Goal: Task Accomplishment & Management: Use online tool/utility

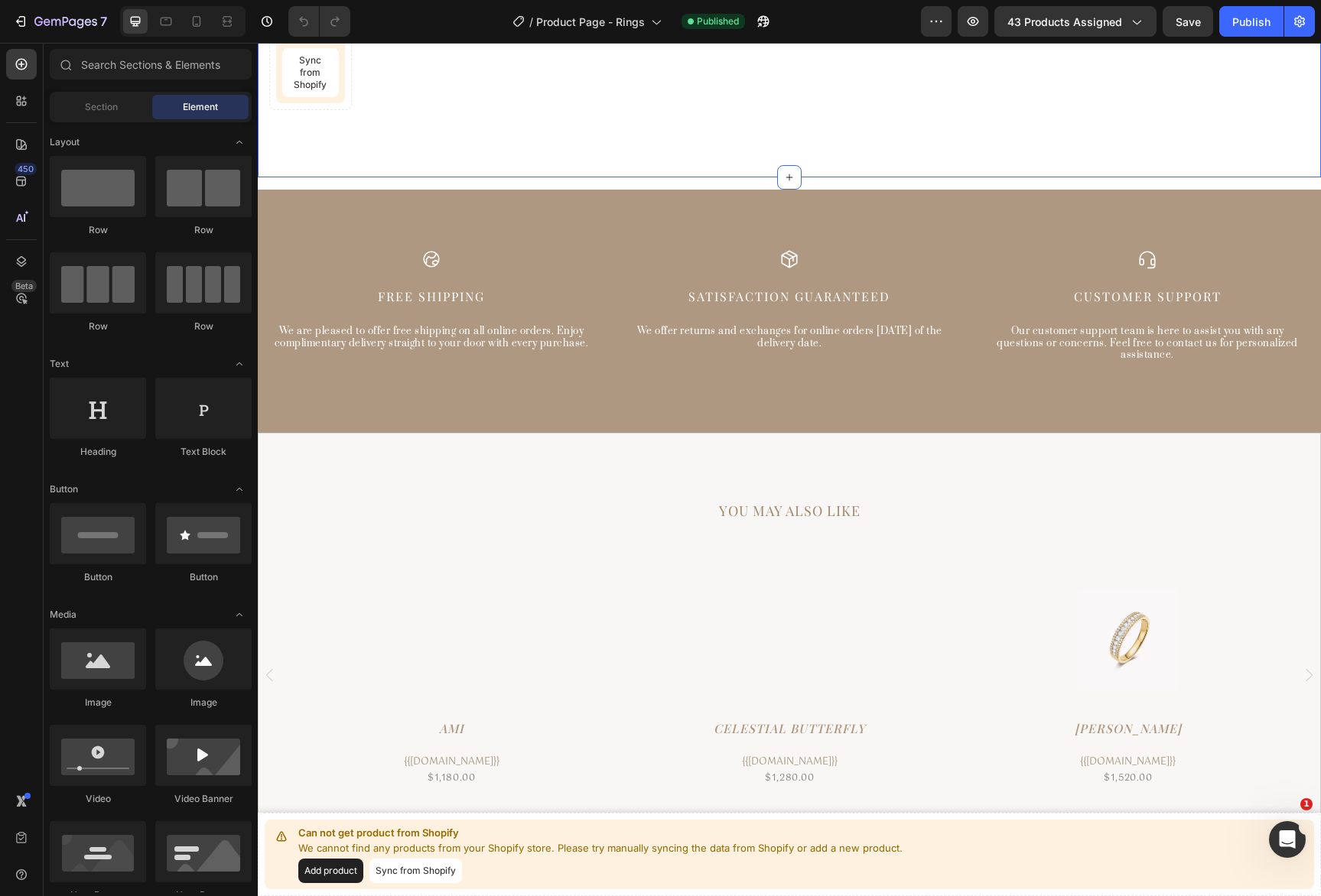
scroll to position [472, 0]
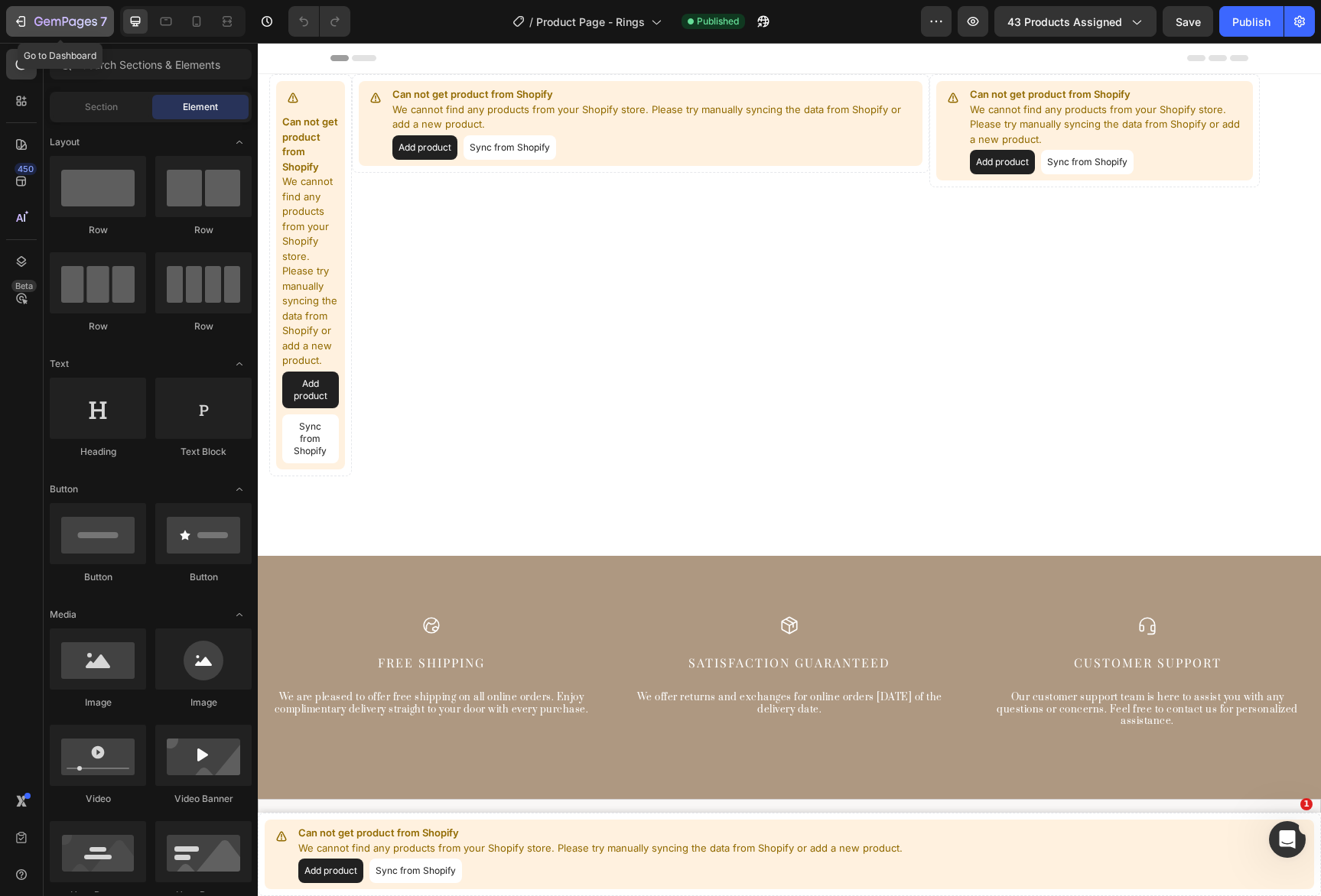
click at [67, 31] on button "7" at bounding box center [60, 22] width 108 height 30
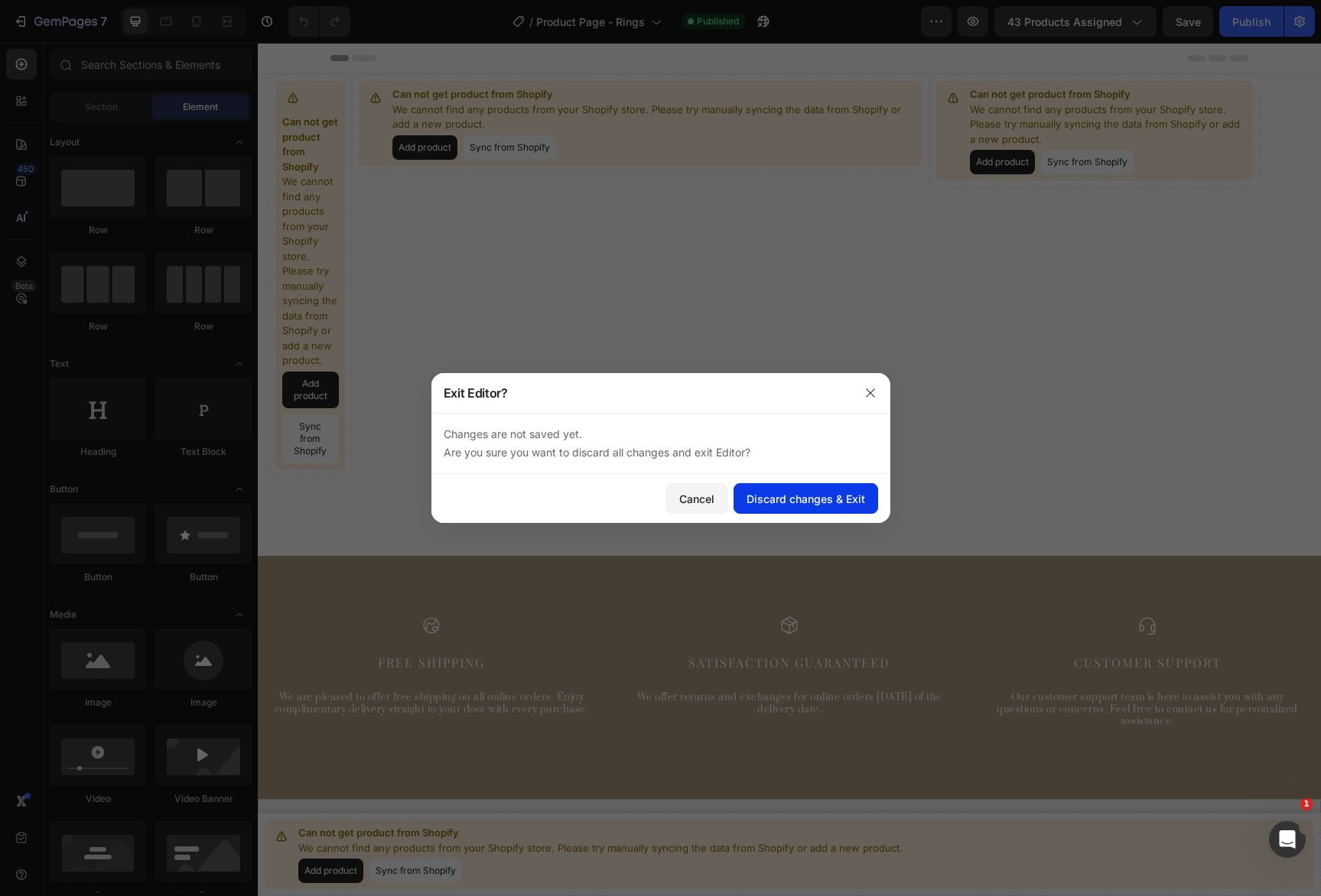
click at [762, 502] on div "Discard changes & Exit" at bounding box center [806, 499] width 118 height 16
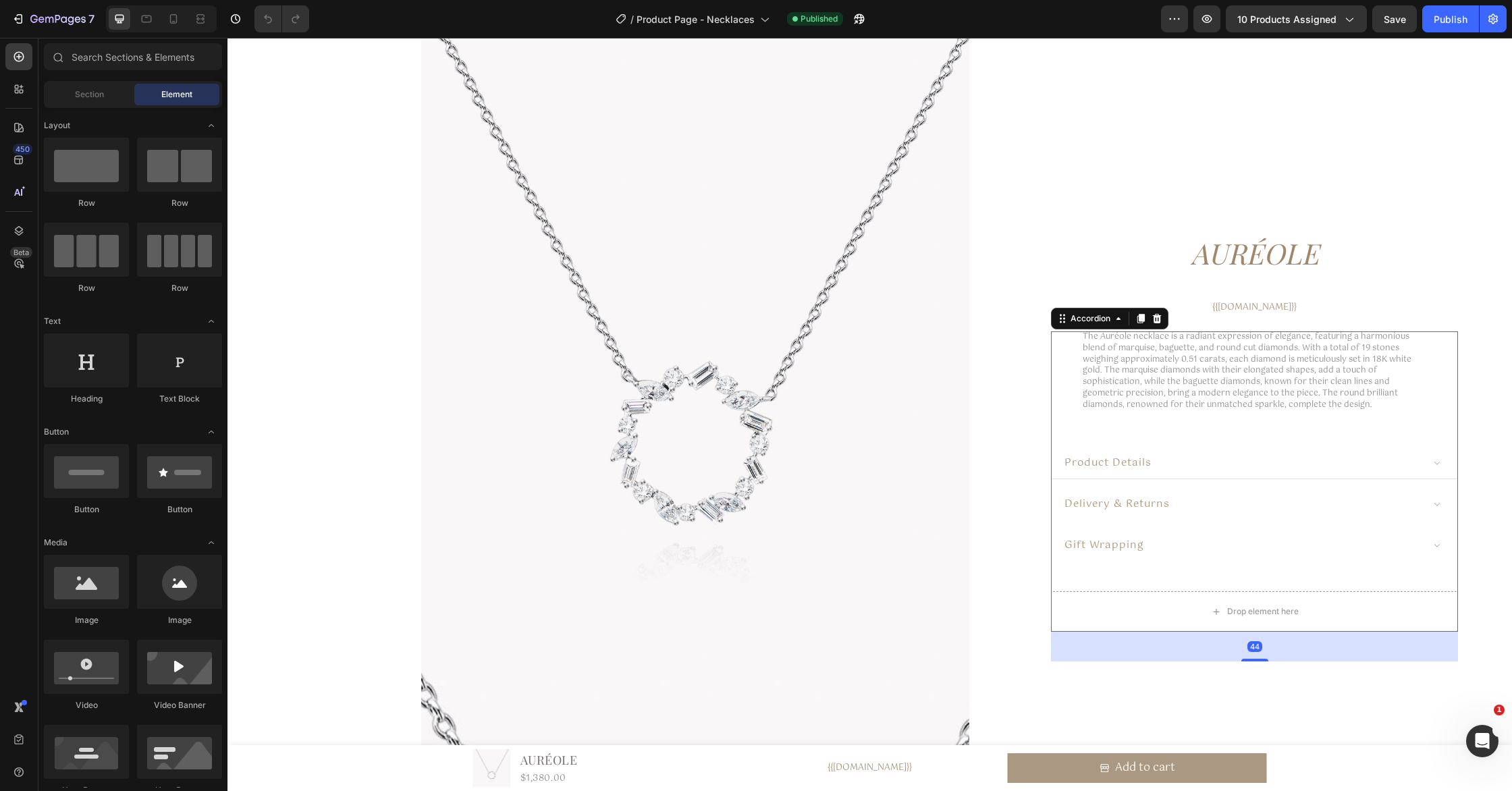
click at [1401, 466] on div "product details" at bounding box center [1242, 463] width 360 height 20
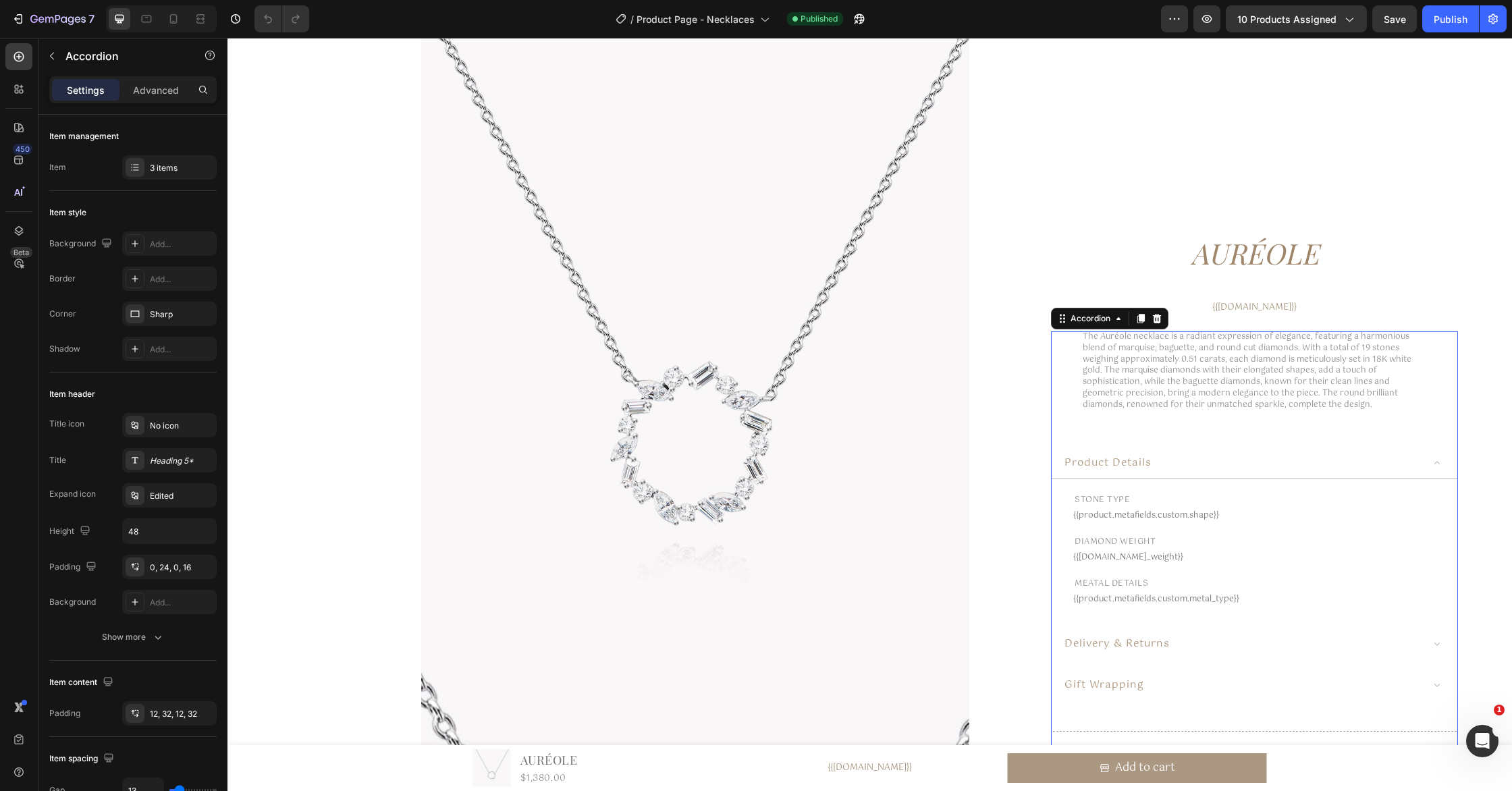
click at [1401, 467] on div "product details" at bounding box center [1242, 463] width 360 height 20
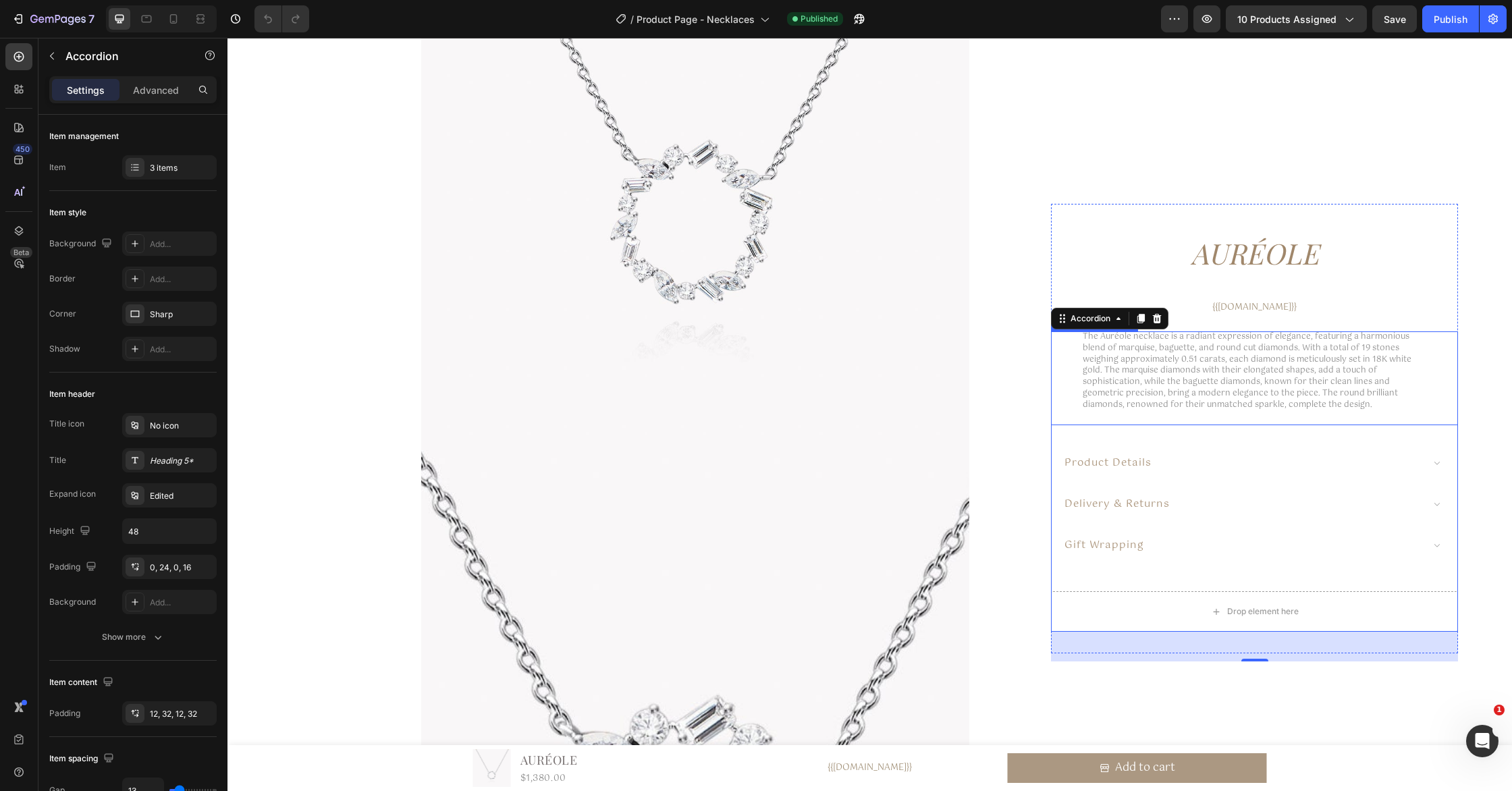
scroll to position [349, 0]
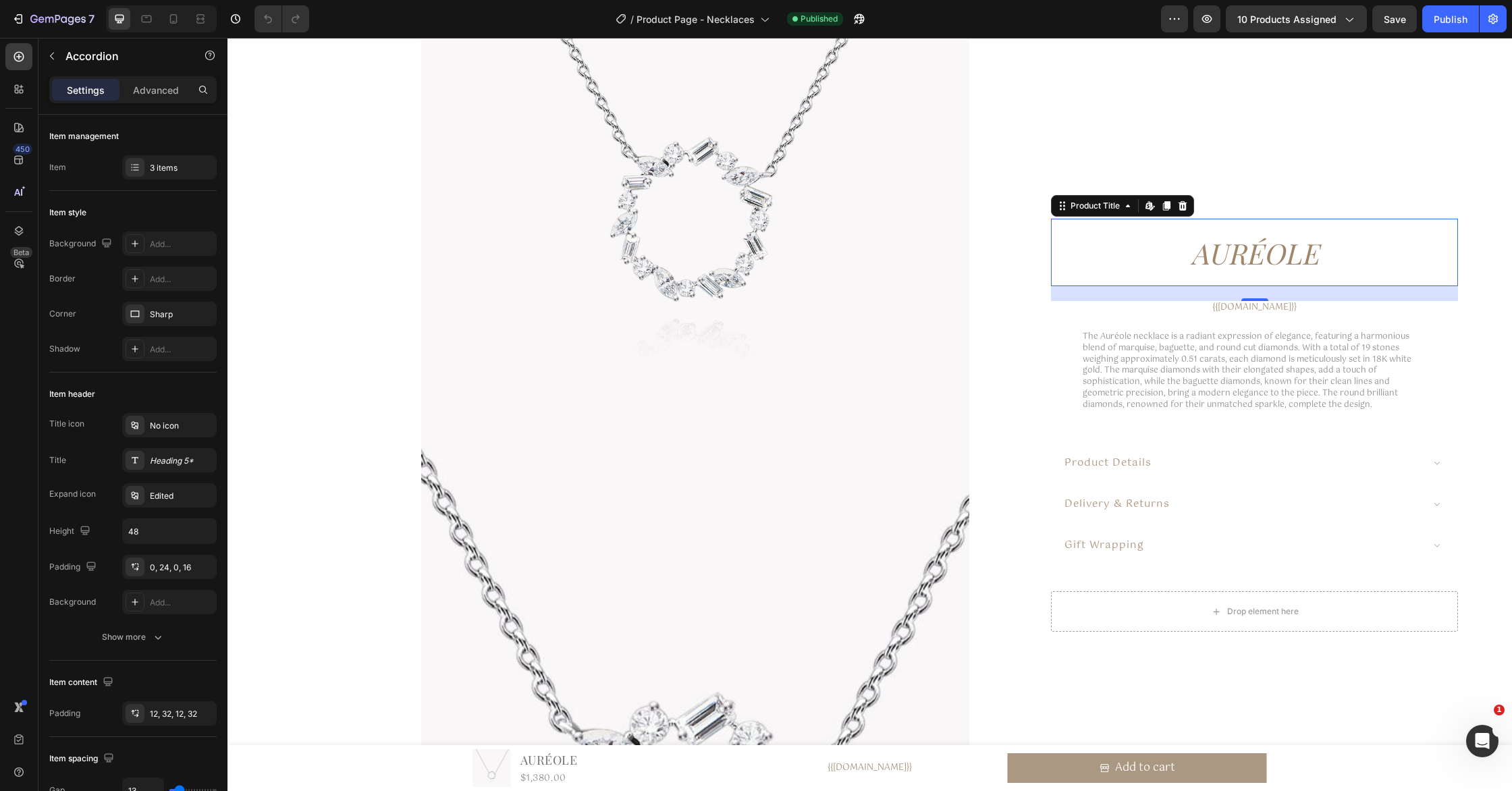
click at [1265, 254] on h1 "Auréole" at bounding box center [1254, 253] width 407 height 54
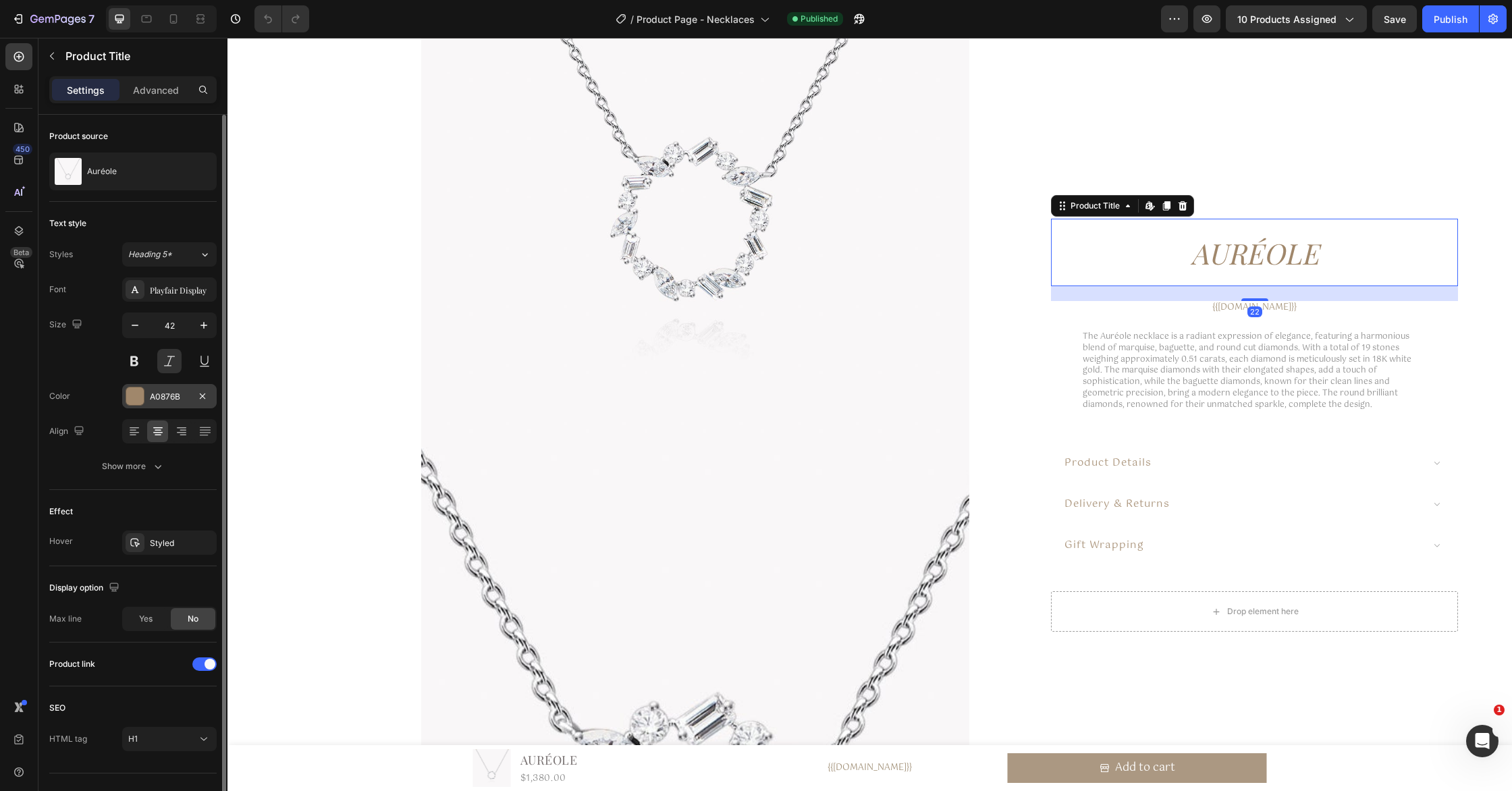
click at [167, 403] on div "A0876B" at bounding box center [169, 396] width 95 height 24
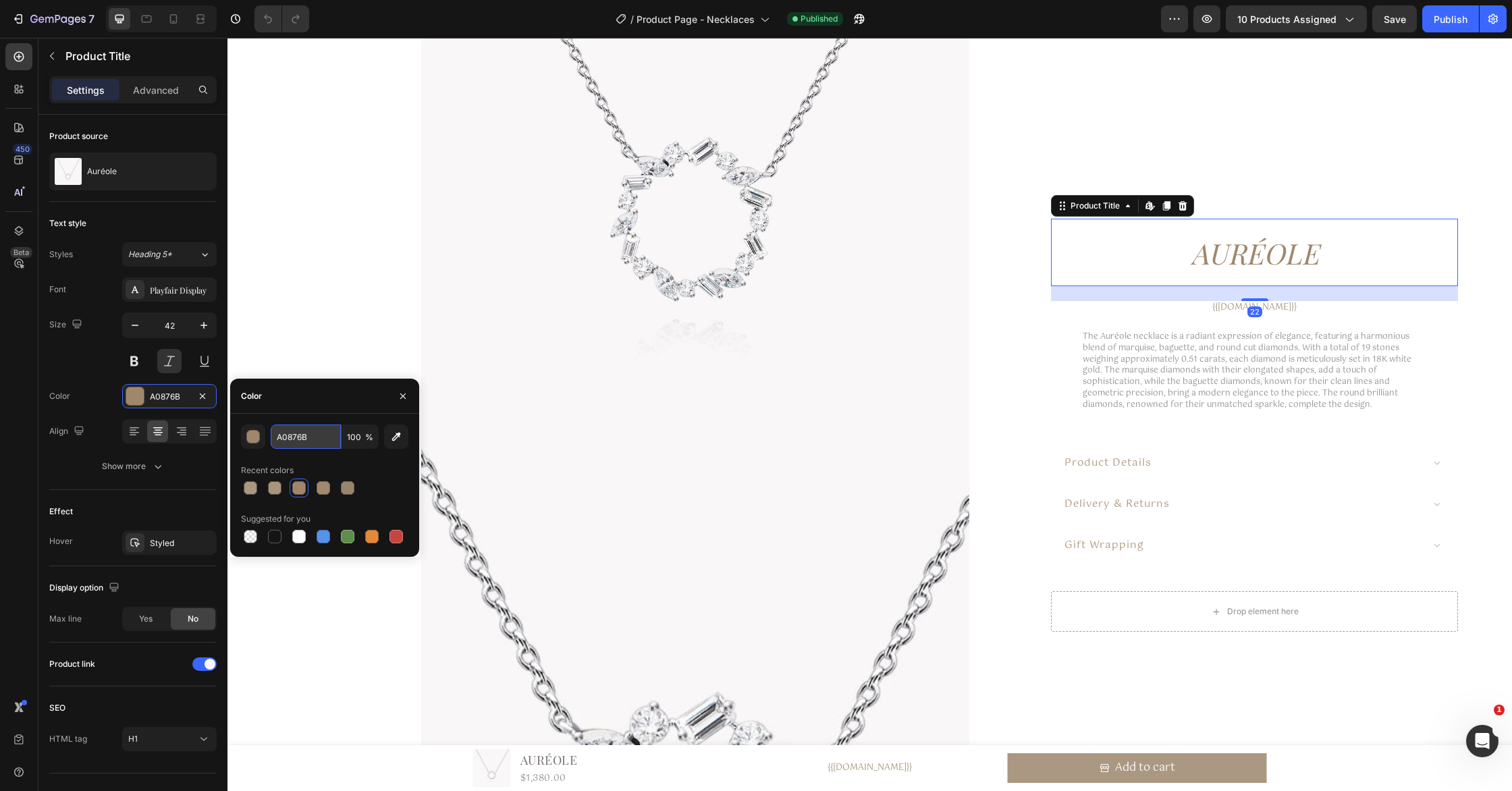
click at [292, 442] on input "A0876B" at bounding box center [306, 437] width 70 height 24
click at [143, 22] on icon at bounding box center [147, 19] width 10 height 8
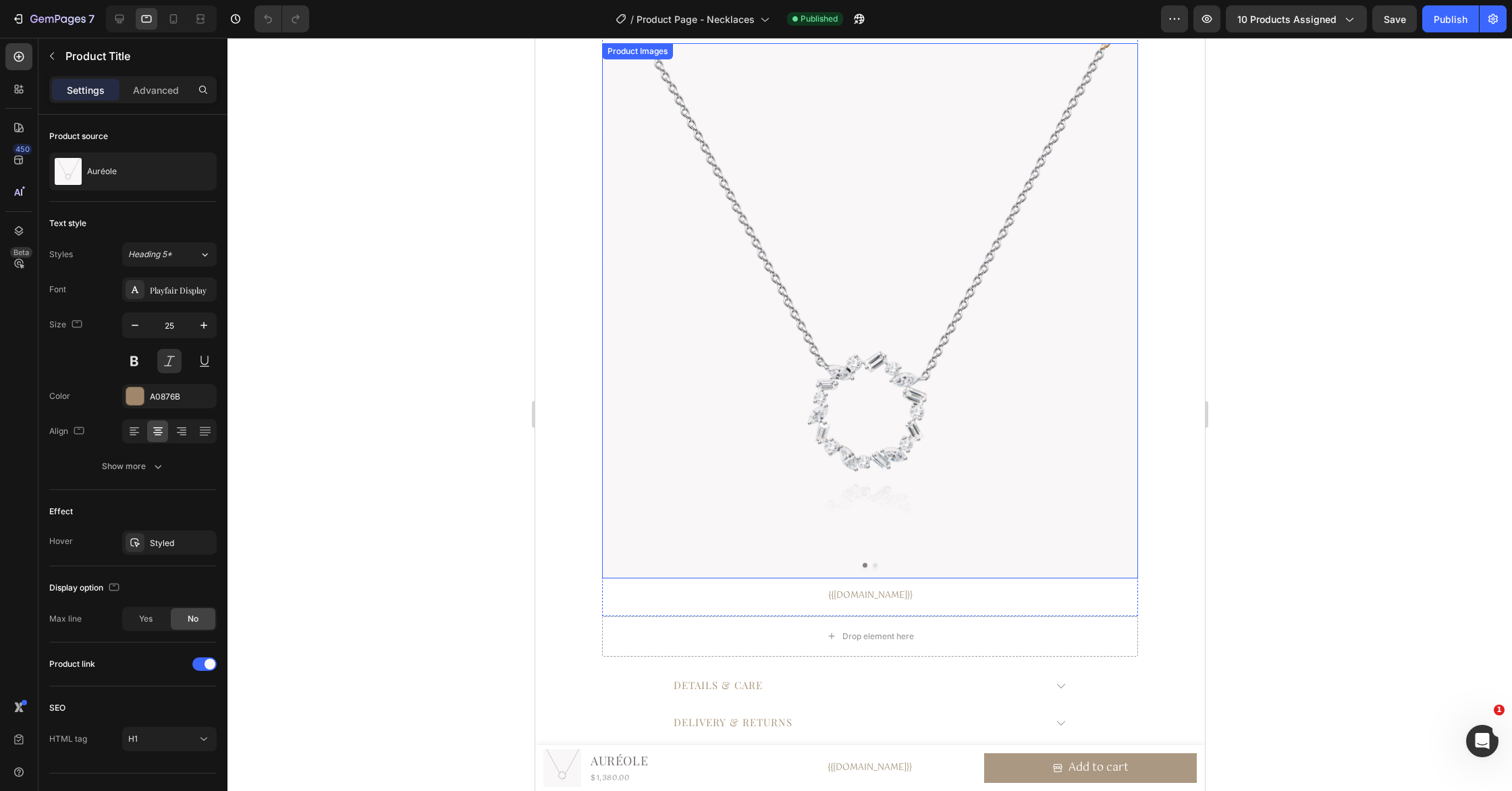
scroll to position [150, 0]
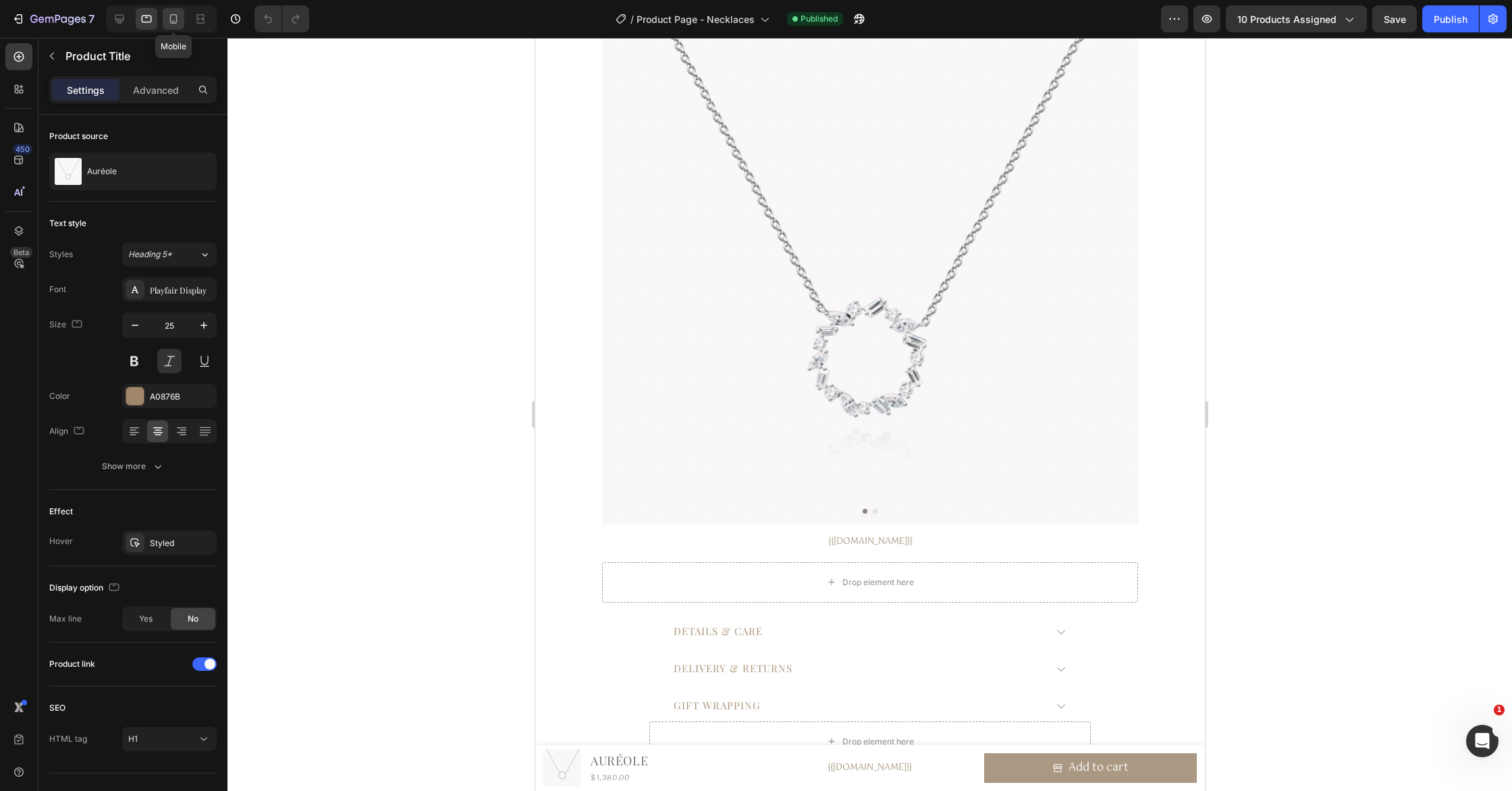
click at [174, 25] on div at bounding box center [174, 18] width 22 height 22
type input "23"
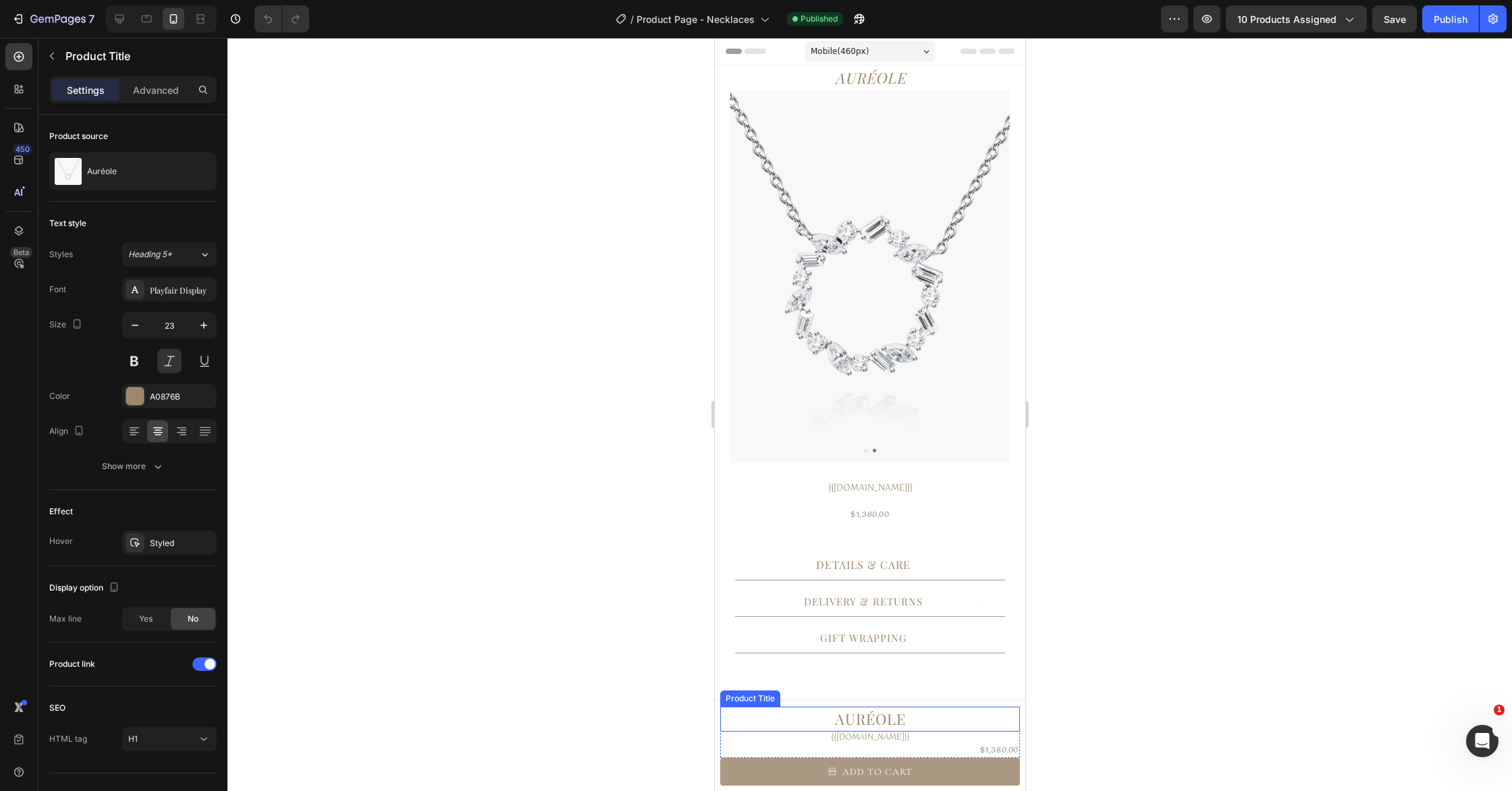
click at [926, 707] on h1 "Auréole" at bounding box center [869, 719] width 300 height 25
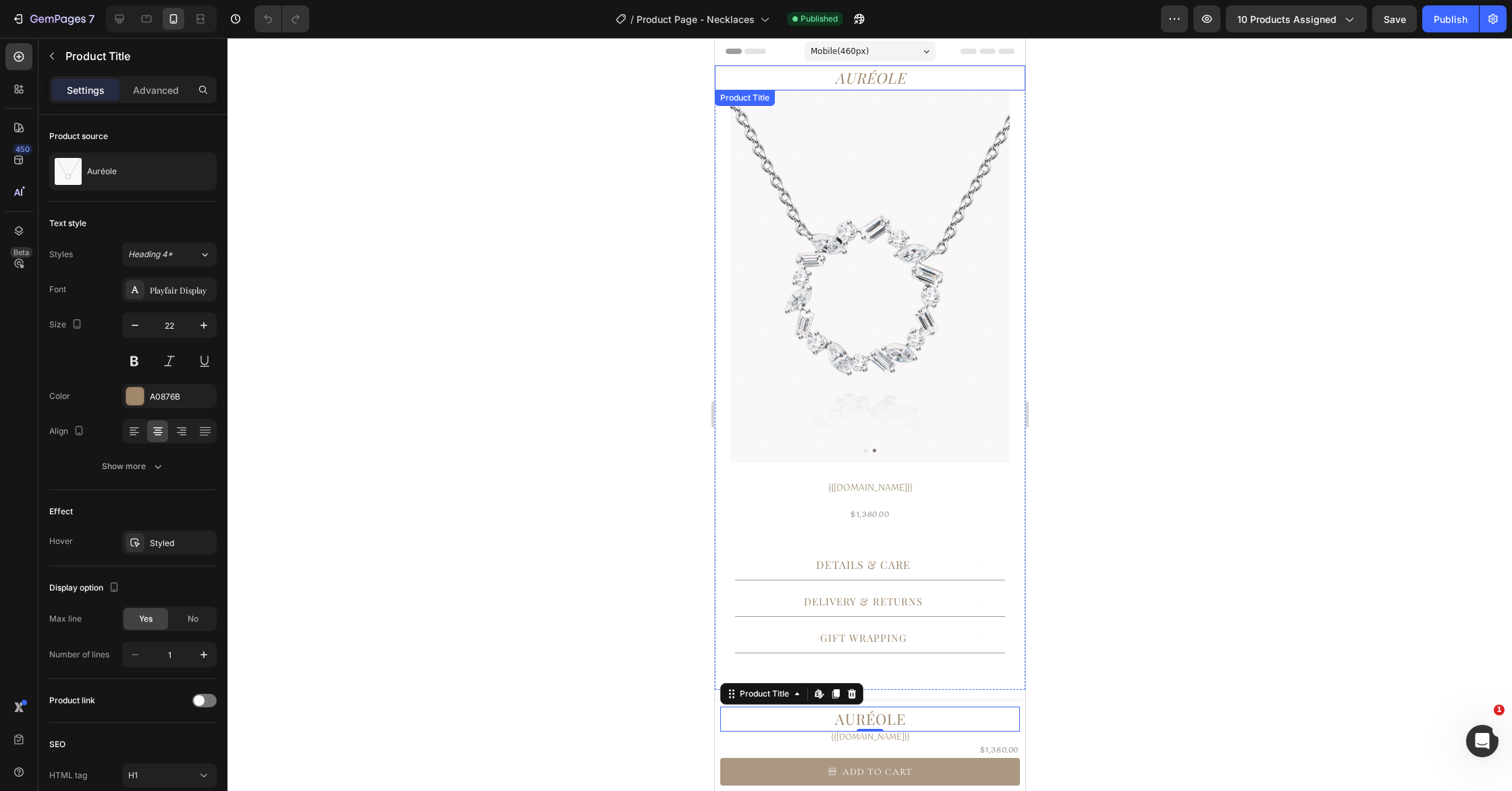
click at [897, 78] on h1 "Auréole" at bounding box center [869, 78] width 310 height 25
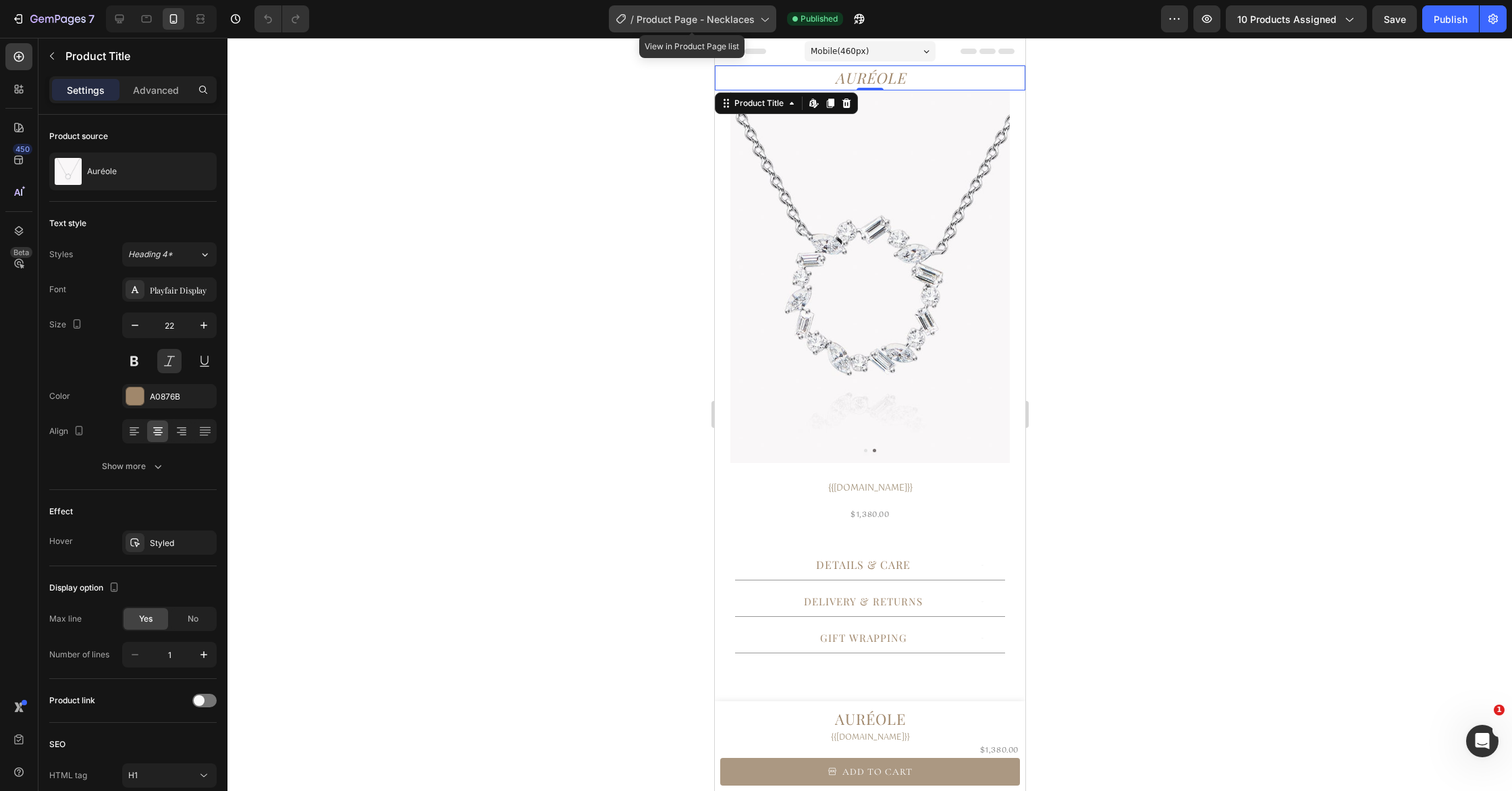
click at [739, 19] on span "Product Page - Necklaces" at bounding box center [695, 19] width 118 height 14
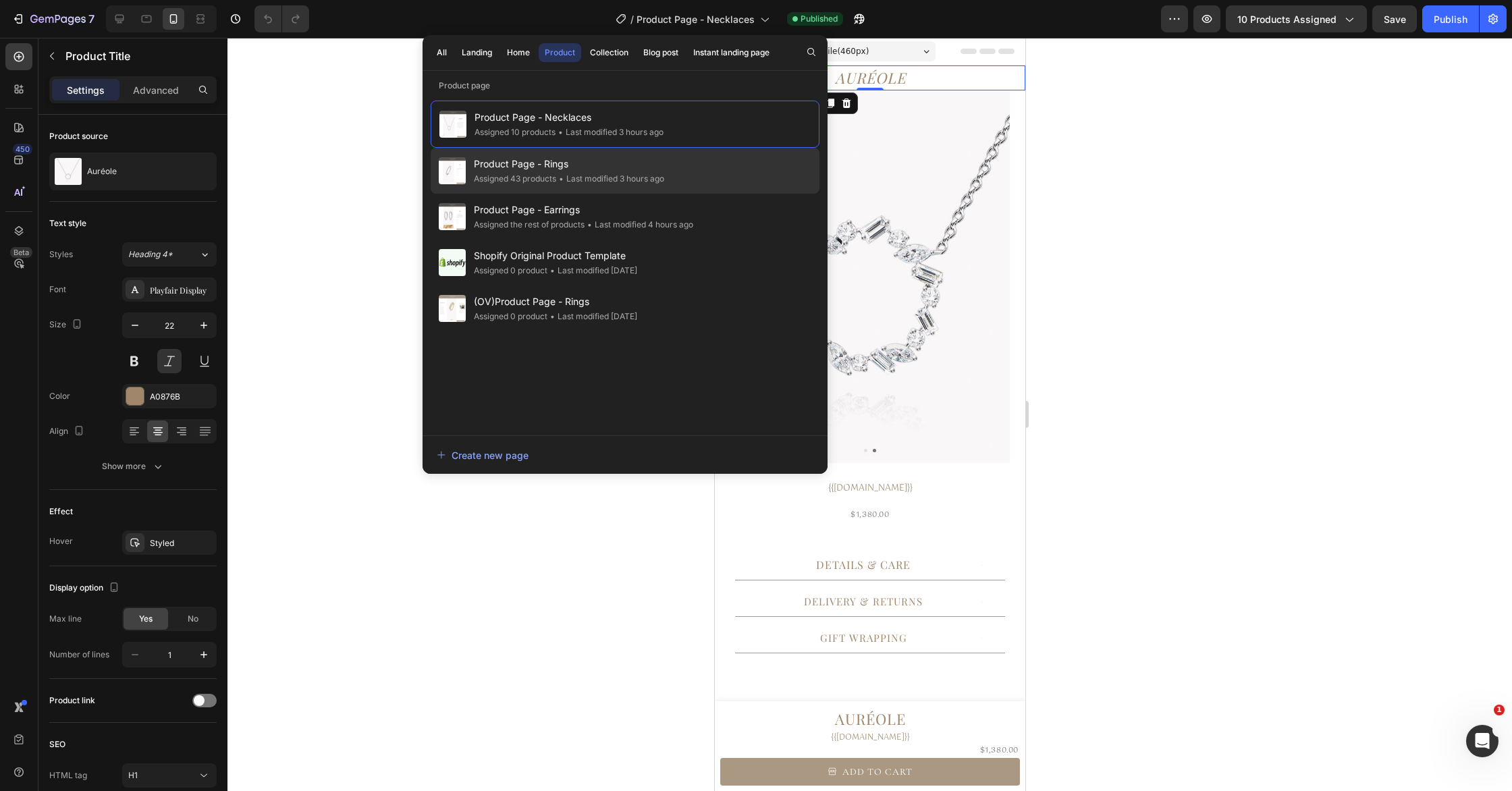
click at [676, 194] on div "Product Page - Rings Assigned 43 products • Last modified 3 hours ago" at bounding box center [624, 217] width 389 height 46
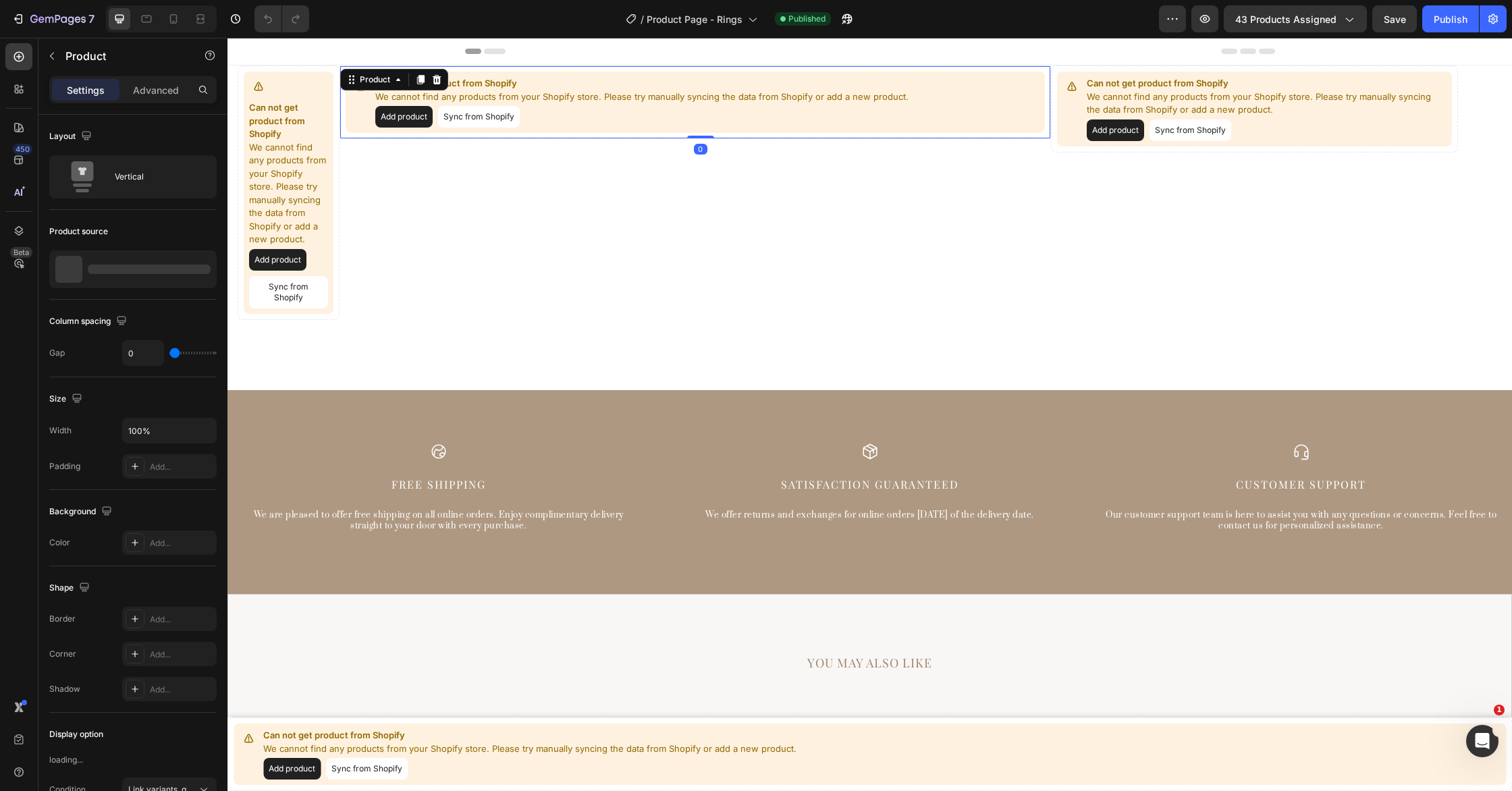
click at [472, 116] on button "Sync from Shopify" at bounding box center [479, 116] width 82 height 22
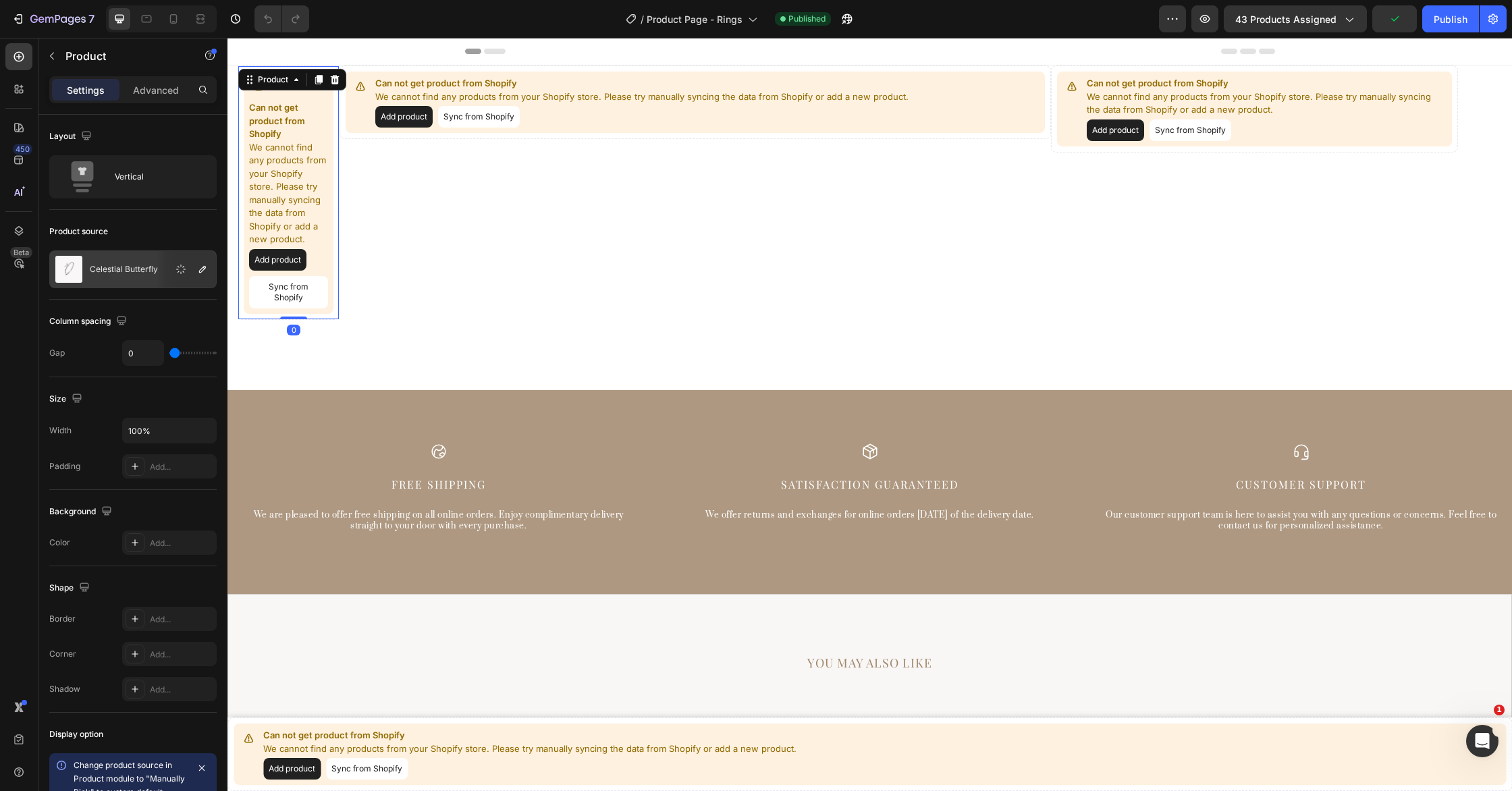
click at [289, 296] on button "Sync from Shopify" at bounding box center [289, 292] width 79 height 32
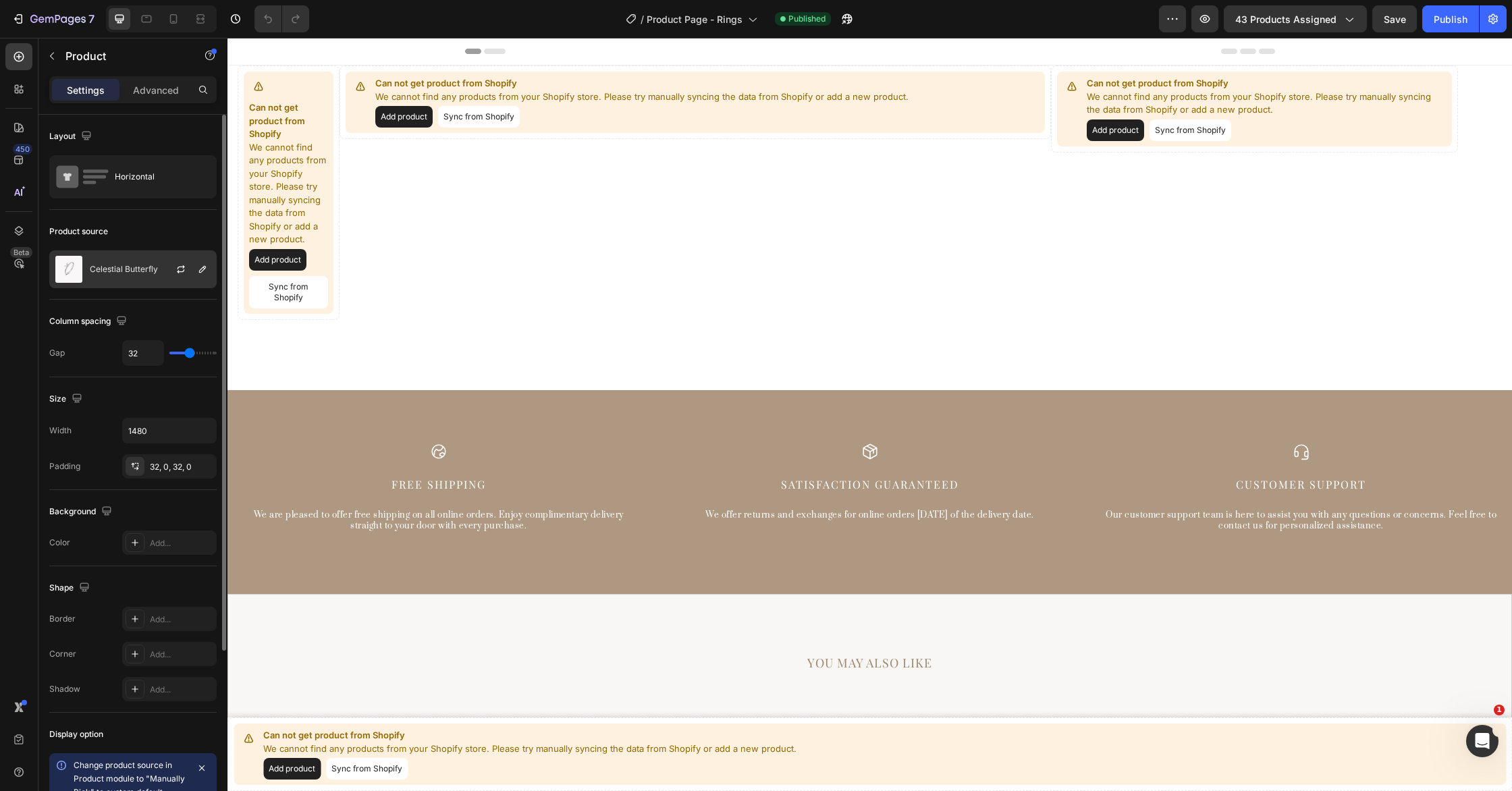
click at [189, 277] on div at bounding box center [186, 270] width 59 height 37
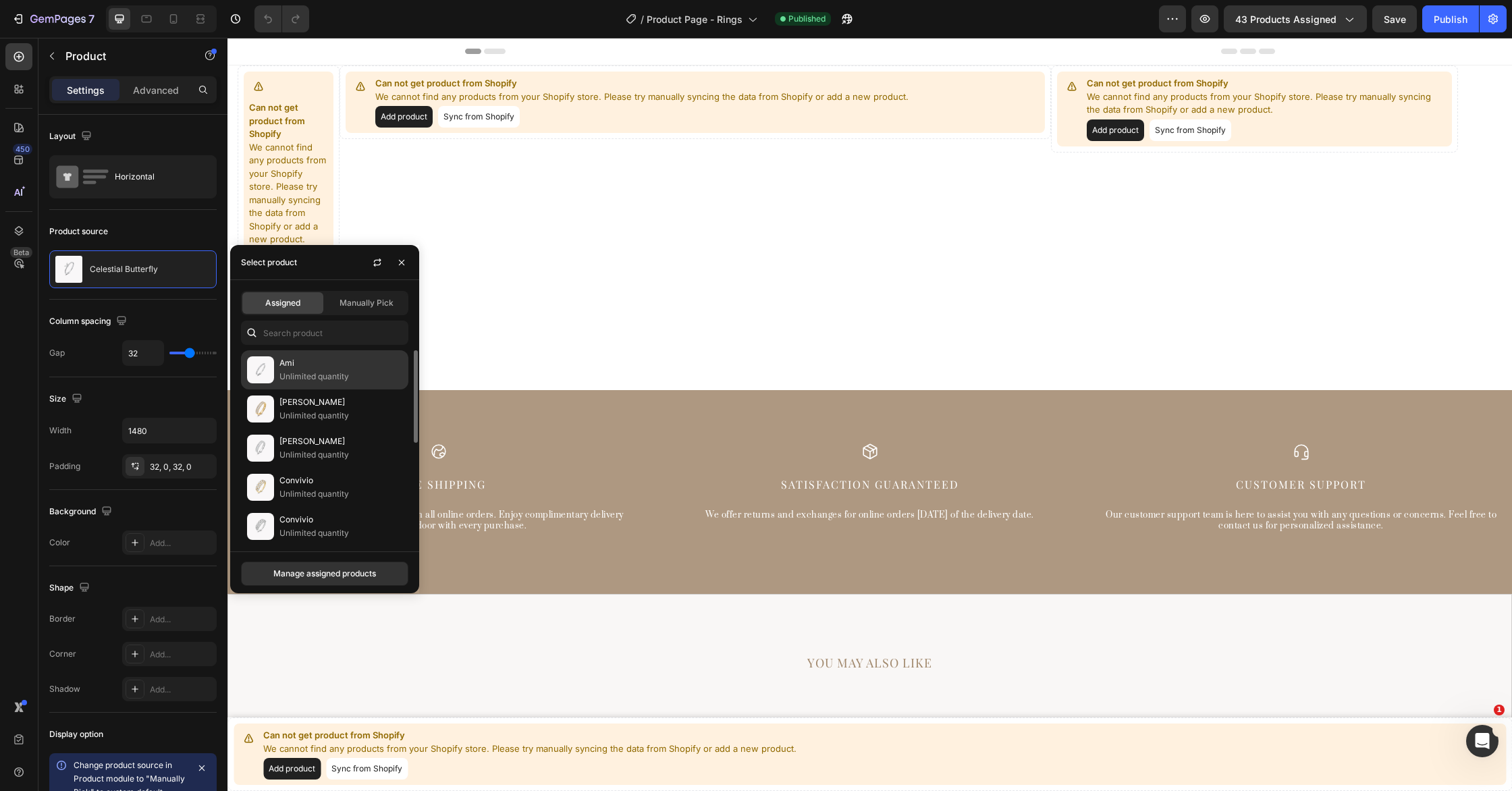
click at [294, 372] on p "Unlimited quantity" at bounding box center [341, 376] width 123 height 13
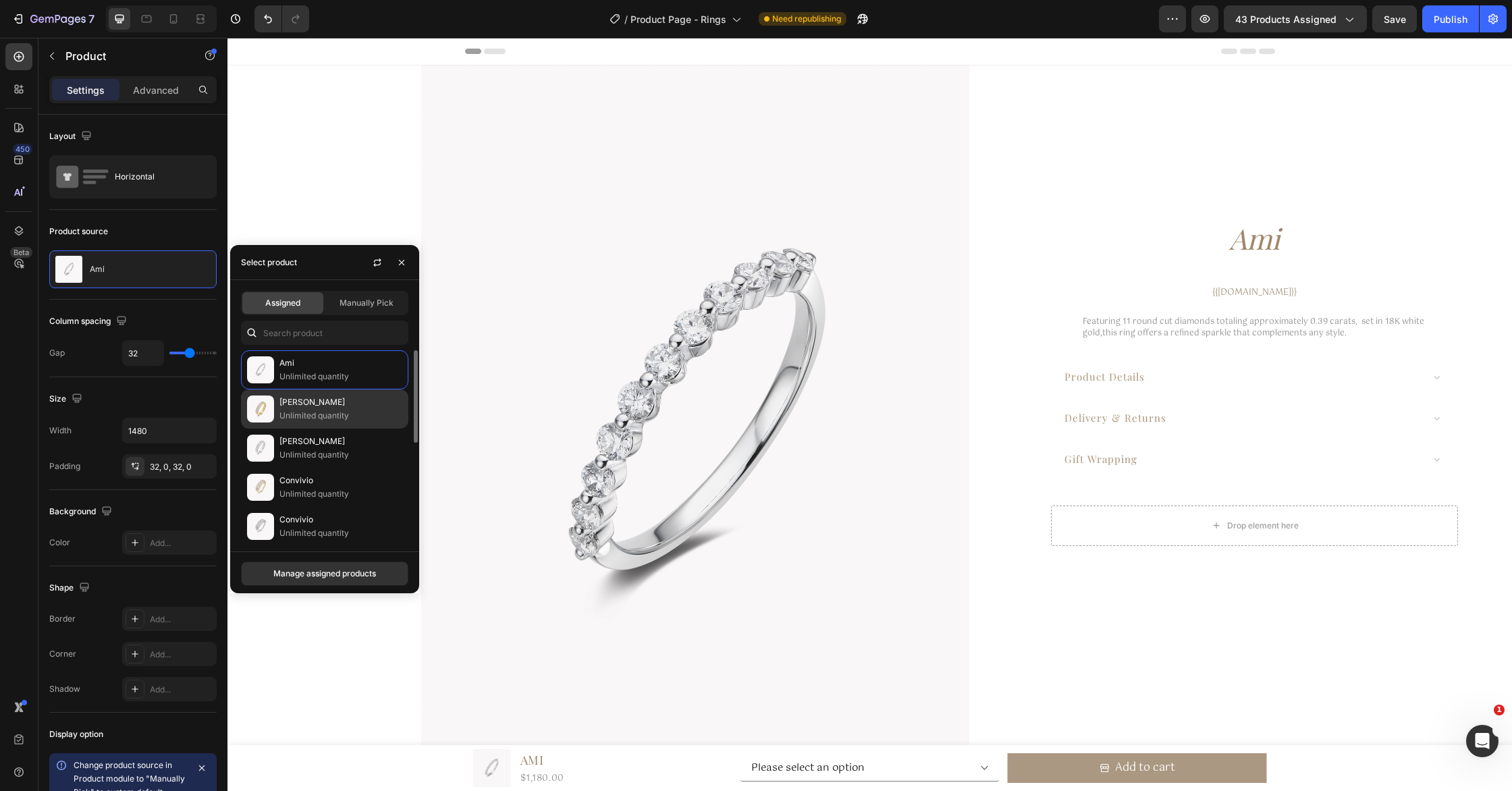
click at [332, 409] on p "Unlimited quantity" at bounding box center [341, 416] width 123 height 13
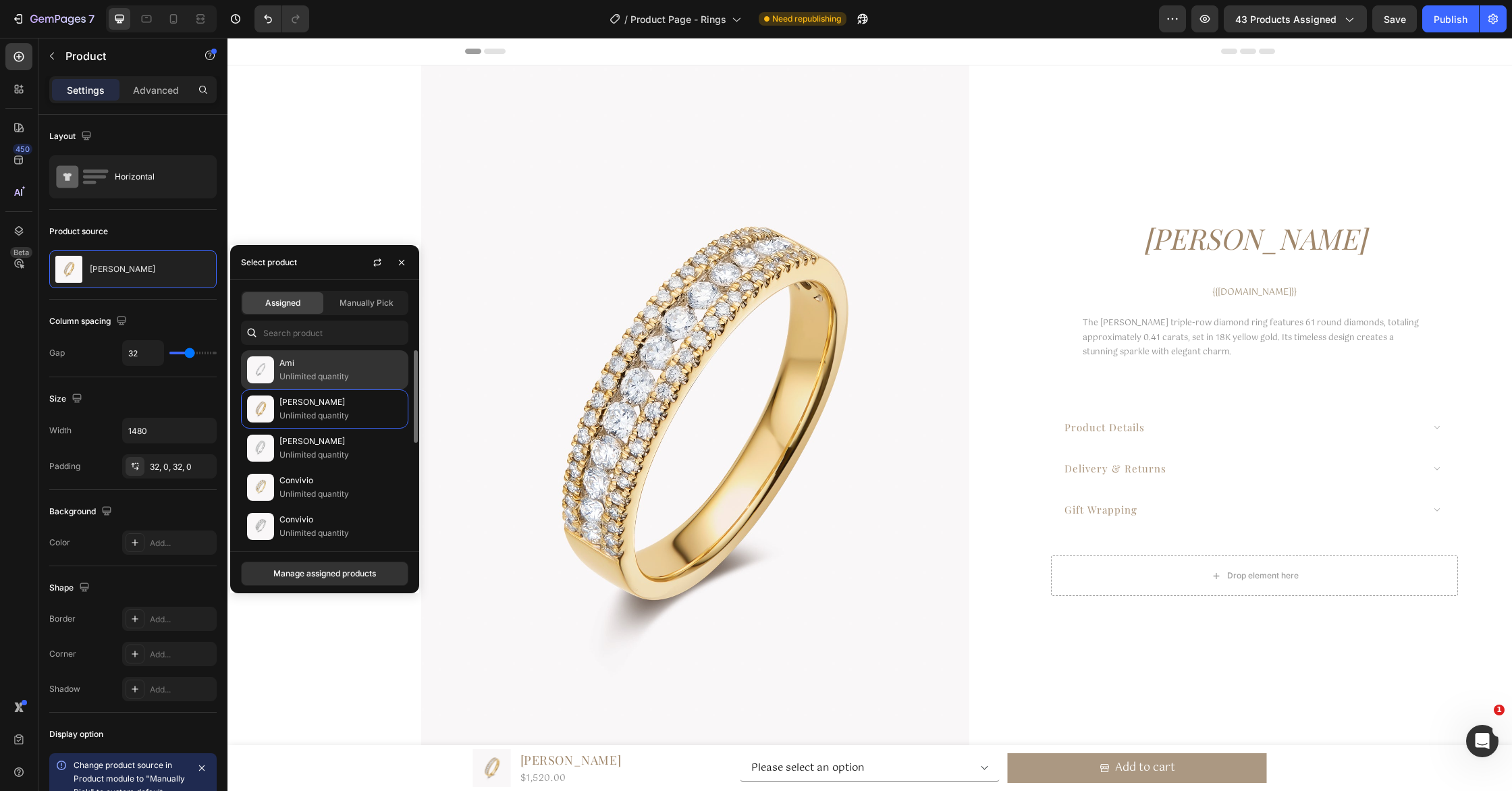
click at [329, 368] on p "Ami" at bounding box center [341, 363] width 123 height 13
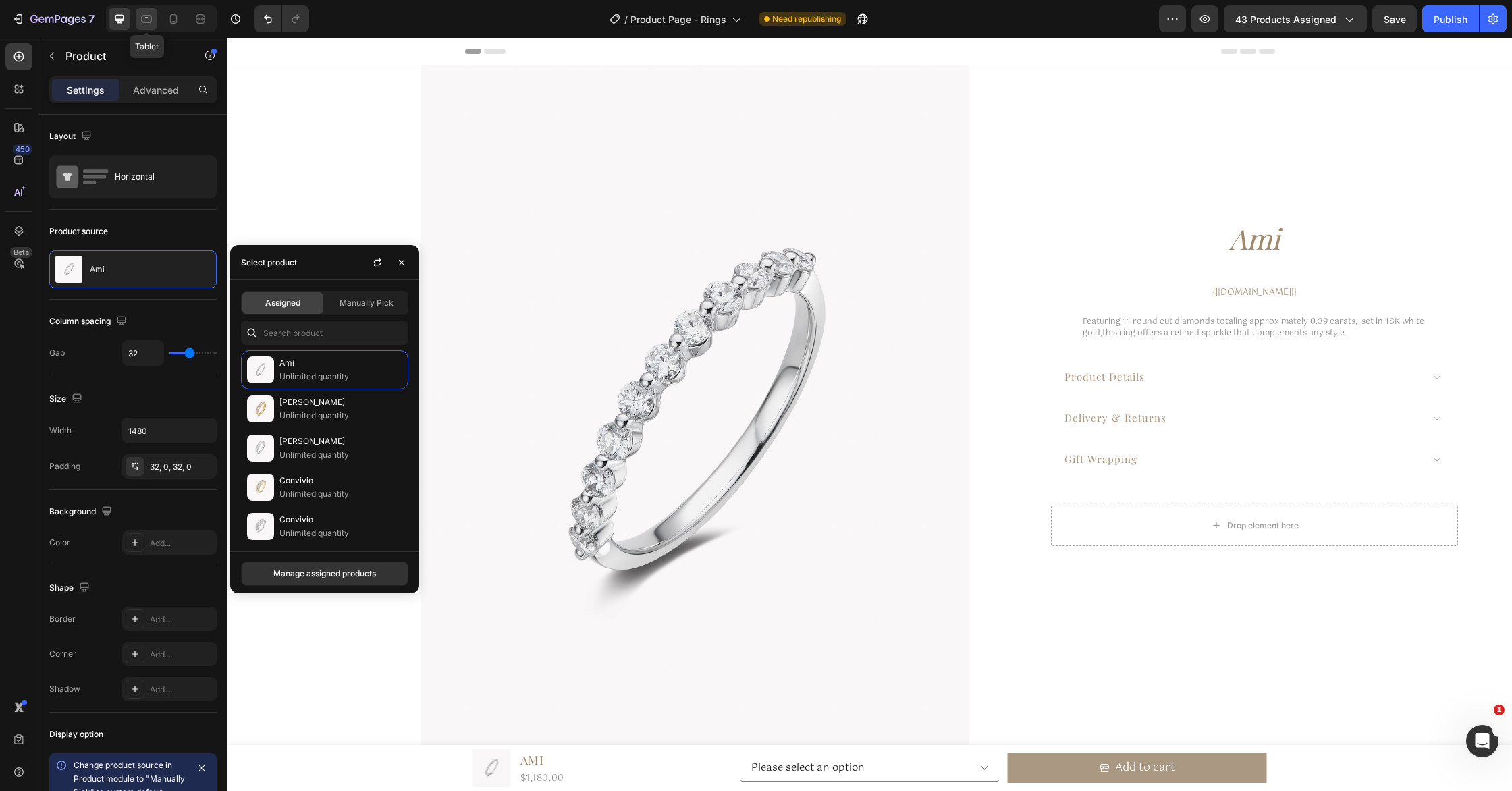
click at [153, 16] on div at bounding box center [146, 18] width 22 height 22
type input "0"
type input "100%"
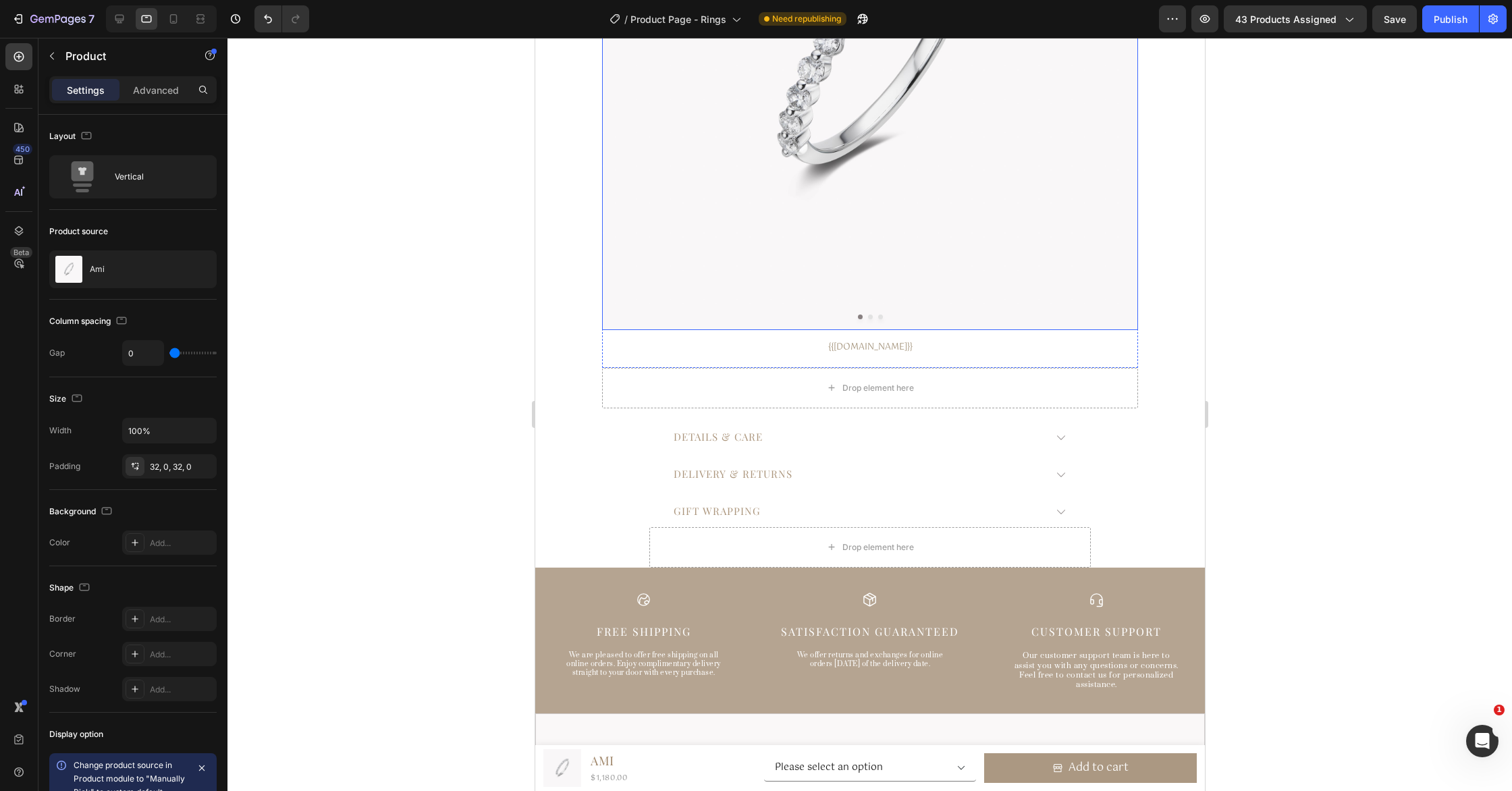
scroll to position [368, 0]
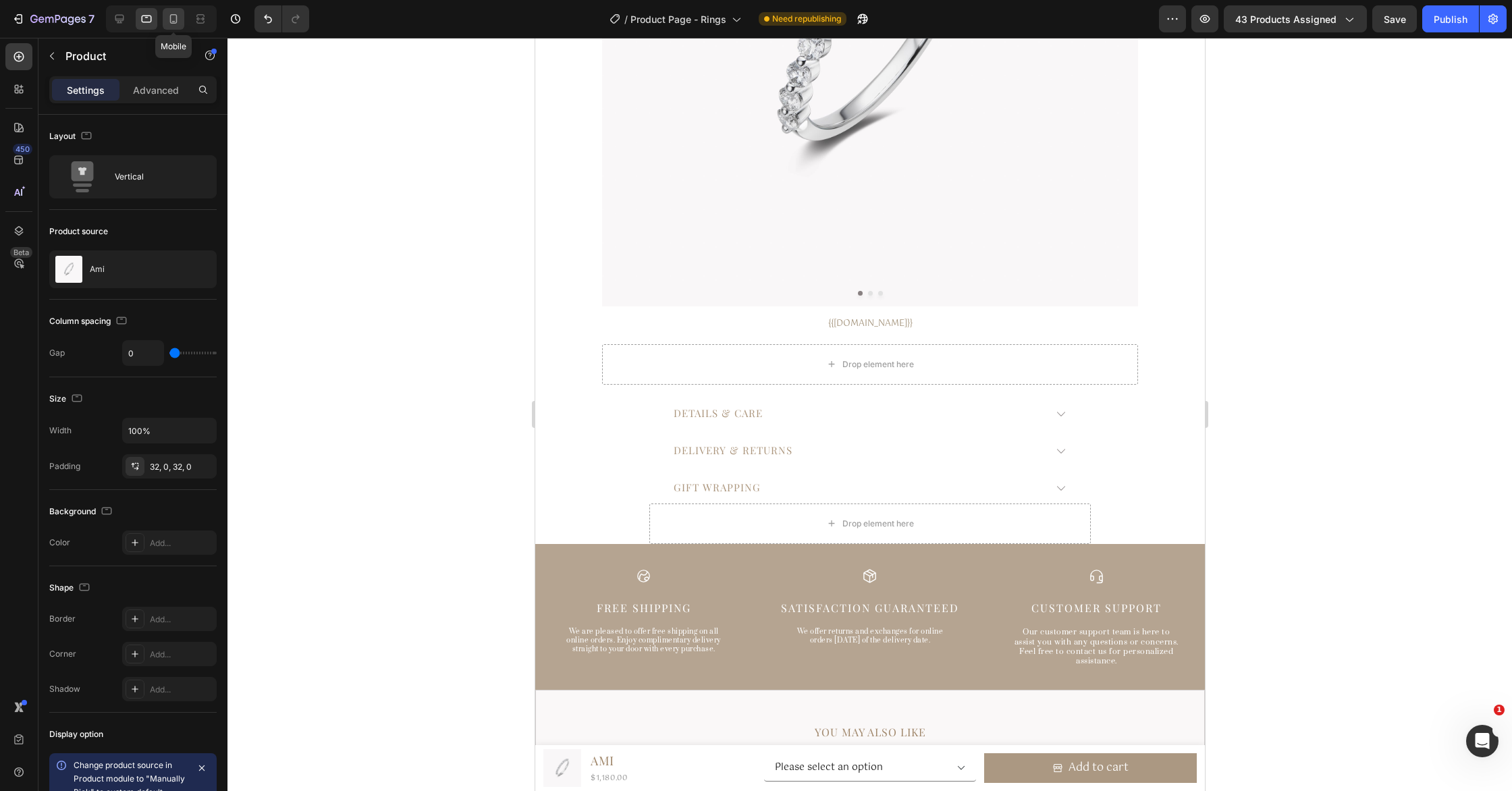
click at [171, 16] on icon at bounding box center [173, 18] width 13 height 13
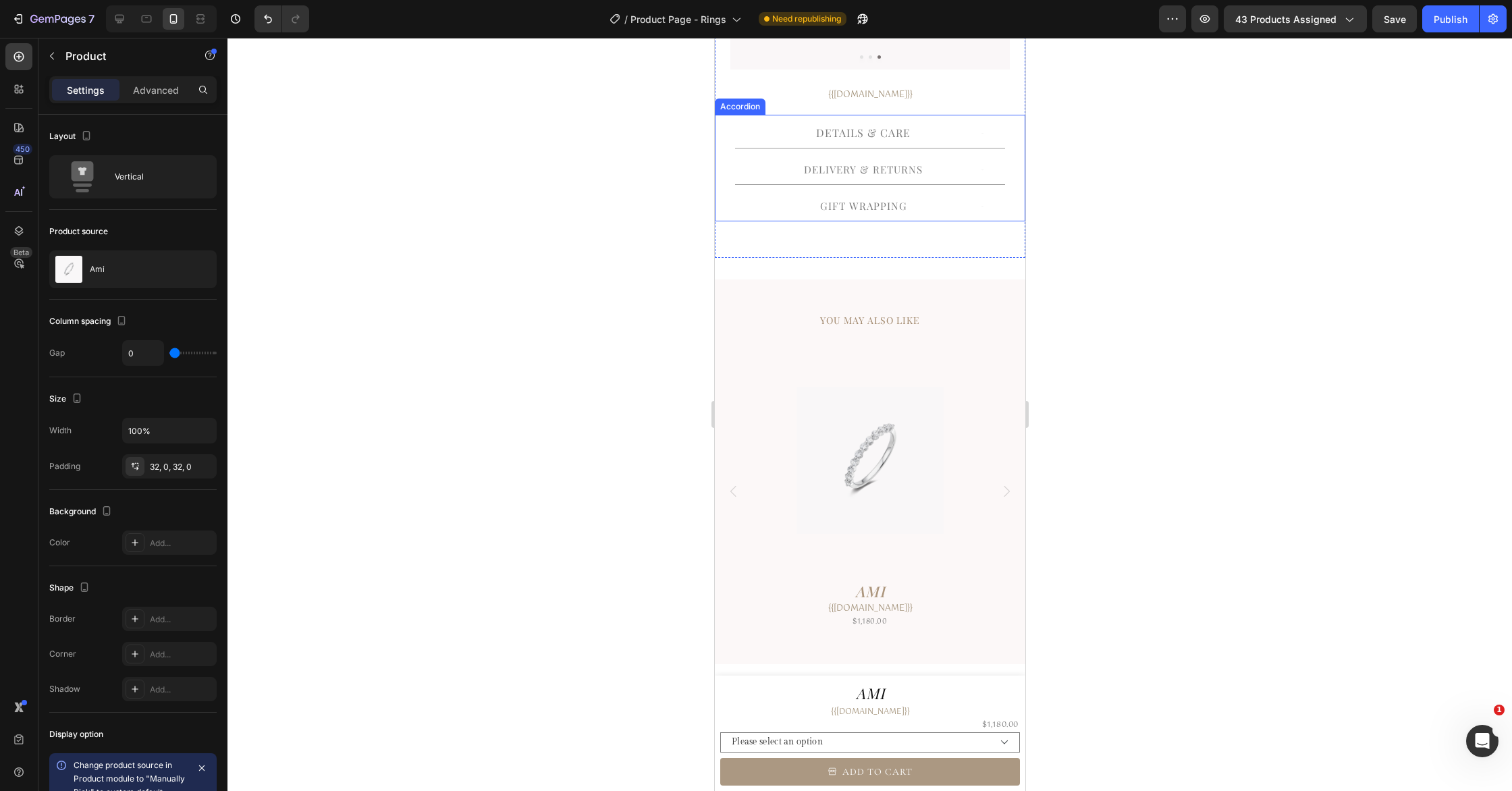
scroll to position [321, 0]
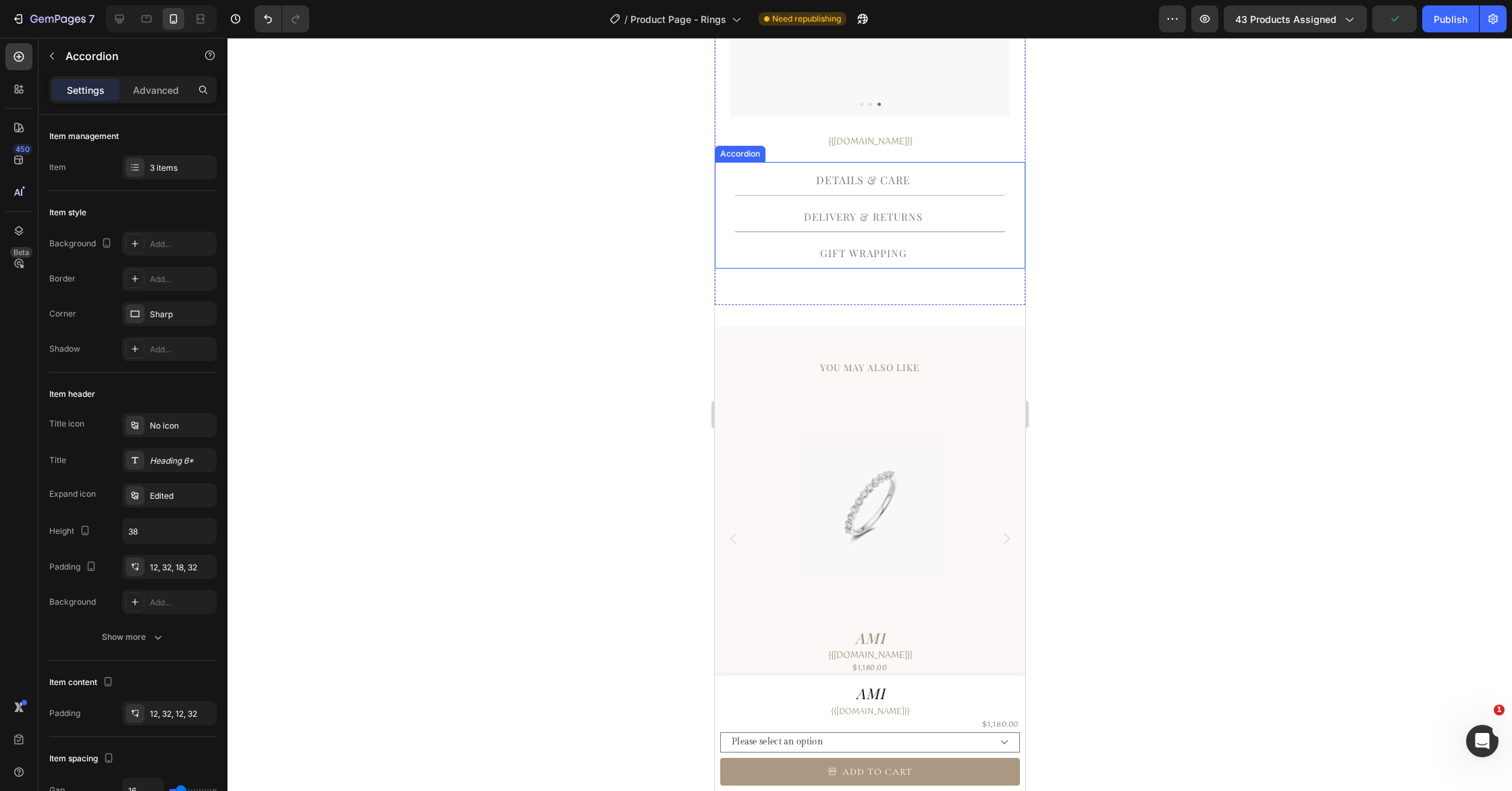
click at [893, 181] on span "Details & Care" at bounding box center [863, 180] width 95 height 14
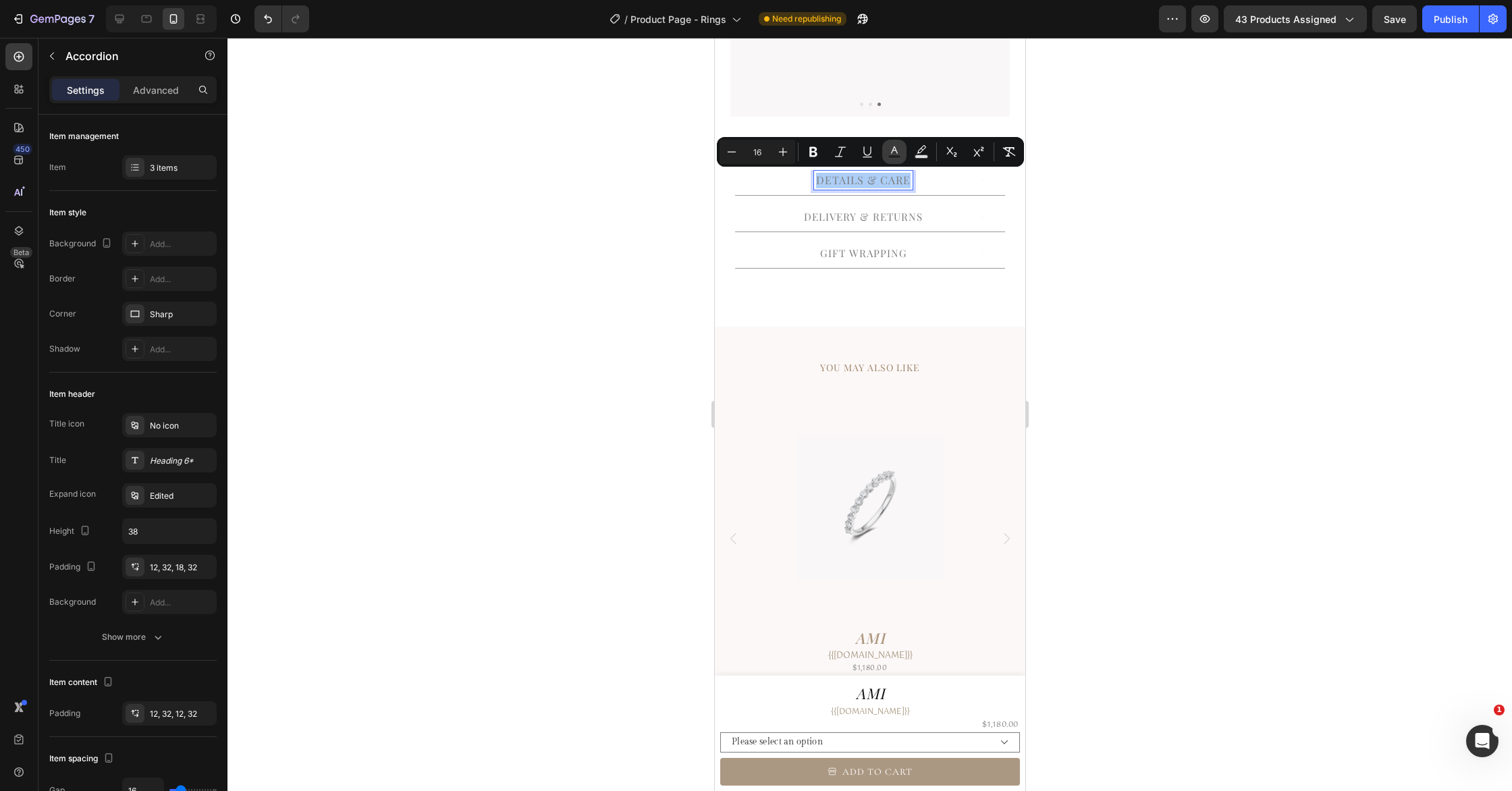
click at [896, 159] on button "Text Color" at bounding box center [894, 152] width 24 height 24
type input "7D7D7D"
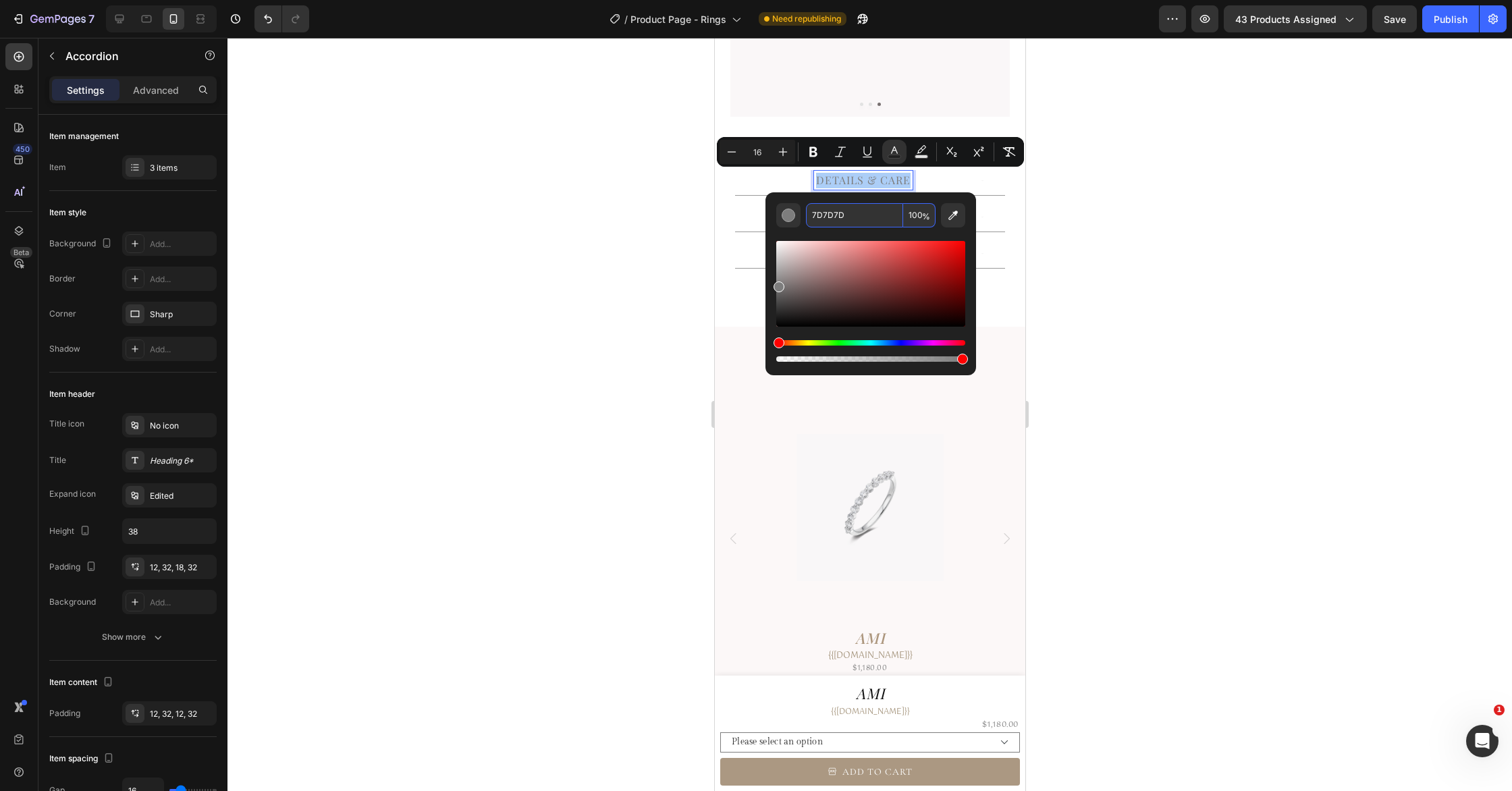
click at [873, 213] on input "7D7D7D" at bounding box center [854, 215] width 97 height 24
paste input "A0876B"
type input "A0876B"
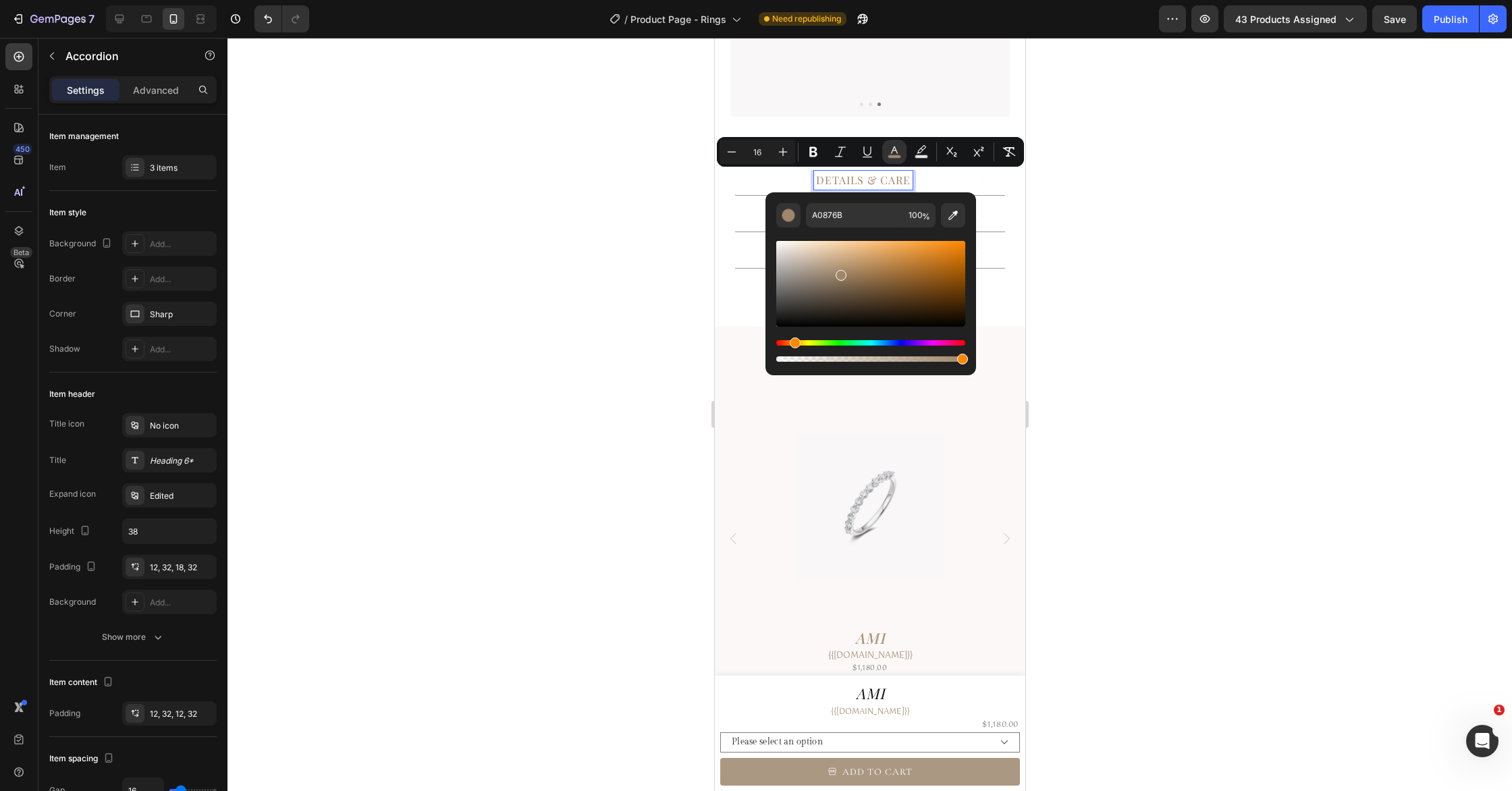
click at [1100, 224] on div at bounding box center [869, 415] width 1284 height 754
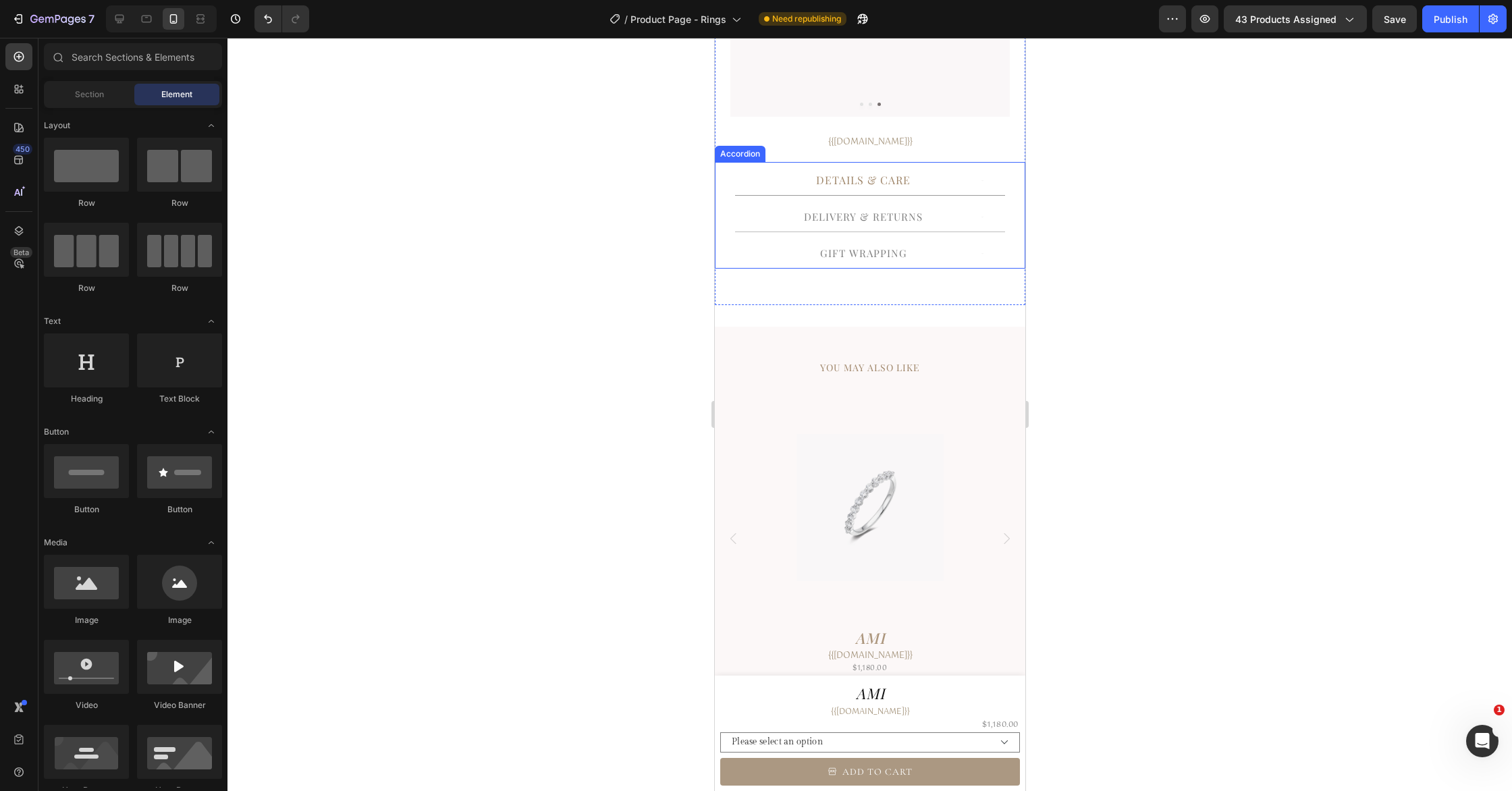
click at [896, 217] on p "Delivery & Returns" at bounding box center [862, 217] width 119 height 16
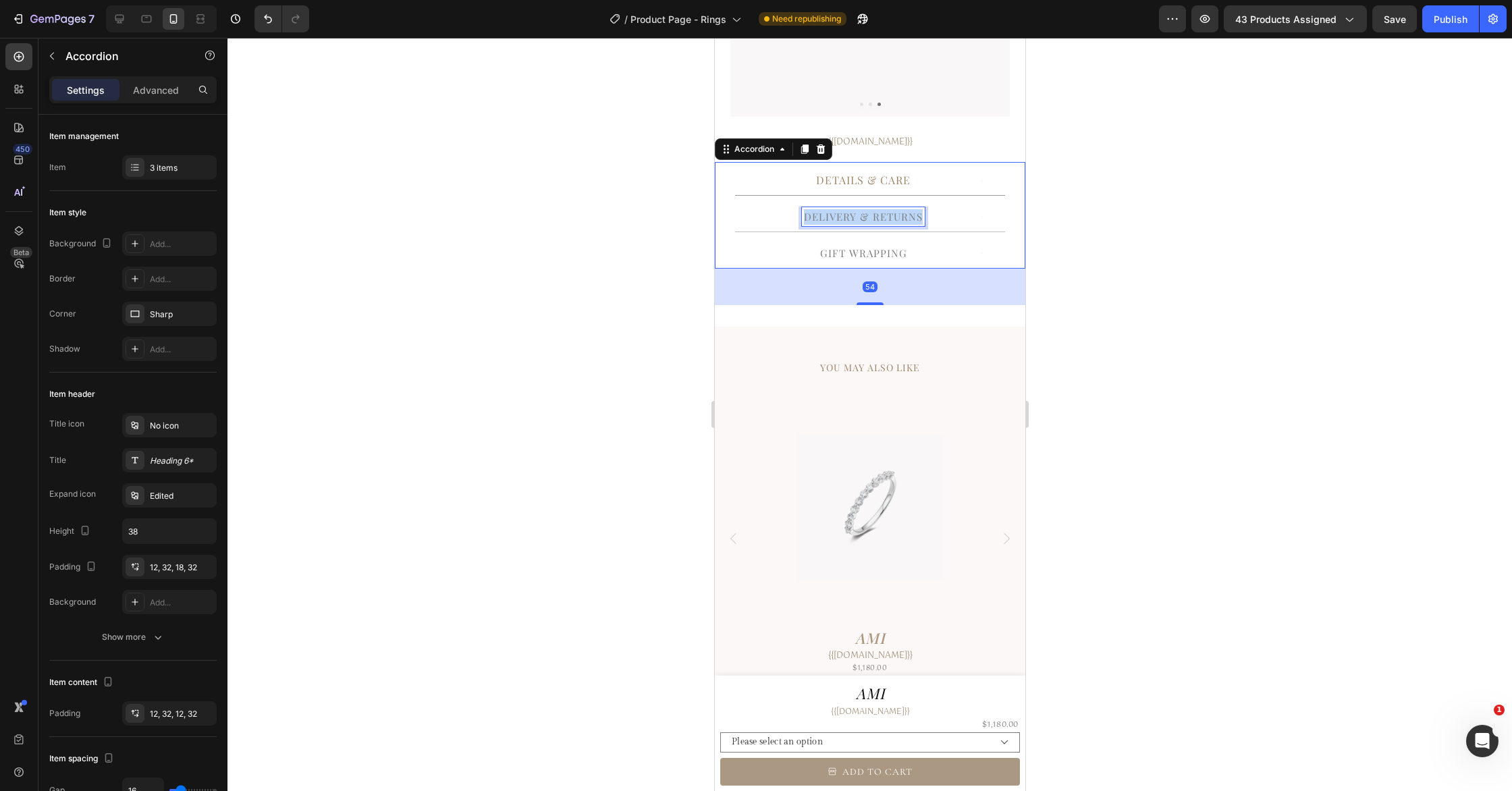
click at [896, 217] on p "Delivery & Returns" at bounding box center [862, 217] width 119 height 16
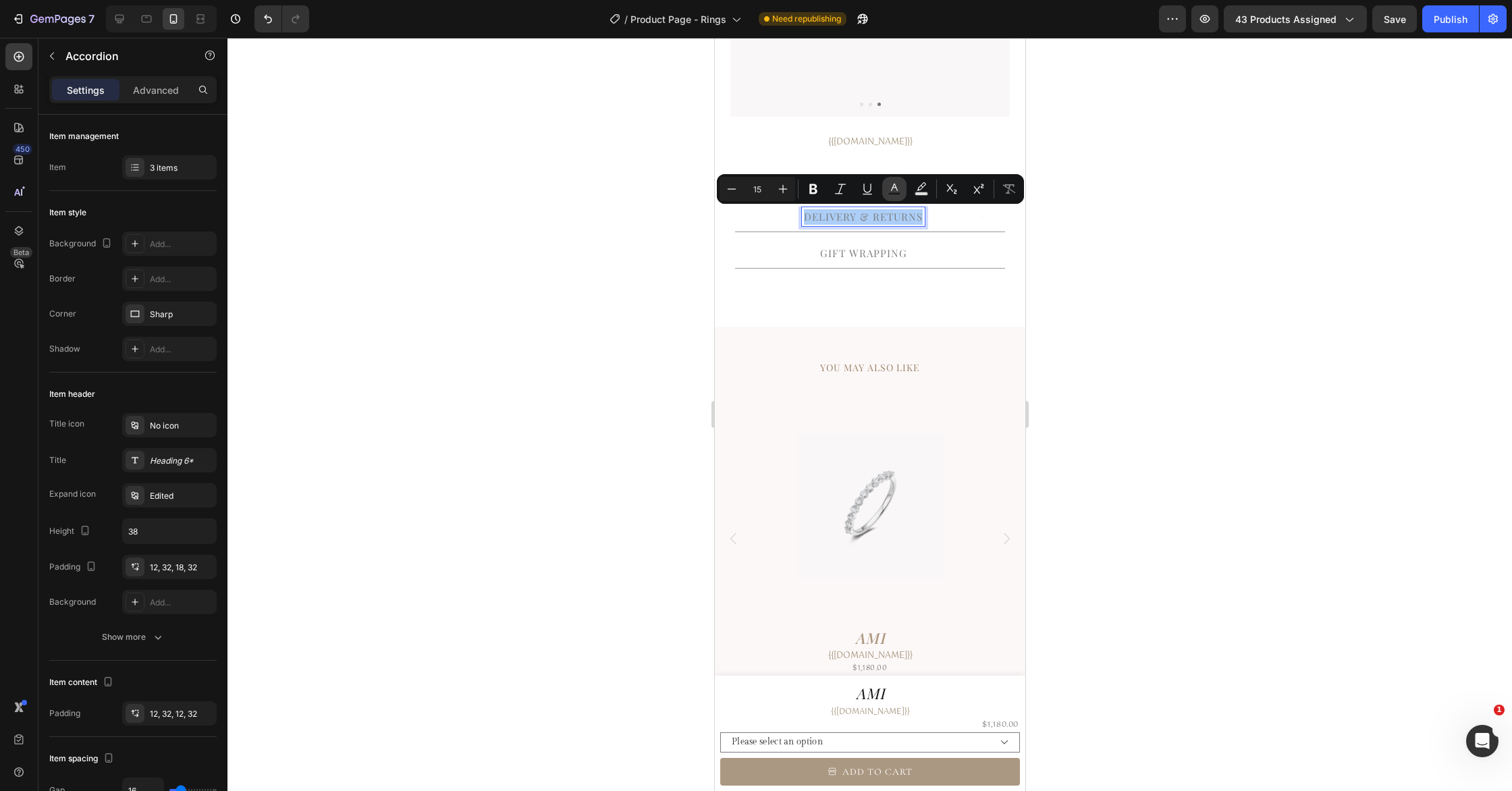
drag, startPoint x: 897, startPoint y: 188, endPoint x: 179, endPoint y: 174, distance: 718.1
click at [897, 188] on icon "Editor contextual toolbar" at bounding box center [894, 188] width 13 height 13
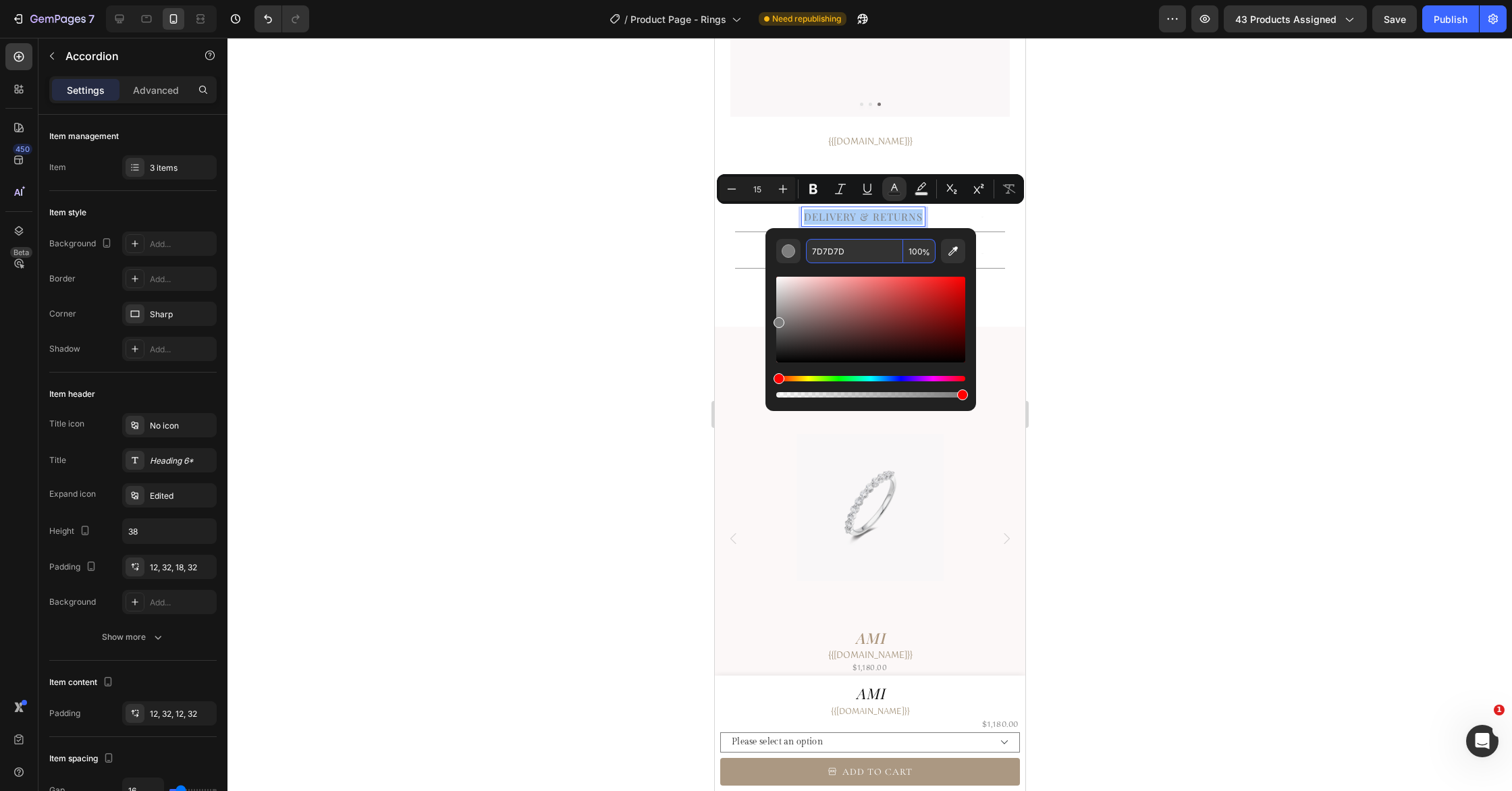
click at [866, 248] on input "7D7D7D" at bounding box center [854, 251] width 97 height 24
paste input "A0876B"
type input "A0876B"
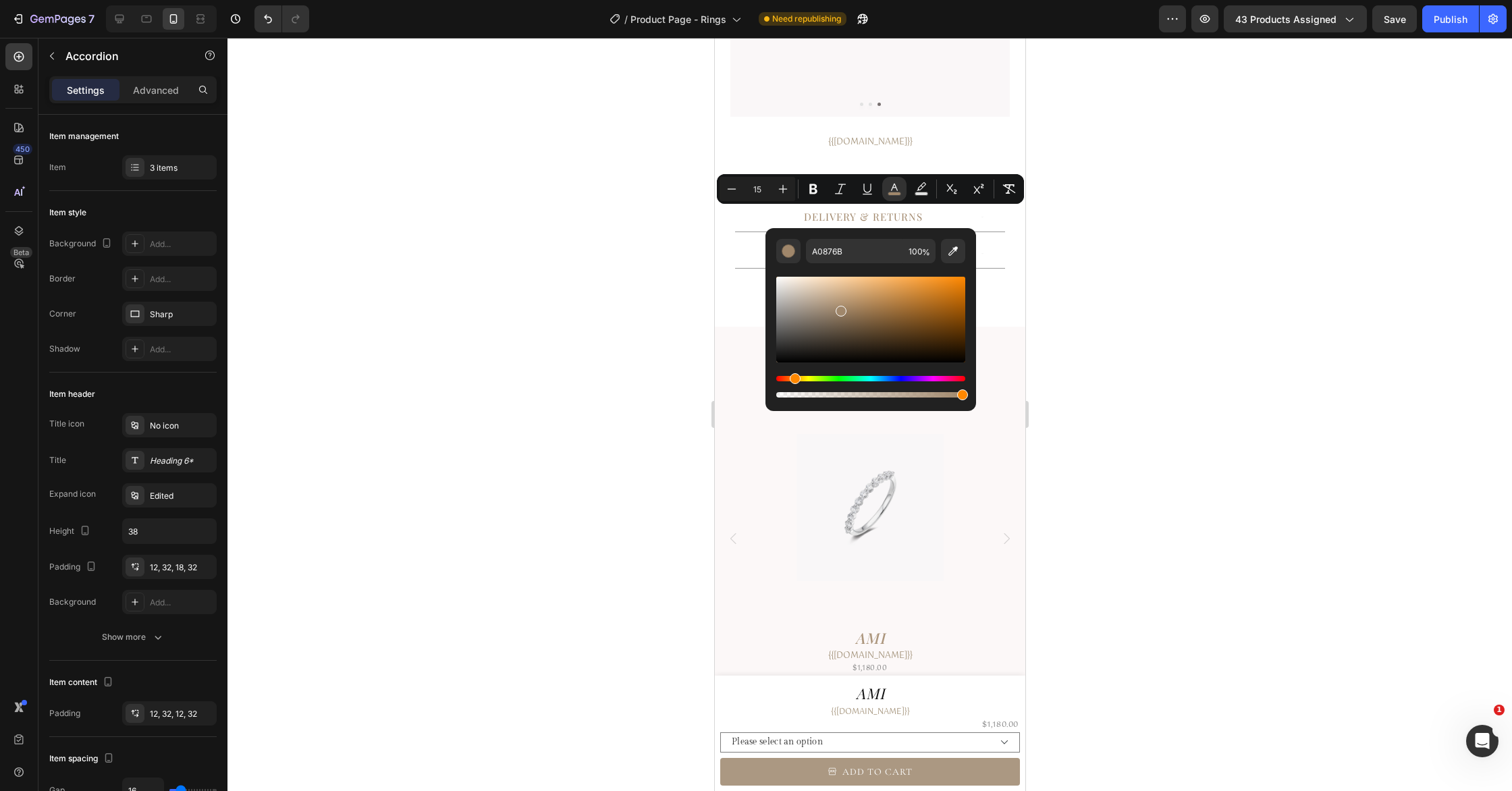
click at [1099, 261] on div at bounding box center [869, 415] width 1284 height 754
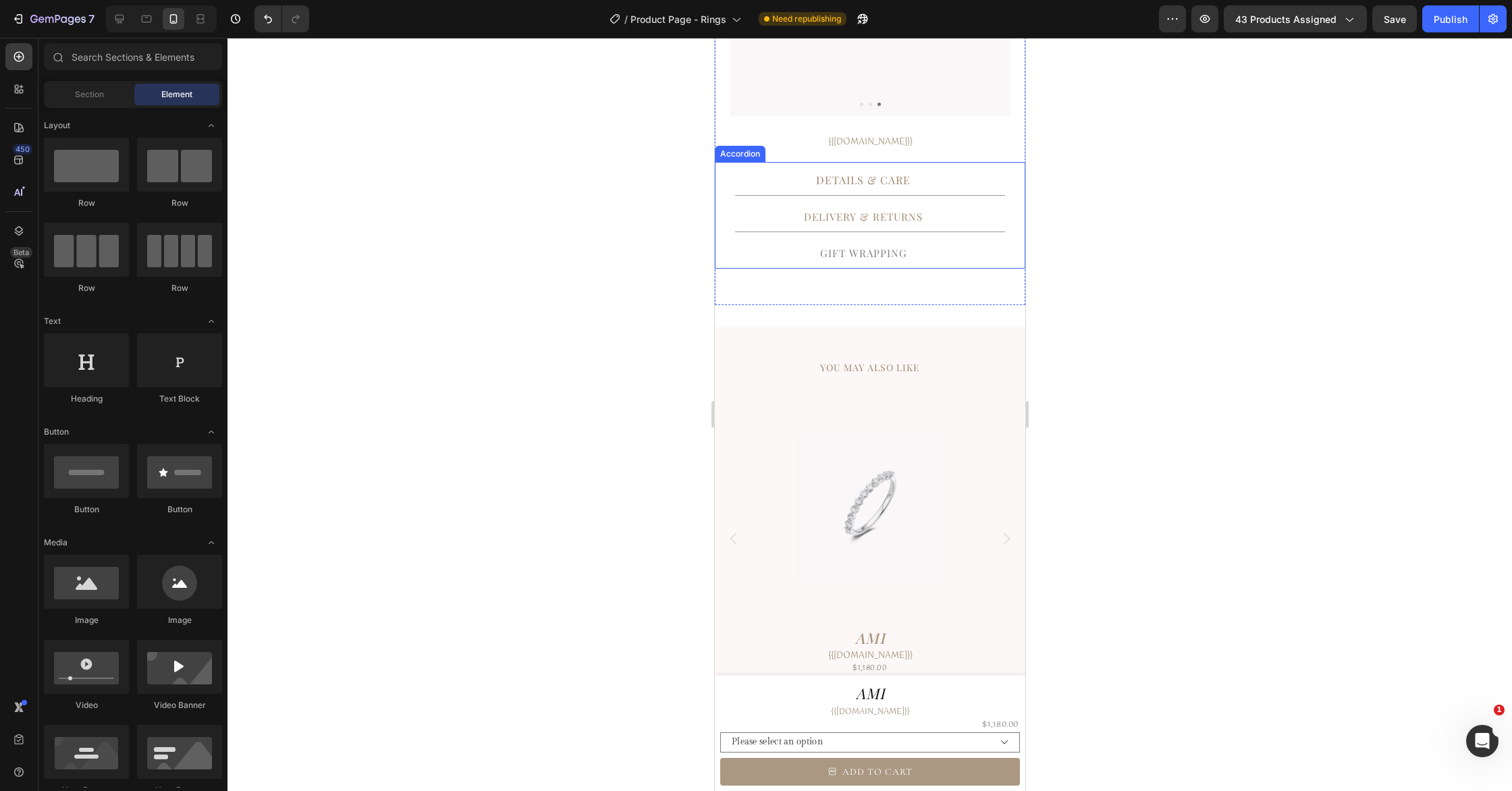
click at [900, 253] on p "GIFT WRAPPING" at bounding box center [862, 253] width 87 height 16
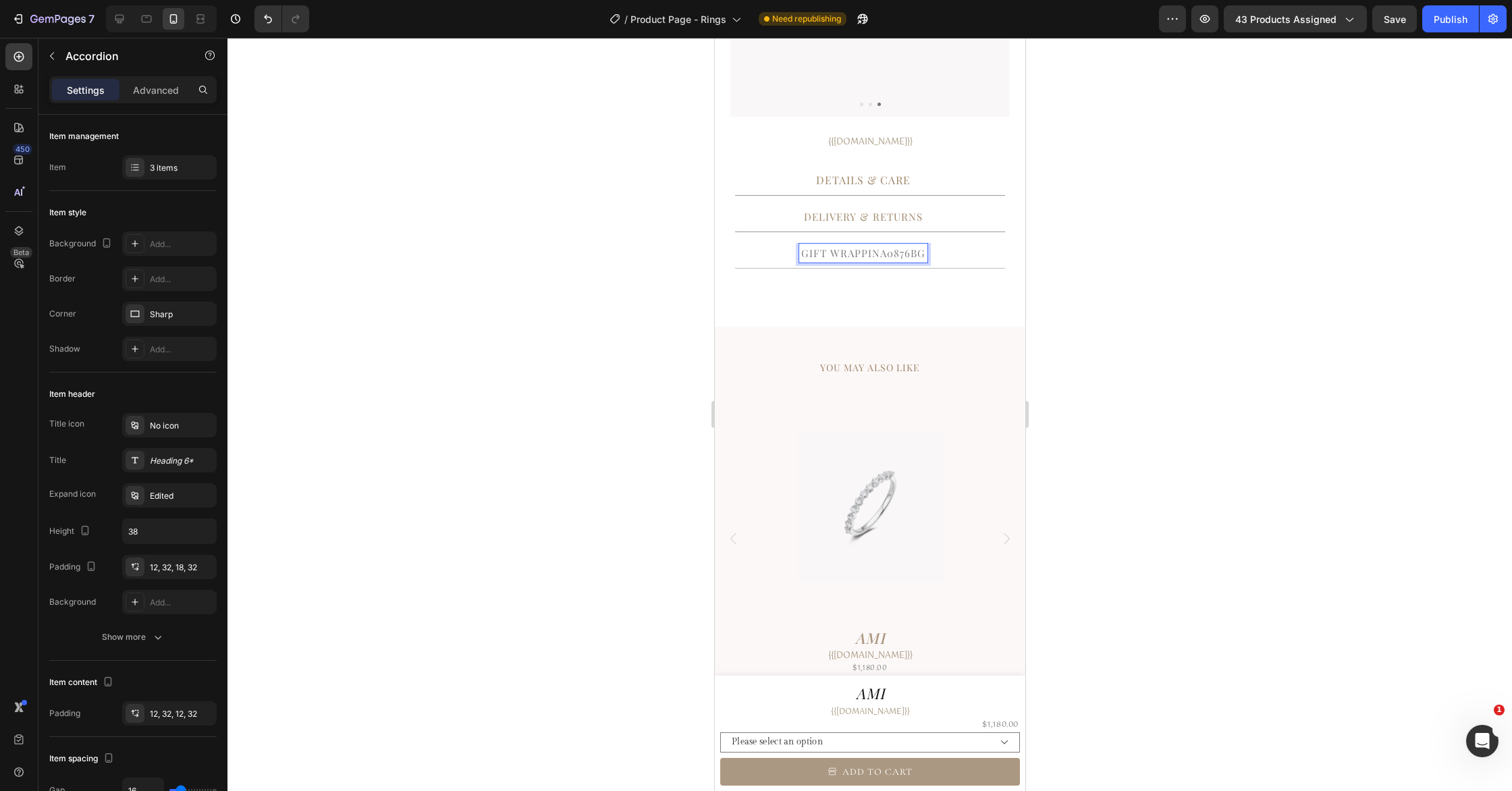
click at [909, 256] on p "GIFT WRAPPINA0876BG" at bounding box center [863, 253] width 124 height 16
click at [910, 256] on p "GIFT WRAPPINA0876BG" at bounding box center [863, 253] width 124 height 16
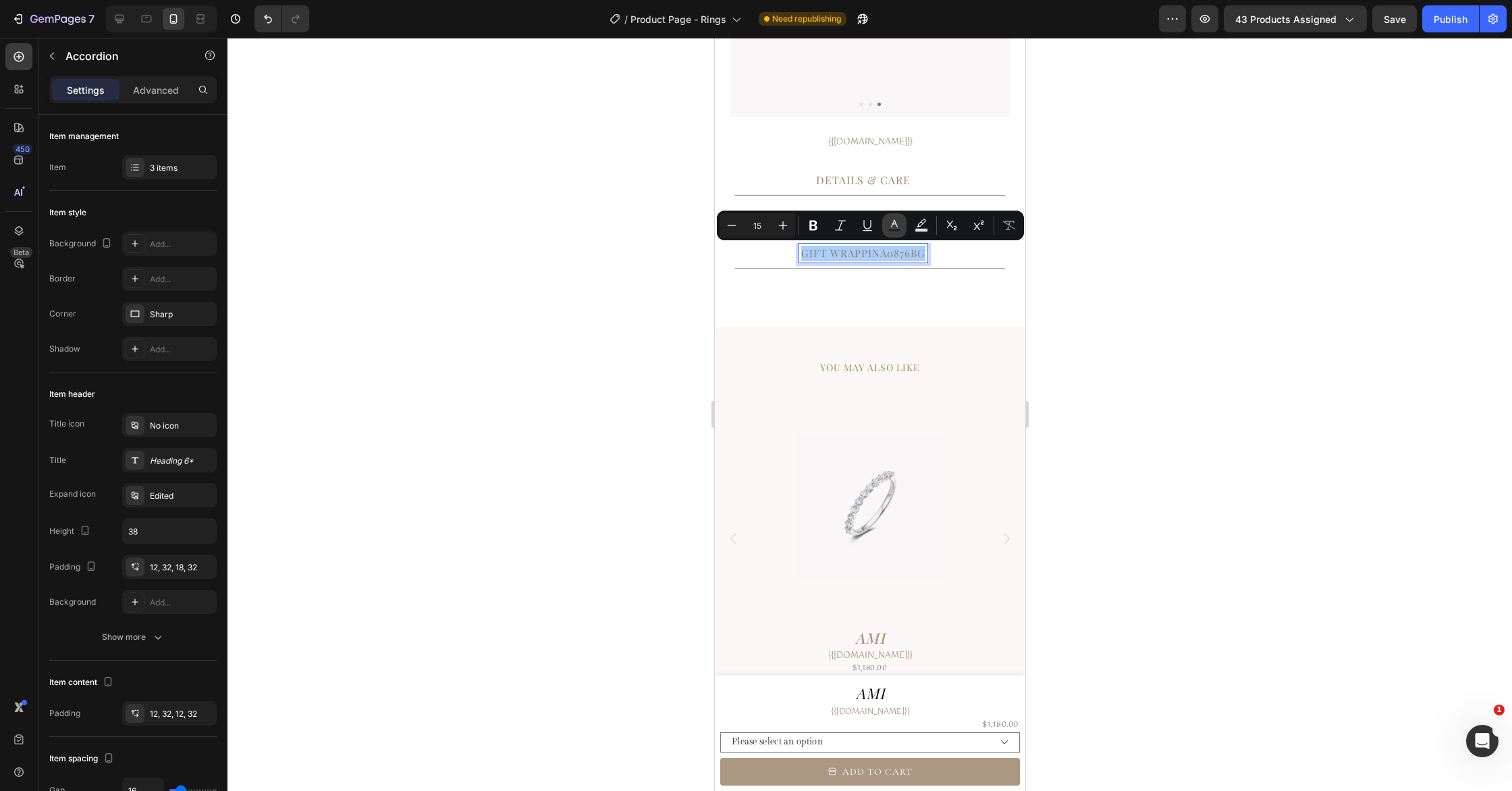
click at [897, 229] on rect "Editor contextual toolbar" at bounding box center [895, 230] width 13 height 4
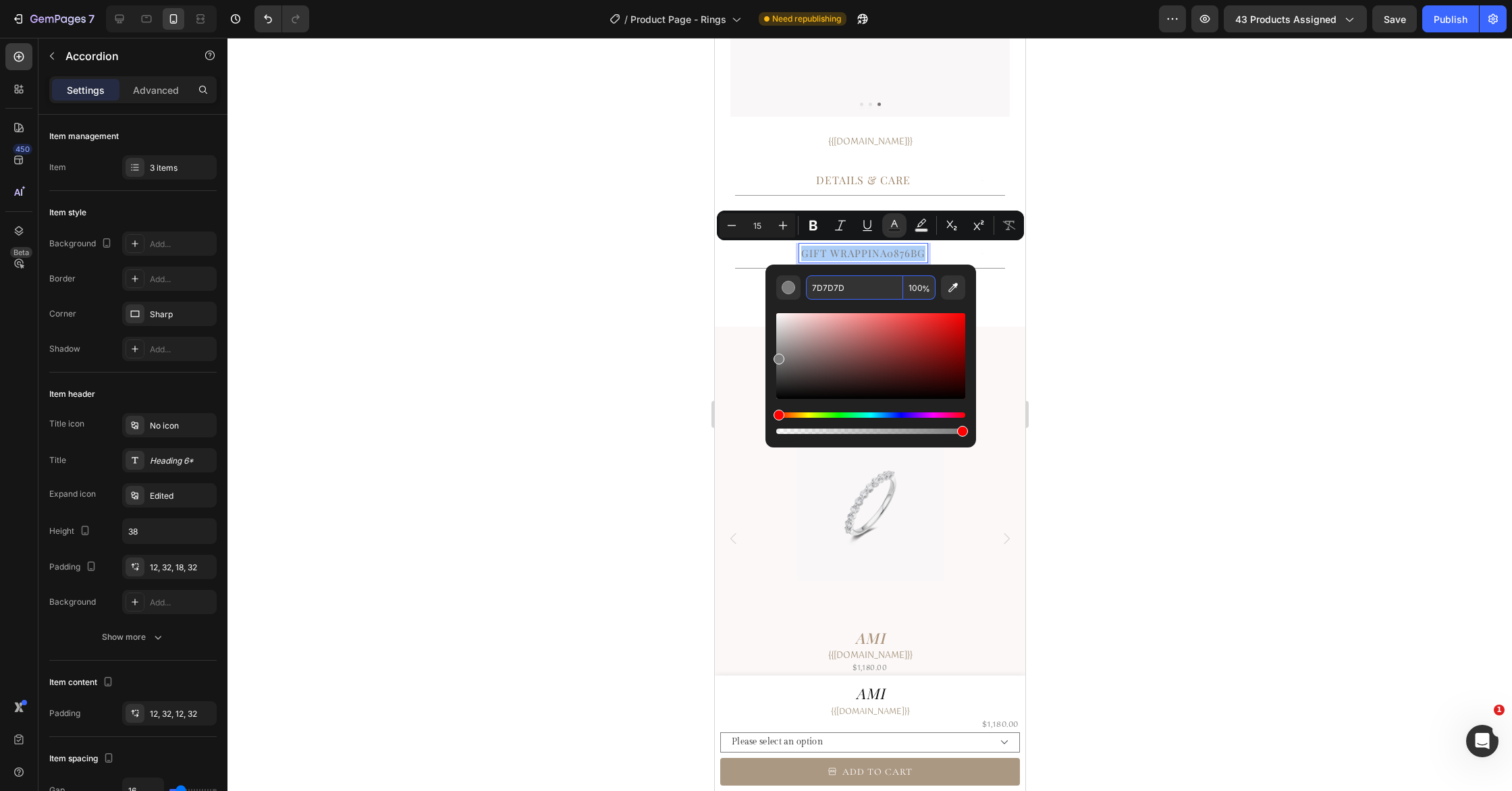
click at [886, 281] on input "7D7D7D" at bounding box center [854, 287] width 97 height 24
paste input "A0876B"
type input "A0876B"
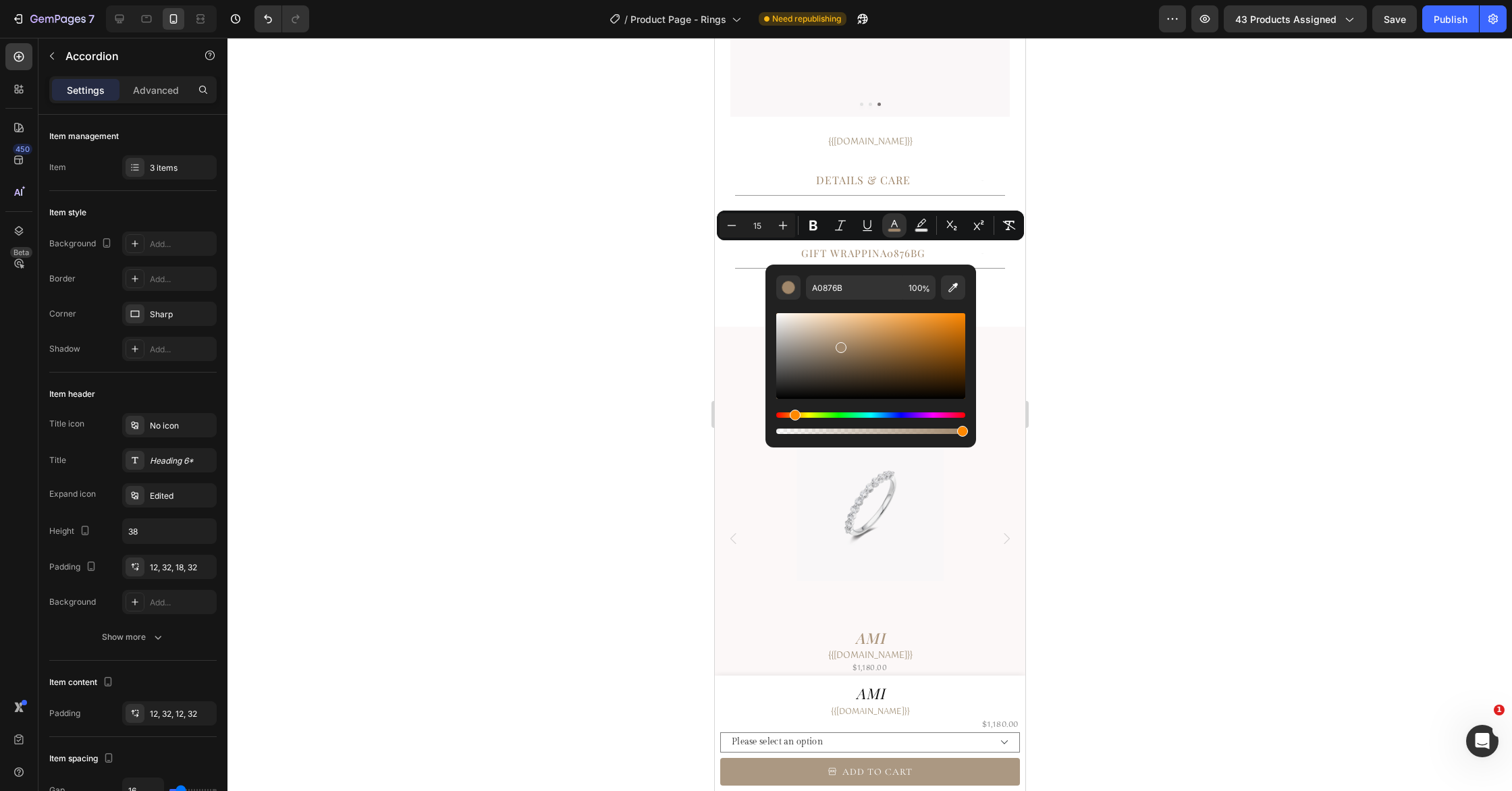
click at [1163, 307] on div at bounding box center [869, 415] width 1284 height 754
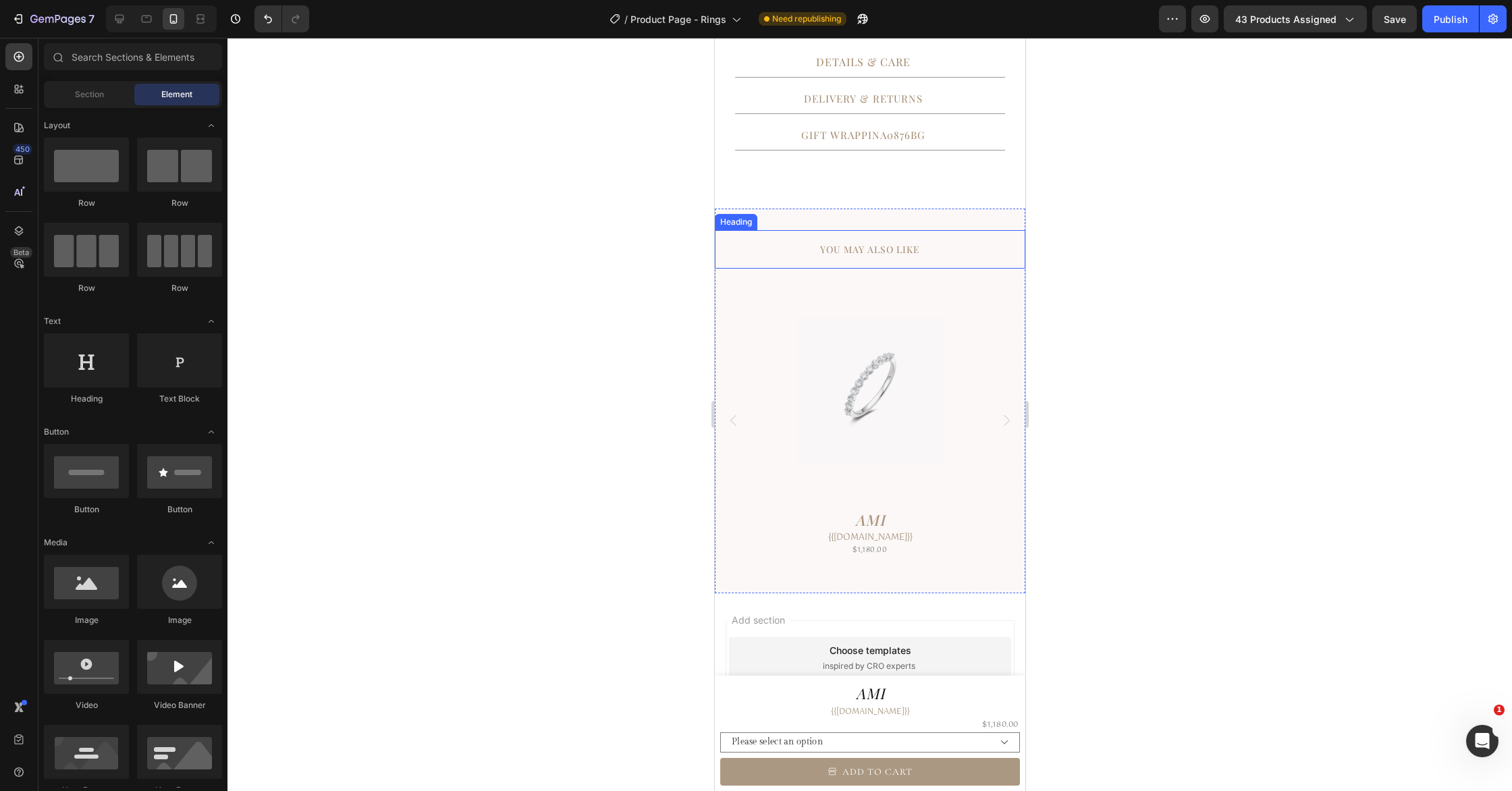
scroll to position [442, 0]
click at [883, 697] on h1 "Ami" at bounding box center [869, 693] width 300 height 25
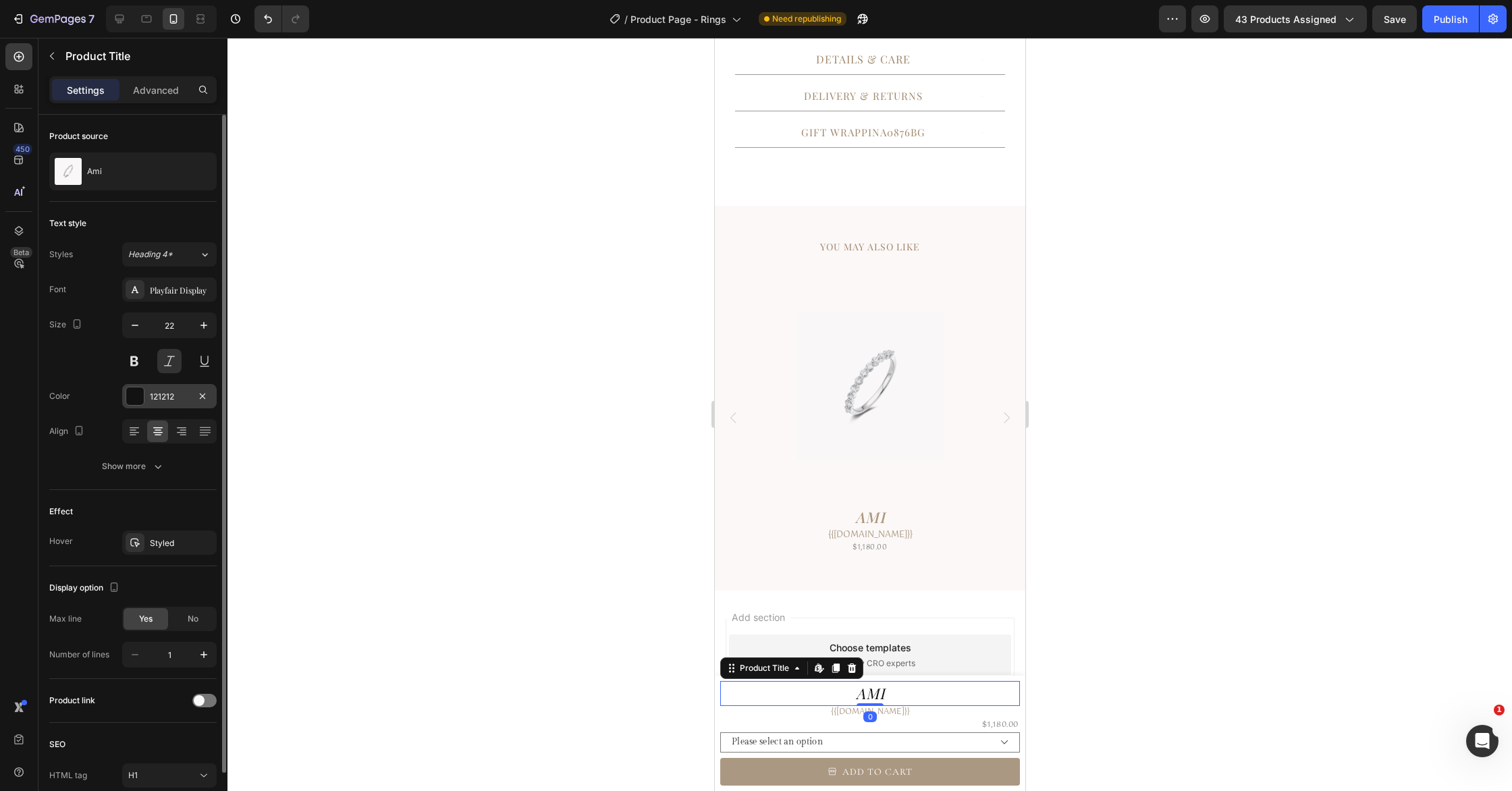
drag, startPoint x: 161, startPoint y: 403, endPoint x: 178, endPoint y: 404, distance: 17.0
click at [161, 403] on div "121212" at bounding box center [169, 396] width 95 height 24
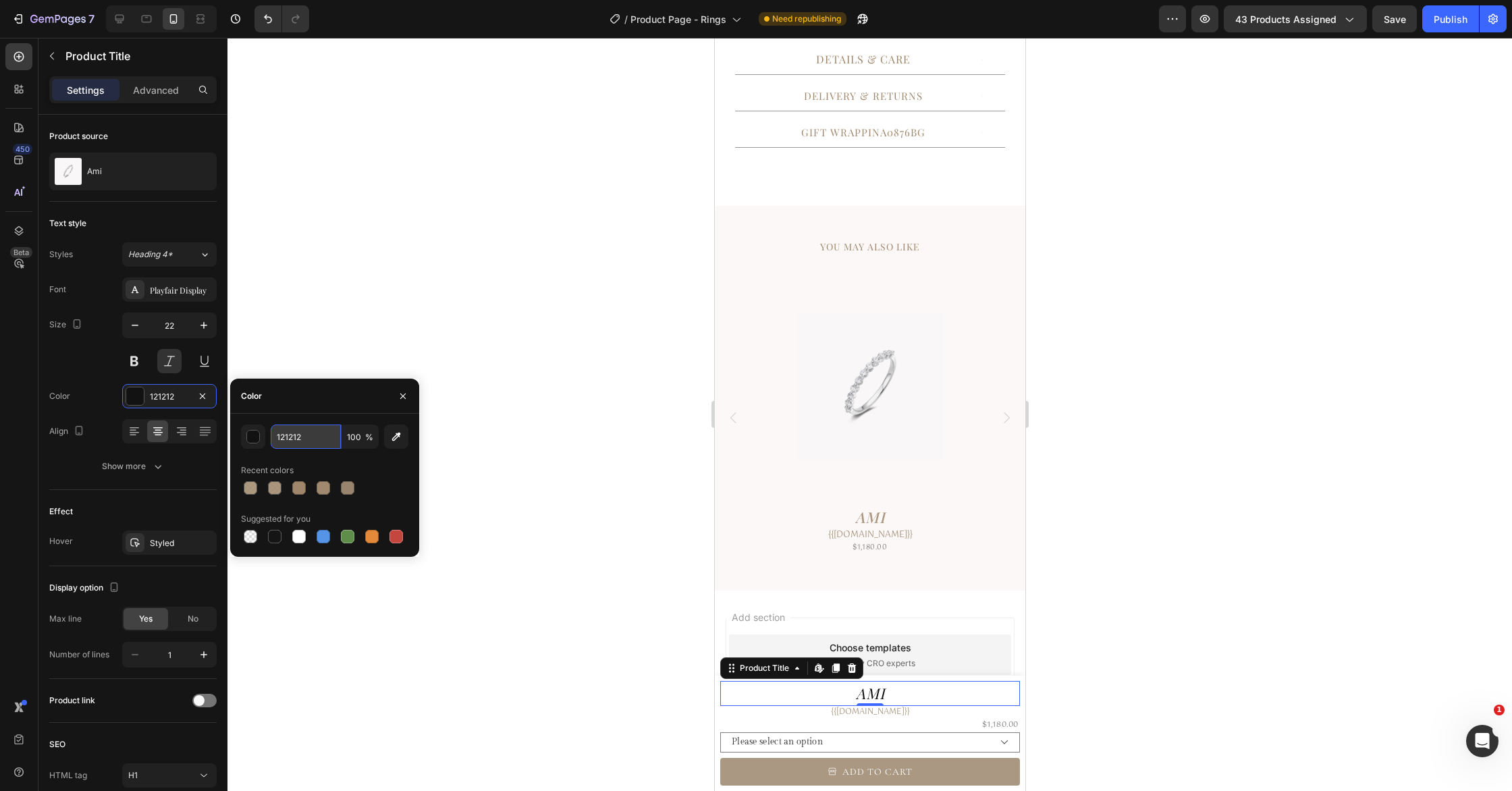
click at [329, 440] on input "121212" at bounding box center [306, 437] width 70 height 24
paste input "A0876B"
type input "A0876B"
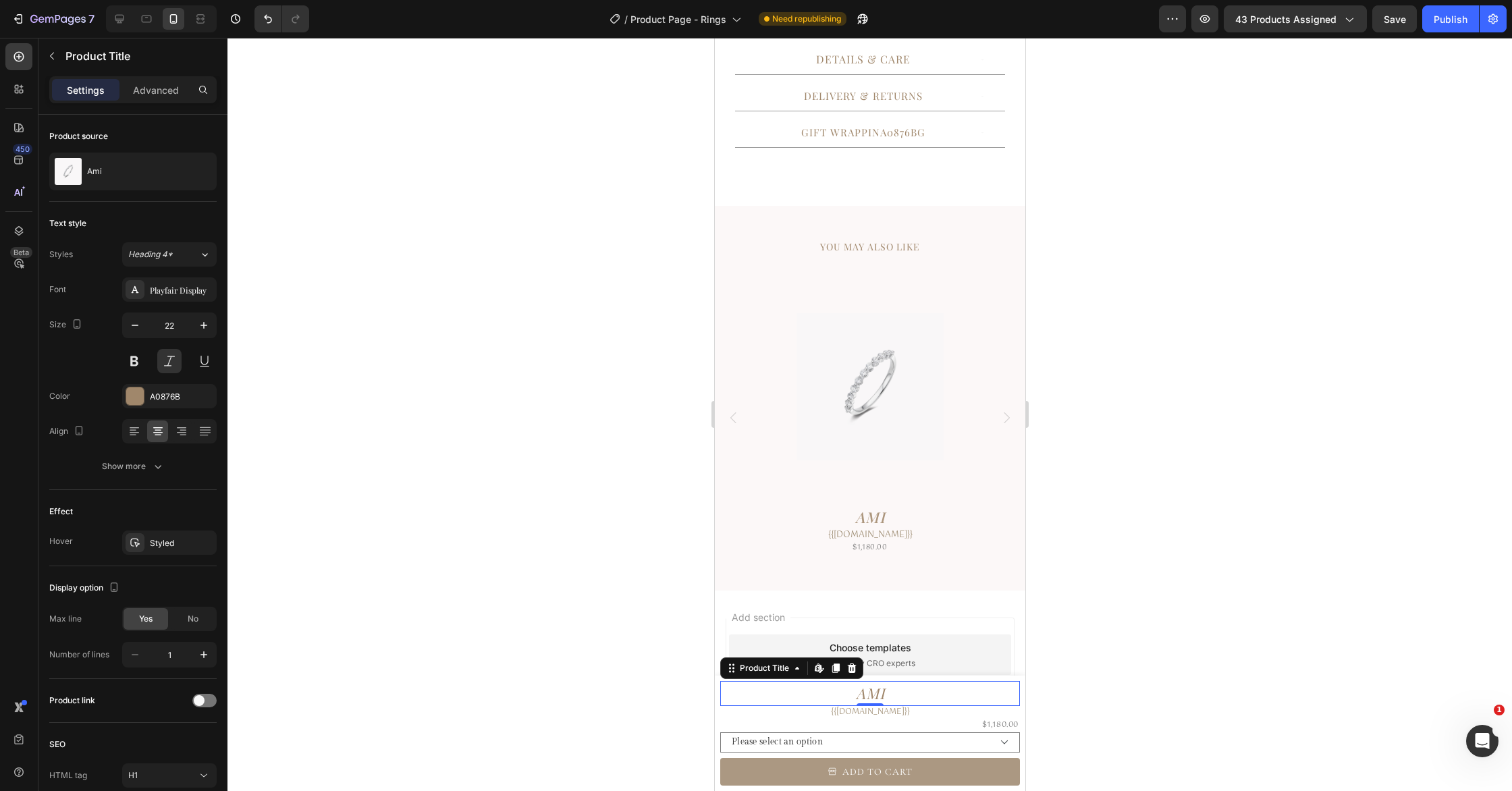
drag, startPoint x: 554, startPoint y: 409, endPoint x: 536, endPoint y: 406, distance: 18.2
click at [555, 408] on div at bounding box center [869, 415] width 1284 height 754
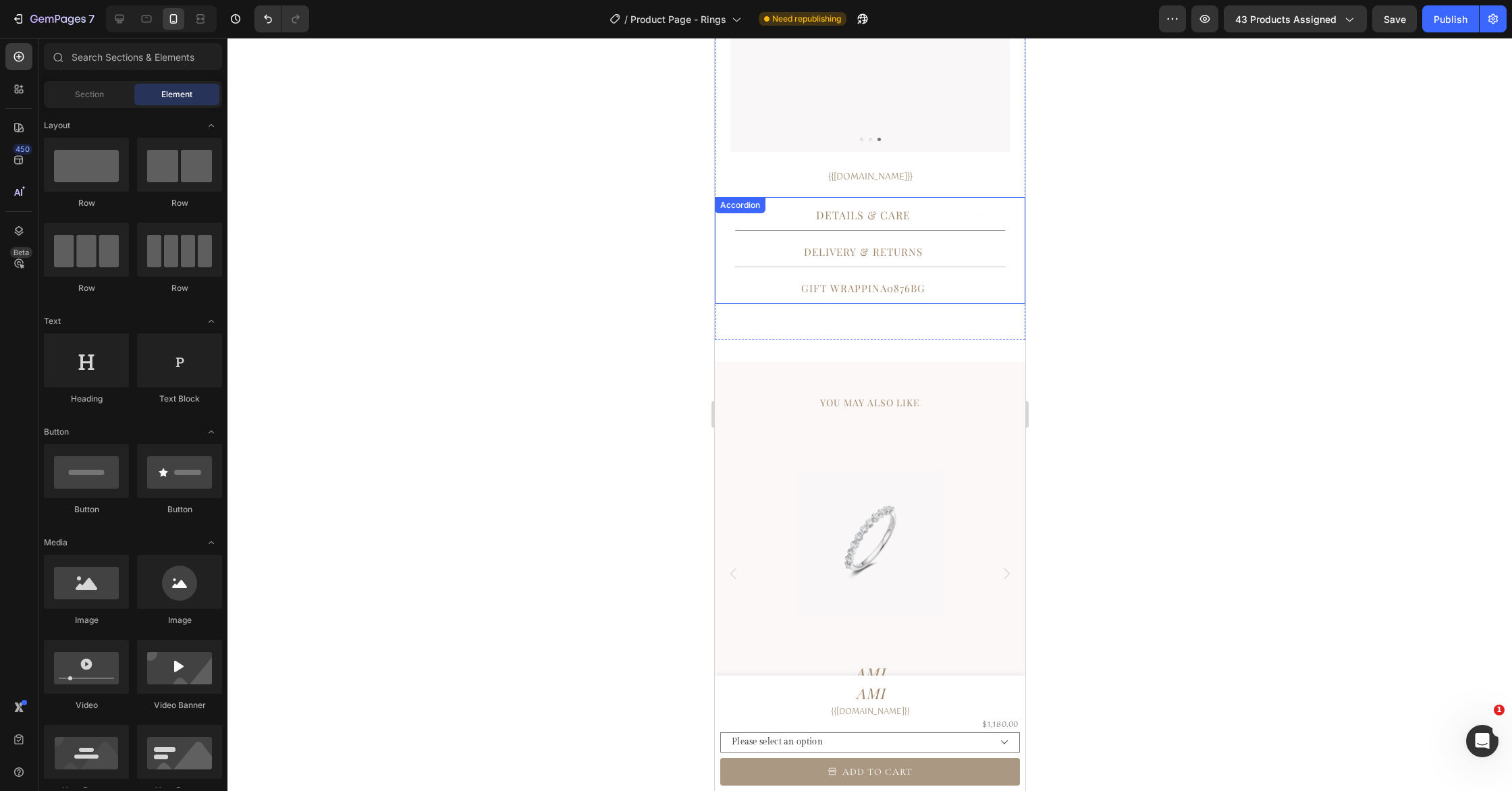
scroll to position [222, 0]
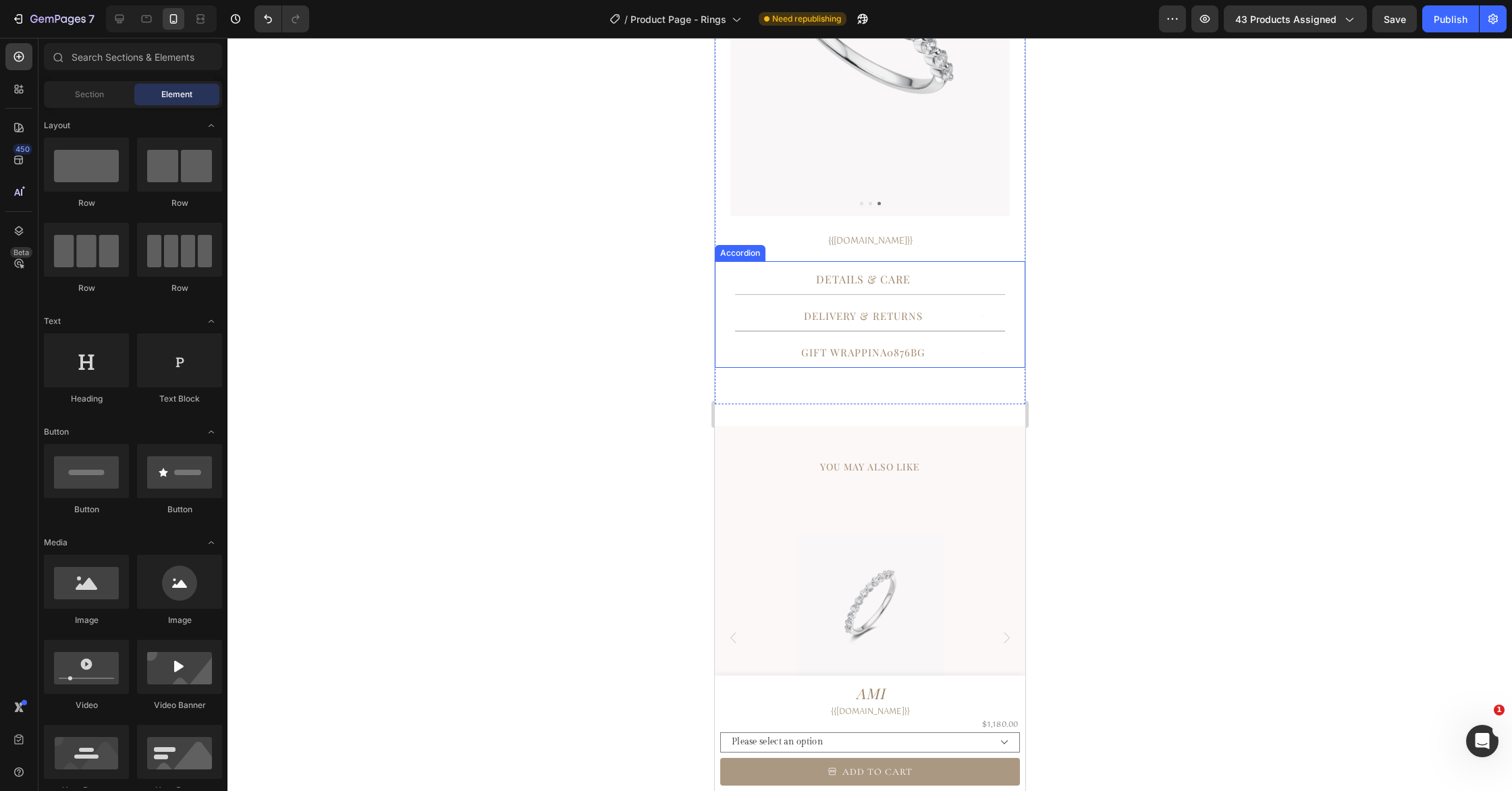
click at [786, 288] on div "Details & Care" at bounding box center [862, 280] width 213 height 20
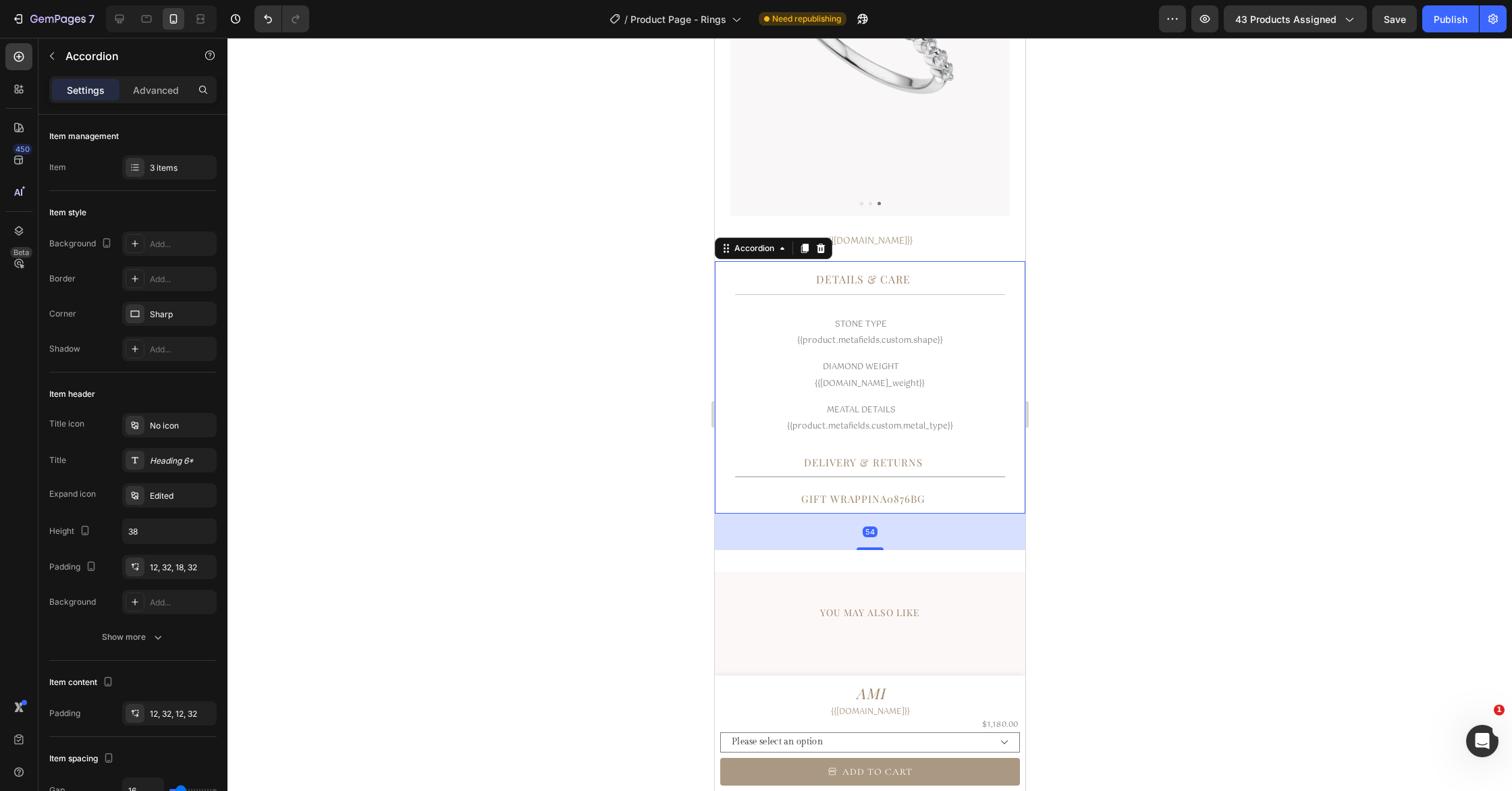
click at [786, 288] on div "Details & Care" at bounding box center [862, 280] width 213 height 20
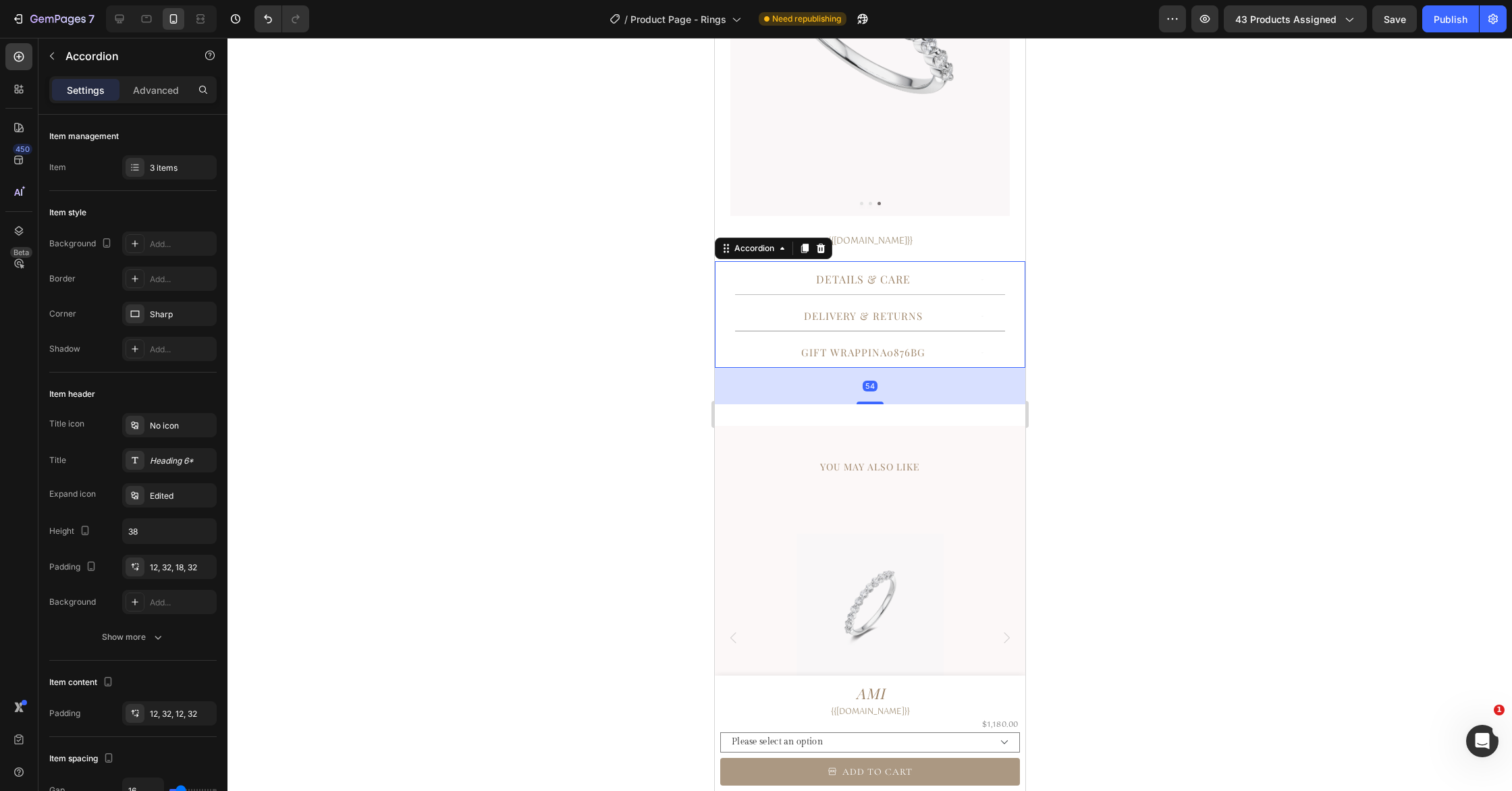
click at [786, 288] on div "Details & Care" at bounding box center [862, 280] width 213 height 20
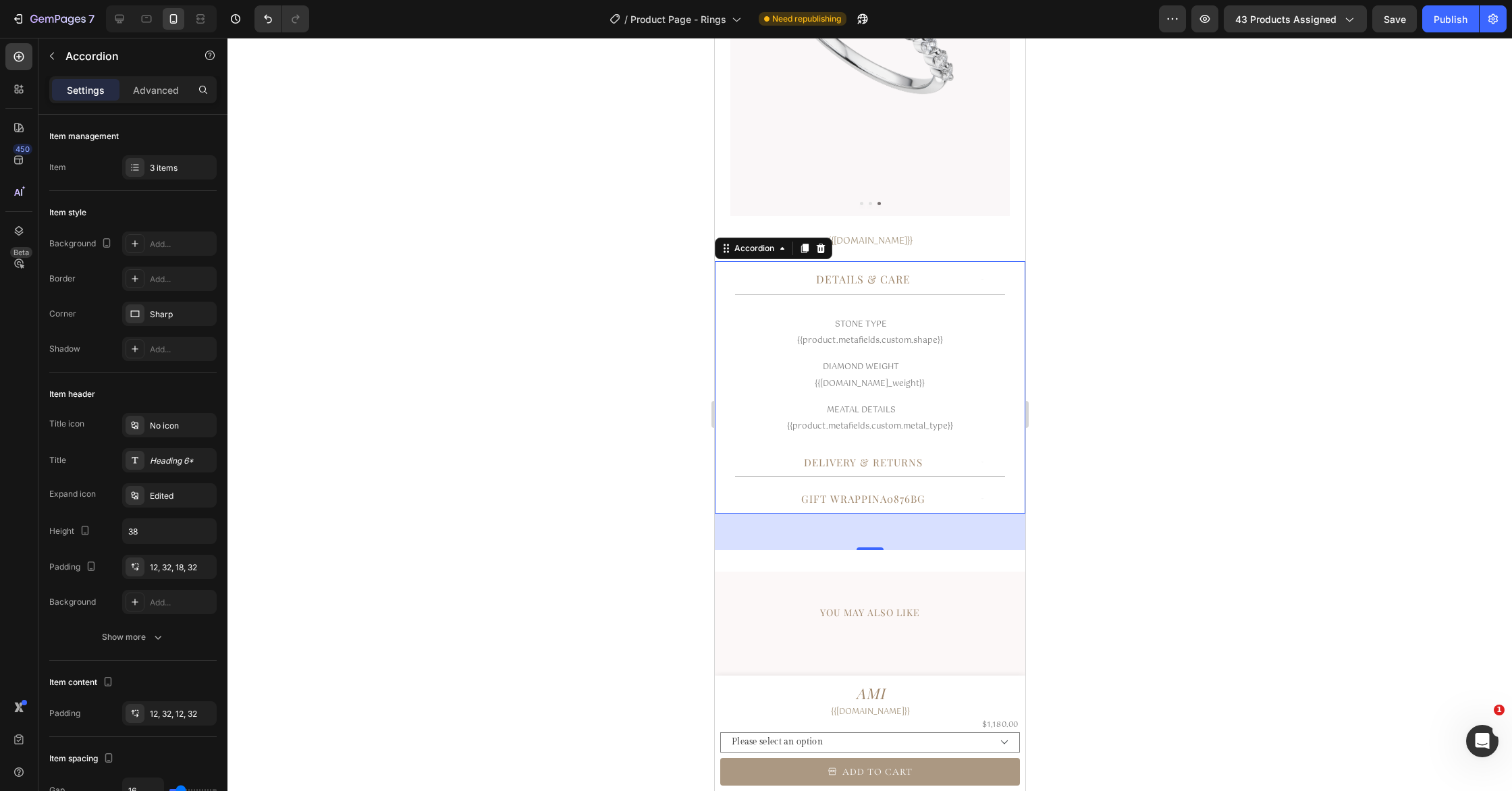
click at [786, 288] on div "Details & Care" at bounding box center [862, 280] width 213 height 20
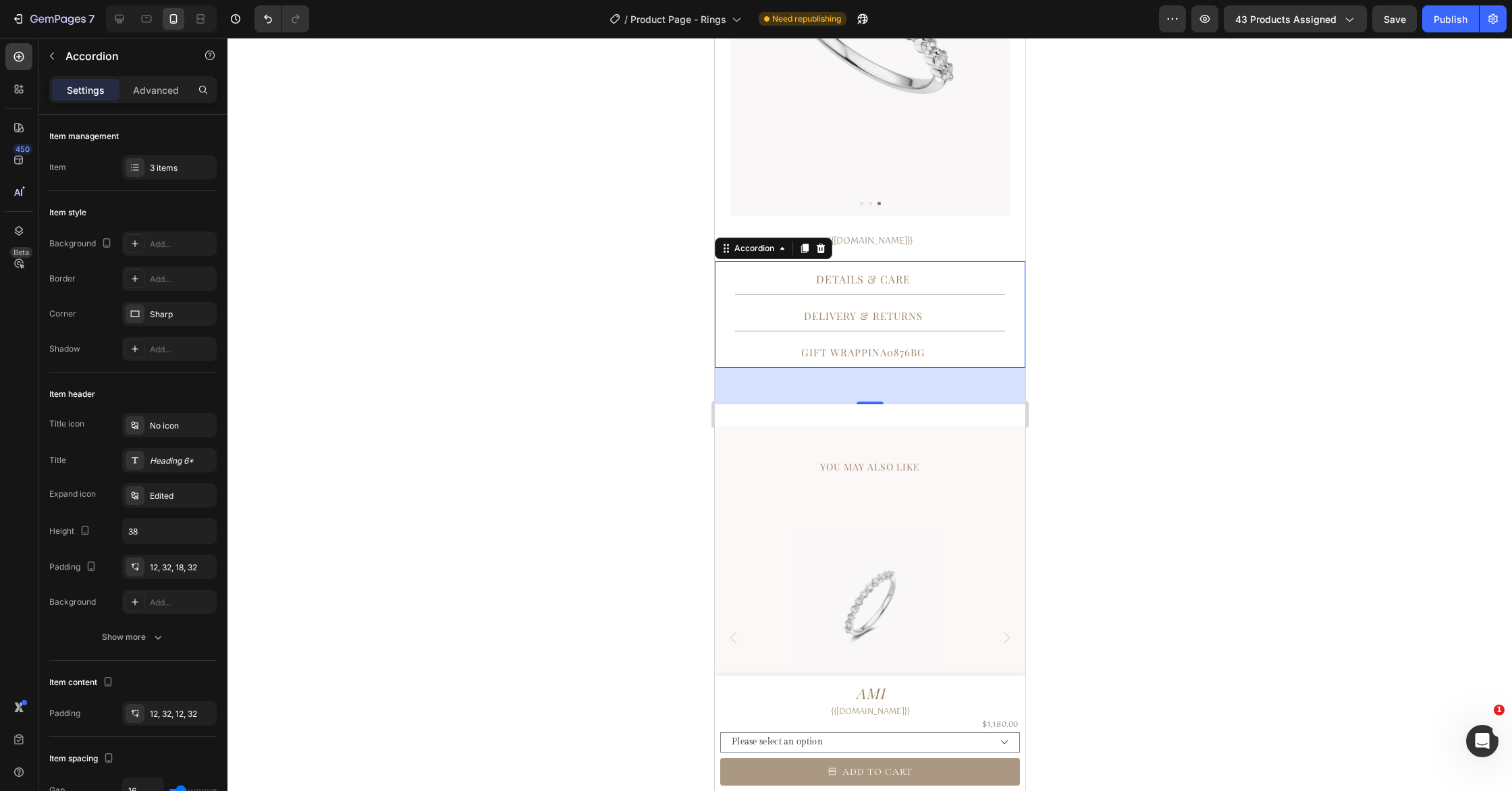
click at [786, 288] on div "Details & Care" at bounding box center [862, 280] width 213 height 20
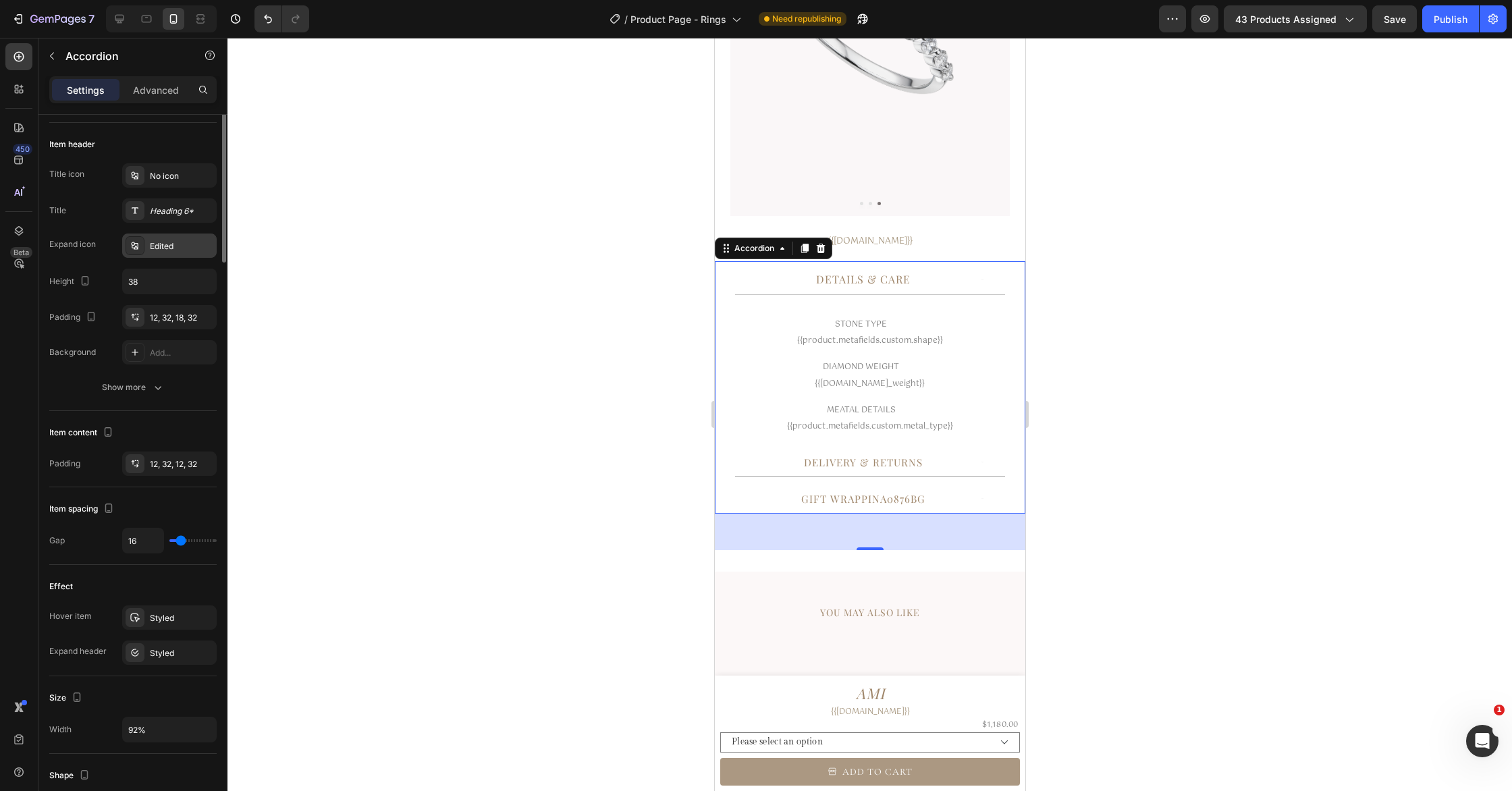
scroll to position [0, 0]
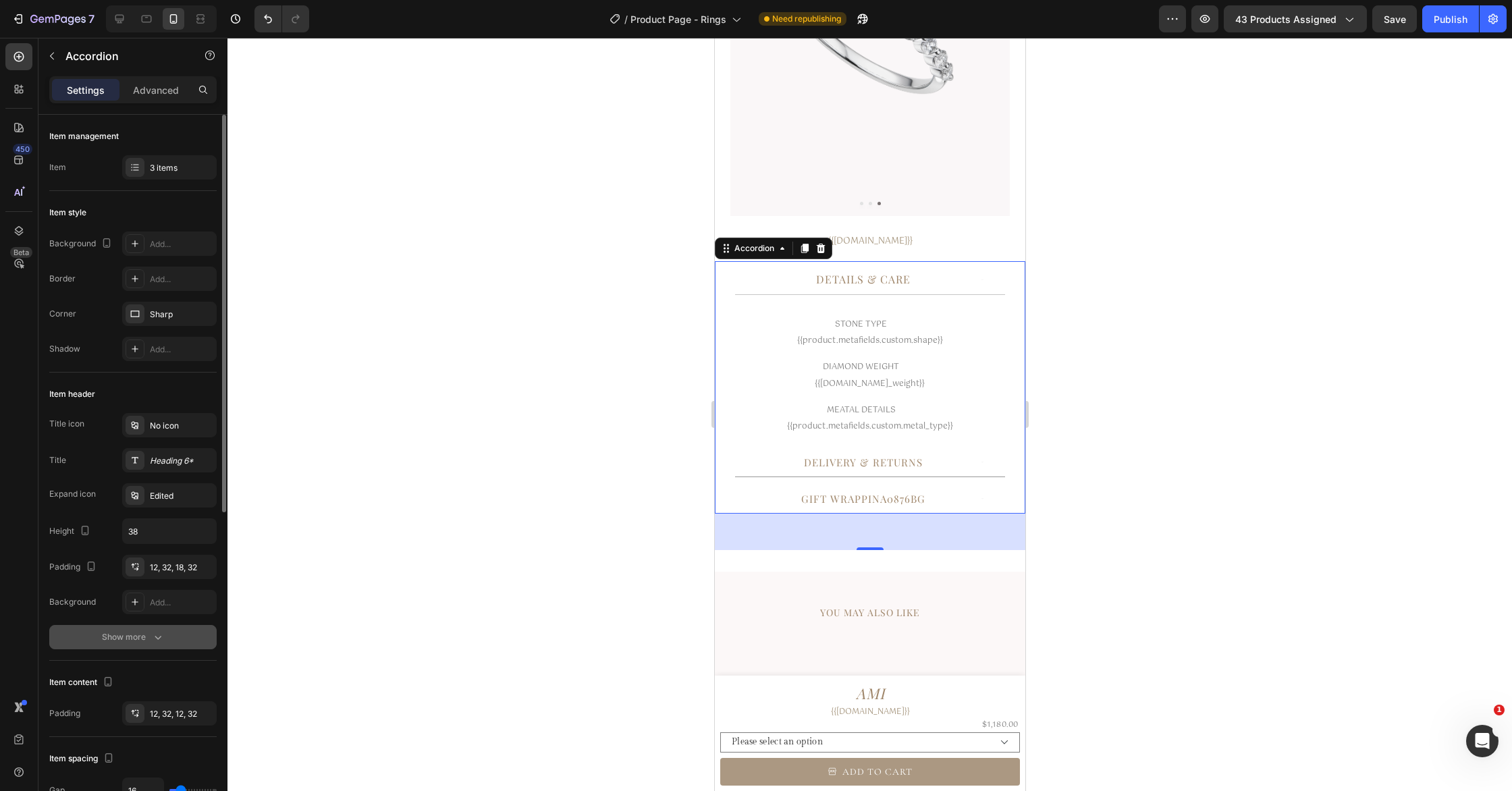
click at [132, 638] on div "Show more" at bounding box center [133, 636] width 63 height 13
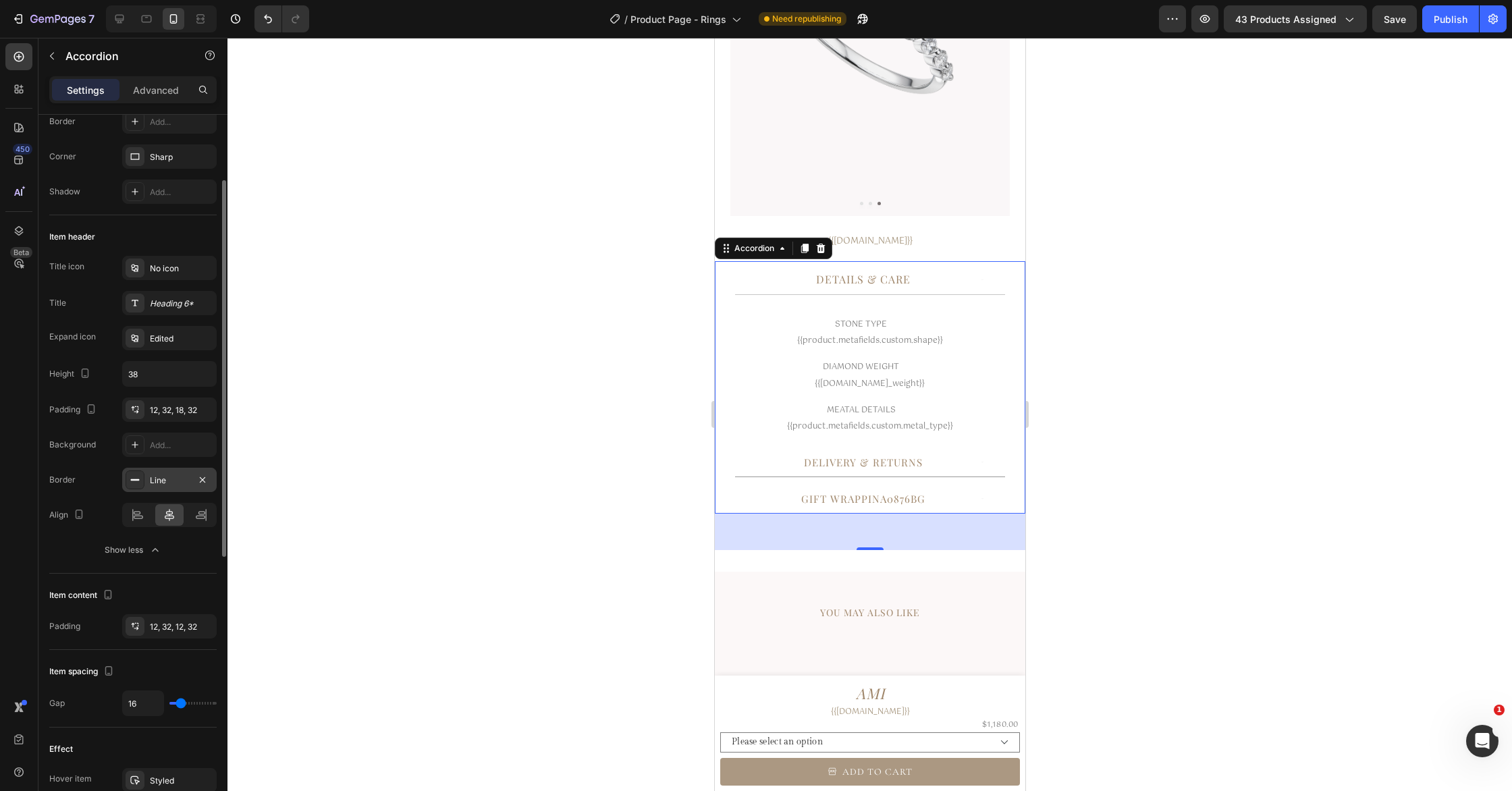
scroll to position [169, 0]
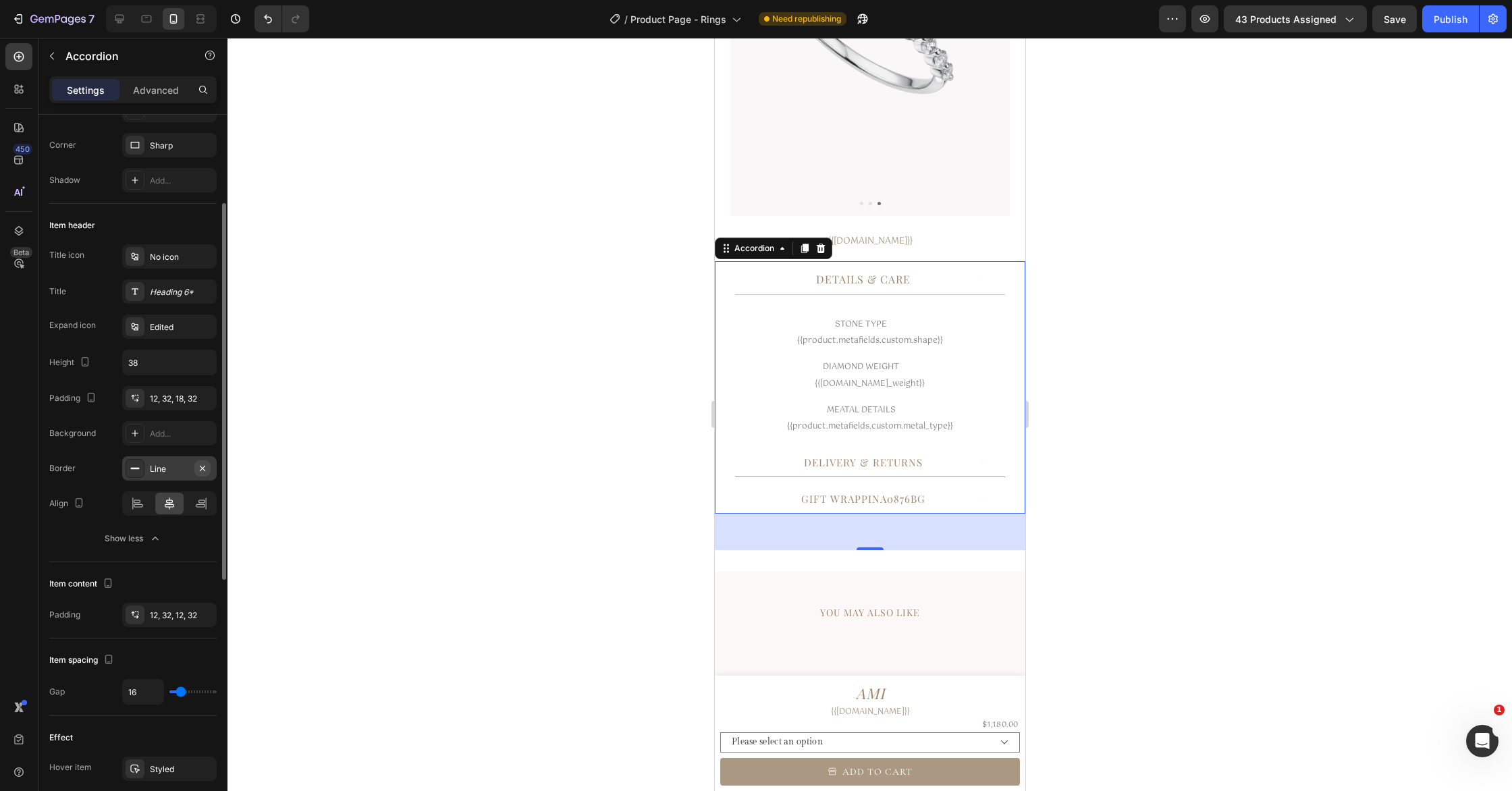
click at [202, 471] on icon "button" at bounding box center [202, 468] width 11 height 11
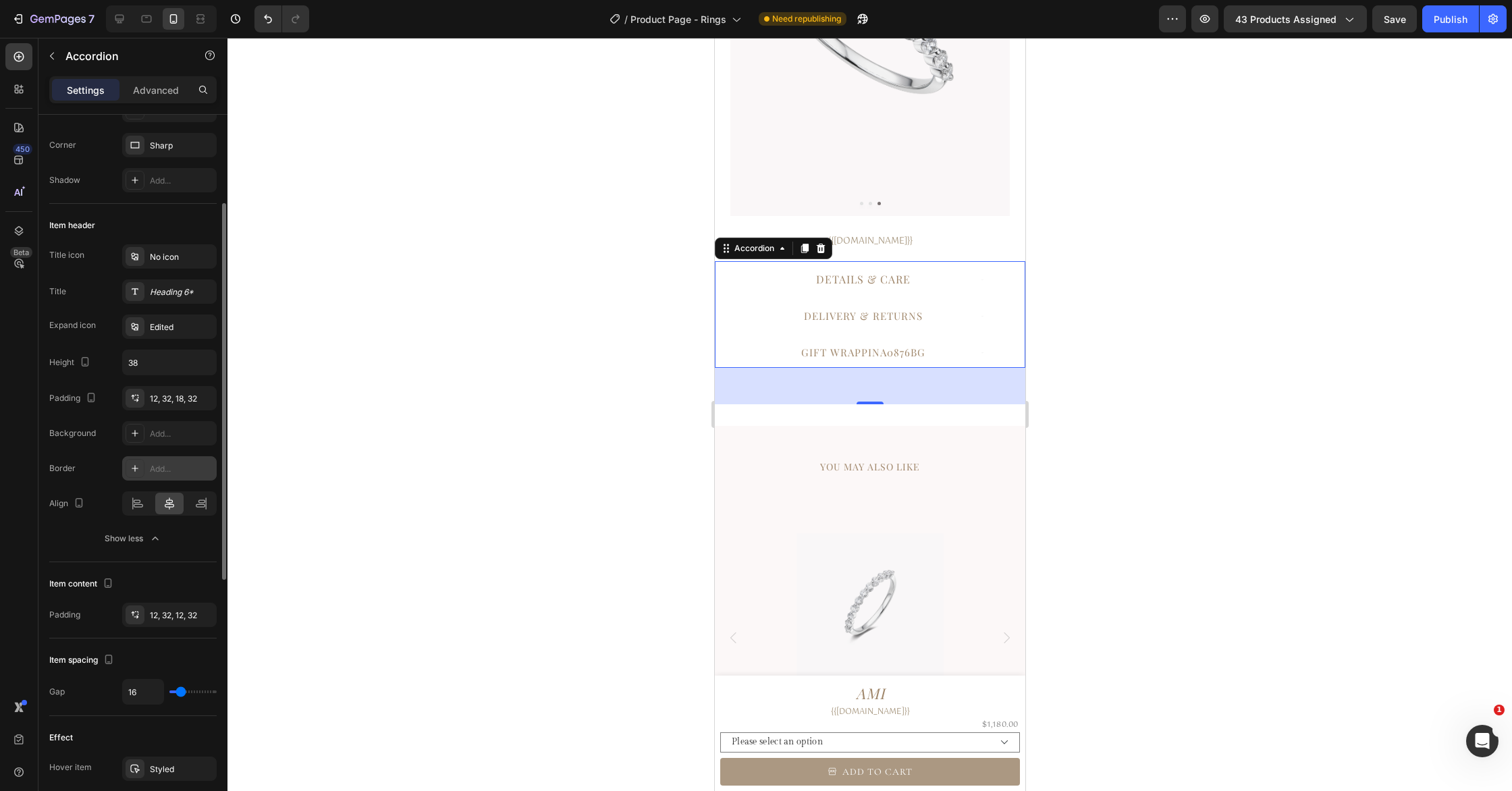
click at [537, 439] on div at bounding box center [869, 415] width 1284 height 754
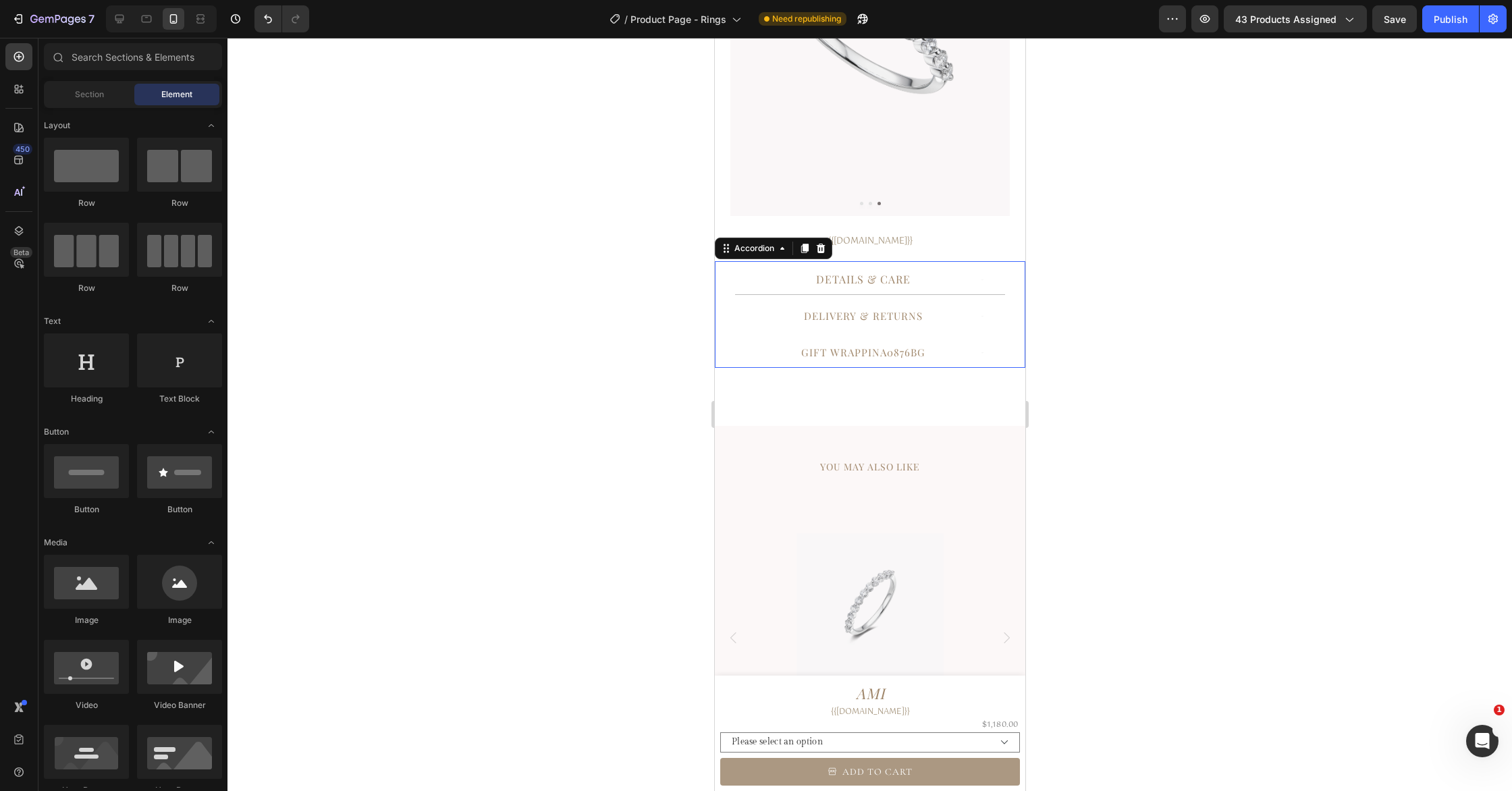
click at [974, 280] on div "Details & Care" at bounding box center [869, 282] width 270 height 25
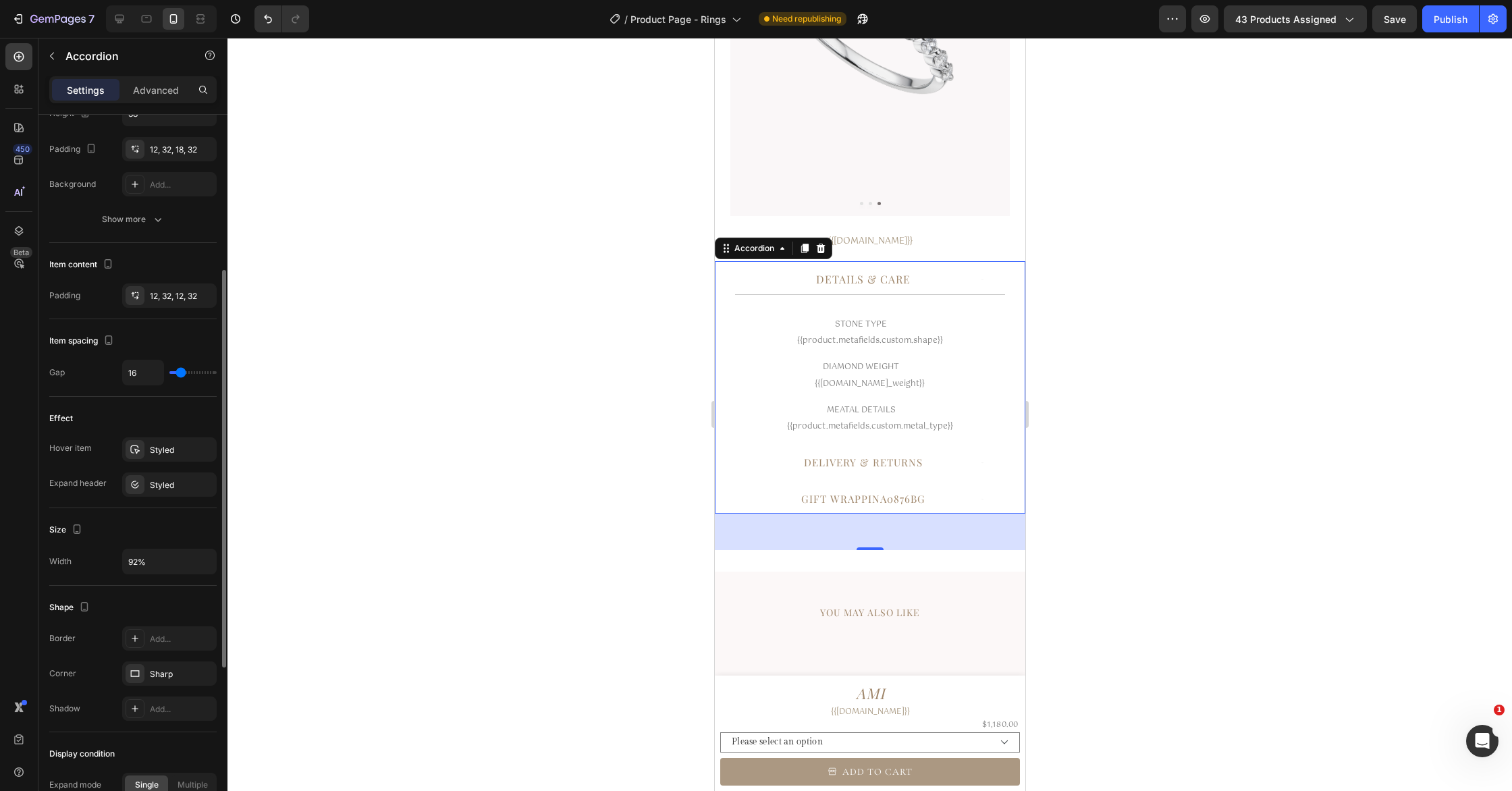
scroll to position [356, 0]
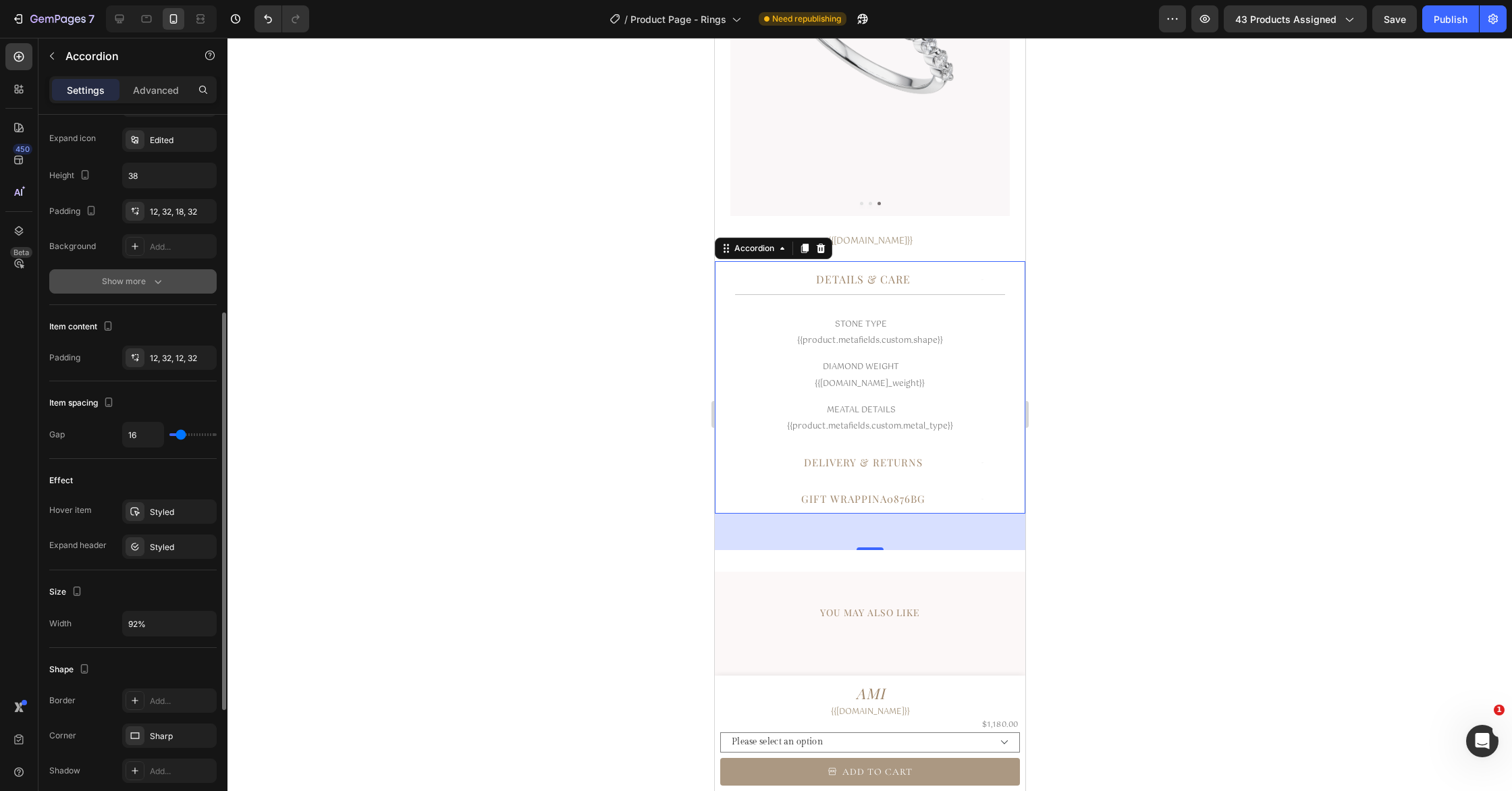
click at [123, 282] on div "Show more" at bounding box center [133, 281] width 63 height 13
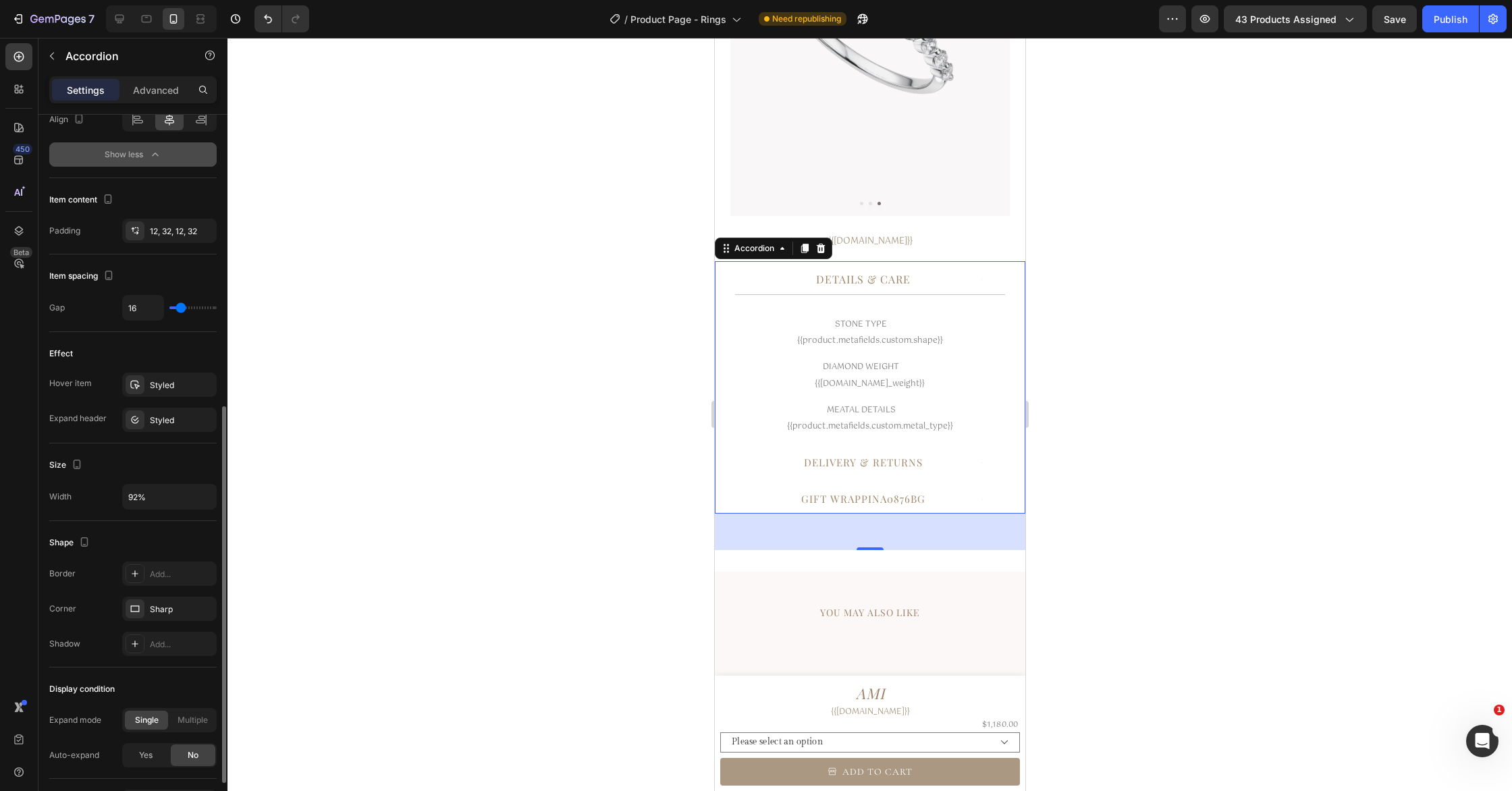
scroll to position [641, 0]
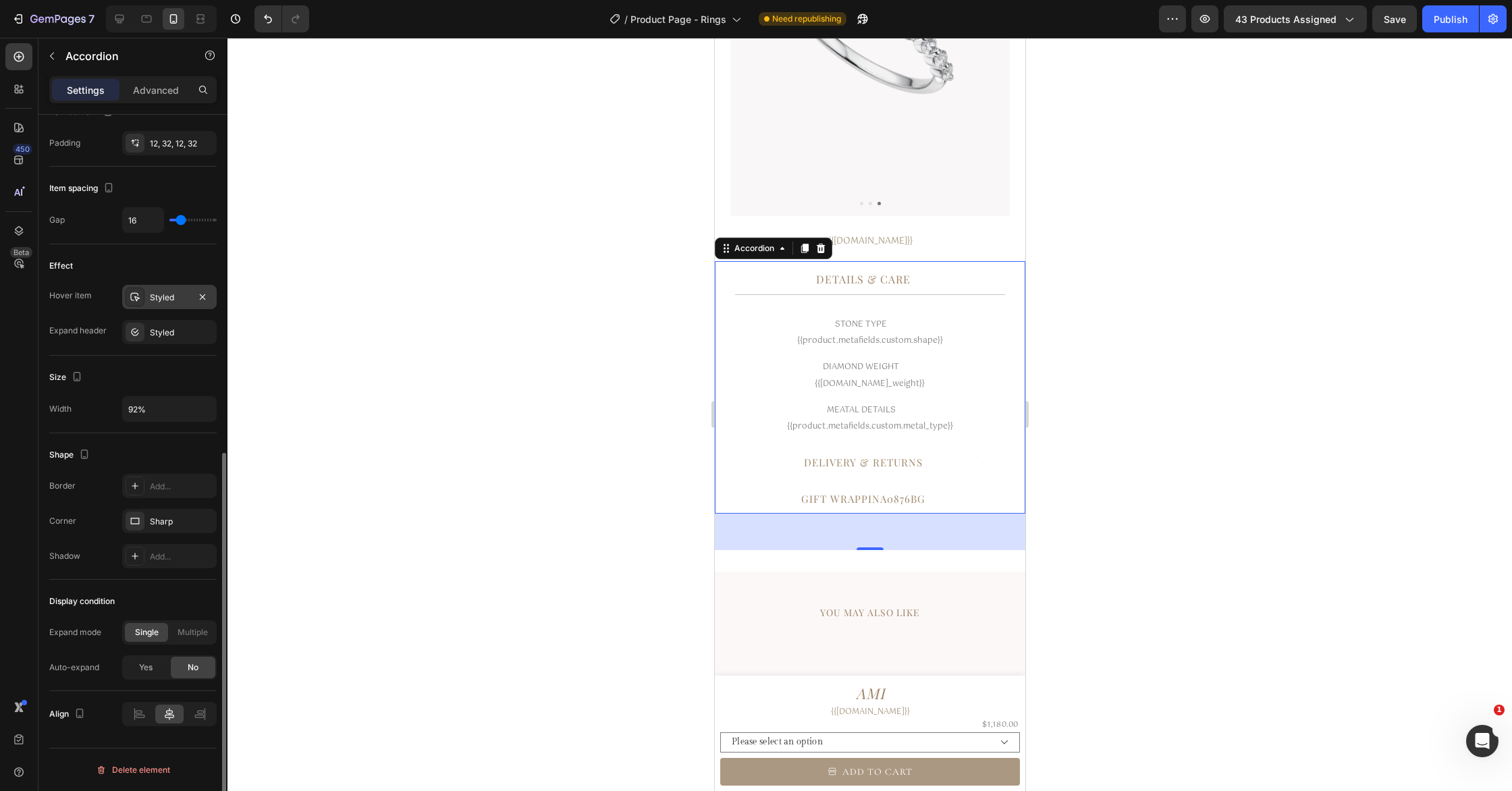
click at [179, 299] on div "Styled" at bounding box center [169, 297] width 39 height 12
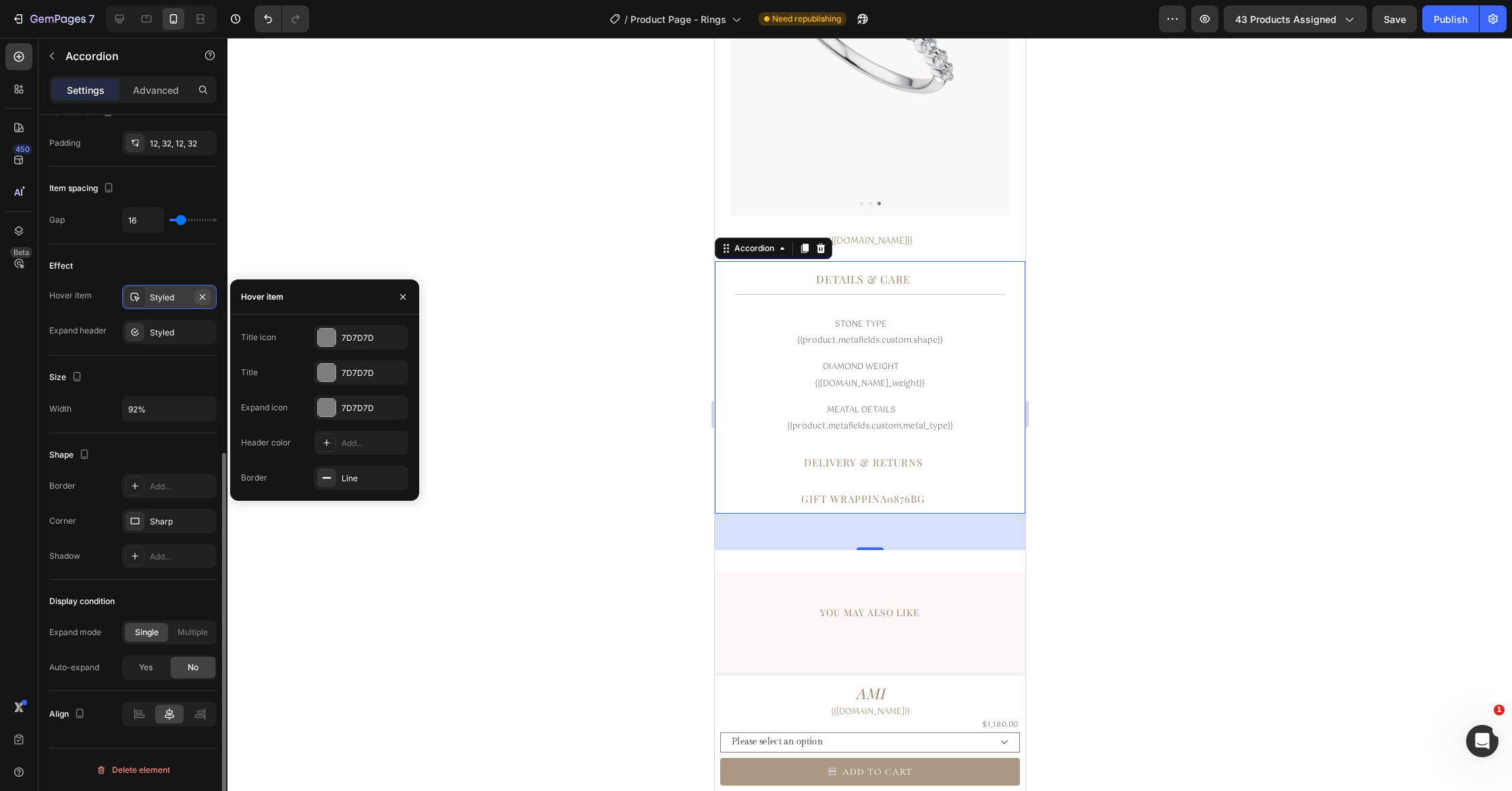
click at [202, 297] on icon "button" at bounding box center [202, 296] width 6 height 6
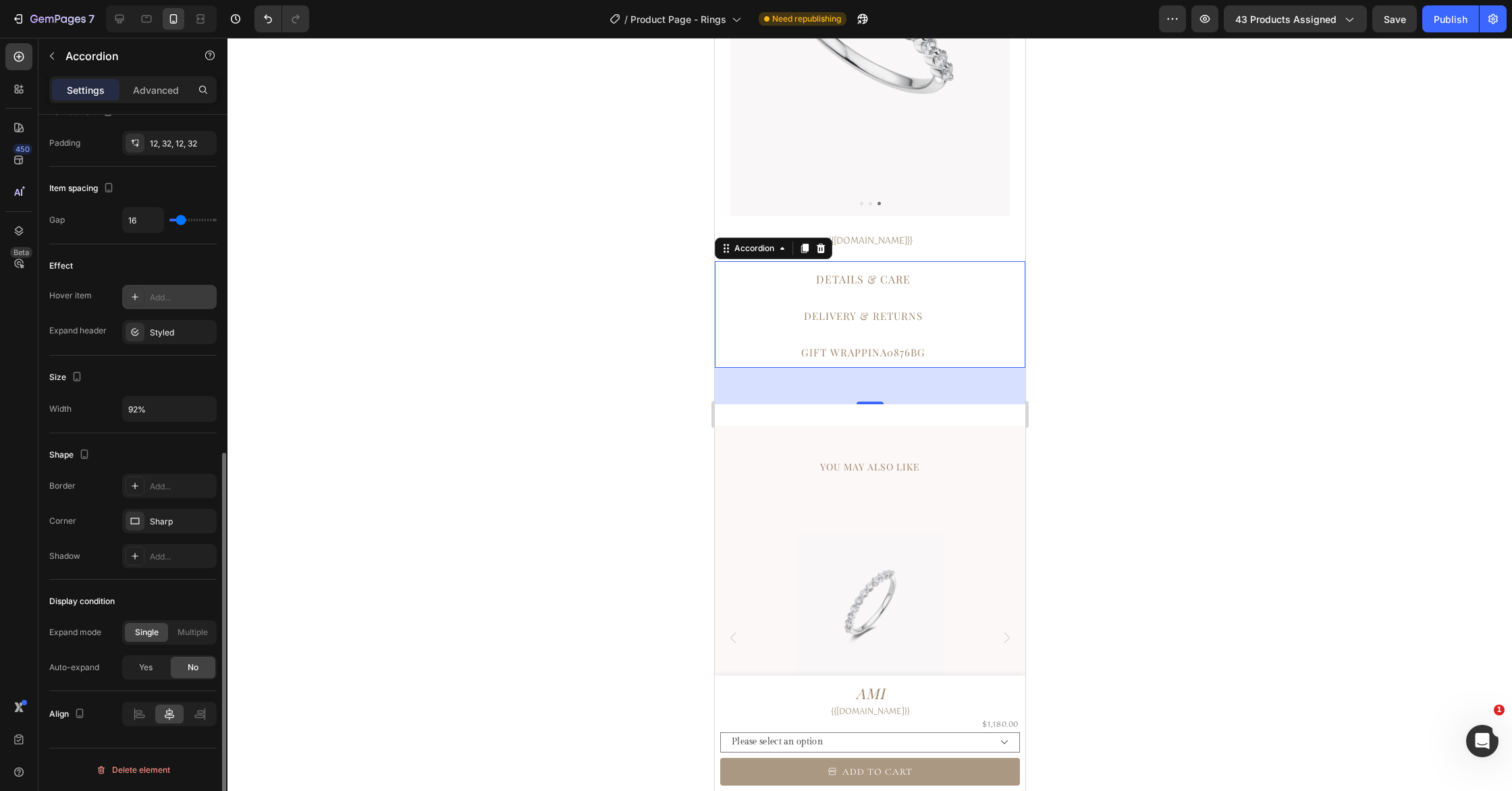
click at [641, 392] on div at bounding box center [869, 415] width 1284 height 754
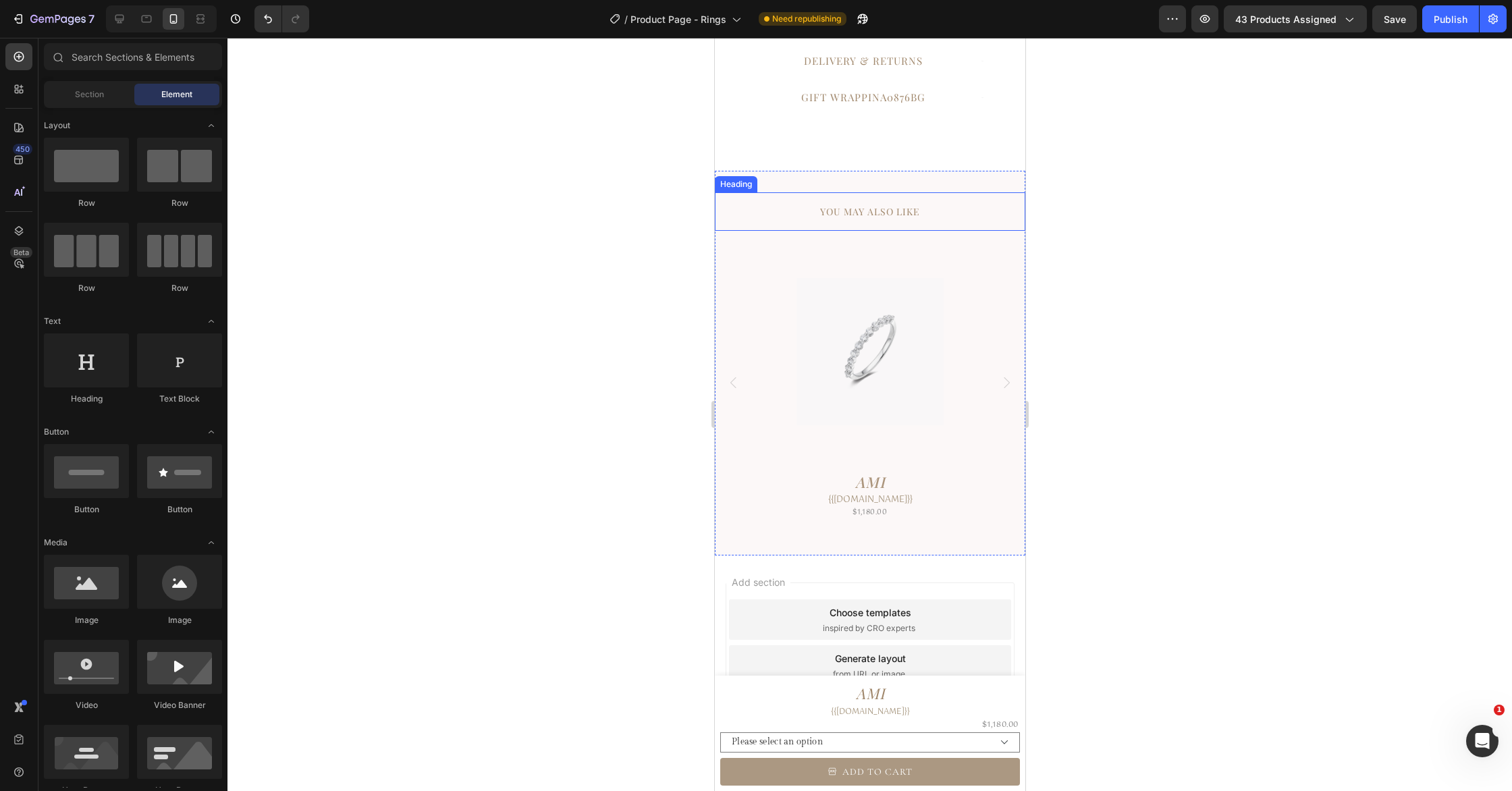
scroll to position [528, 0]
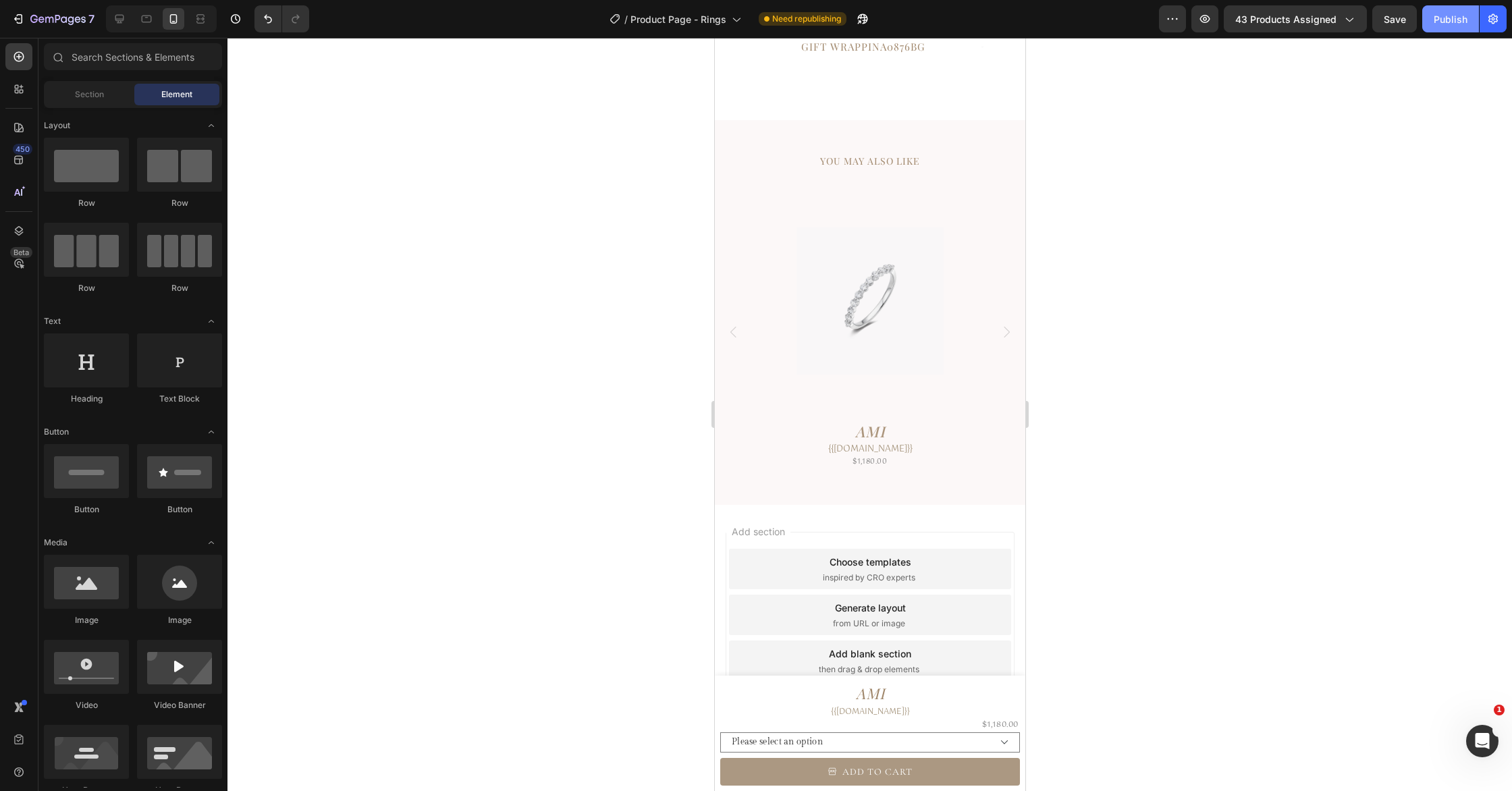
click at [1450, 14] on div "Publish" at bounding box center [1451, 19] width 34 height 14
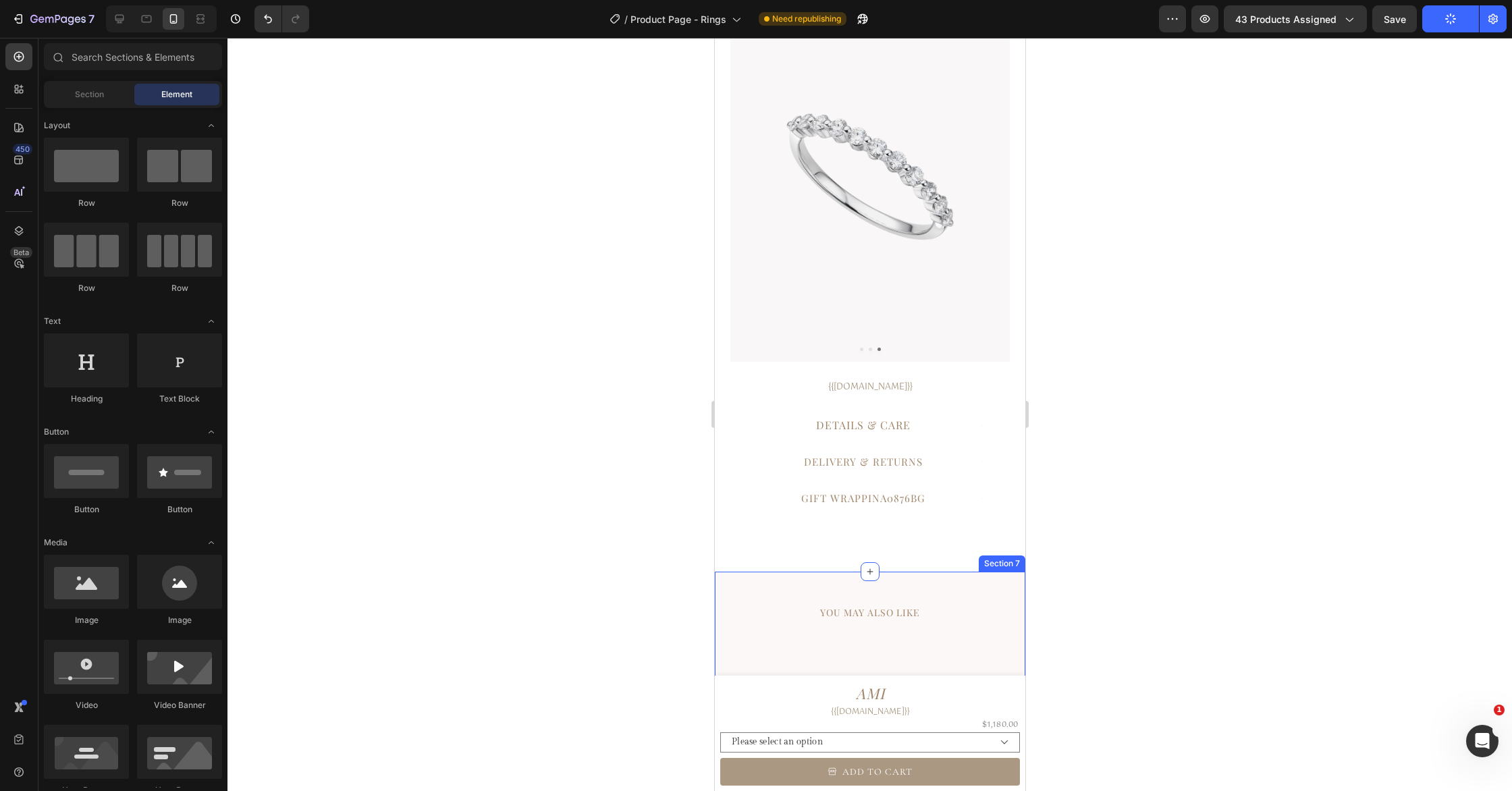
scroll to position [0, 0]
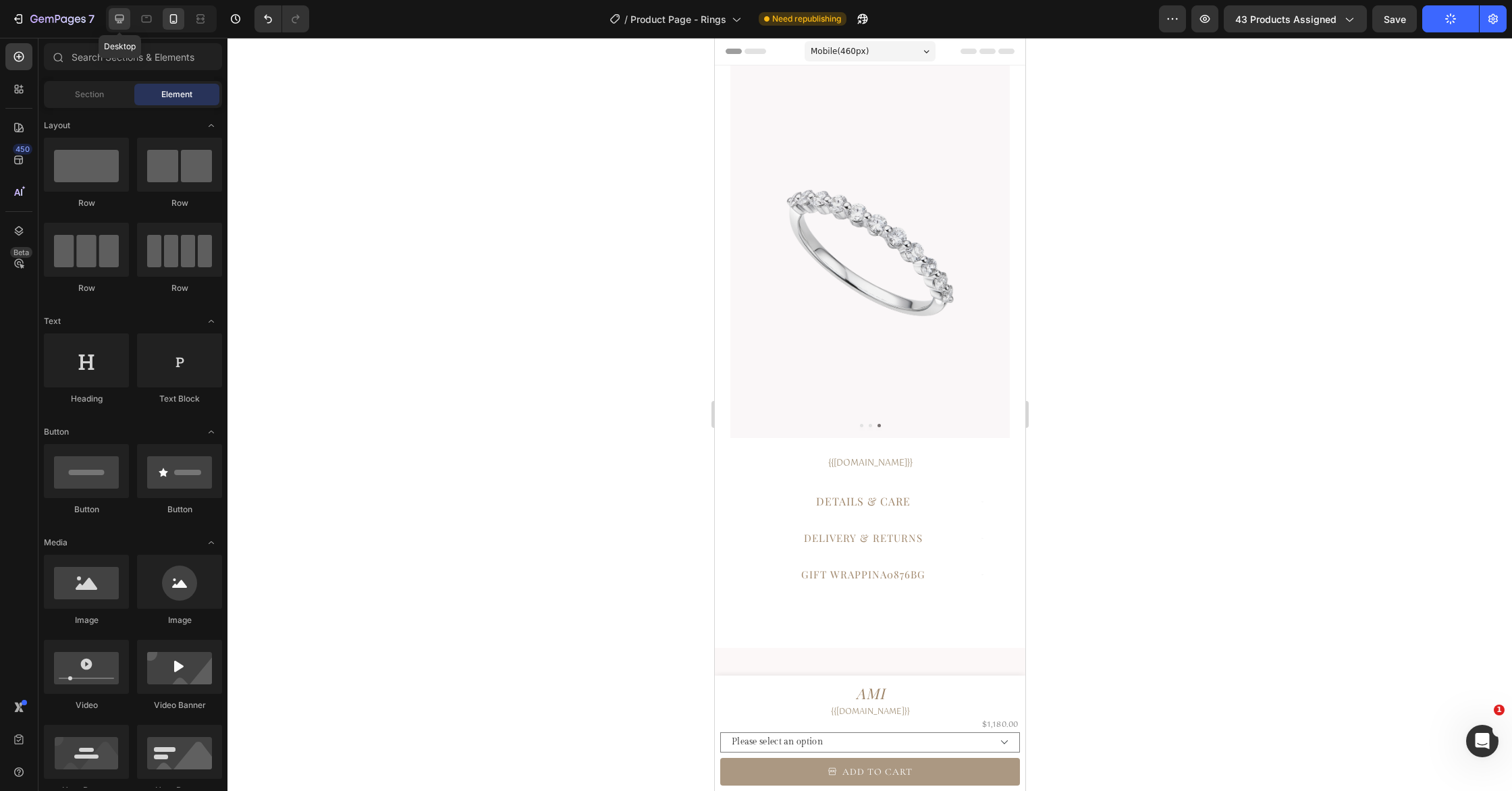
click at [116, 21] on icon at bounding box center [120, 19] width 8 height 8
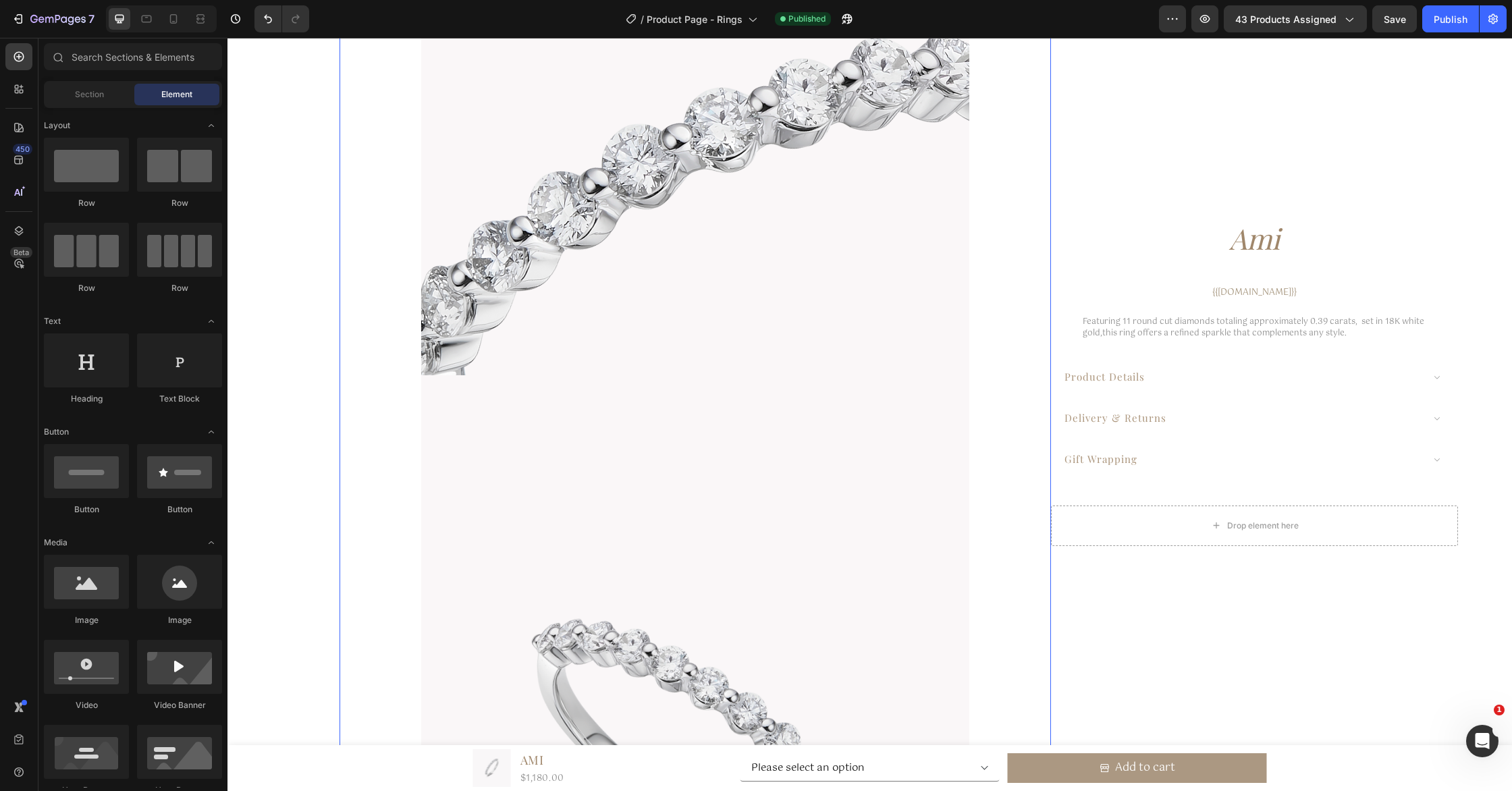
scroll to position [1096, 0]
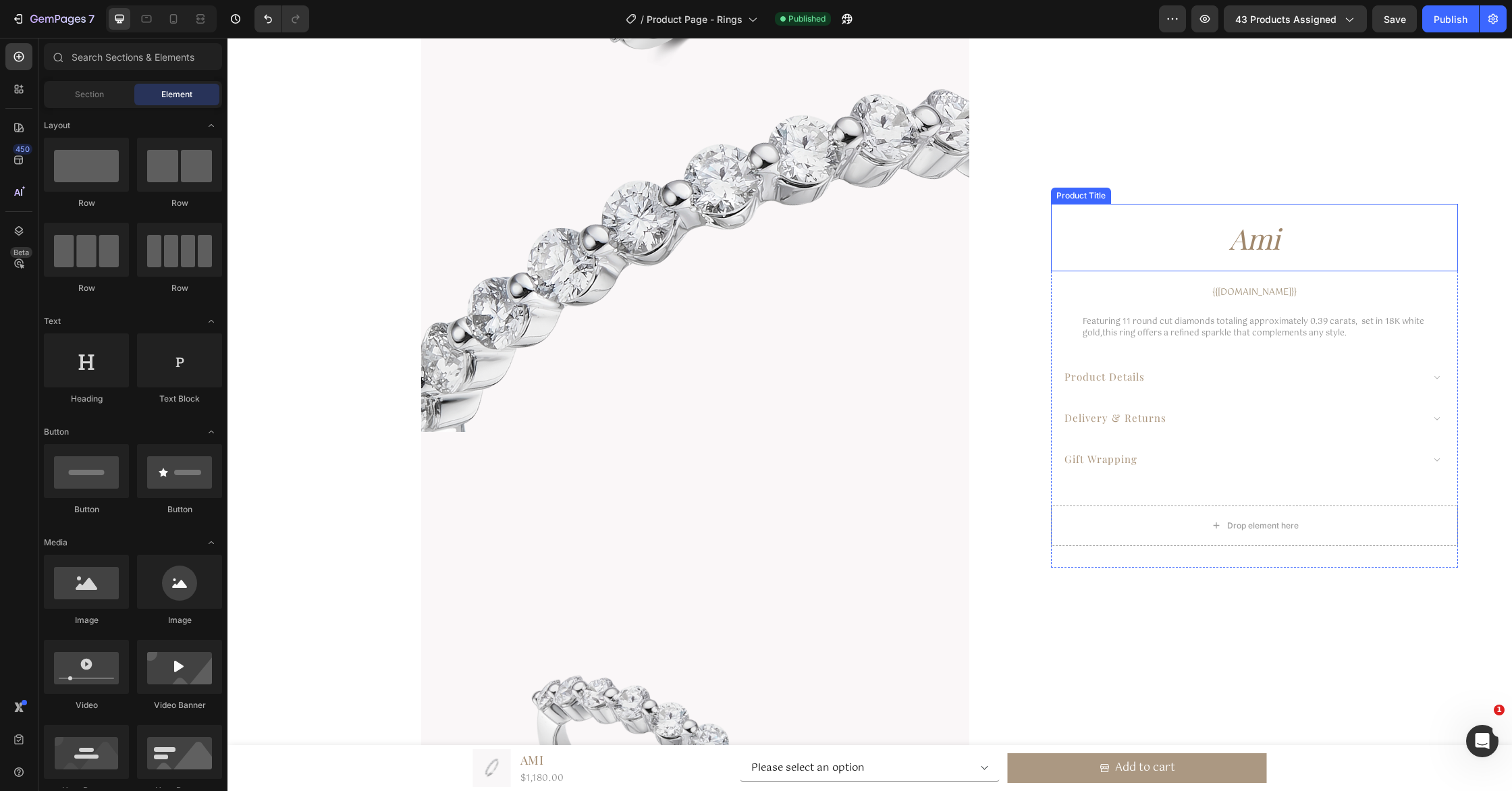
click at [1277, 241] on h1 "ami" at bounding box center [1254, 238] width 407 height 54
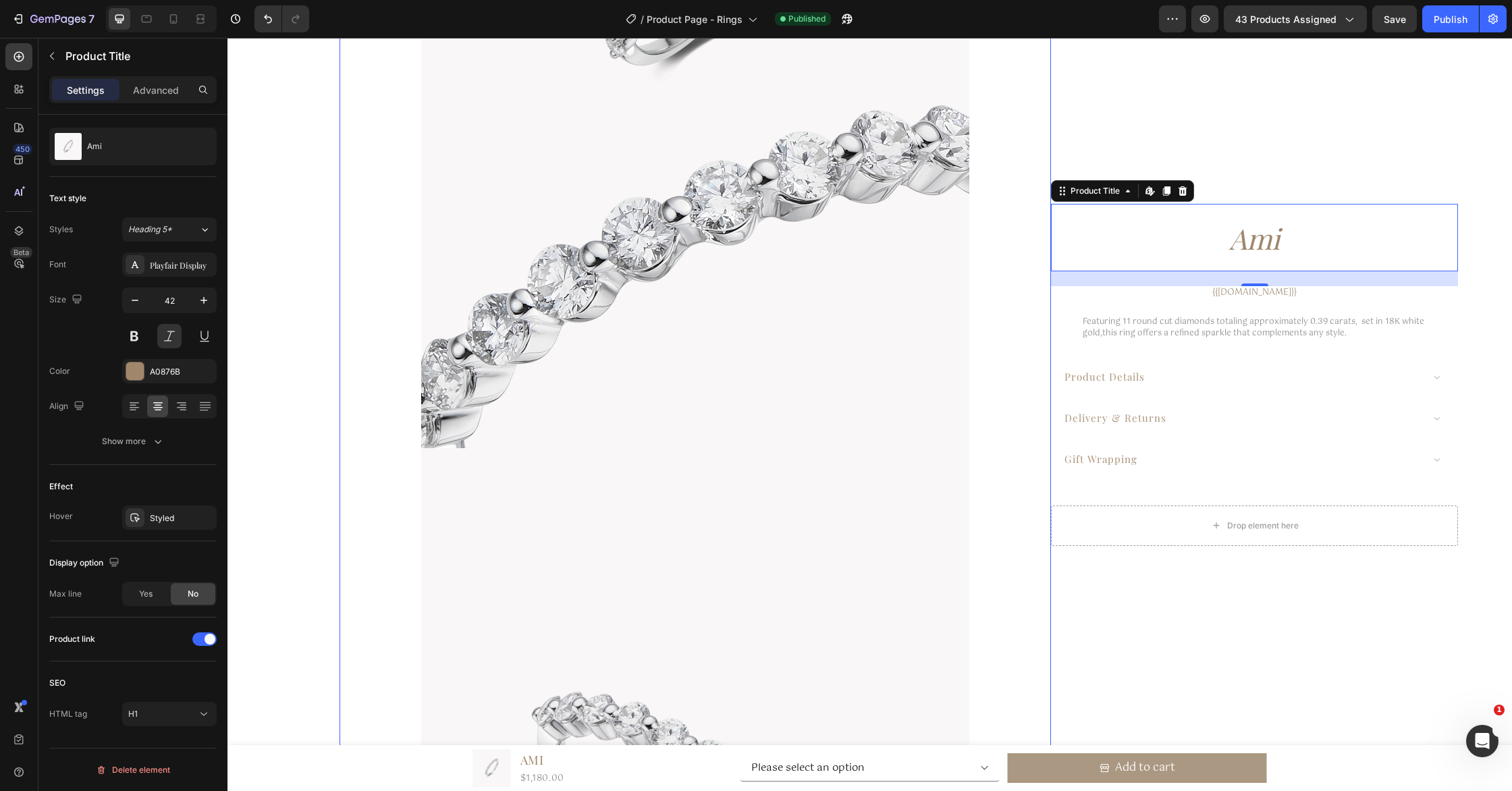
scroll to position [1076, 0]
click at [1317, 20] on span "43 products assigned" at bounding box center [1286, 19] width 101 height 14
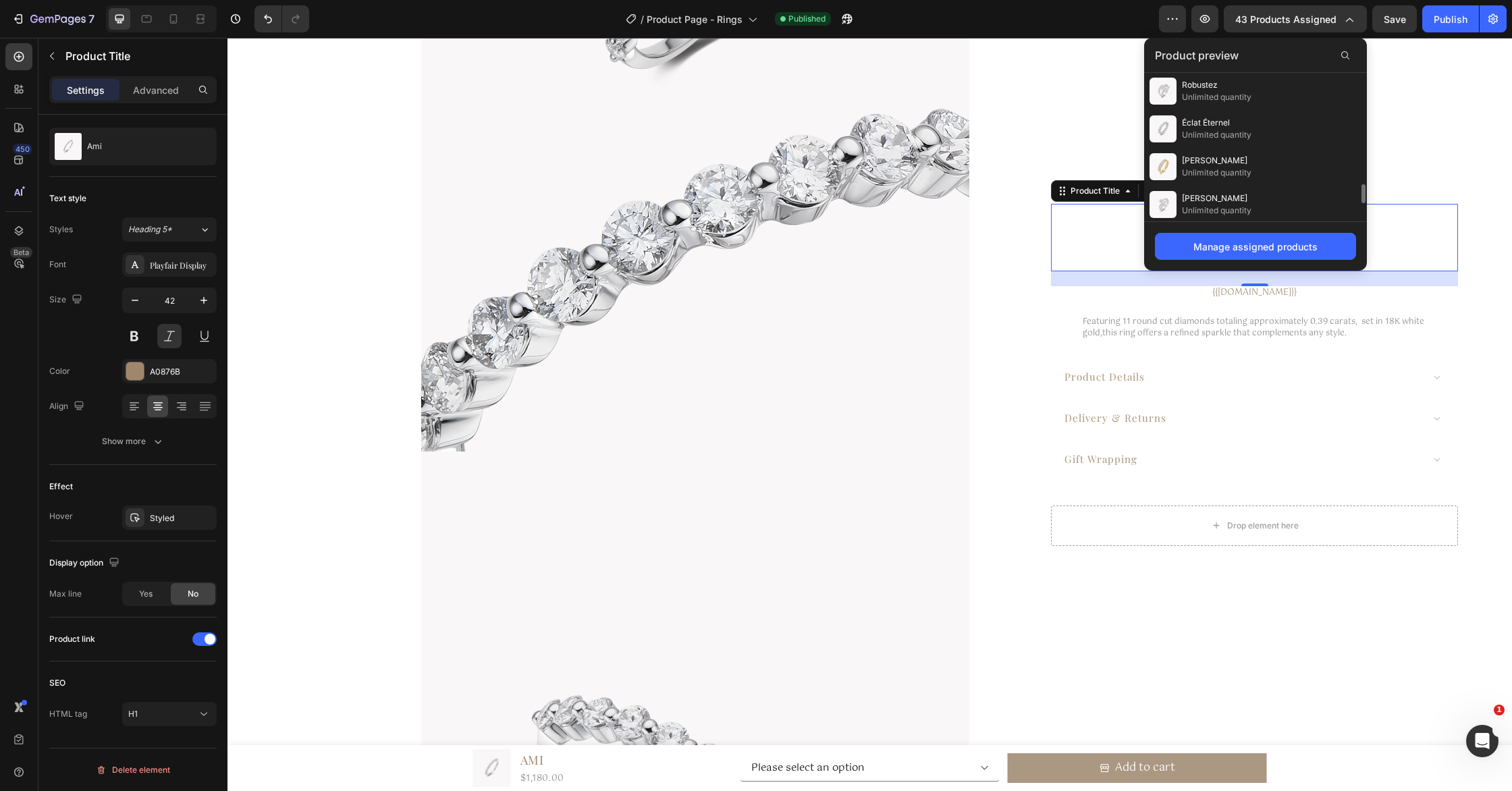
scroll to position [834, 0]
click at [1277, 222] on div "Constance Unlimited quantity" at bounding box center [1255, 241] width 223 height 38
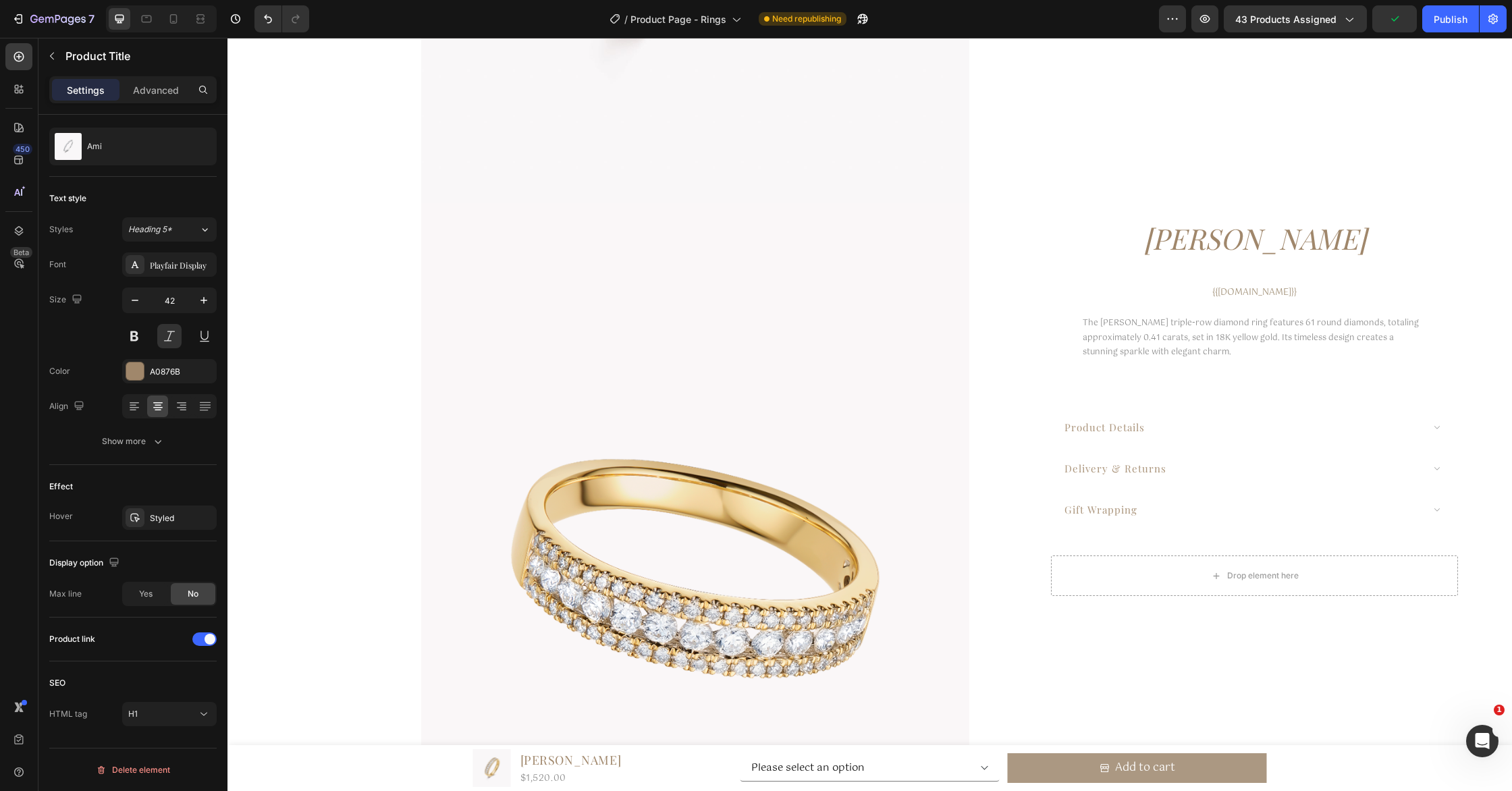
scroll to position [0, 0]
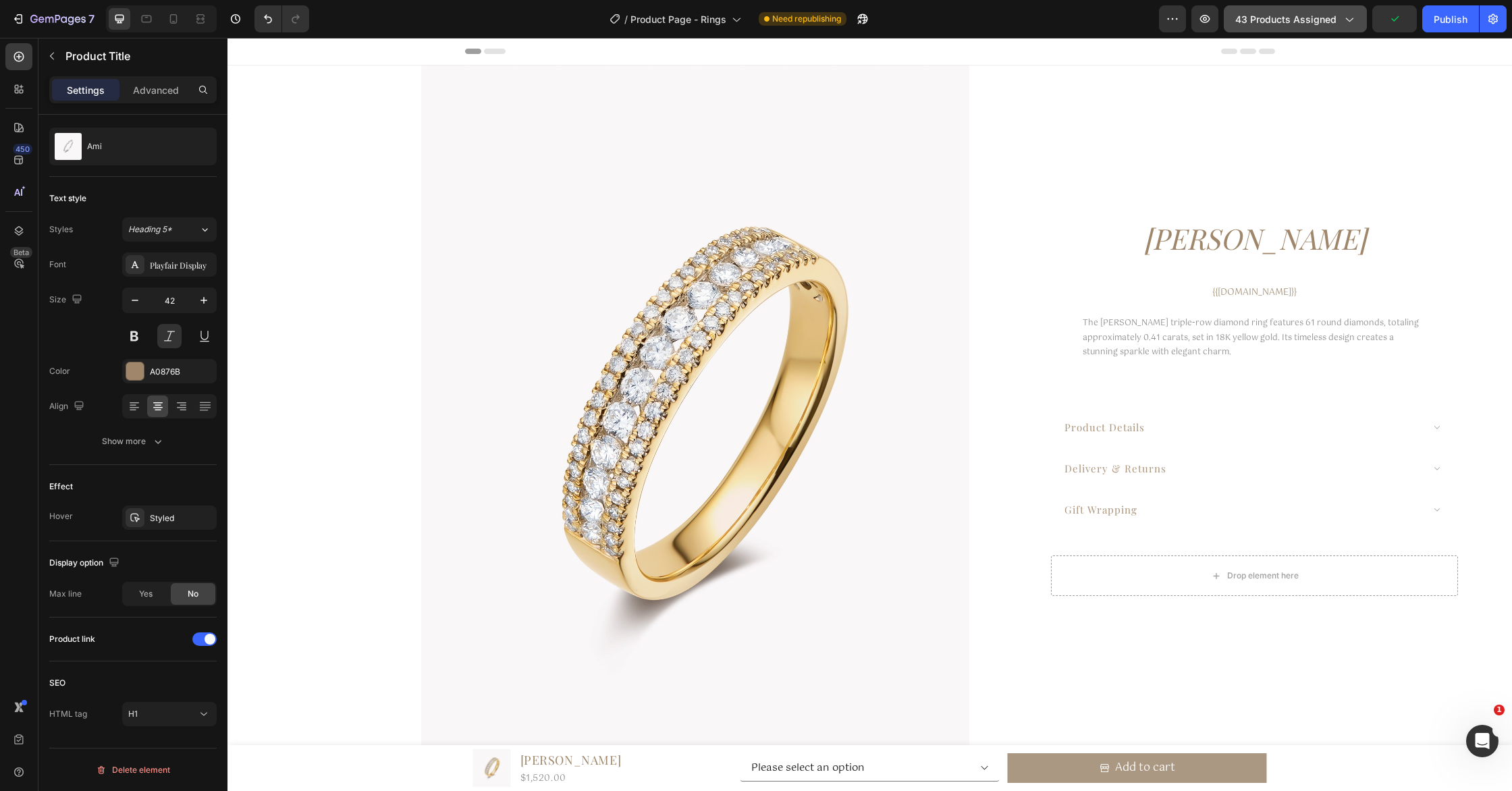
click at [1264, 13] on span "43 products assigned" at bounding box center [1286, 19] width 101 height 14
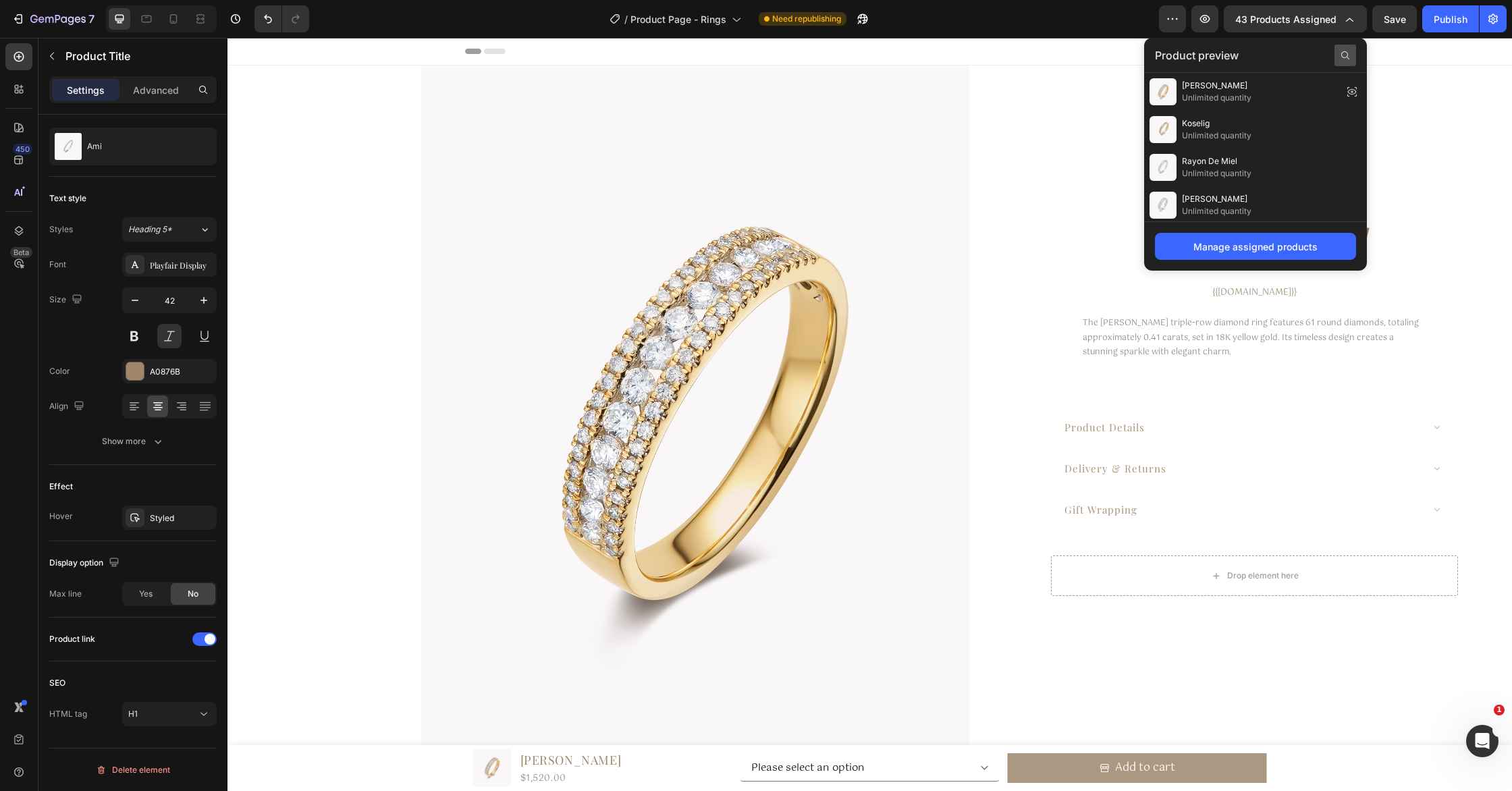
click at [1345, 55] on icon at bounding box center [1345, 55] width 11 height 11
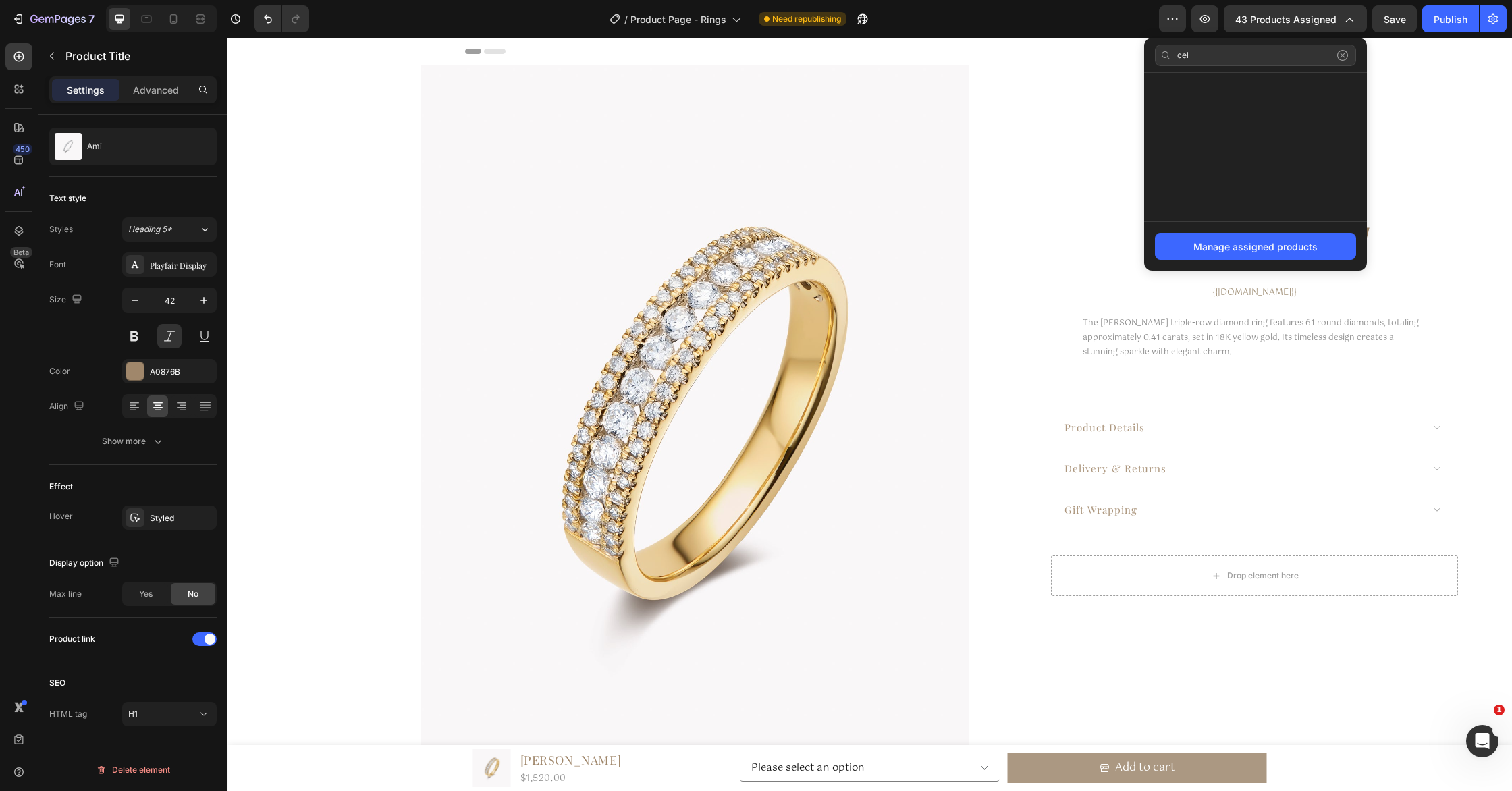
type input "cel"
click at [1345, 58] on icon at bounding box center [1342, 55] width 11 height 11
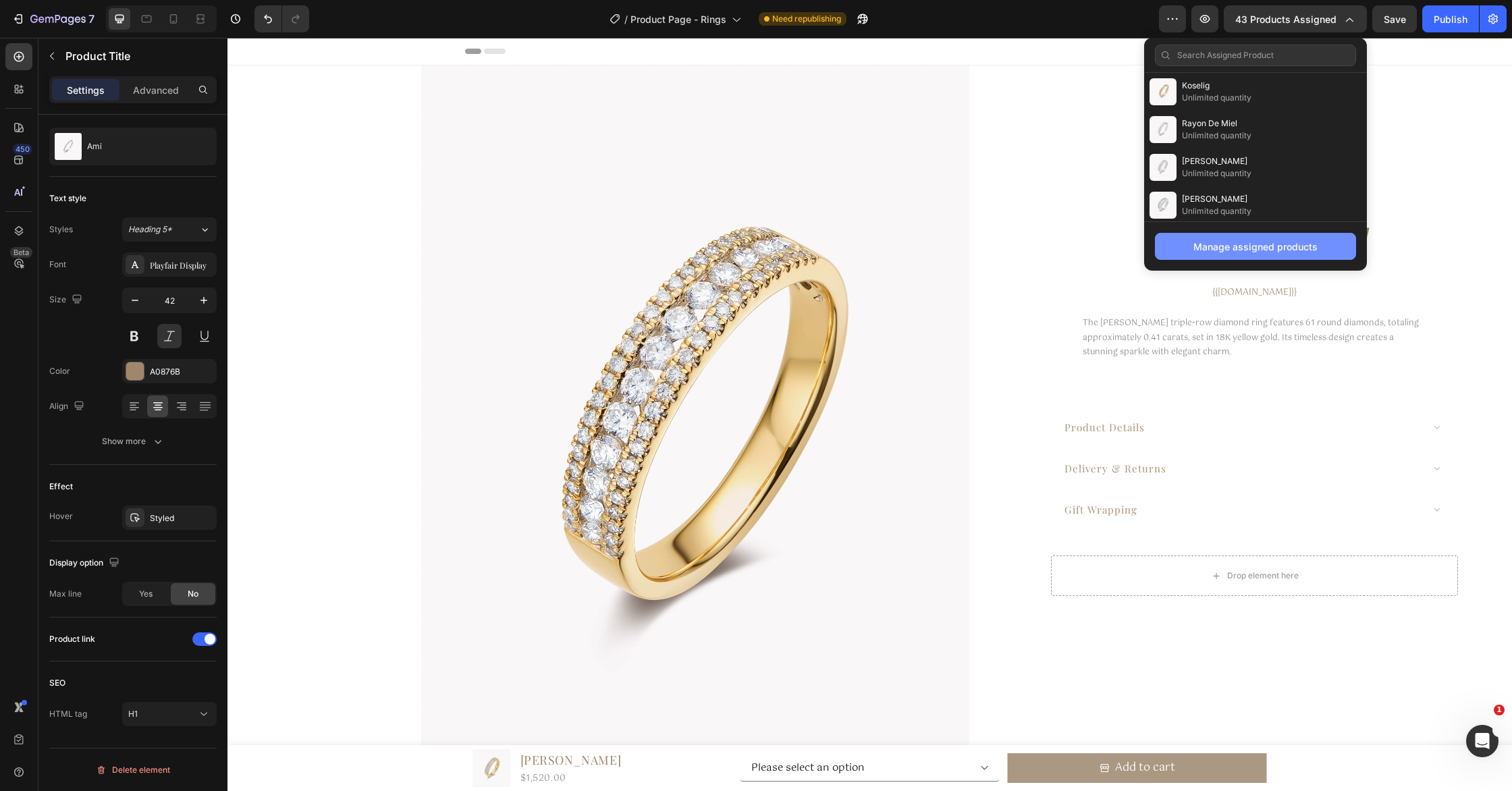
click at [1274, 248] on div "Manage assigned products" at bounding box center [1255, 247] width 124 height 14
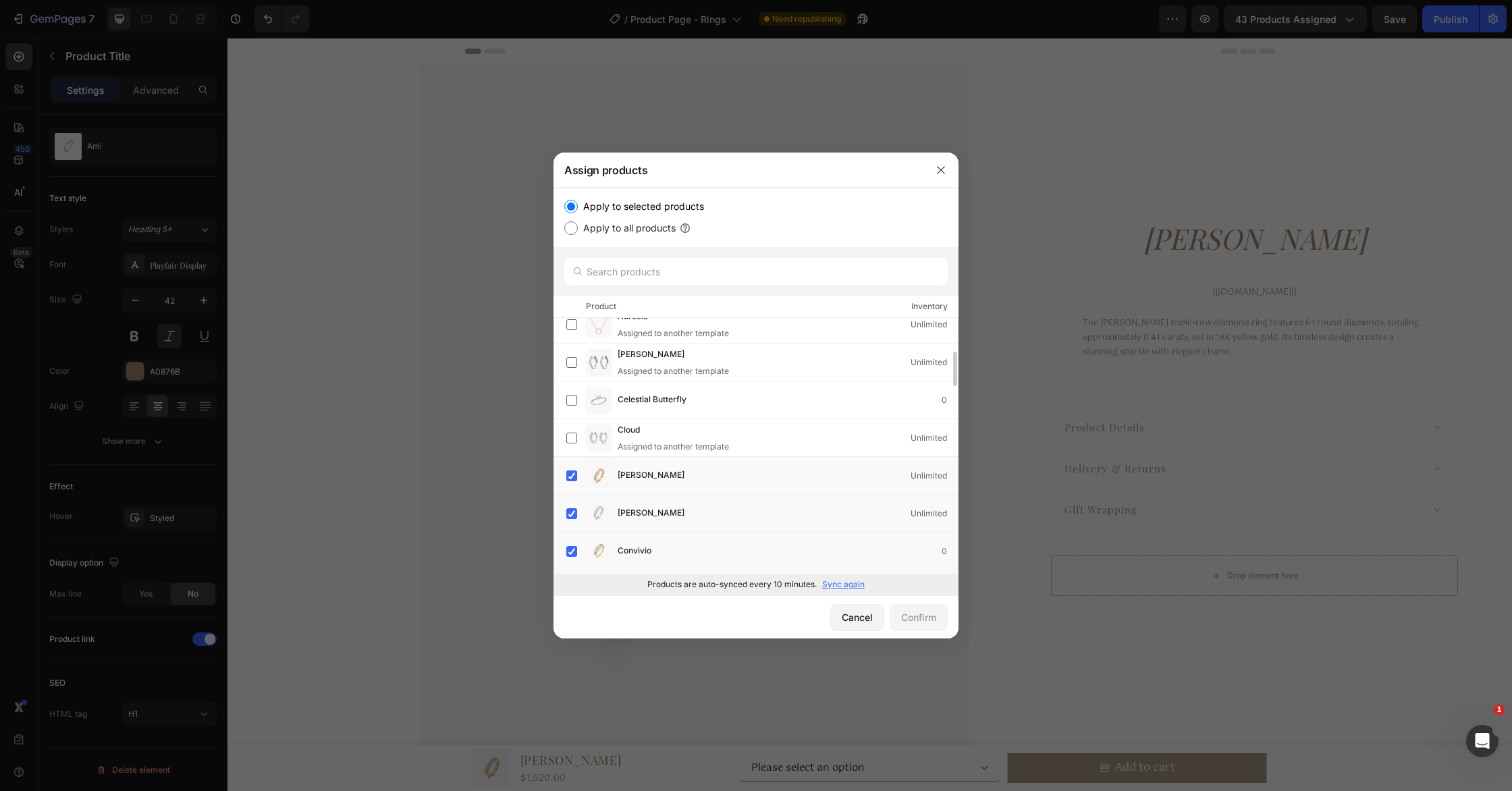
scroll to position [185, 0]
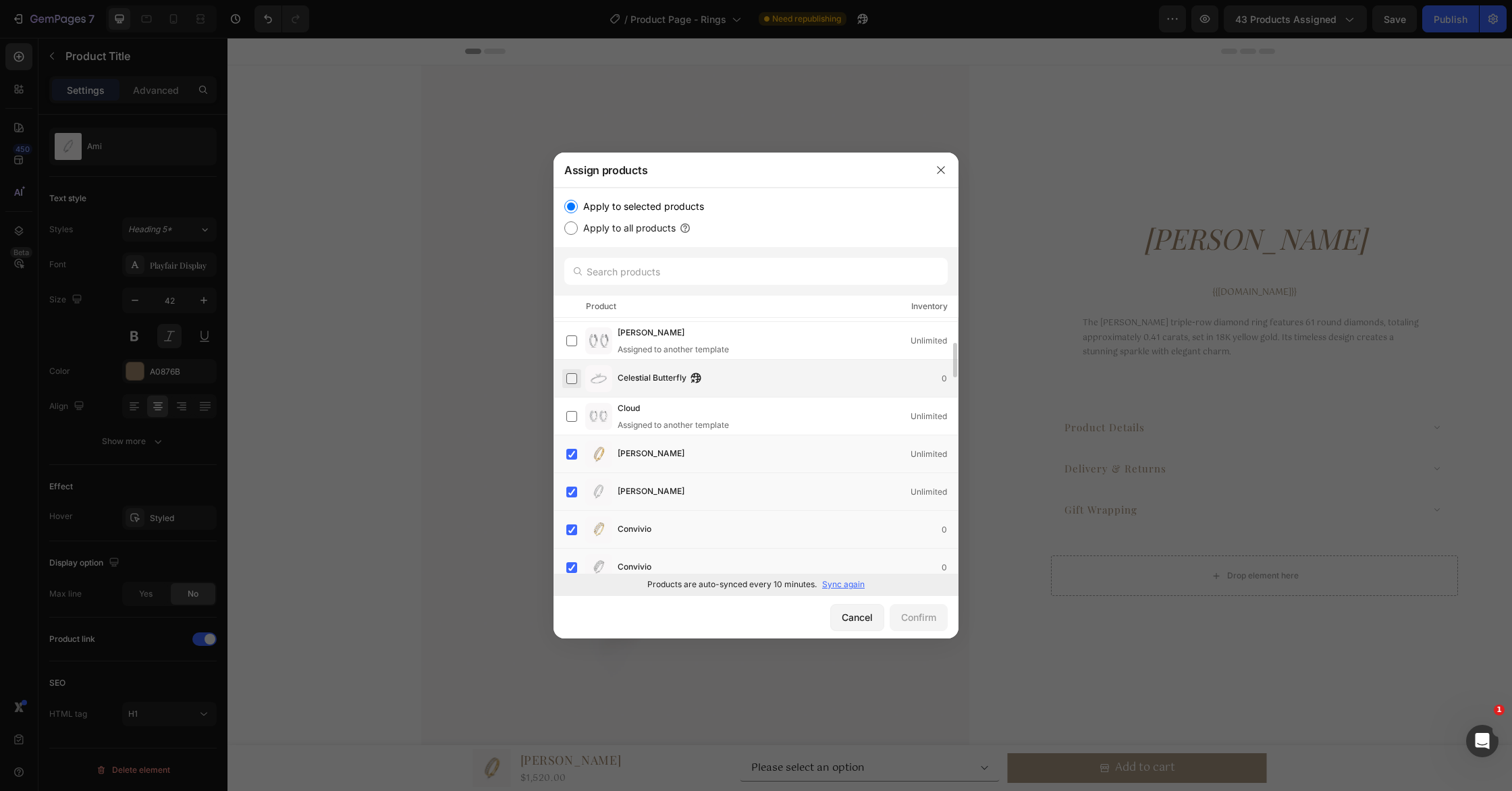
click at [573, 379] on label at bounding box center [571, 378] width 11 height 11
click at [926, 620] on div "Confirm" at bounding box center [919, 617] width 35 height 14
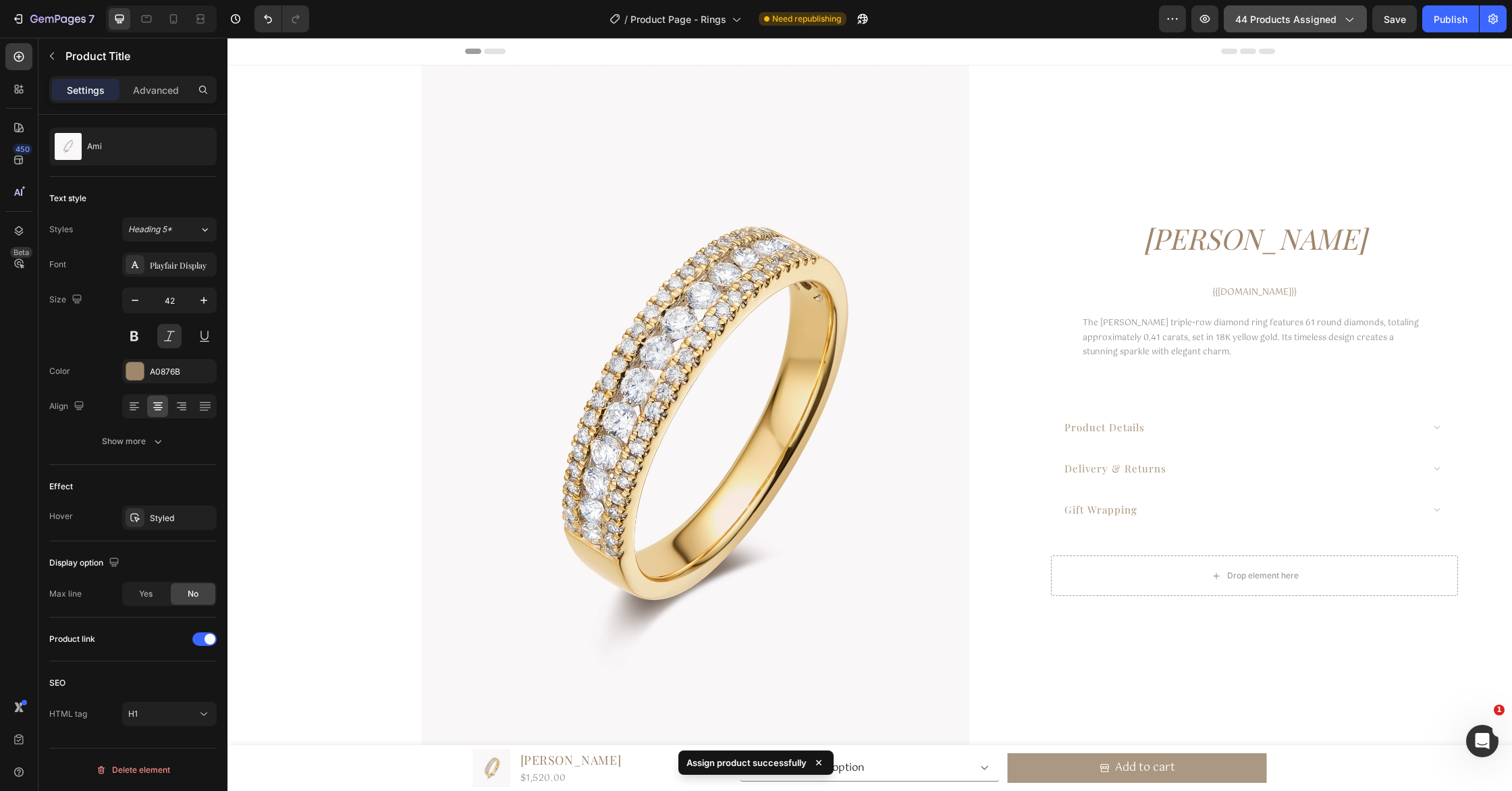
click at [1282, 20] on span "44 products assigned" at bounding box center [1286, 19] width 101 height 14
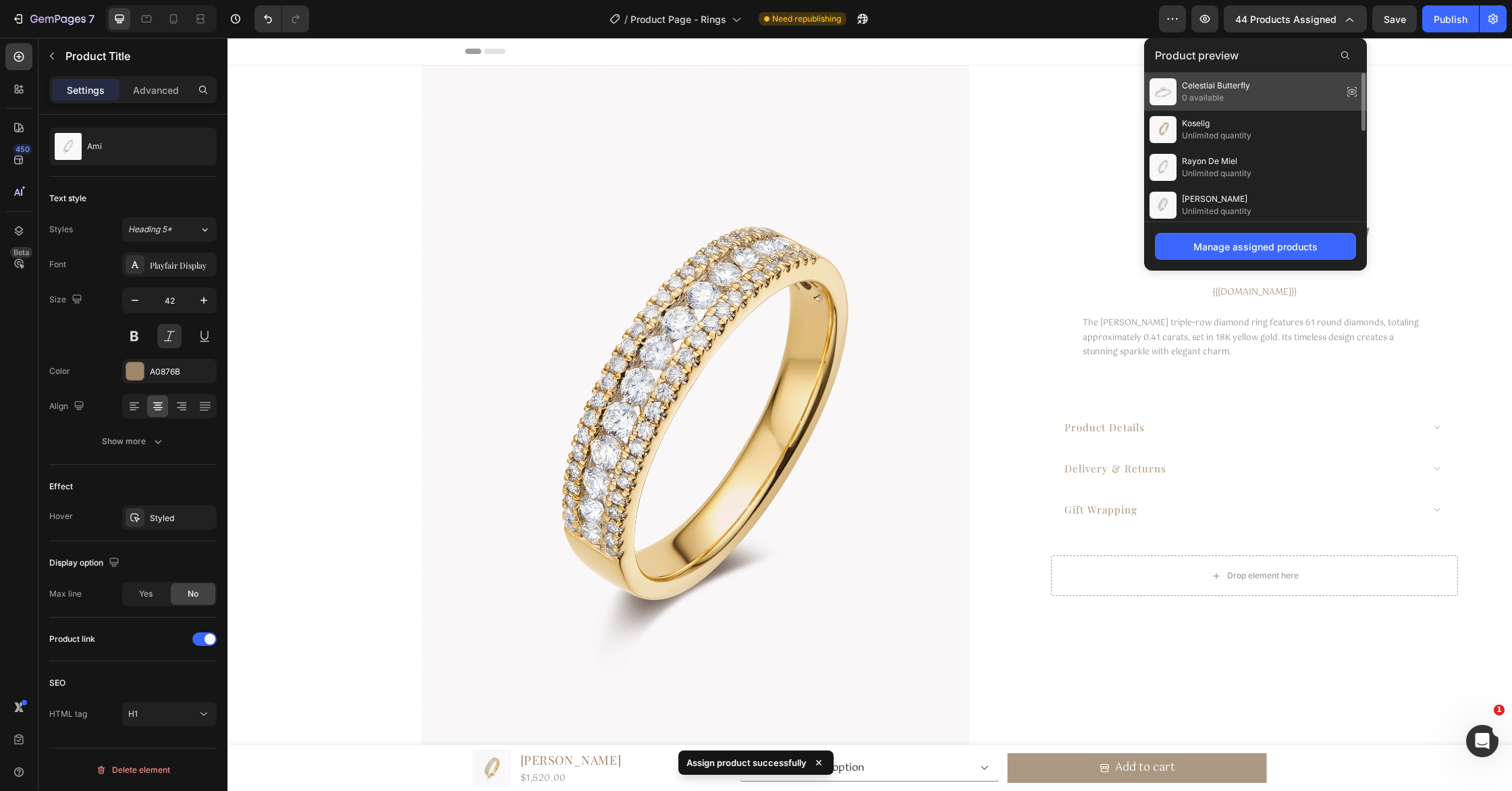
click at [1269, 148] on div "Celestial Butterfly 0 available" at bounding box center [1255, 167] width 223 height 38
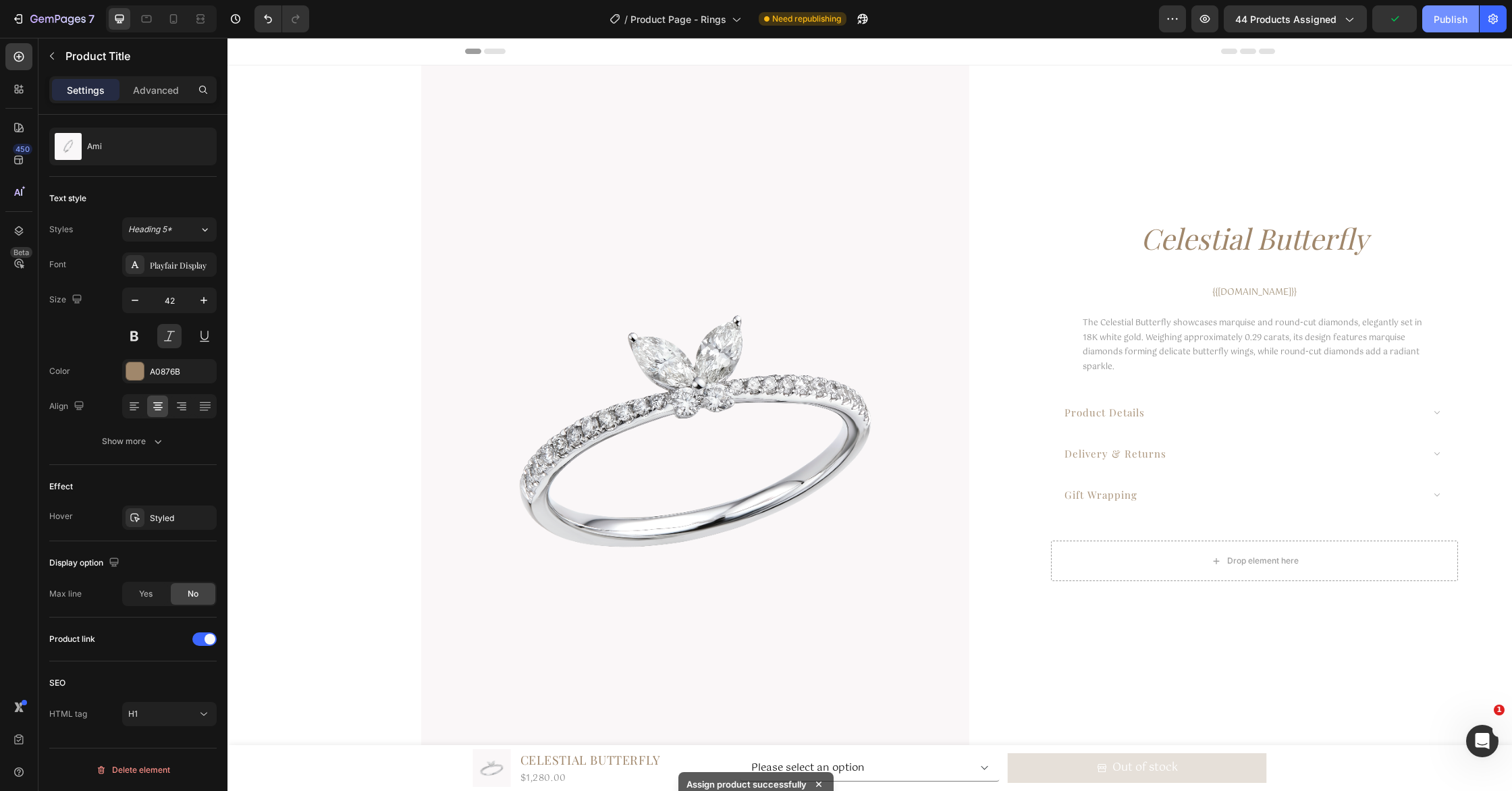
click at [1430, 23] on button "Publish" at bounding box center [1451, 19] width 56 height 27
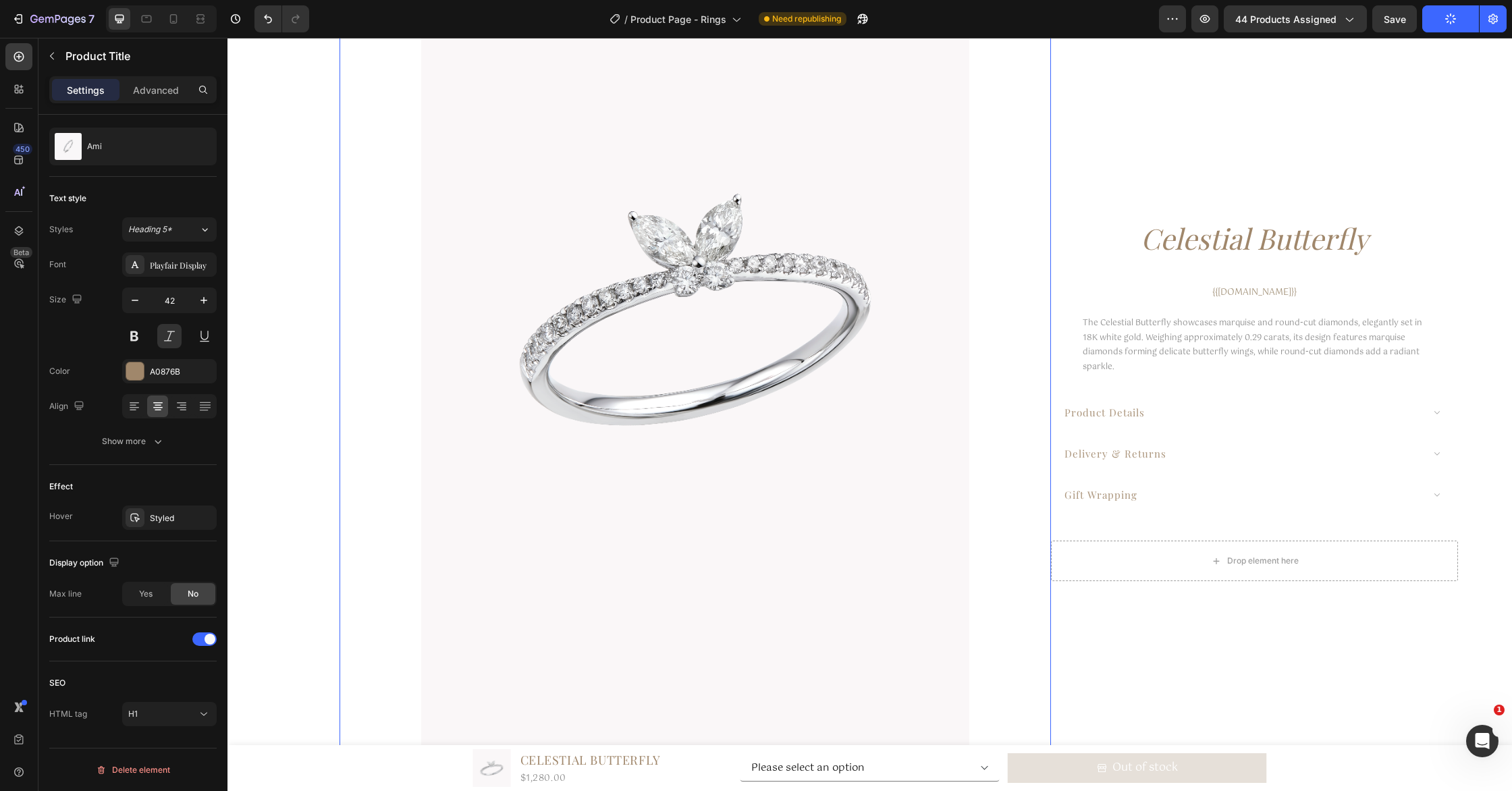
scroll to position [364, 0]
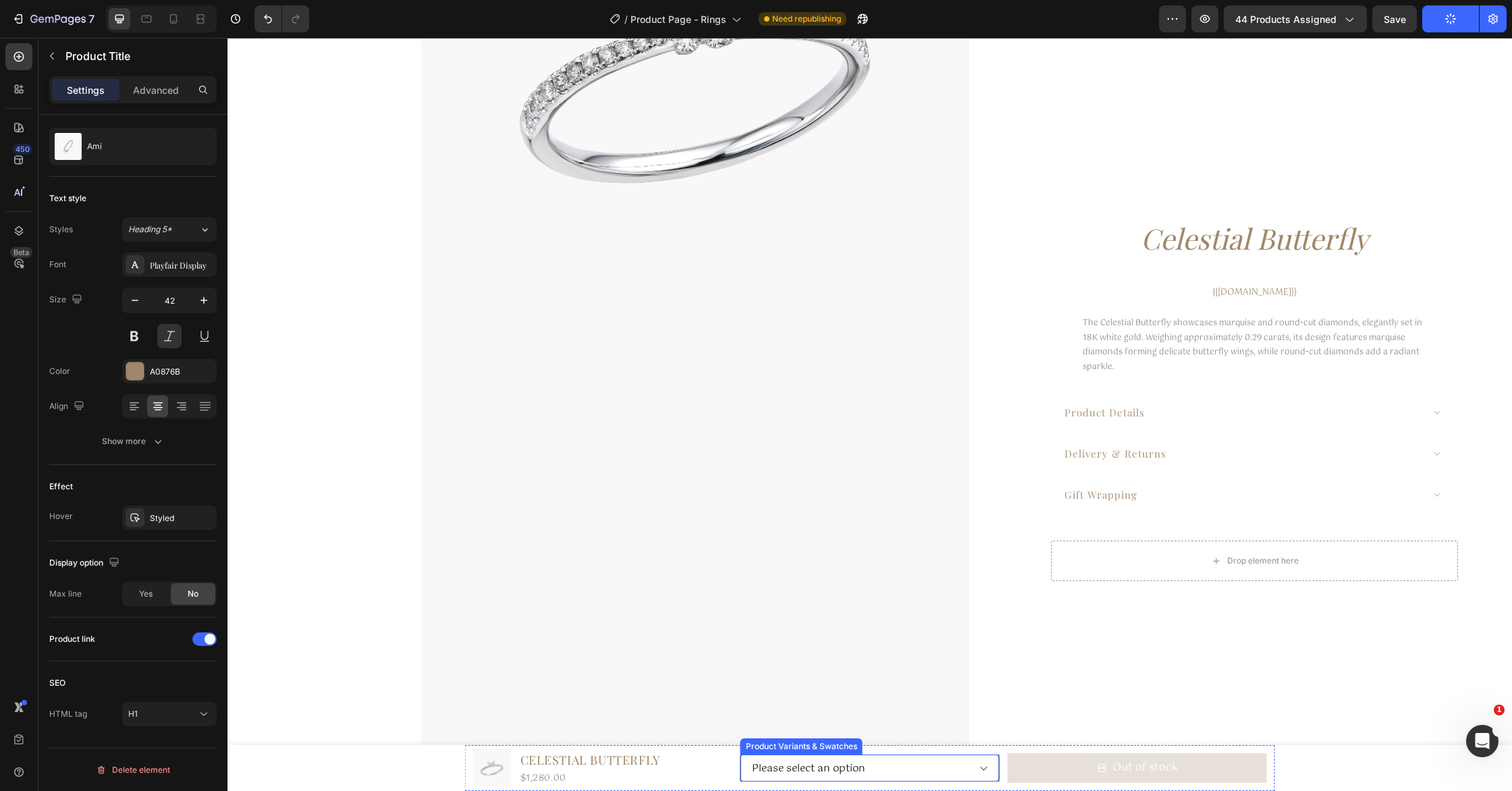
click at [834, 770] on select "Please select an option 5 5.5 6 6.5 7 7.5" at bounding box center [869, 768] width 259 height 27
select select "581860037665031160"
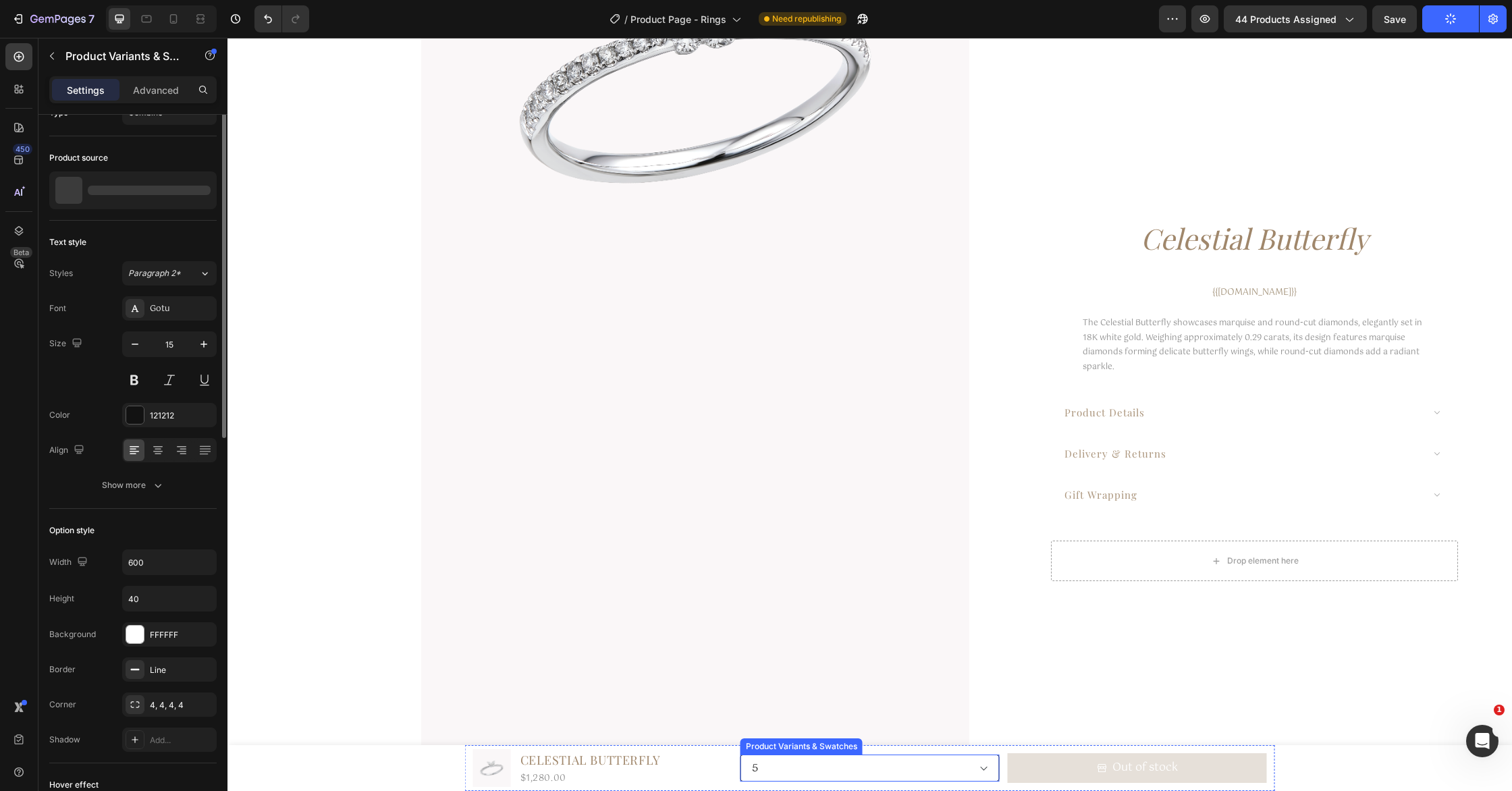
scroll to position [0, 0]
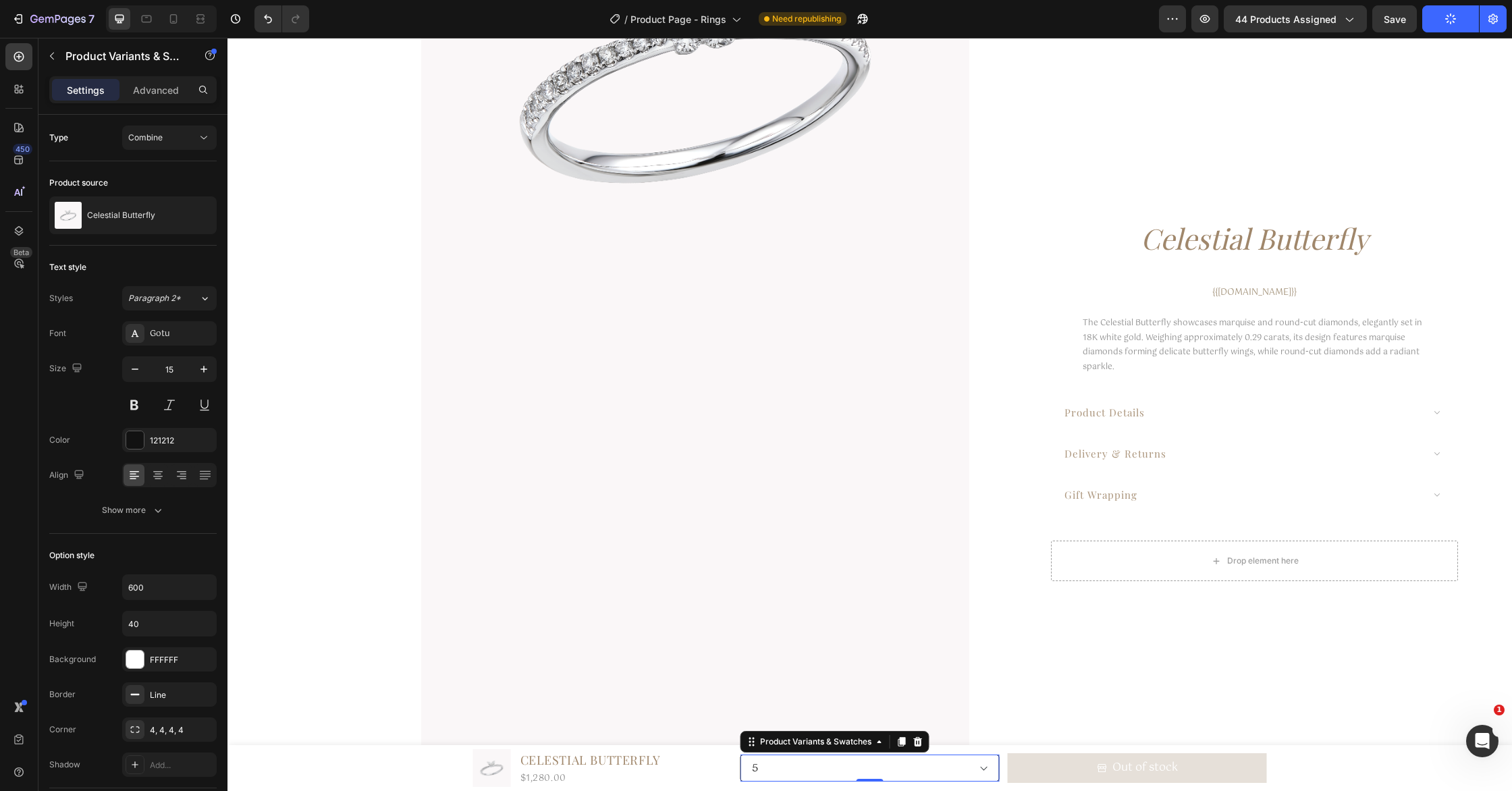
click at [838, 776] on select "Please select an option 5 5.5 6 6.5 7 7.5" at bounding box center [869, 768] width 259 height 27
drag, startPoint x: 27, startPoint y: 22, endPoint x: 233, endPoint y: 6, distance: 206.6
click at [27, 22] on div "7" at bounding box center [53, 18] width 83 height 16
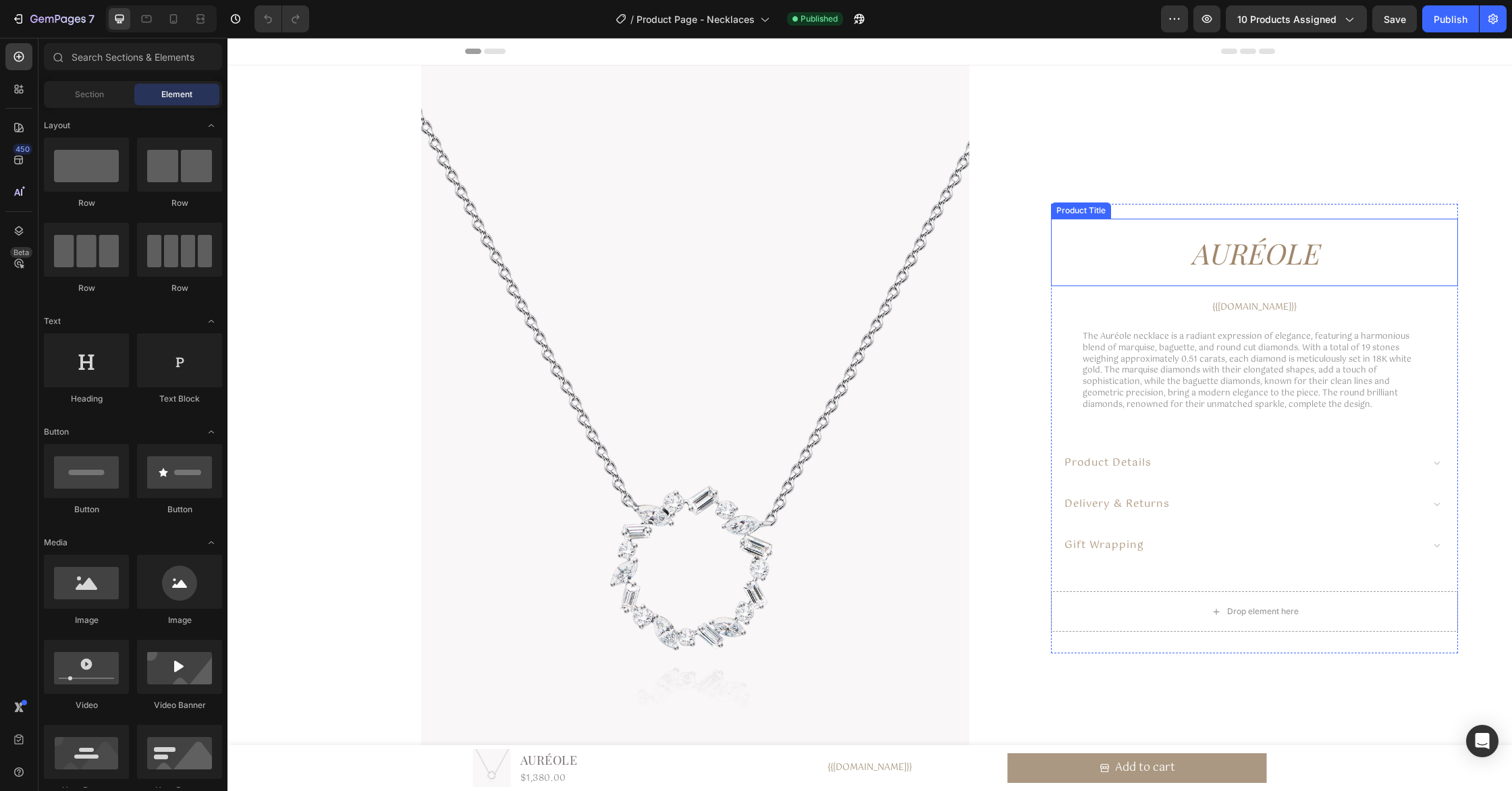
click at [1282, 262] on h1 "Auréole" at bounding box center [1254, 253] width 407 height 54
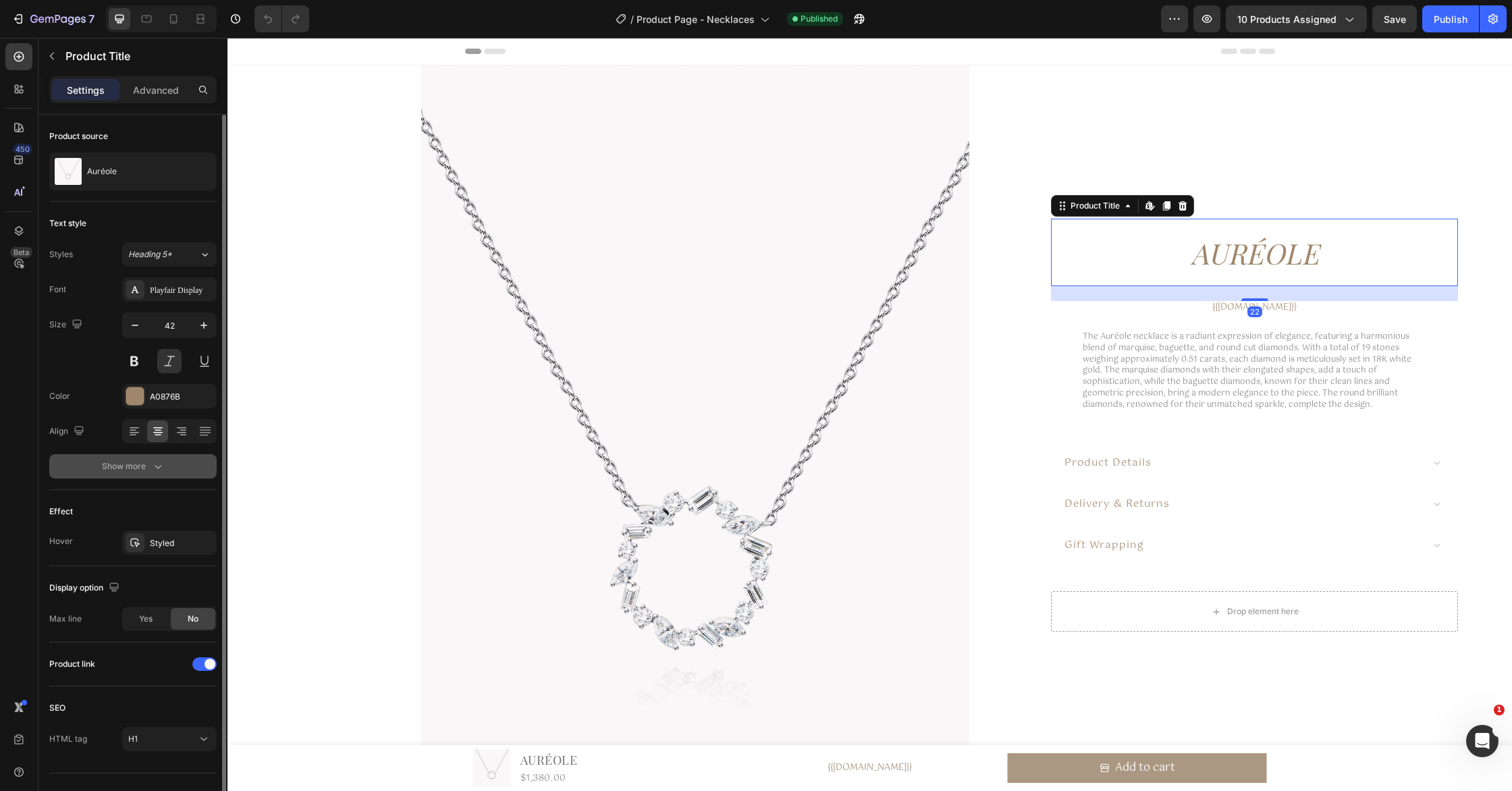
click at [157, 466] on icon "button" at bounding box center [157, 466] width 13 height 13
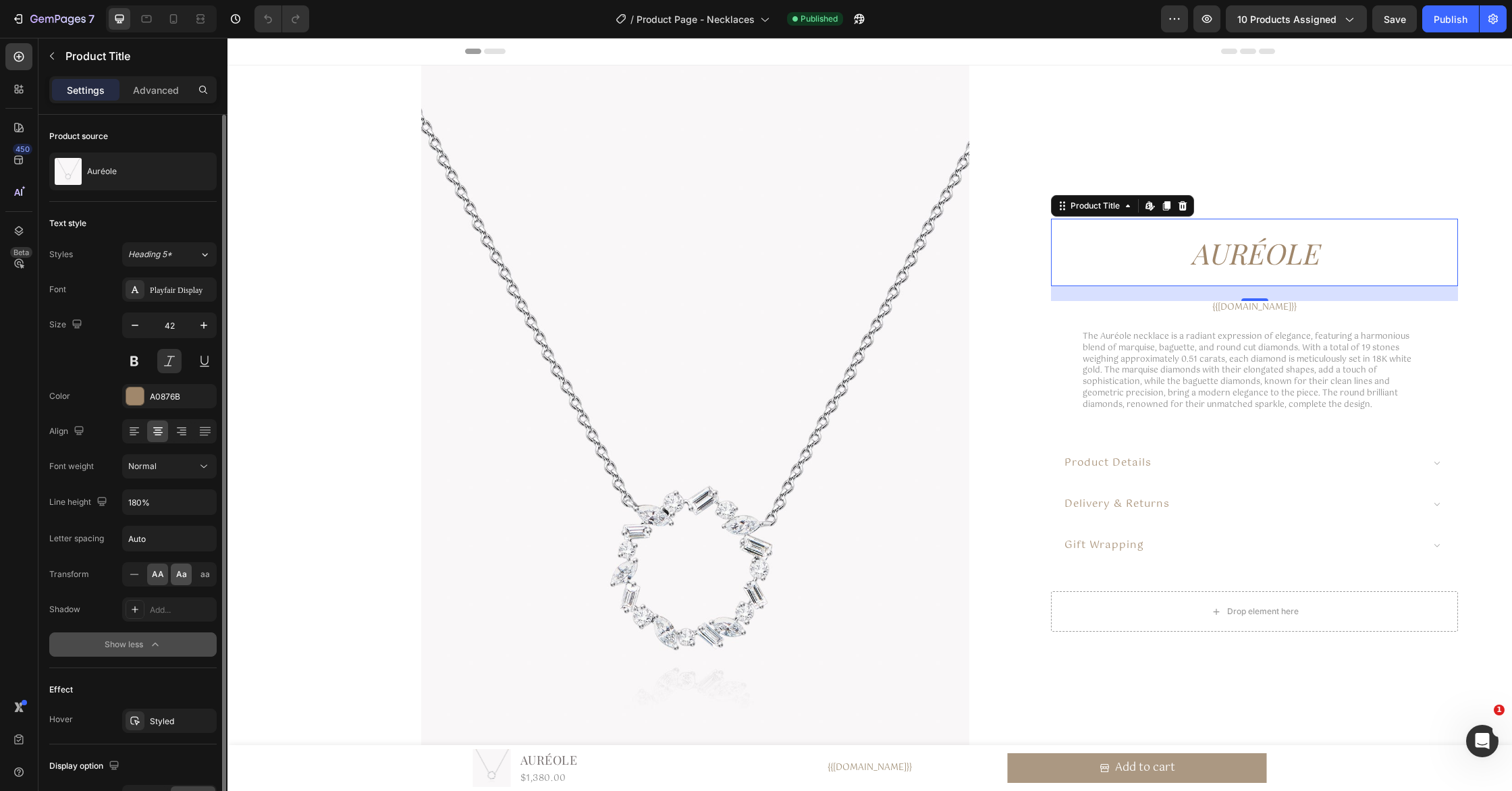
click at [183, 575] on span "Aa" at bounding box center [181, 574] width 11 height 12
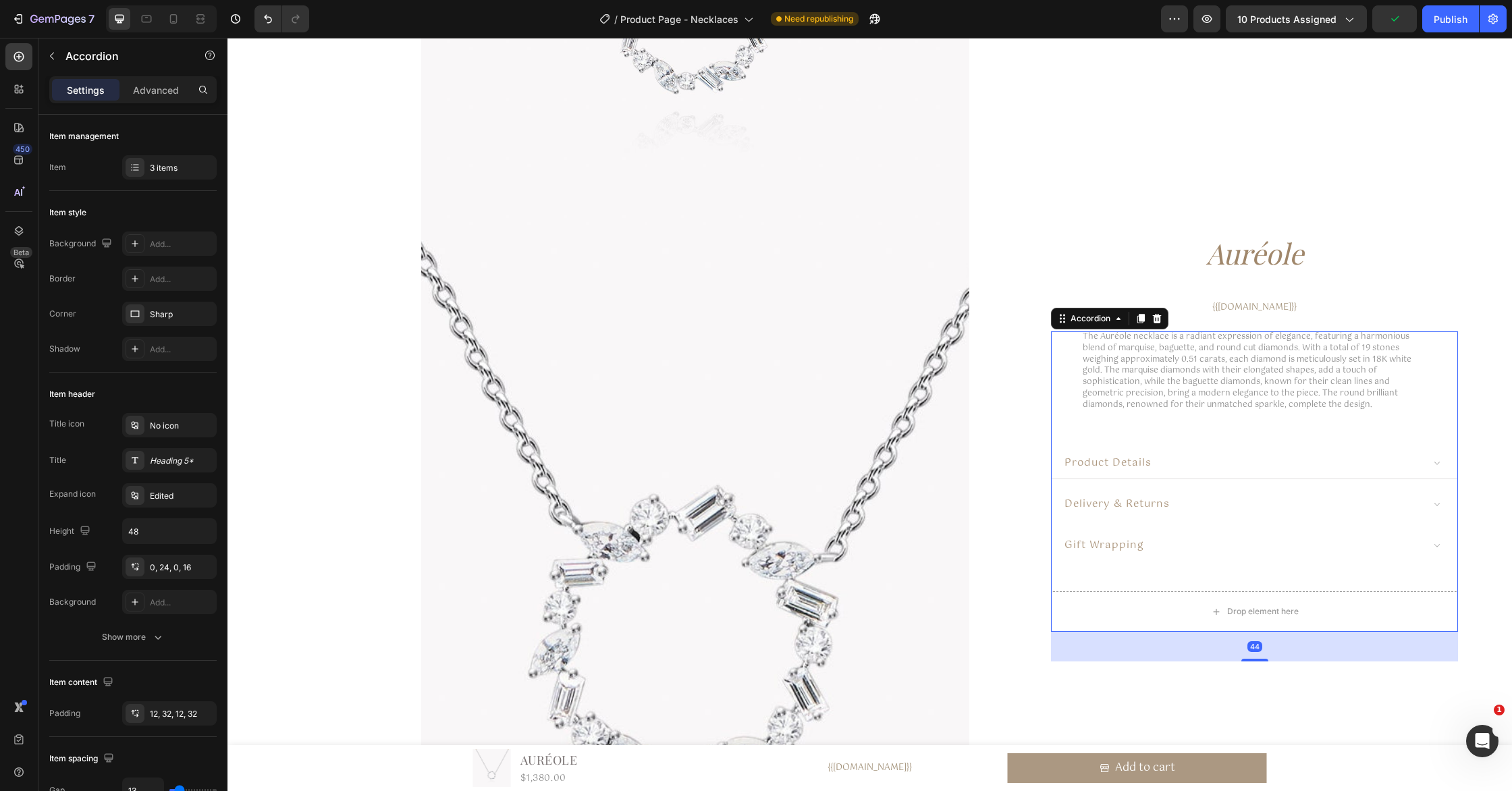
click at [1142, 466] on span "product details" at bounding box center [1108, 462] width 87 height 17
click at [163, 18] on div at bounding box center [174, 18] width 22 height 22
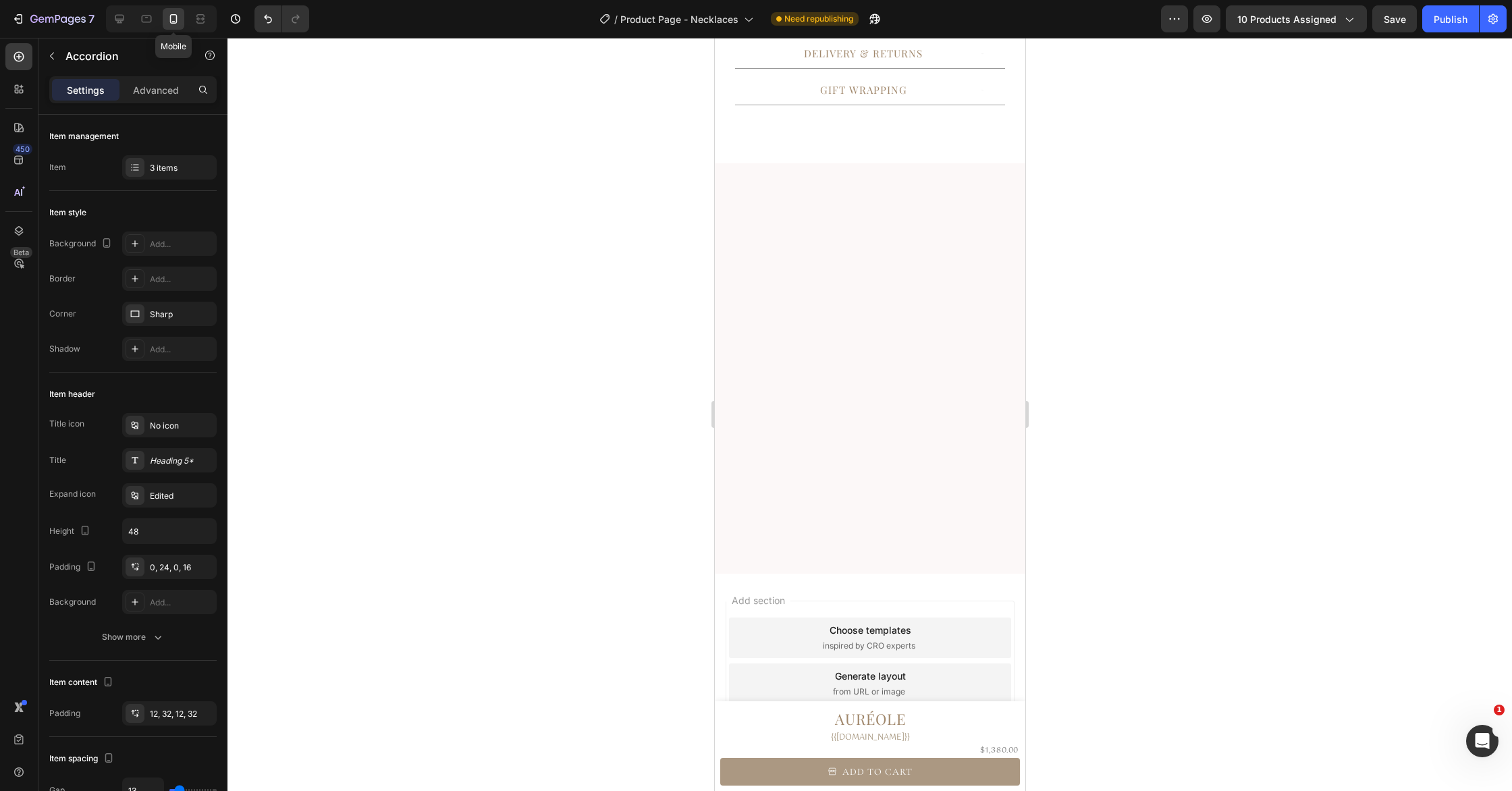
type input "100%"
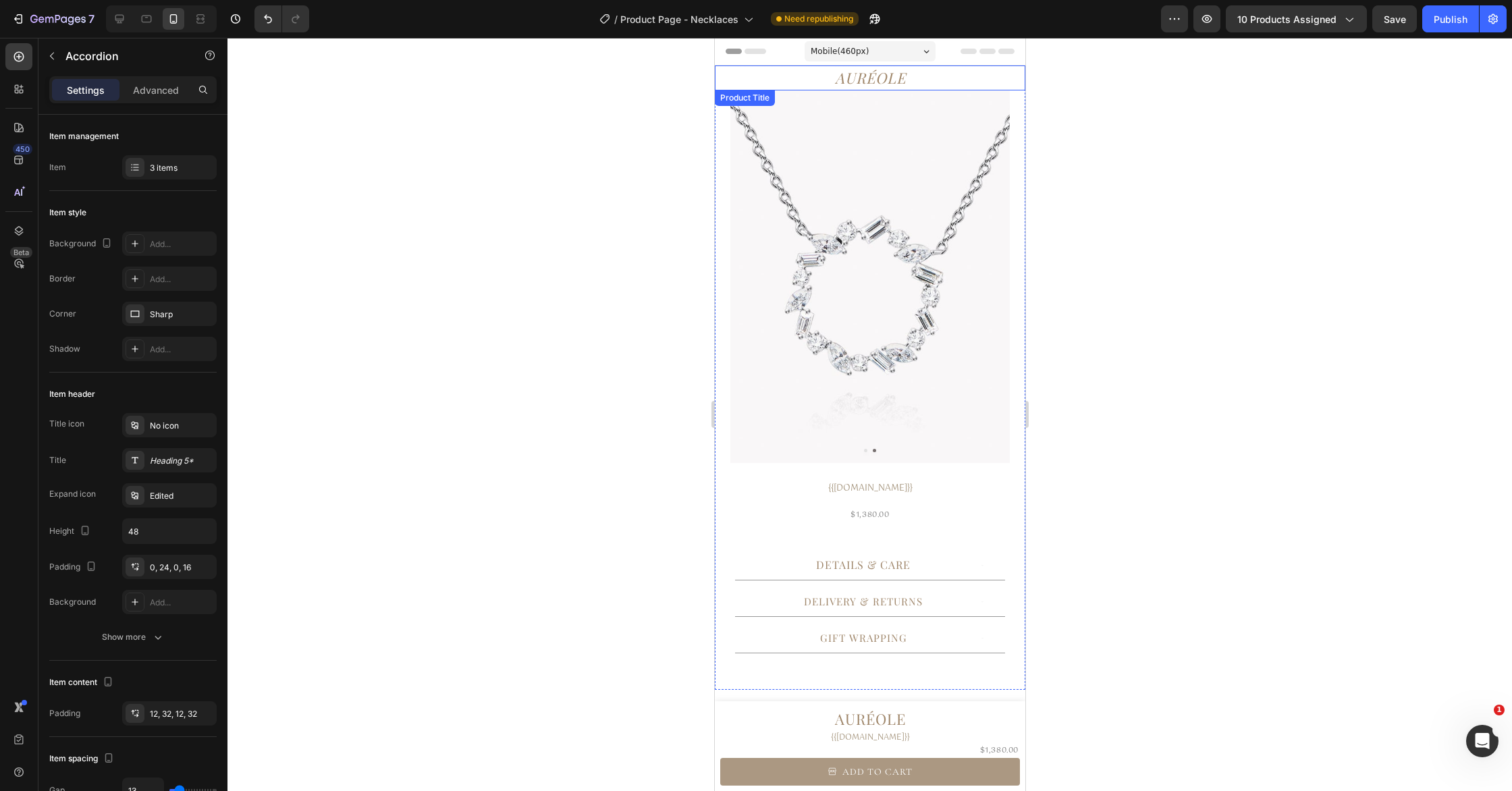
click at [878, 76] on h1 "Auréole" at bounding box center [869, 78] width 310 height 25
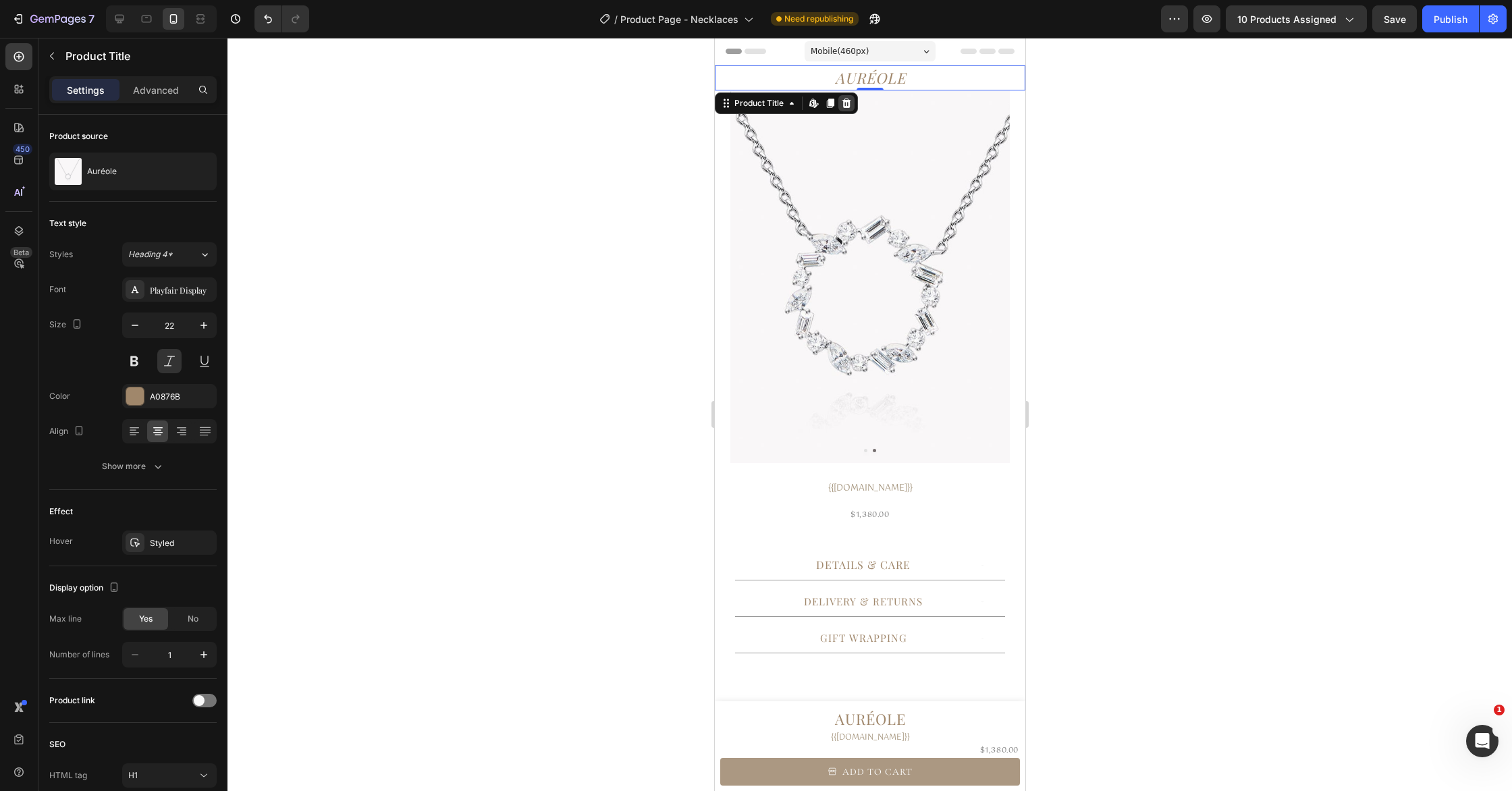
click at [847, 104] on icon at bounding box center [846, 103] width 8 height 9
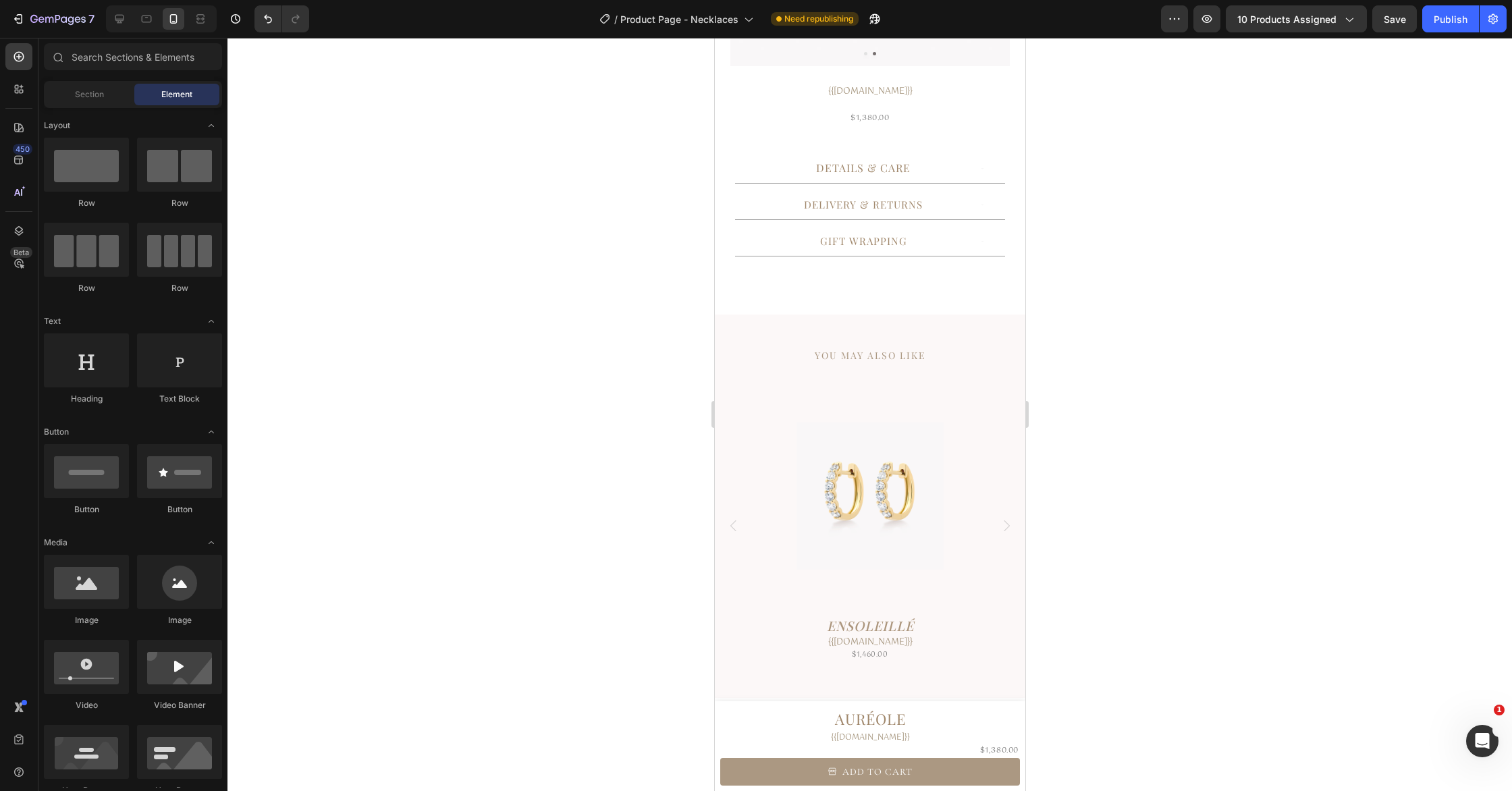
scroll to position [565, 0]
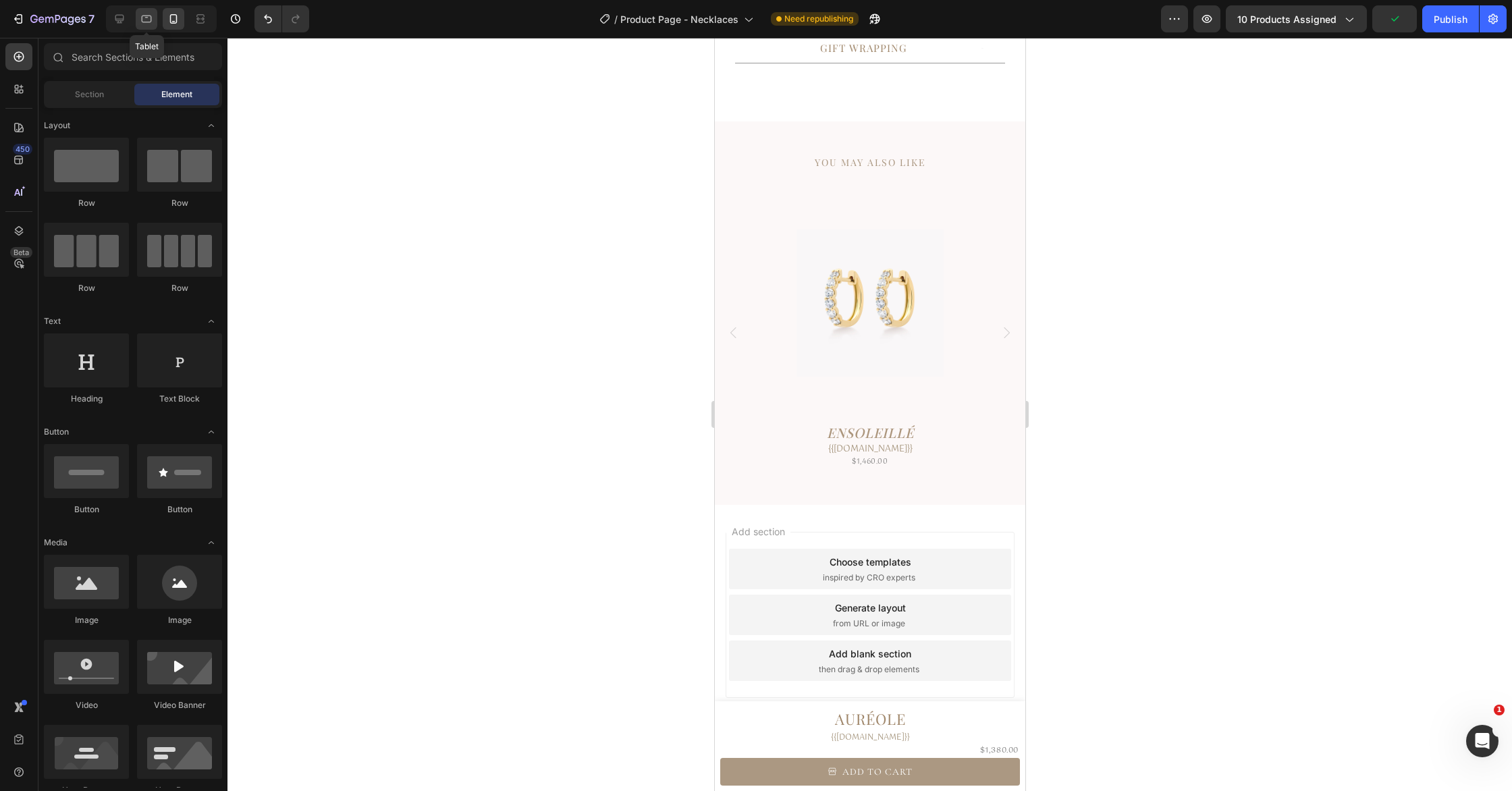
click at [152, 22] on icon at bounding box center [146, 18] width 13 height 13
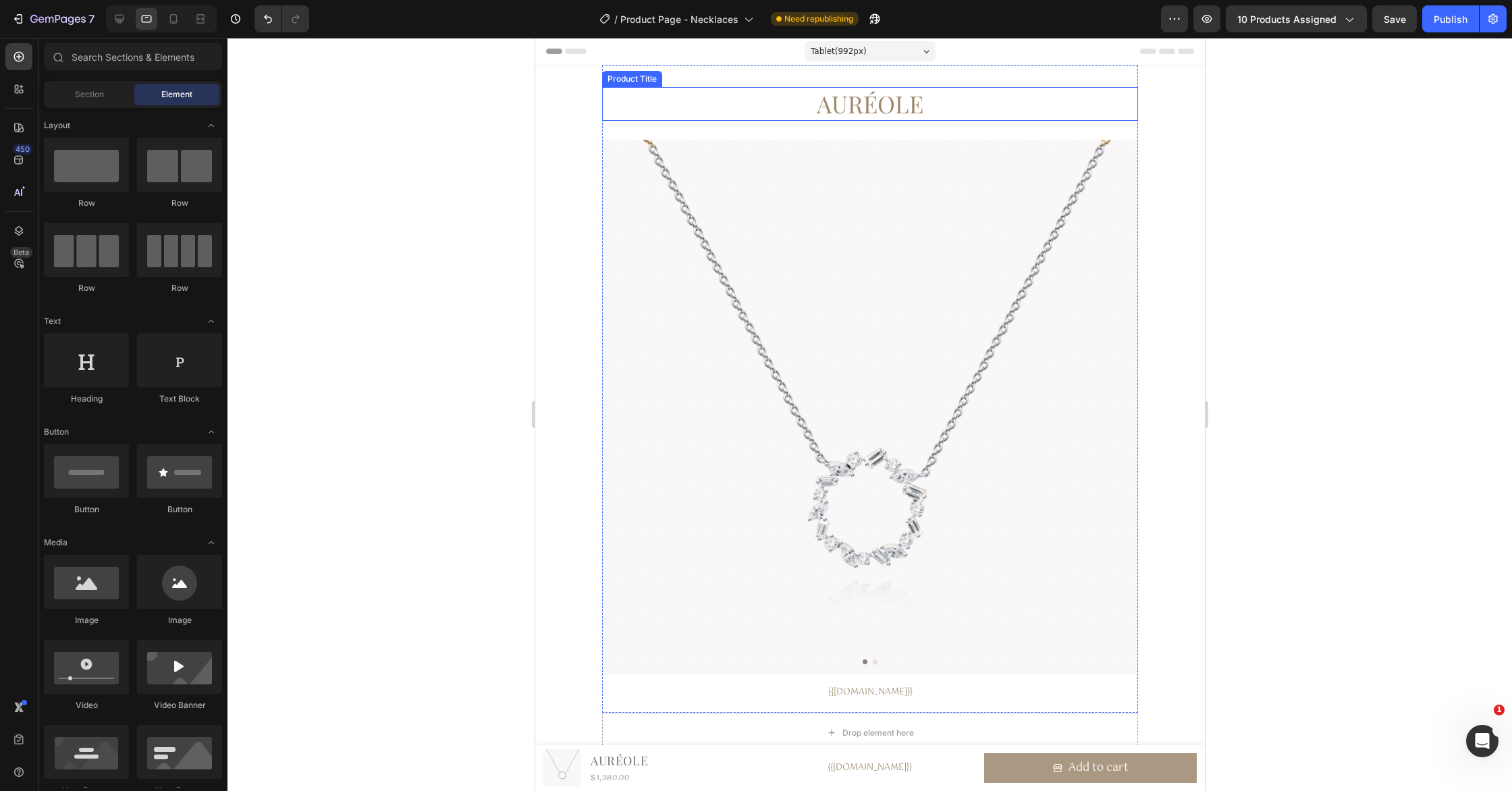
drag, startPoint x: 938, startPoint y: 104, endPoint x: 898, endPoint y: 117, distance: 42.1
click at [937, 104] on h1 "Auréole" at bounding box center [869, 104] width 536 height 34
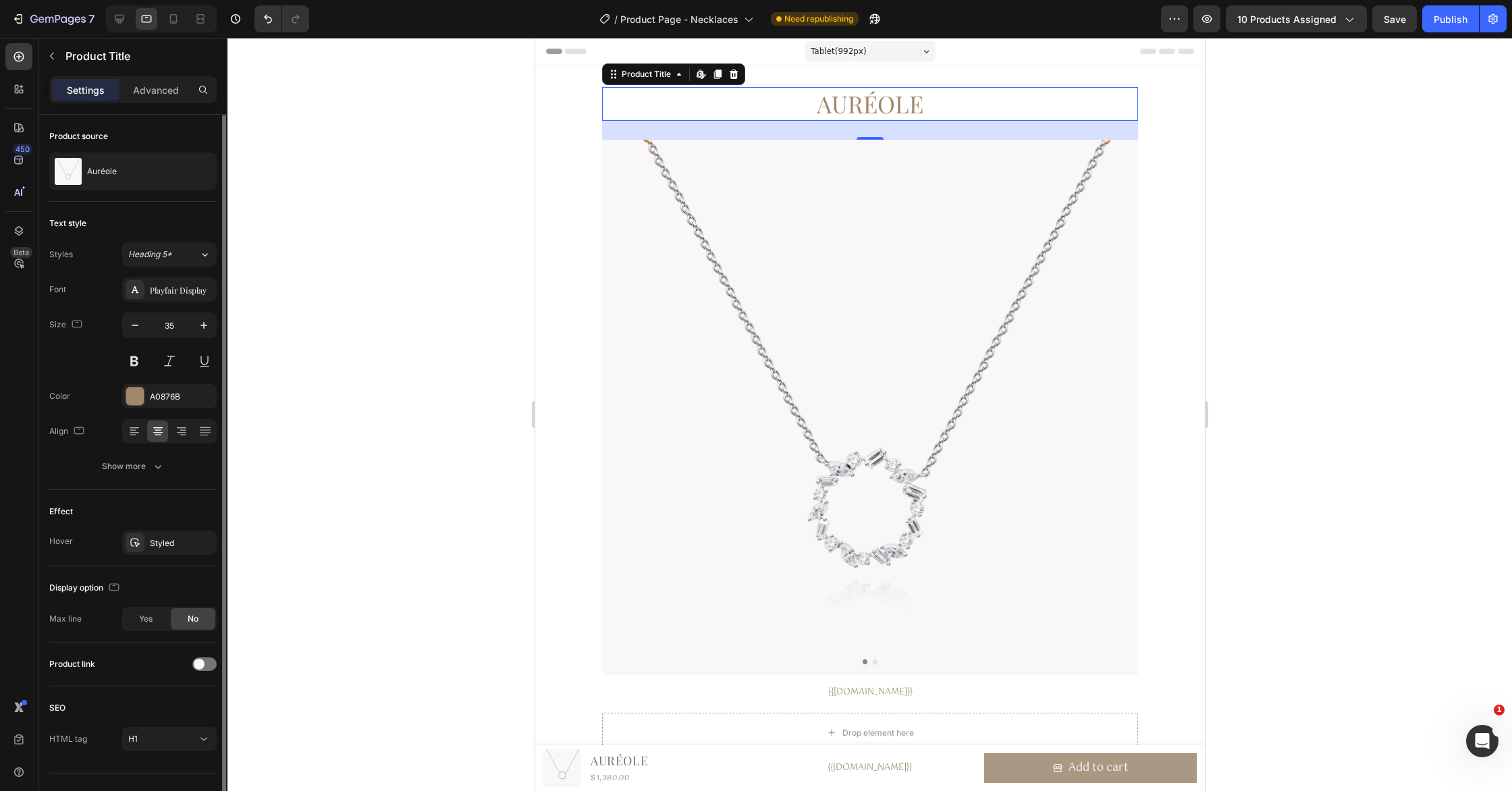
drag, startPoint x: 169, startPoint y: 464, endPoint x: 206, endPoint y: 485, distance: 42.5
click at [169, 464] on button "Show more" at bounding box center [133, 466] width 167 height 24
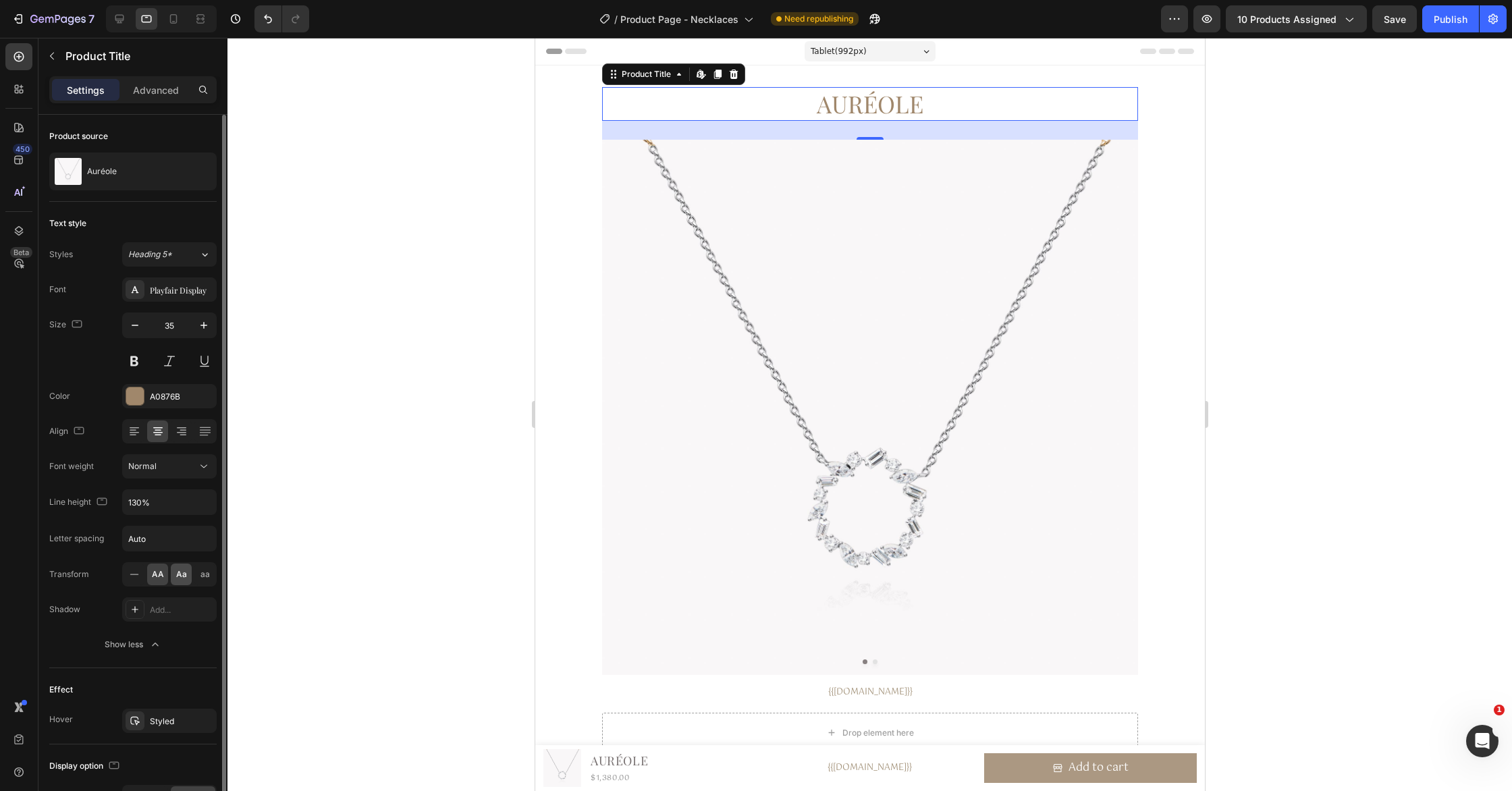
click at [182, 570] on span "Aa" at bounding box center [181, 574] width 11 height 12
click at [174, 359] on button at bounding box center [169, 361] width 24 height 24
click at [116, 16] on icon at bounding box center [119, 18] width 13 height 13
type input "25"
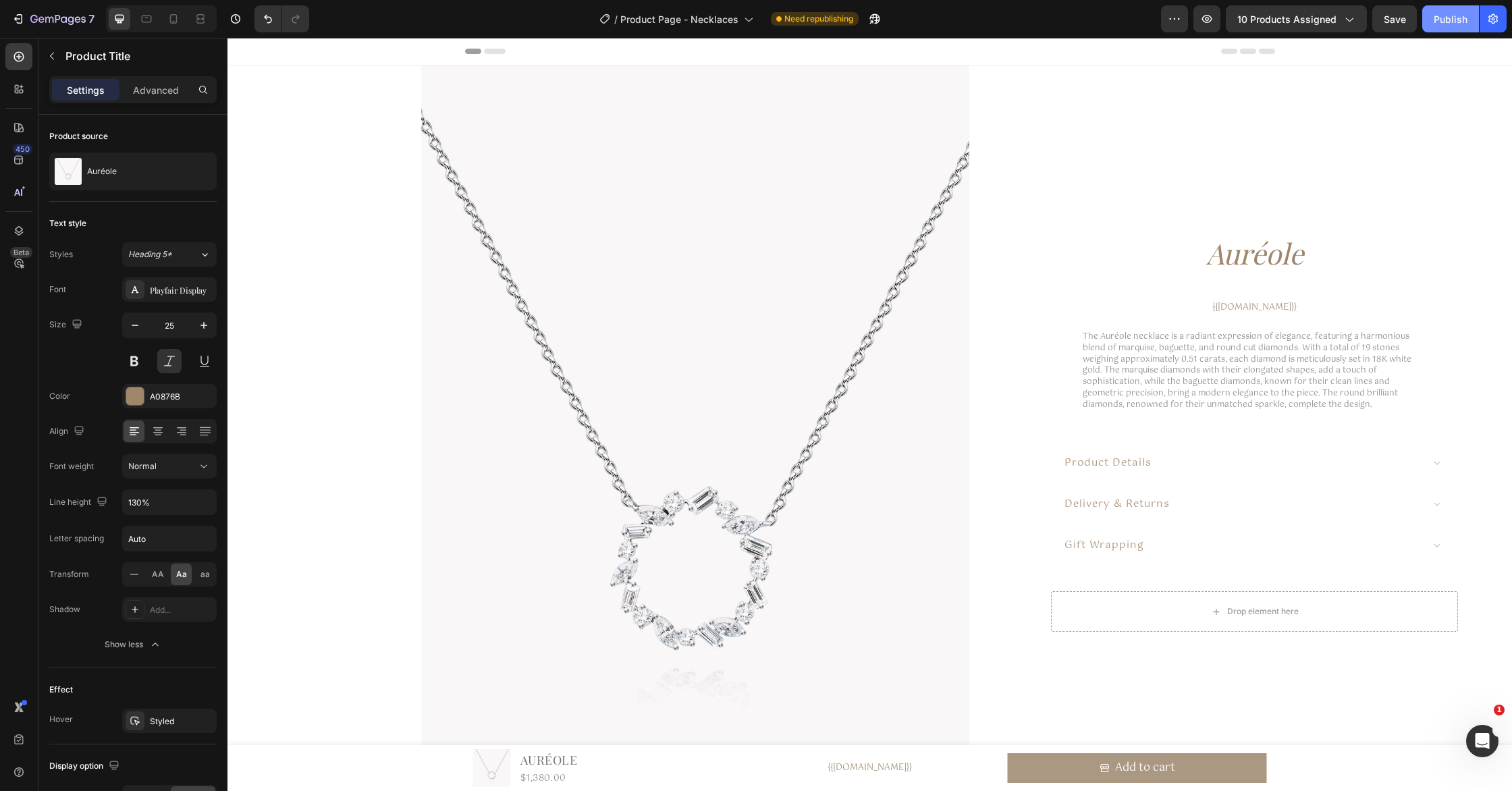
click at [1458, 21] on div "Publish" at bounding box center [1451, 19] width 34 height 14
click at [708, 21] on span "Product Page - Necklaces" at bounding box center [695, 19] width 118 height 14
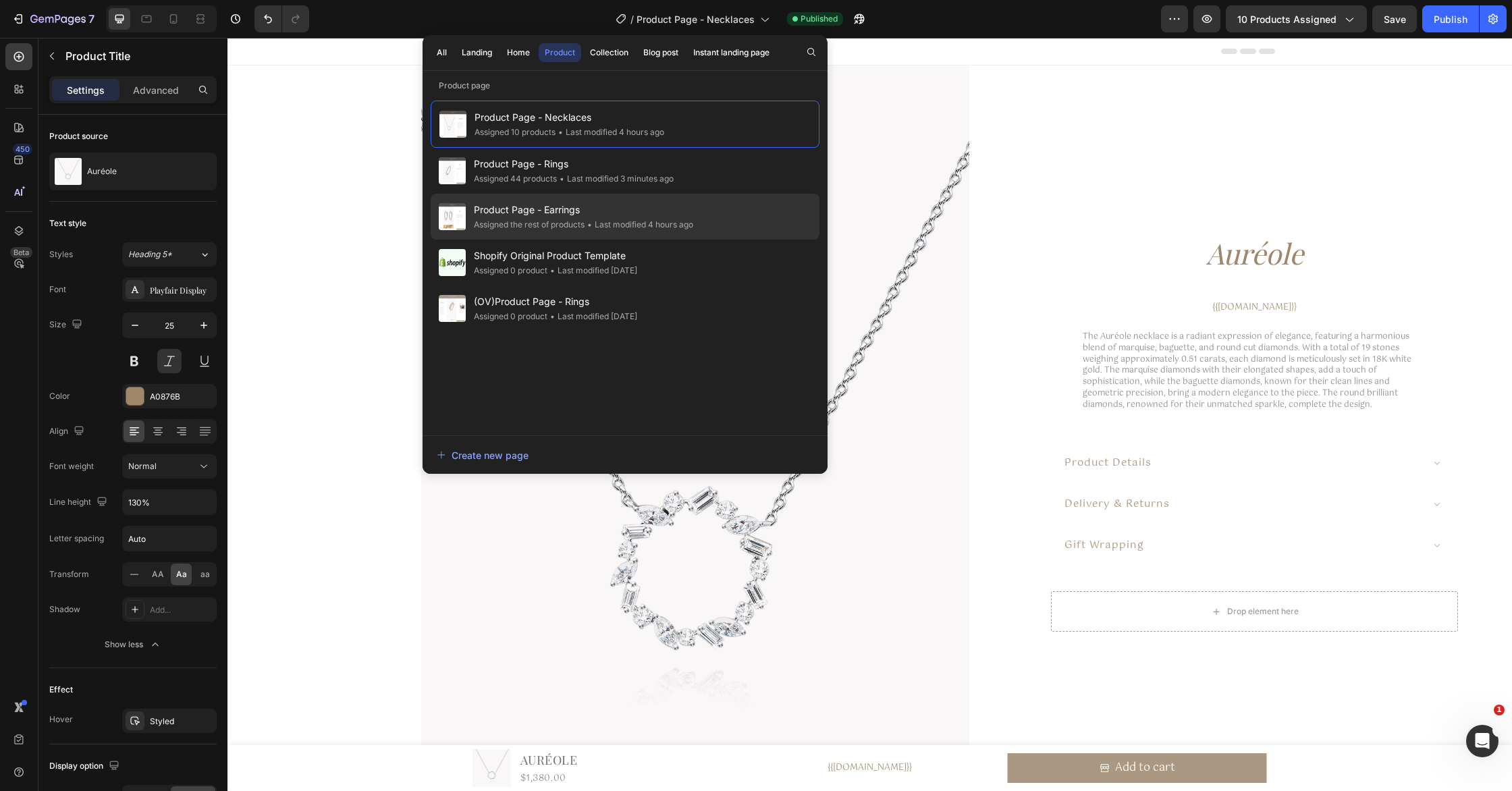
click at [626, 218] on div "• Last modified 4 hours ago" at bounding box center [639, 224] width 109 height 13
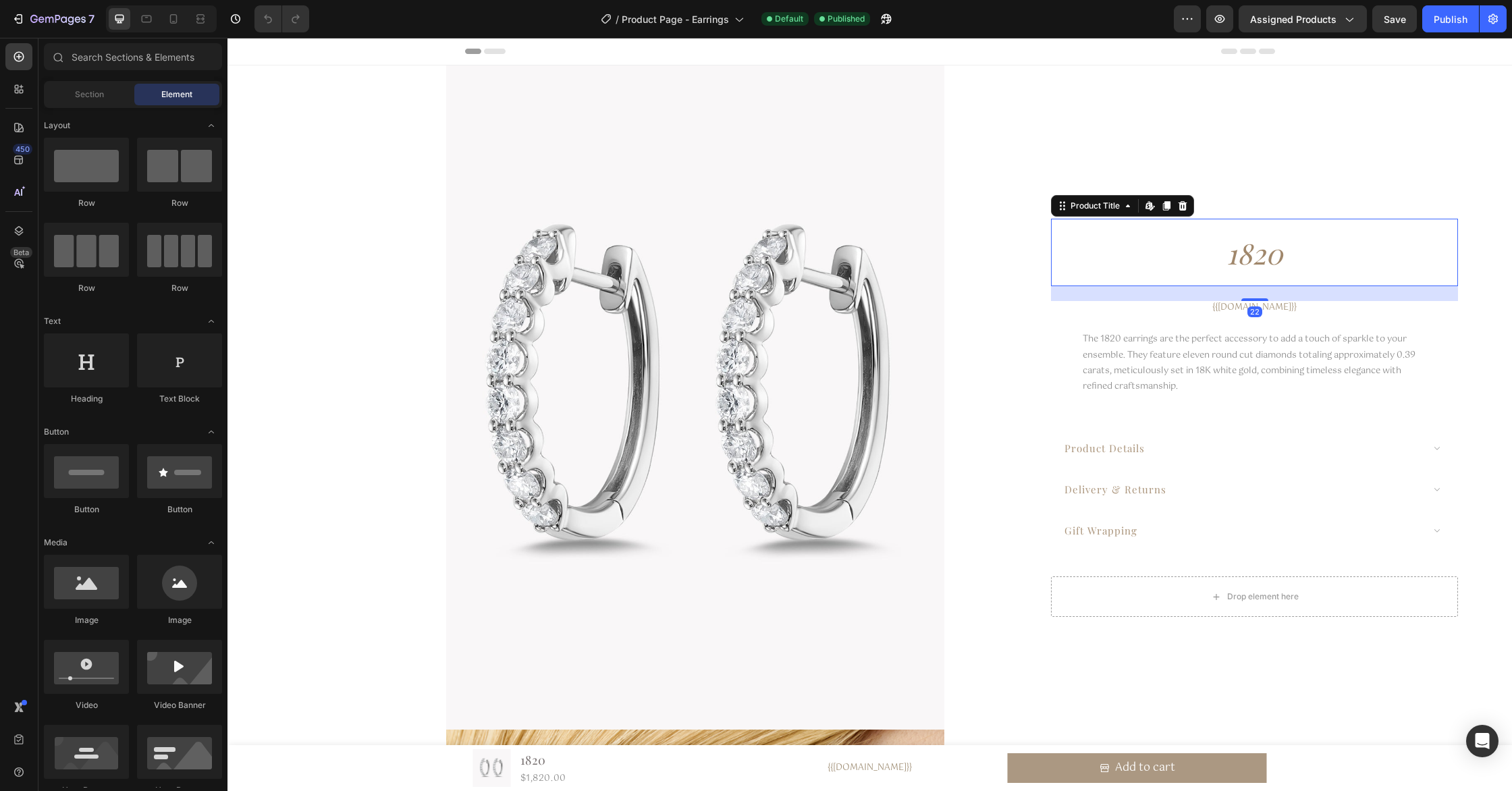
click at [1251, 263] on h1 "1820" at bounding box center [1254, 253] width 407 height 54
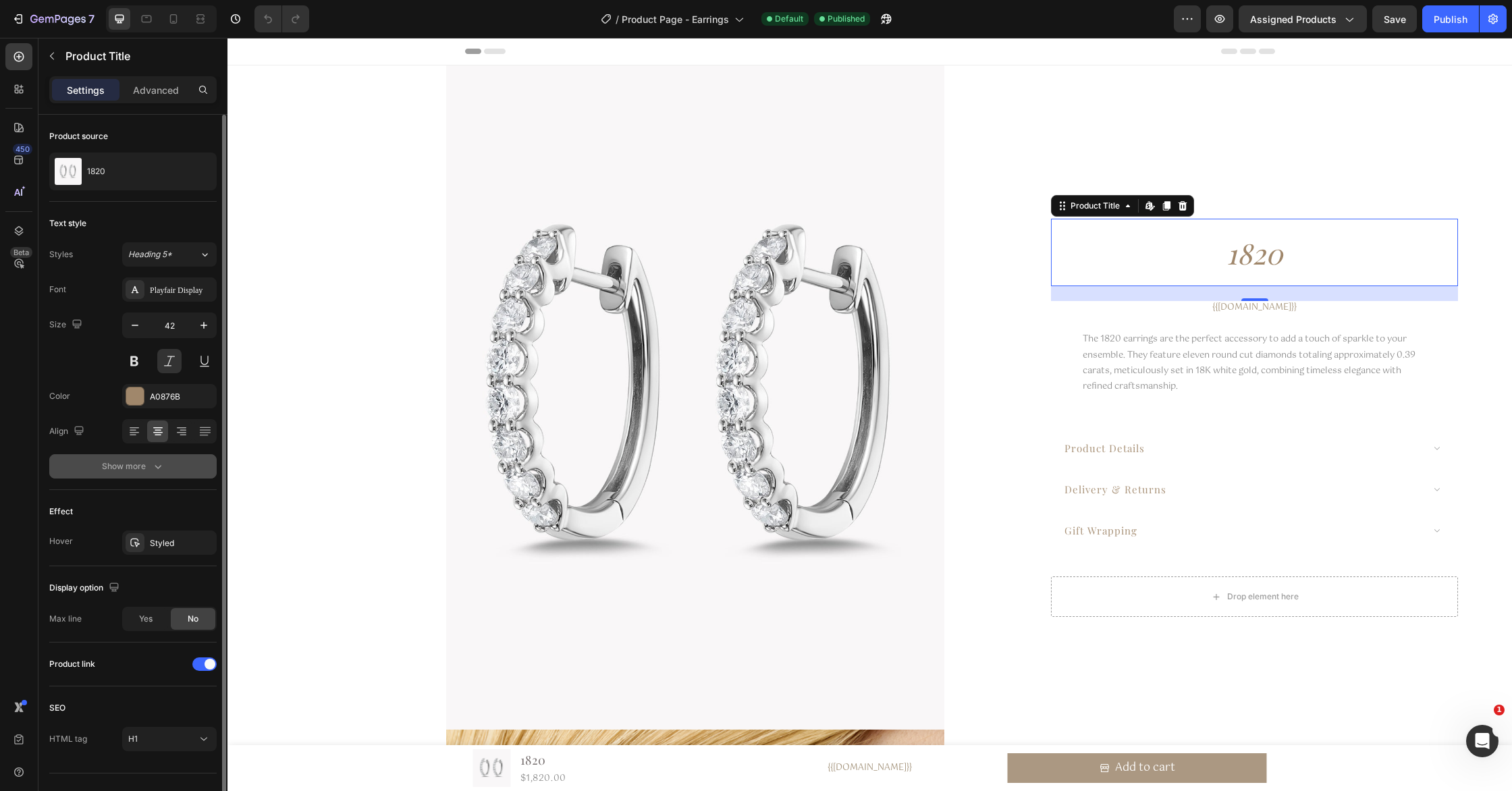
click at [159, 464] on icon "button" at bounding box center [157, 466] width 13 height 13
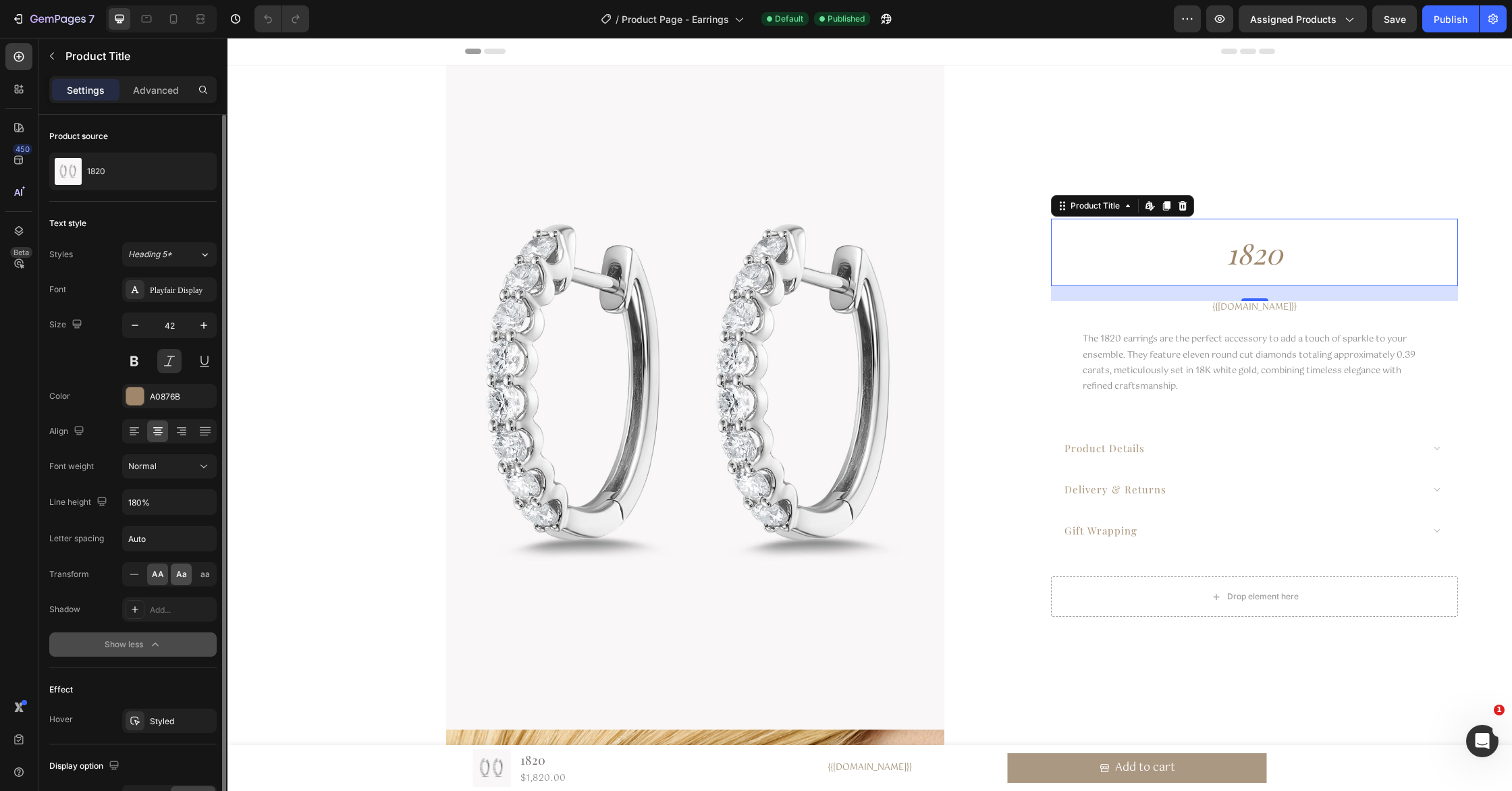
click at [185, 575] on span "Aa" at bounding box center [181, 574] width 11 height 12
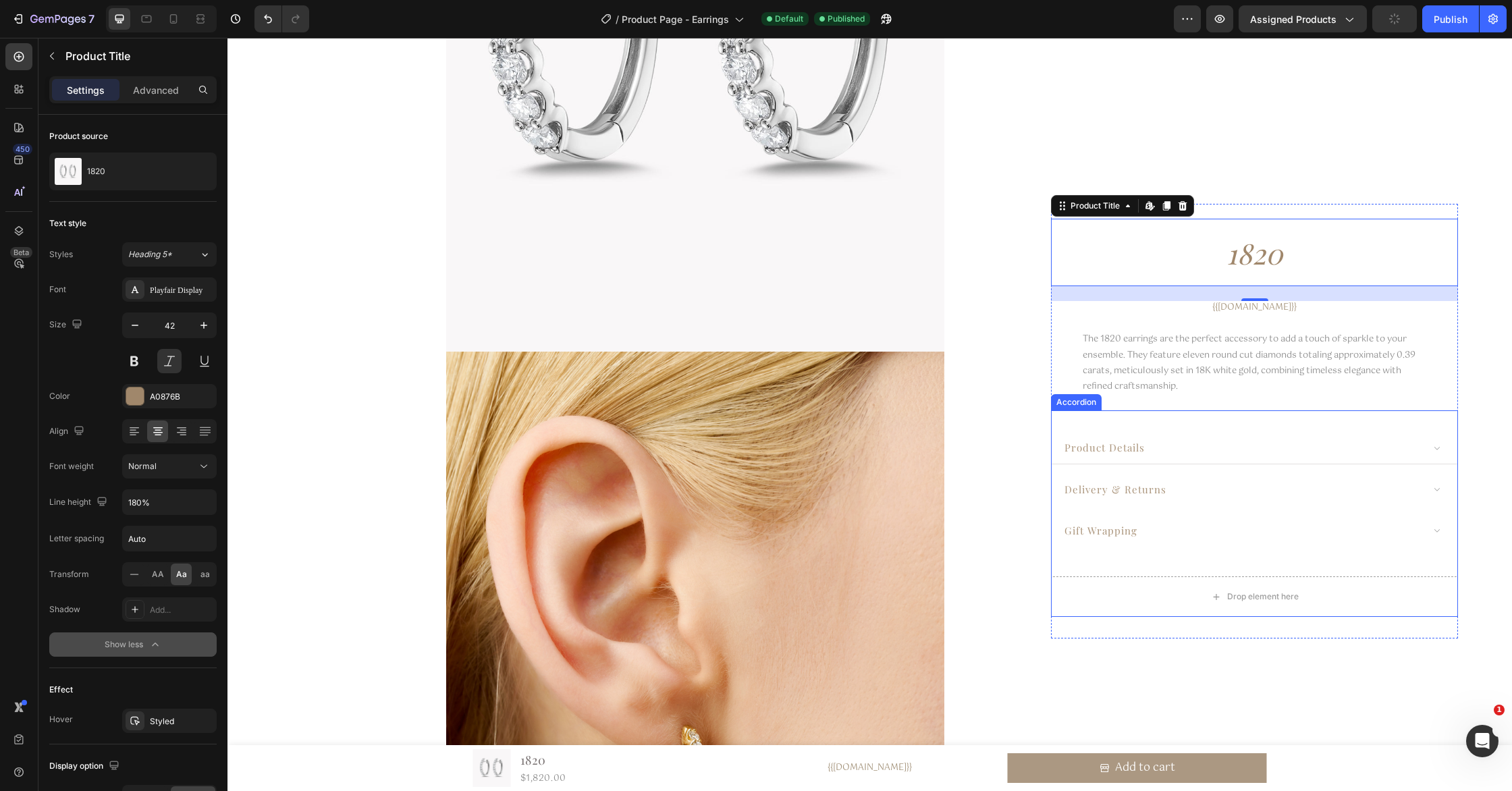
click at [1139, 449] on span "product details" at bounding box center [1105, 447] width 80 height 13
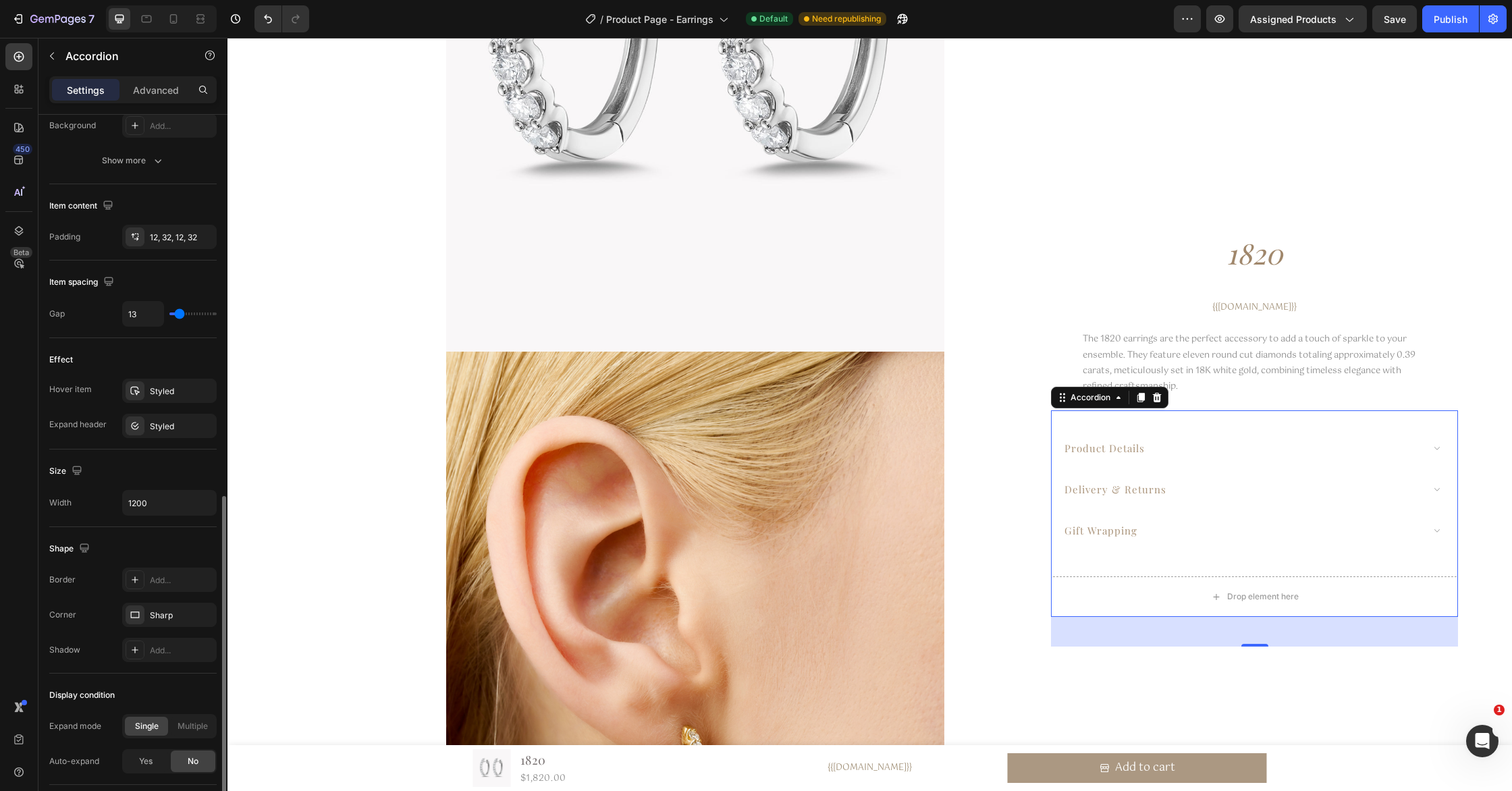
scroll to position [570, 0]
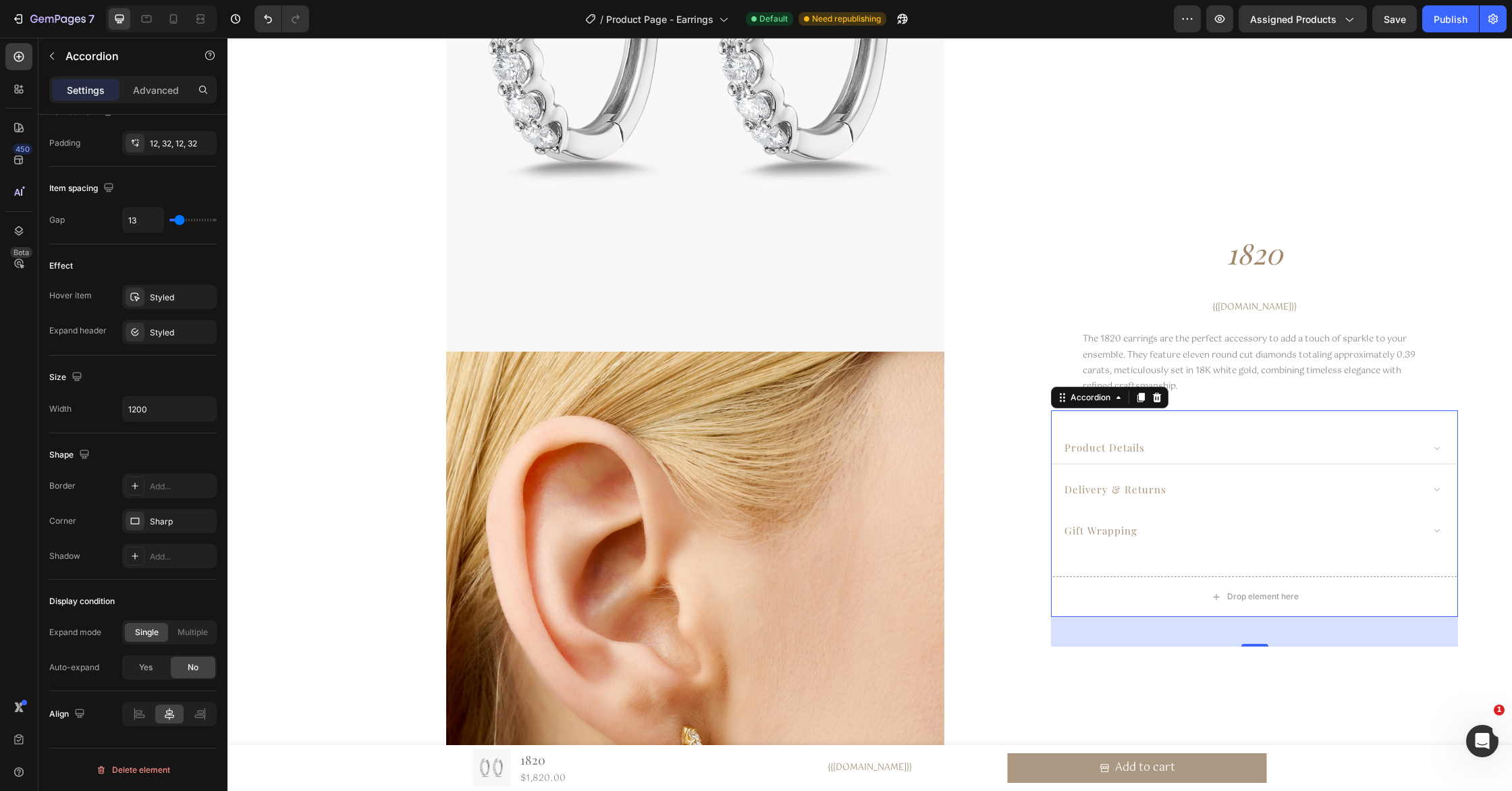
click at [1099, 446] on span "product details" at bounding box center [1105, 447] width 80 height 13
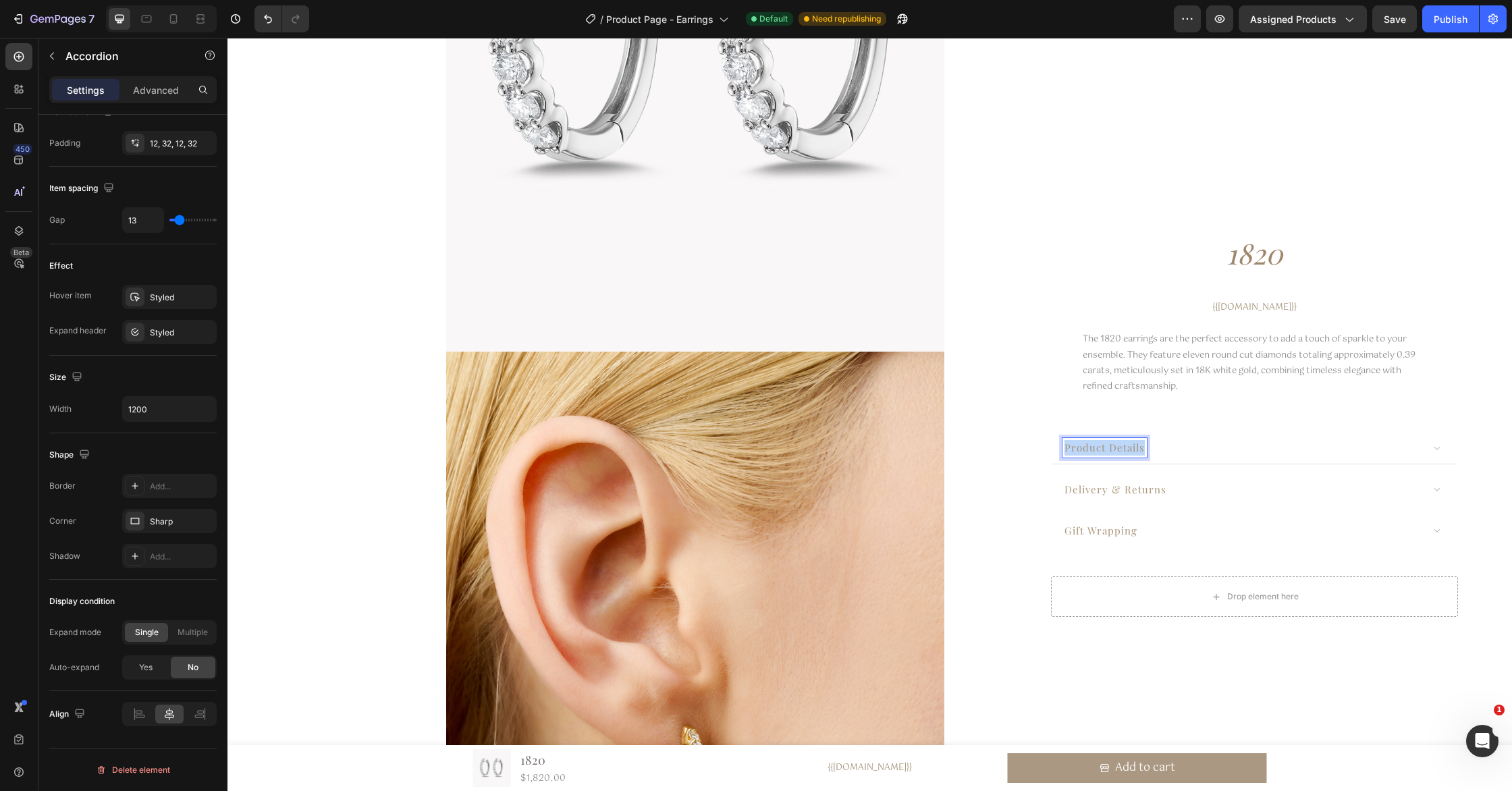
click at [1099, 446] on span "product details" at bounding box center [1105, 447] width 80 height 13
click at [1160, 452] on div "product details" at bounding box center [1242, 448] width 360 height 20
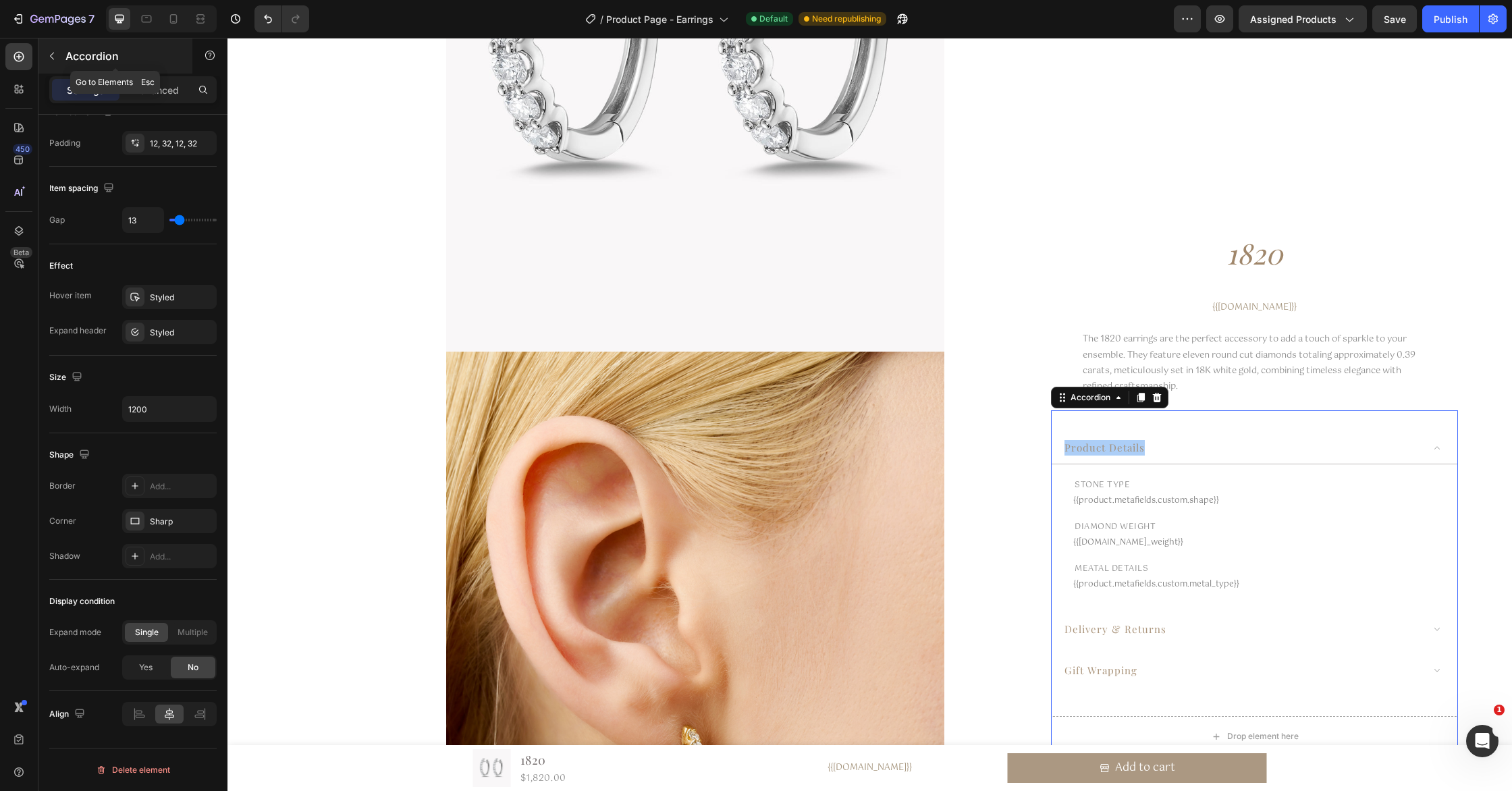
click at [55, 54] on icon "button" at bounding box center [52, 56] width 11 height 11
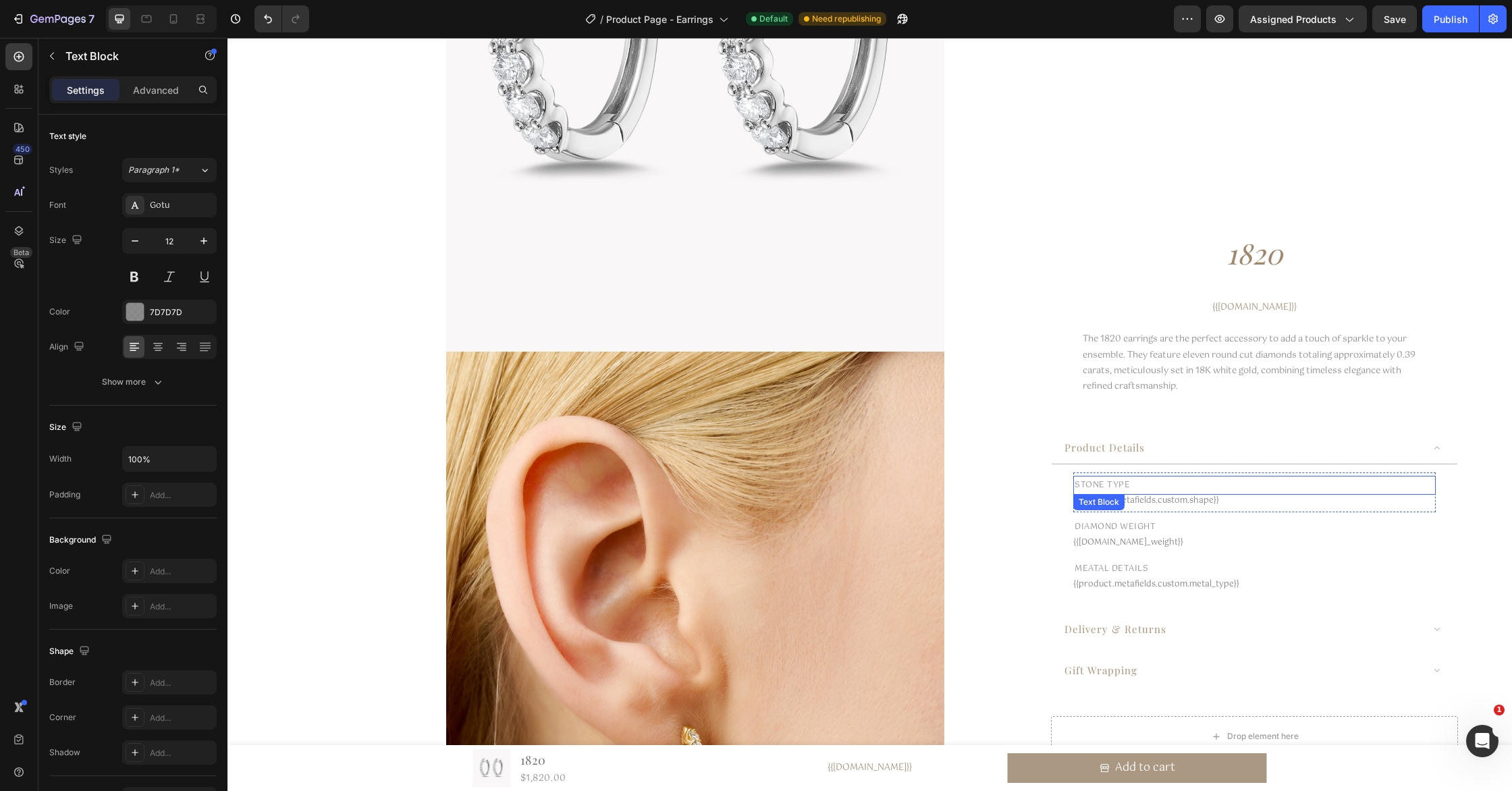
click at [1134, 483] on p "stone type" at bounding box center [1254, 485] width 360 height 16
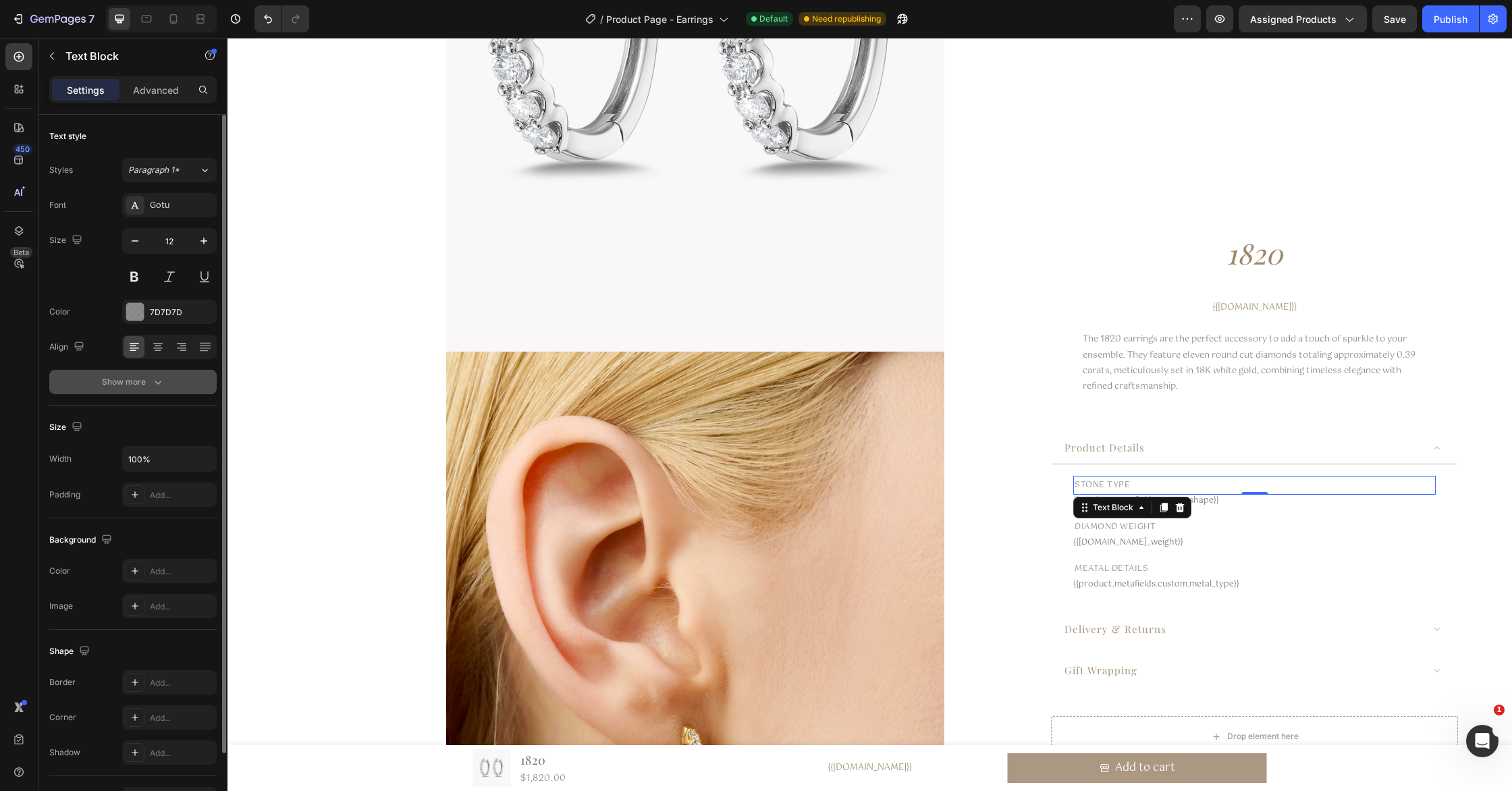
click at [159, 381] on icon "button" at bounding box center [157, 382] width 13 height 13
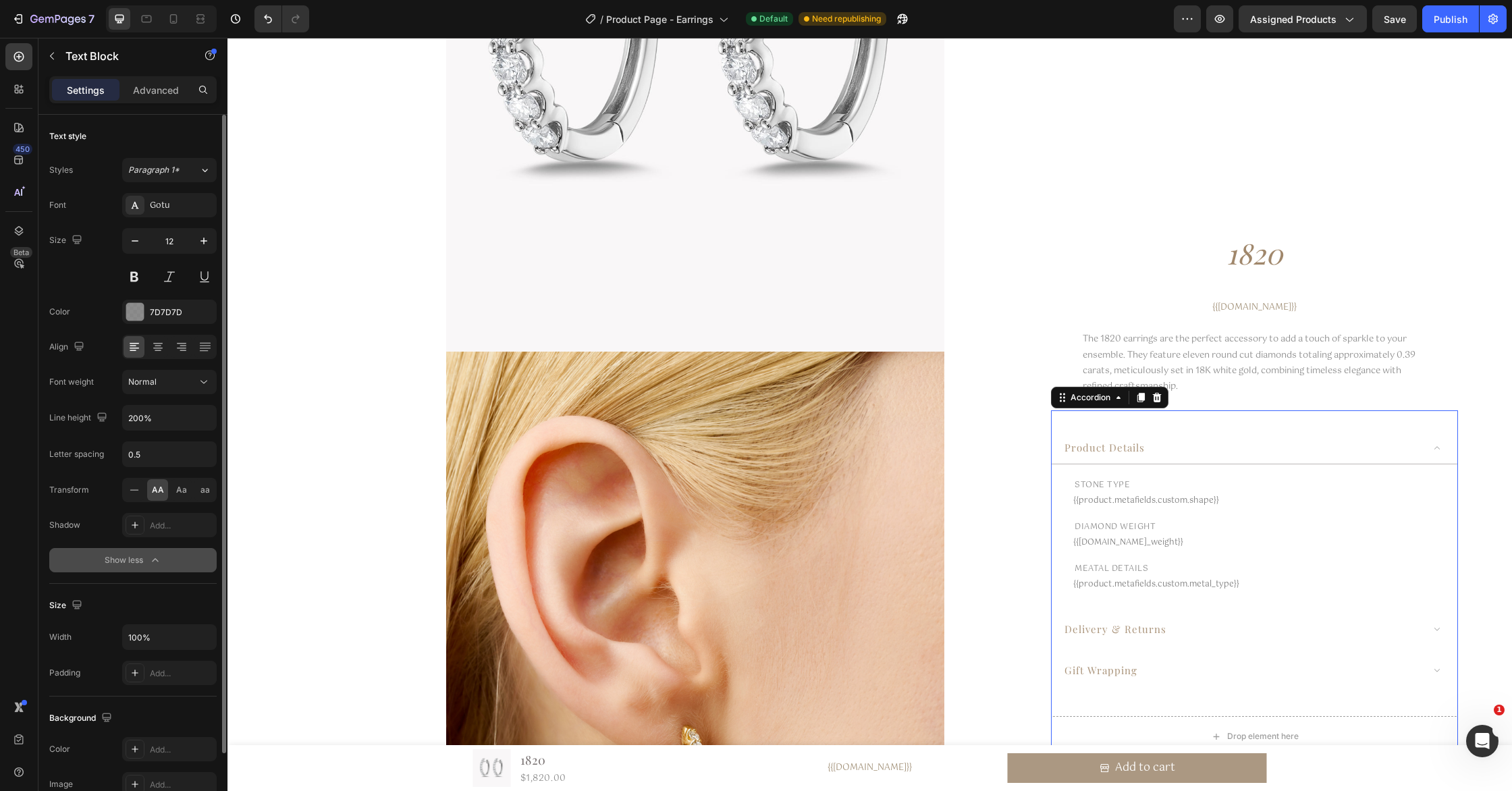
click at [1113, 443] on span "product details" at bounding box center [1105, 447] width 80 height 13
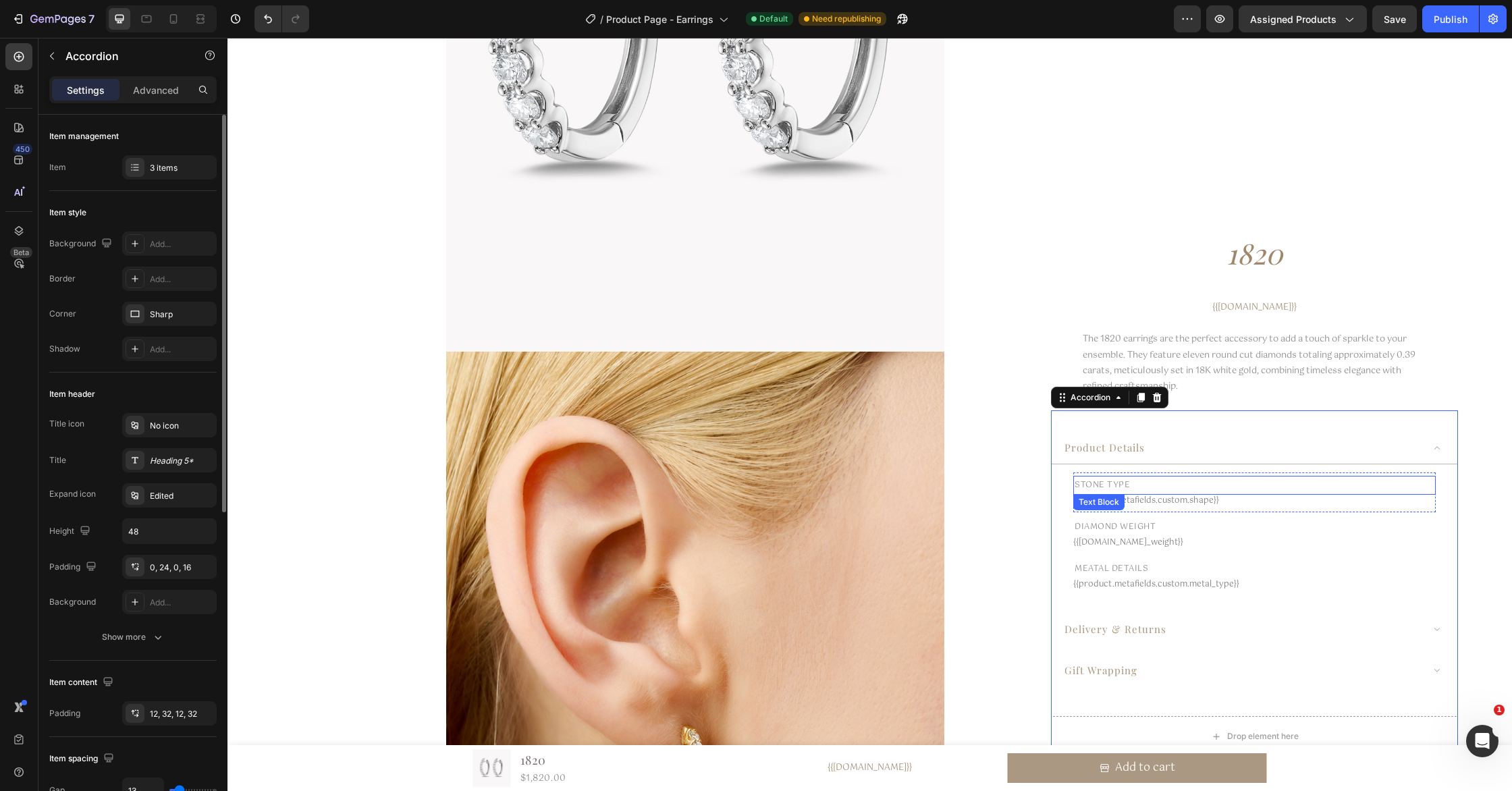
click at [1115, 485] on p "stone type" at bounding box center [1254, 485] width 360 height 16
click at [1115, 452] on span "product details" at bounding box center [1105, 447] width 80 height 13
click at [139, 641] on div "Show more" at bounding box center [133, 636] width 63 height 13
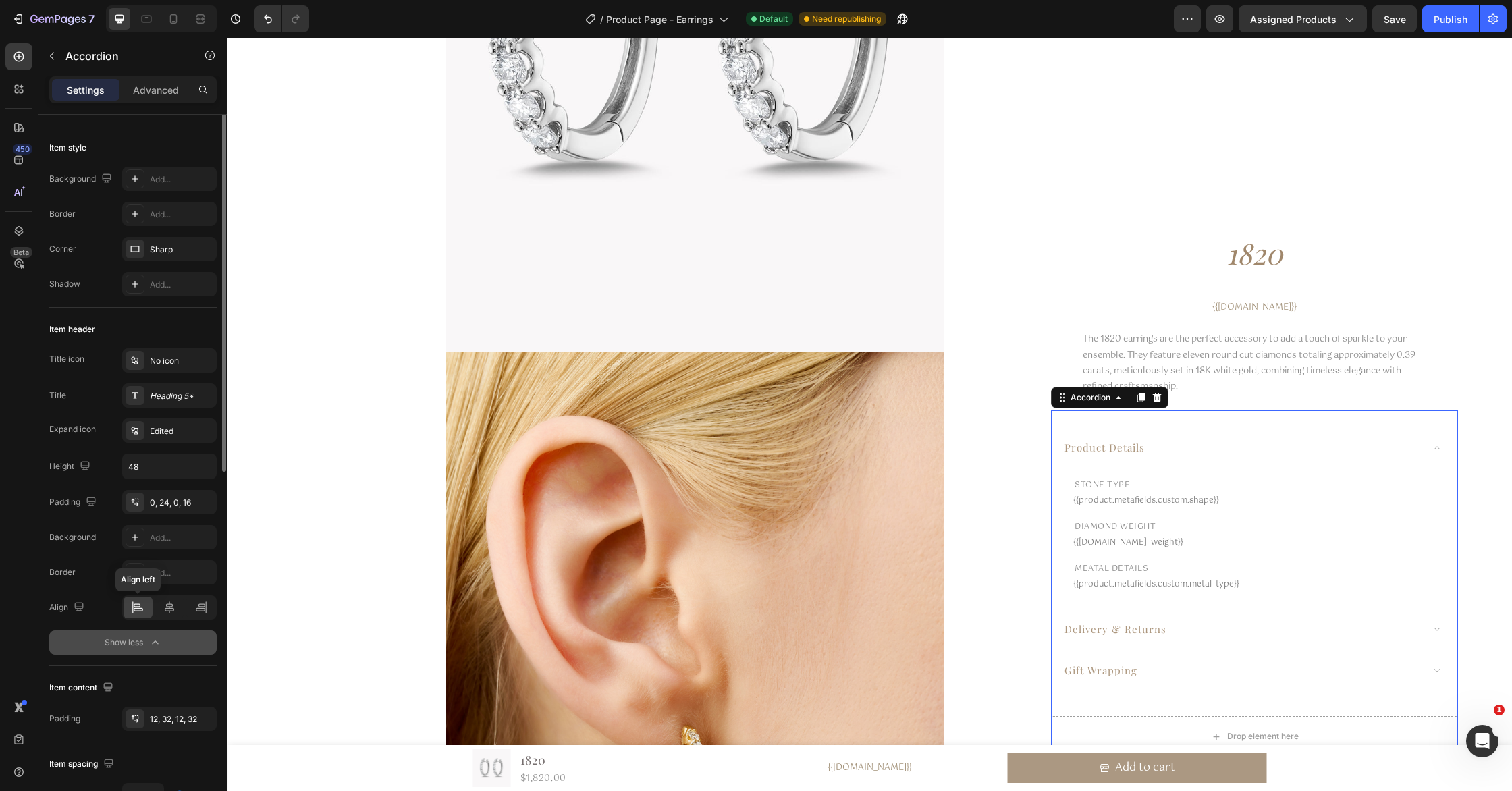
scroll to position [70, 0]
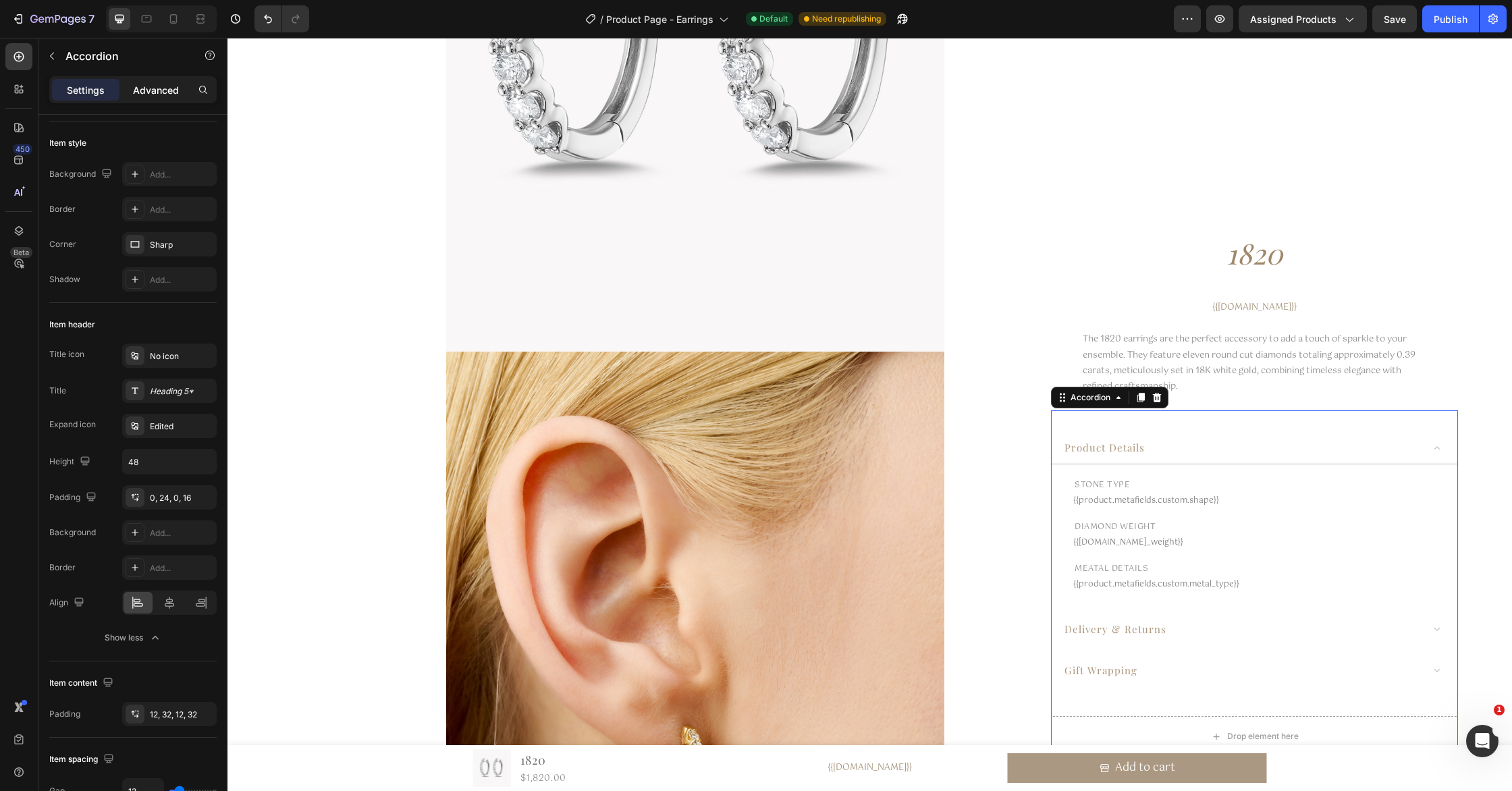
click at [174, 90] on p "Advanced" at bounding box center [155, 90] width 46 height 14
type input "100%"
type input "100"
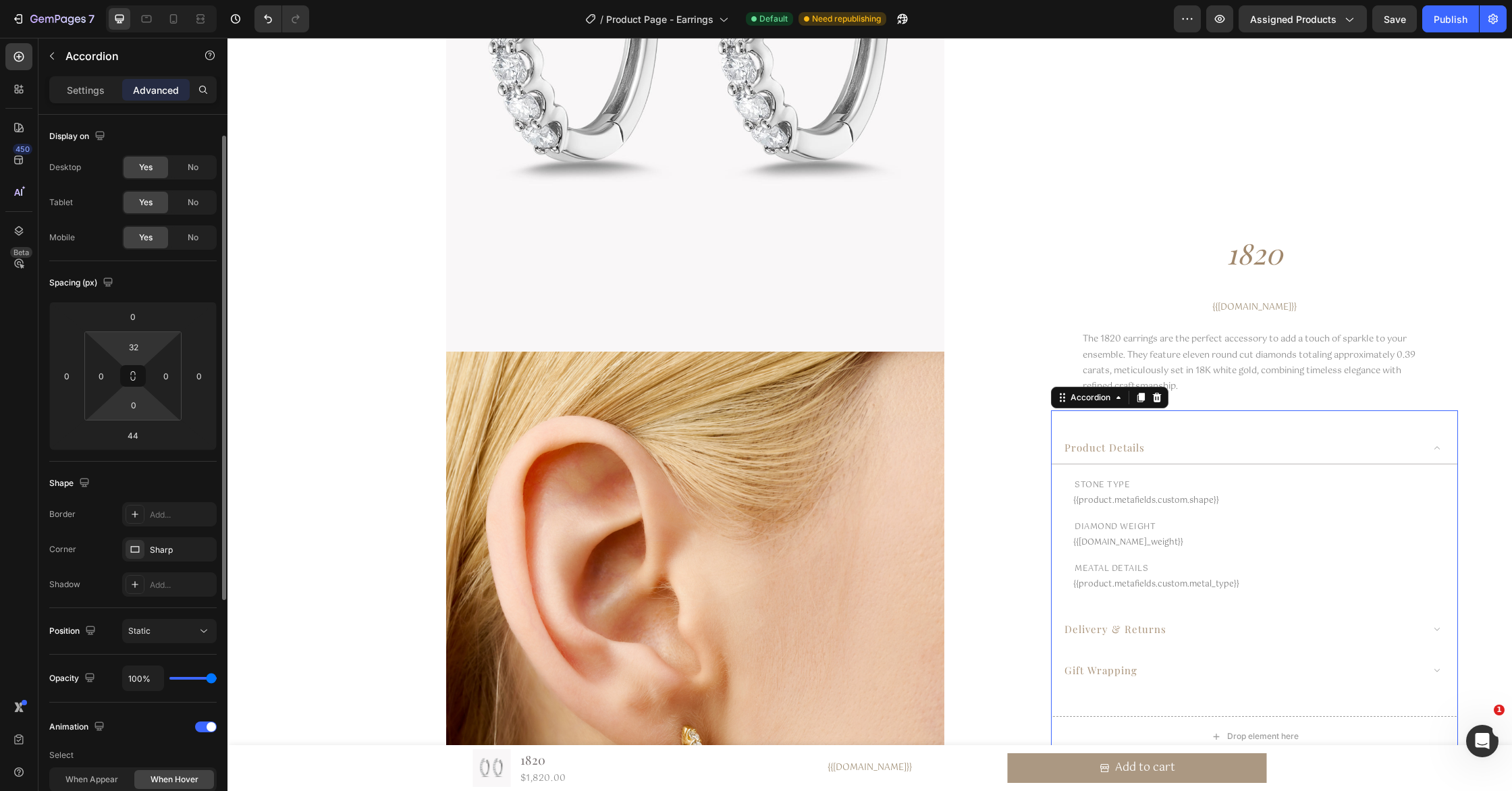
scroll to position [385, 0]
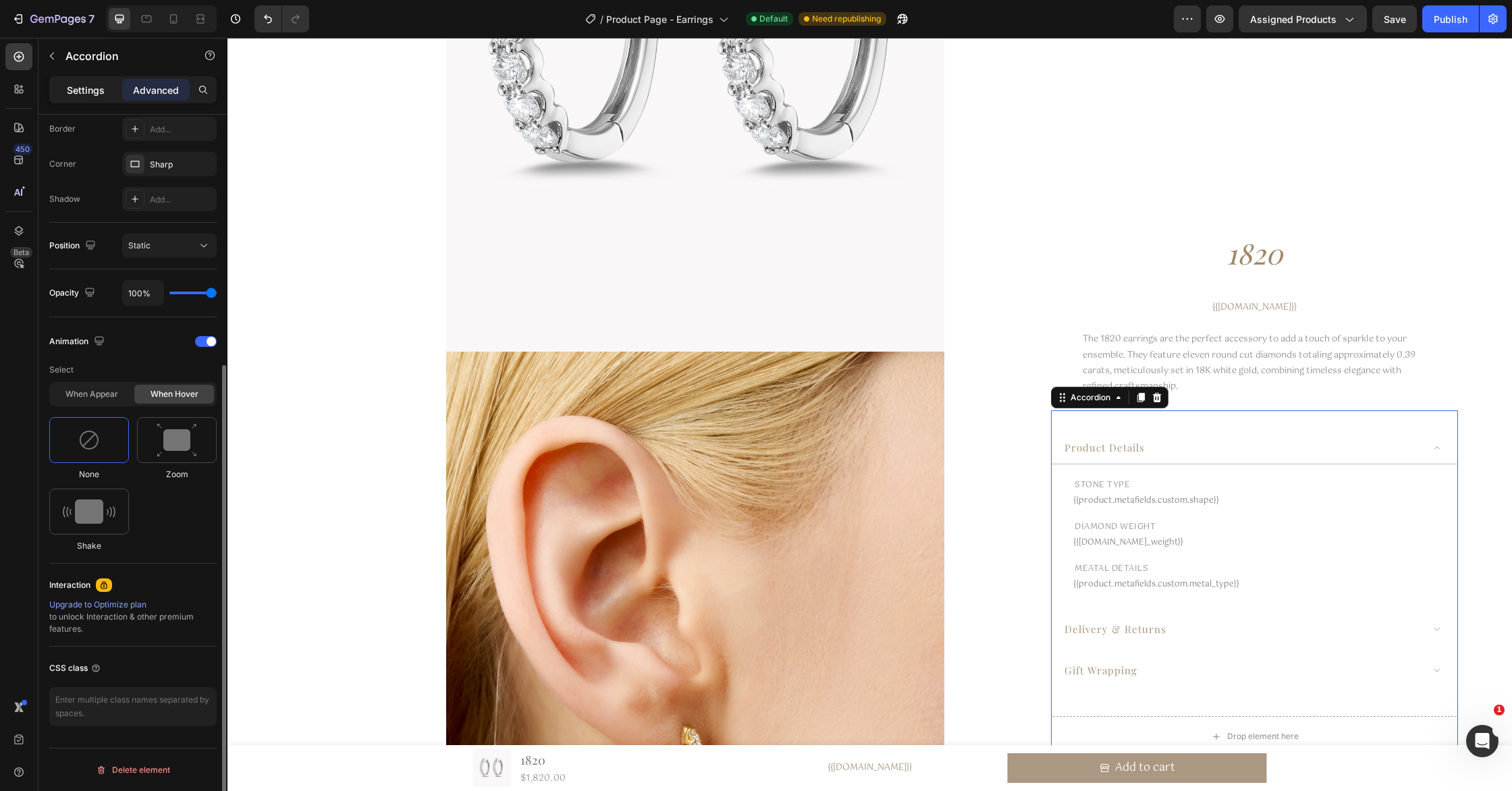
click at [88, 90] on p "Settings" at bounding box center [86, 90] width 38 height 14
type input "13"
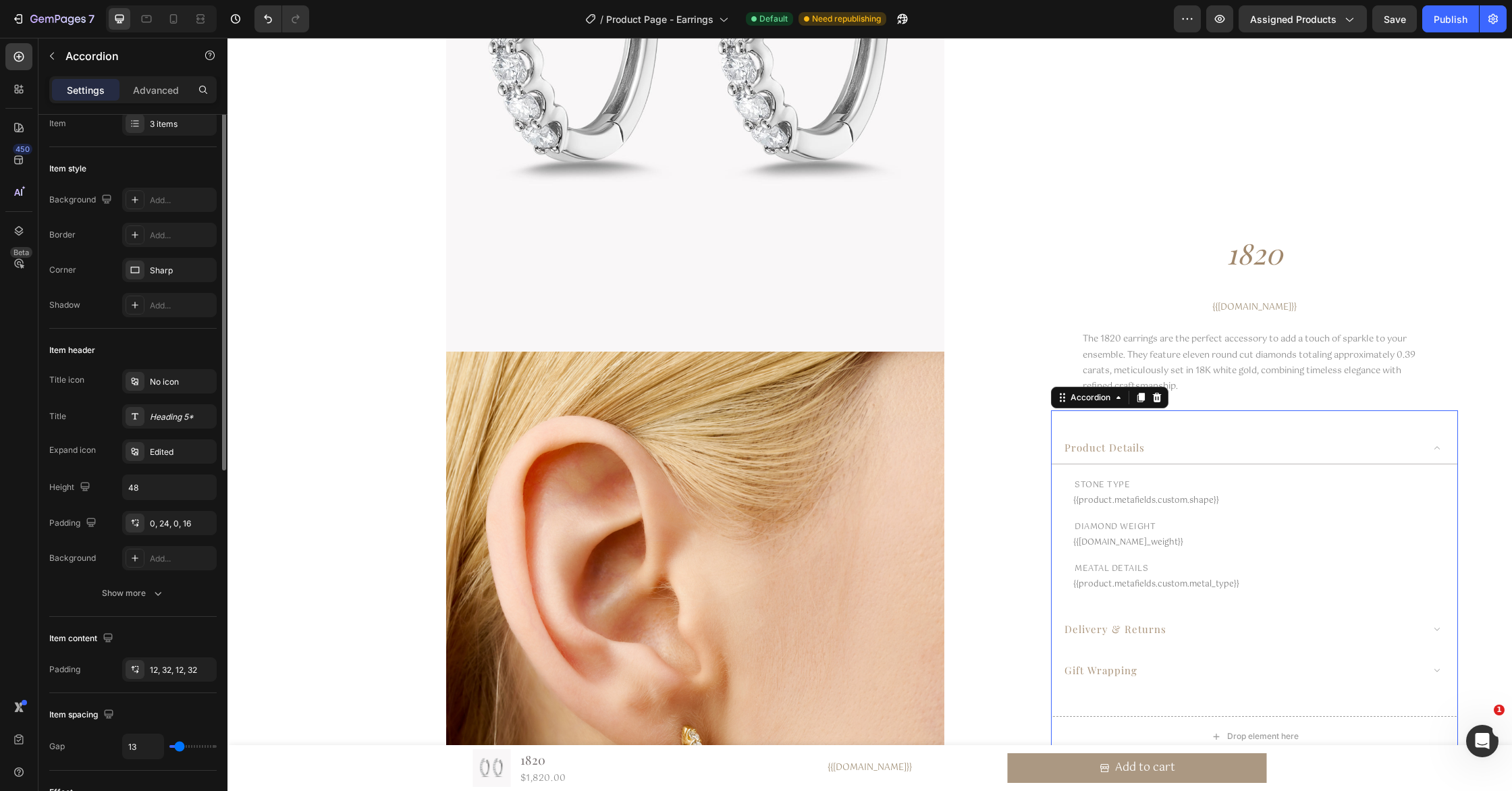
scroll to position [0, 0]
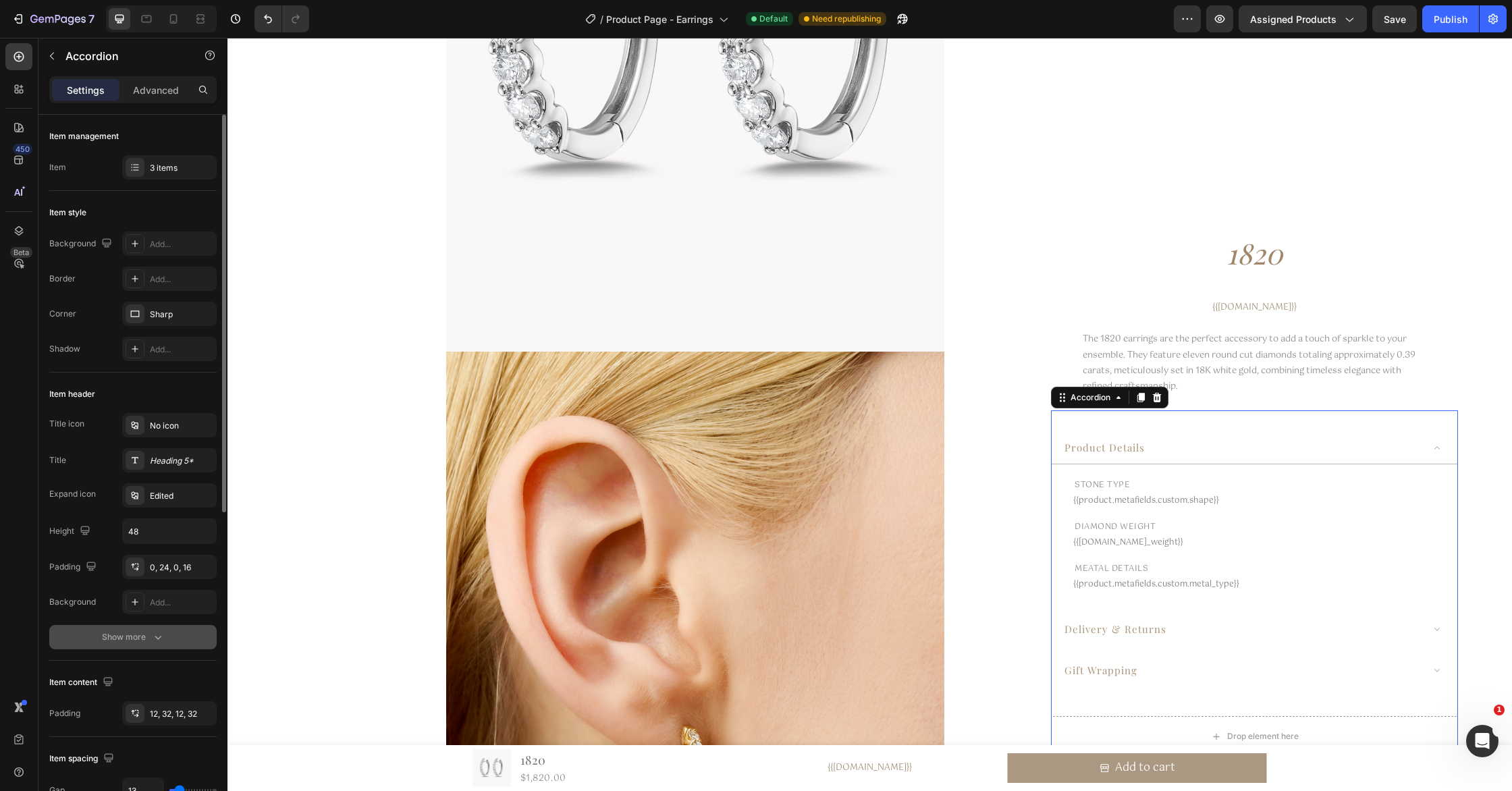
click at [140, 635] on div "Show more" at bounding box center [133, 636] width 63 height 13
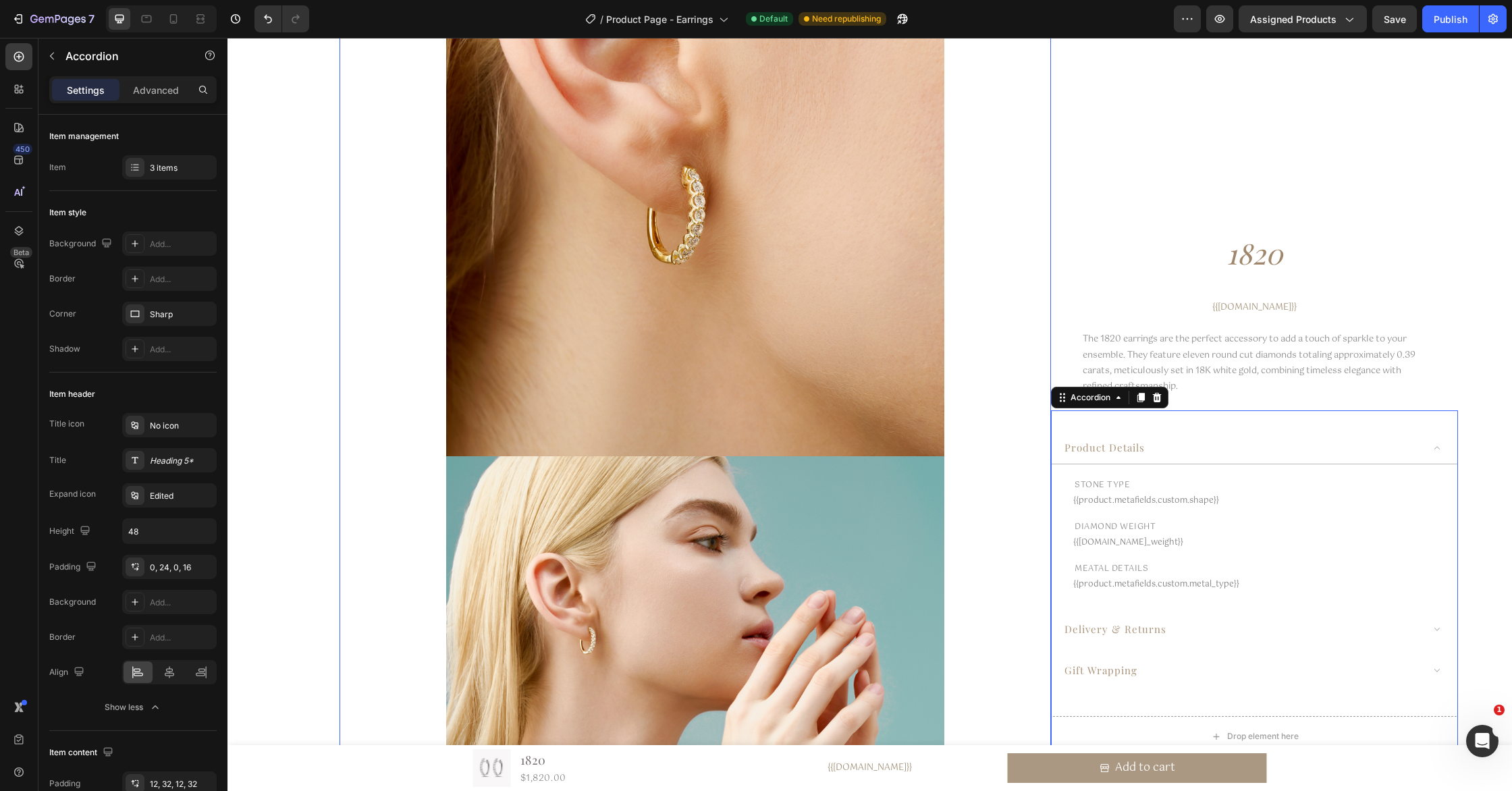
scroll to position [1098, 0]
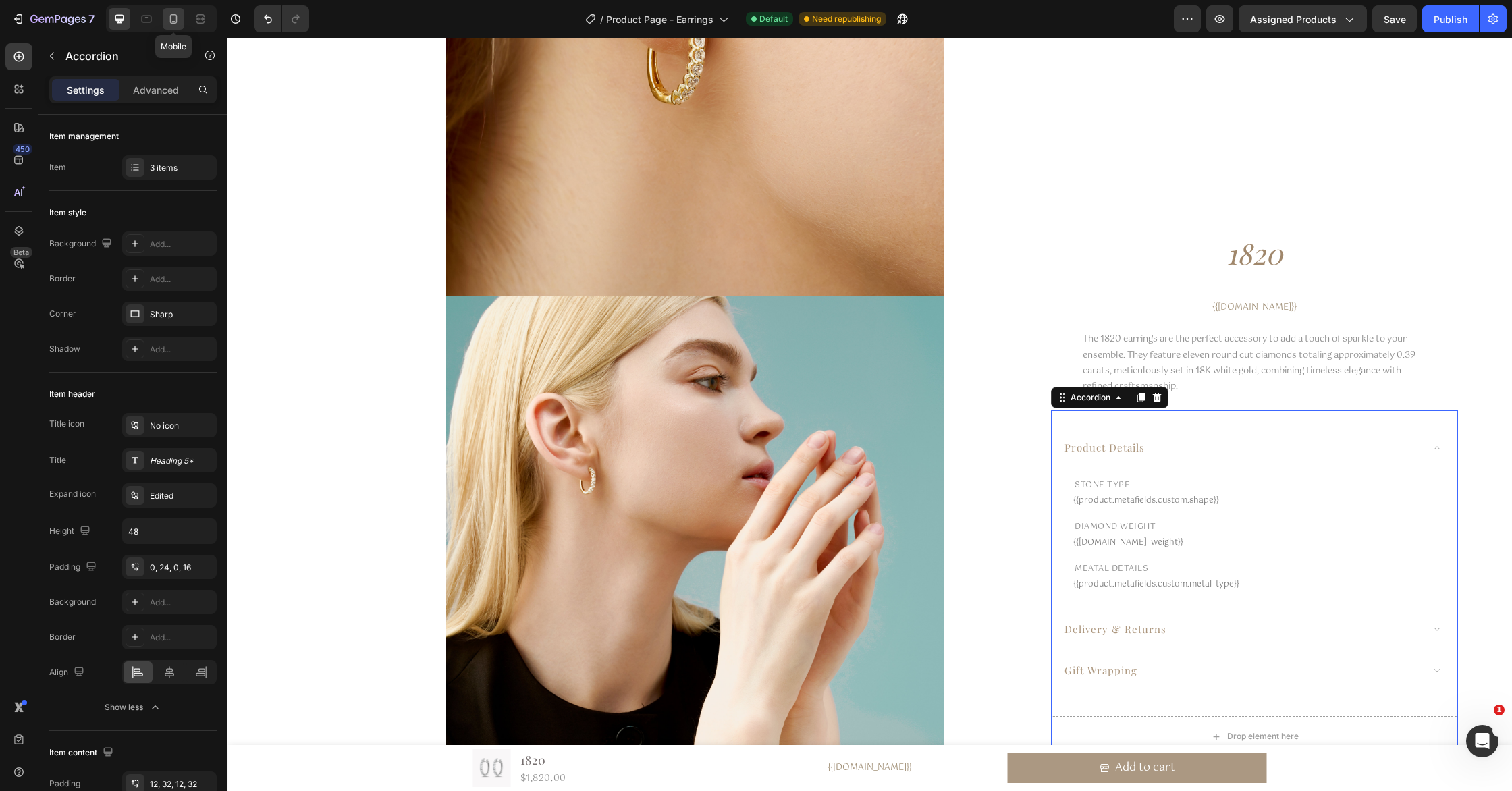
click at [171, 17] on icon at bounding box center [174, 18] width 8 height 9
type input "100%"
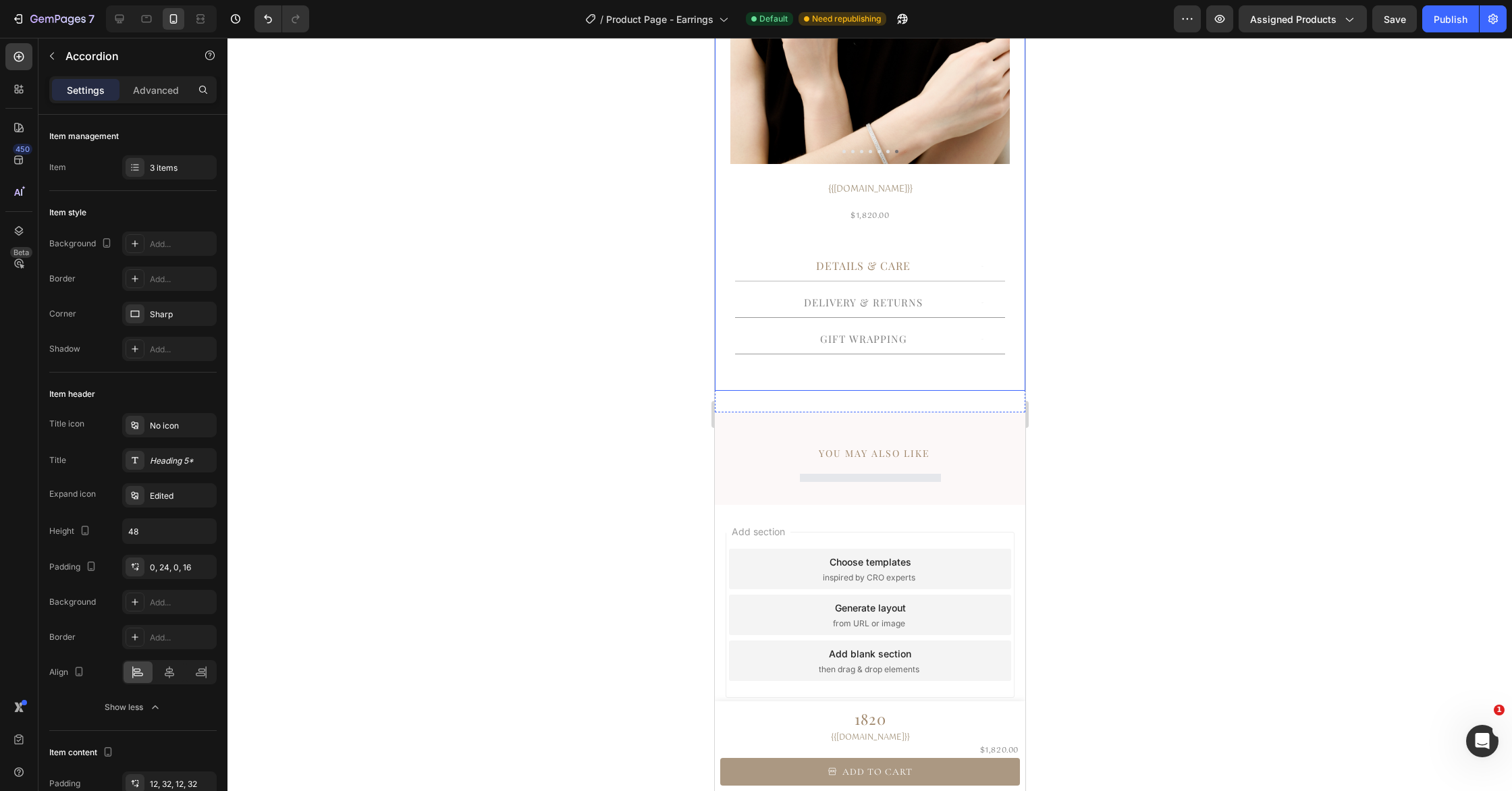
scroll to position [274, 0]
click at [881, 306] on p "Delivery & Returns" at bounding box center [862, 303] width 119 height 16
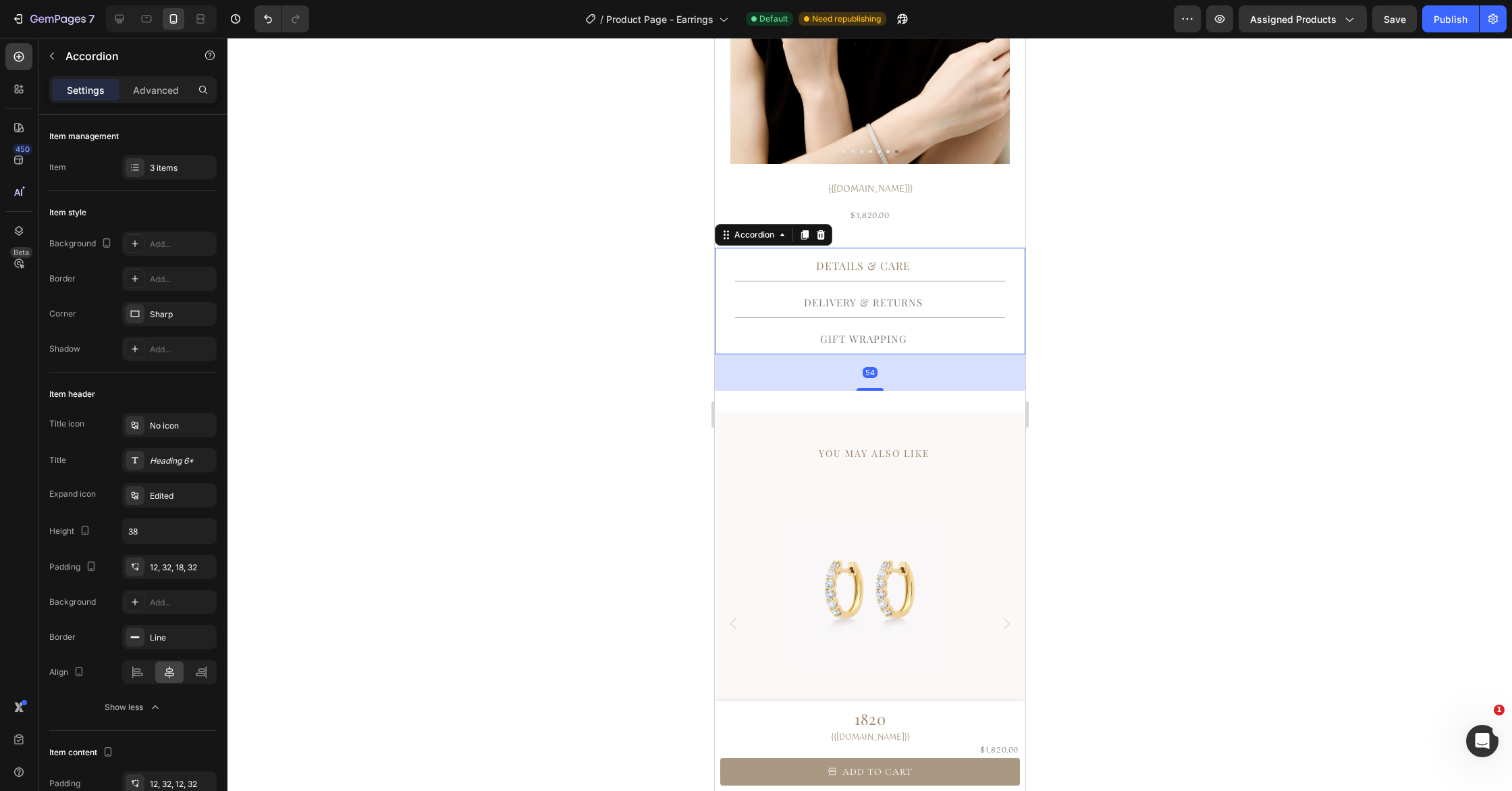
click at [890, 303] on p "Delivery & Returns" at bounding box center [862, 303] width 119 height 16
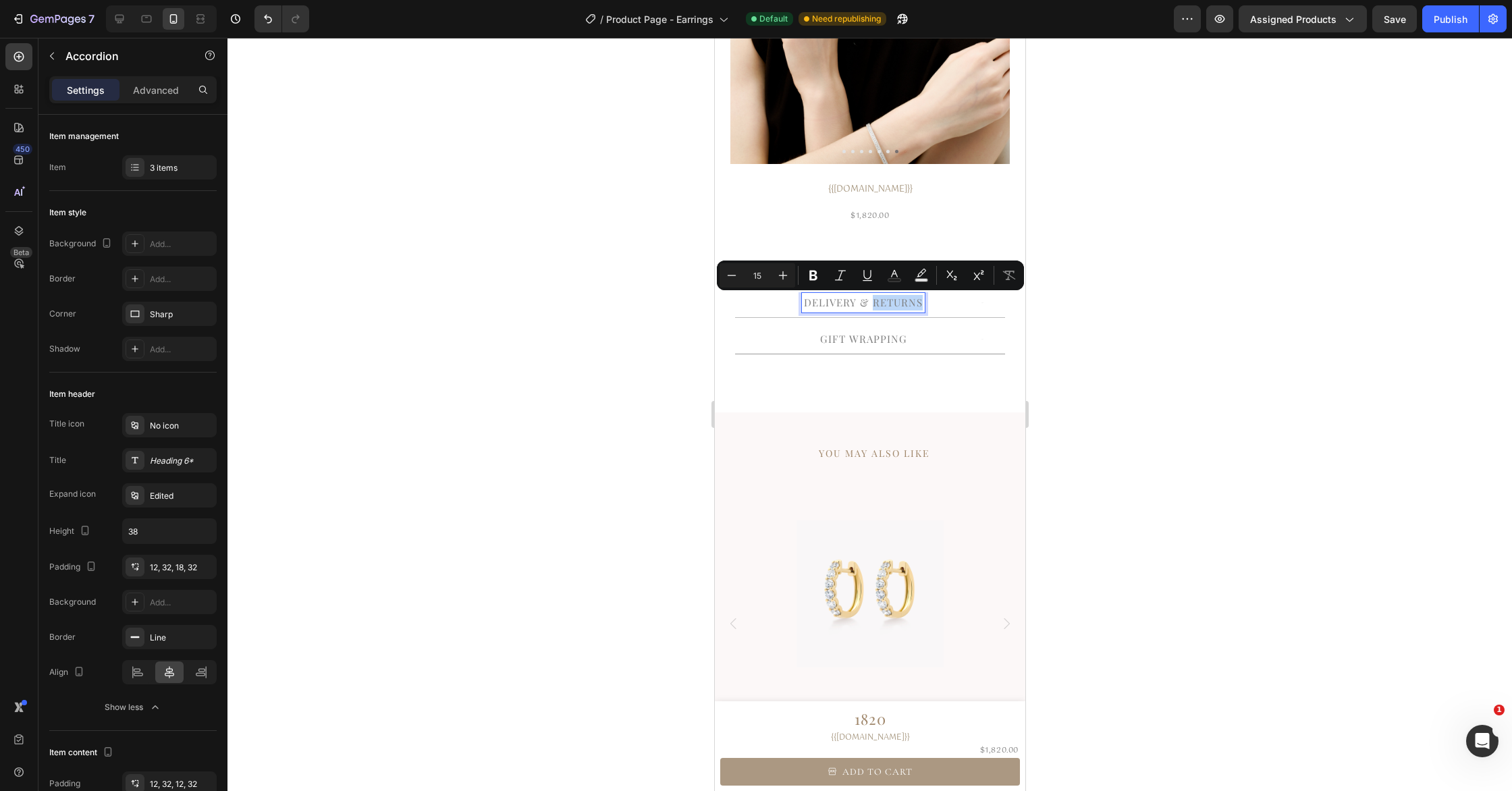
click at [900, 305] on p "Delivery & Returns" at bounding box center [862, 303] width 119 height 16
click at [893, 277] on icon "Editor contextual toolbar" at bounding box center [894, 275] width 13 height 13
type input "7D7D7D"
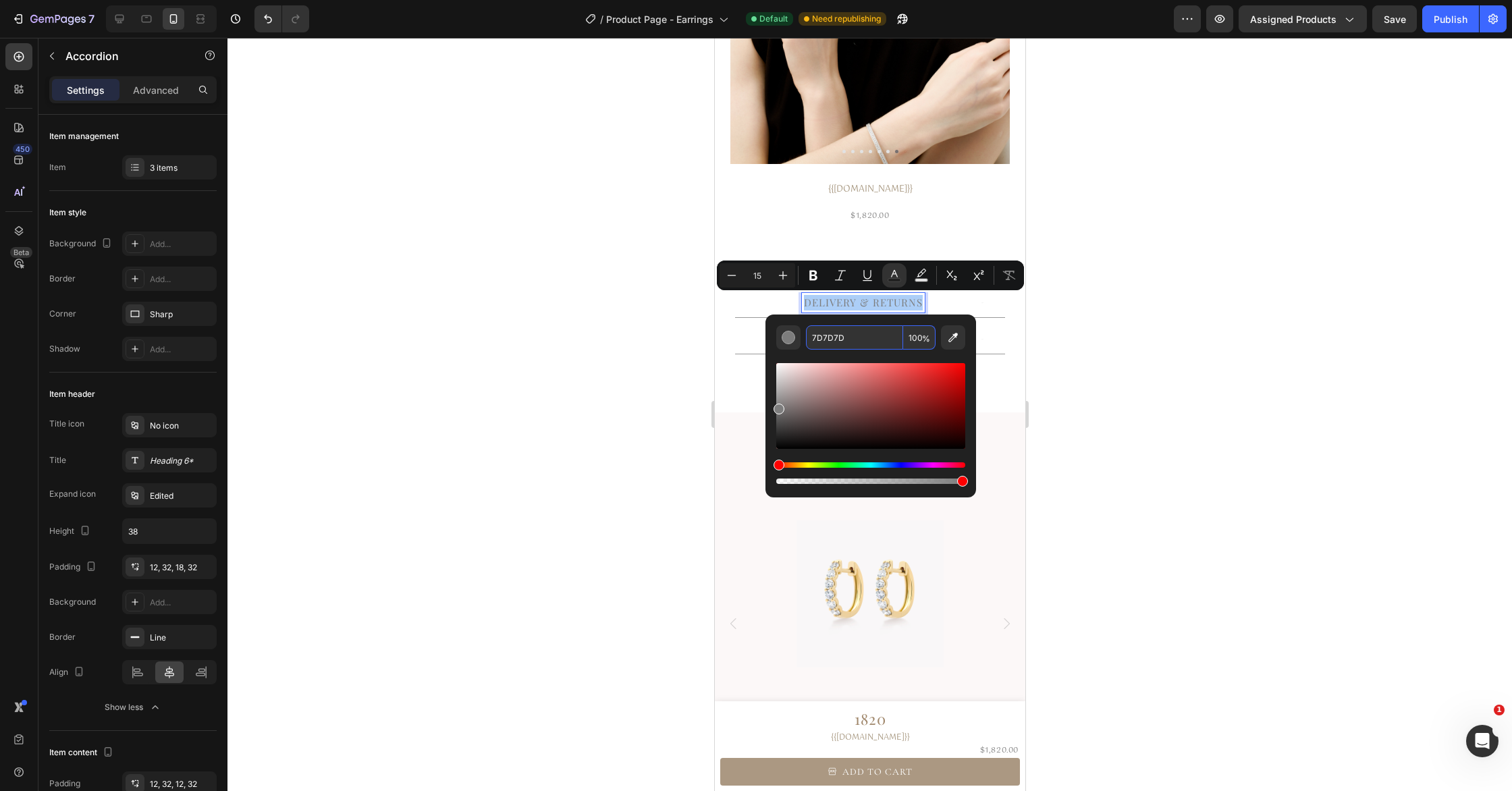
click at [869, 337] on input "7D7D7D" at bounding box center [854, 337] width 97 height 24
paste input "A0876B"
type input "A0876B"
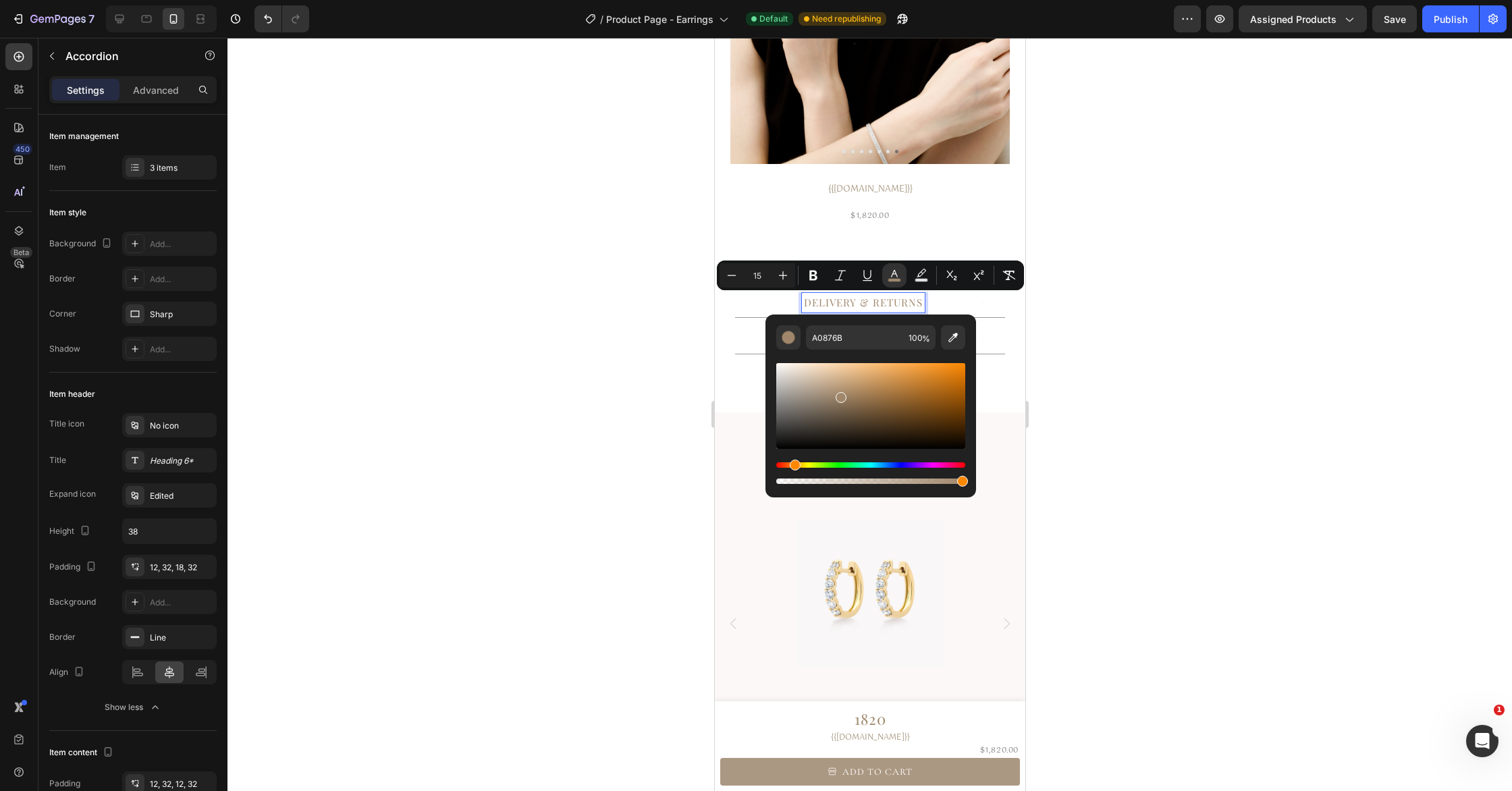
click at [1119, 356] on div at bounding box center [869, 415] width 1284 height 754
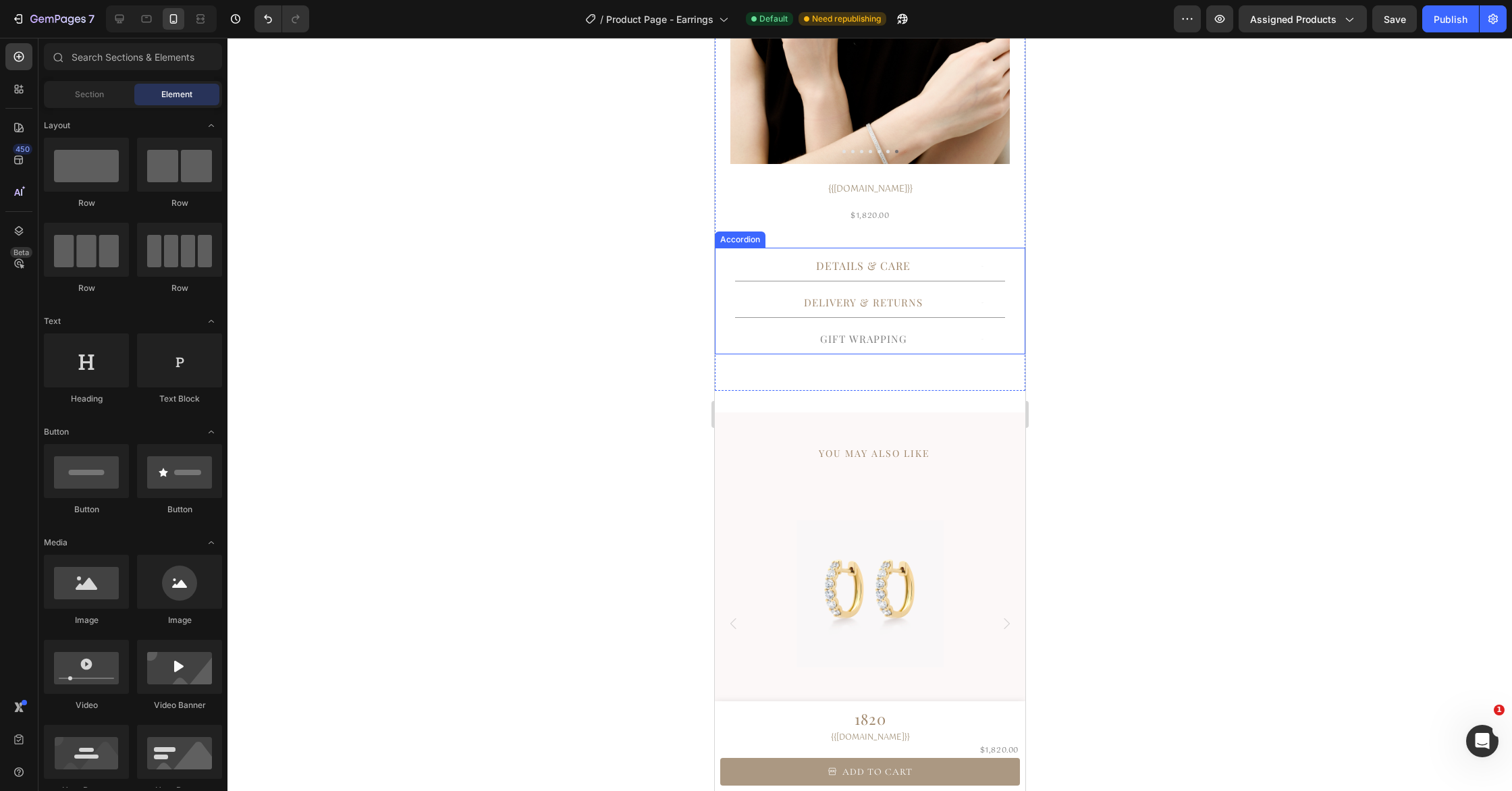
click at [852, 339] on p "GIFT WRAPPING" at bounding box center [862, 339] width 87 height 16
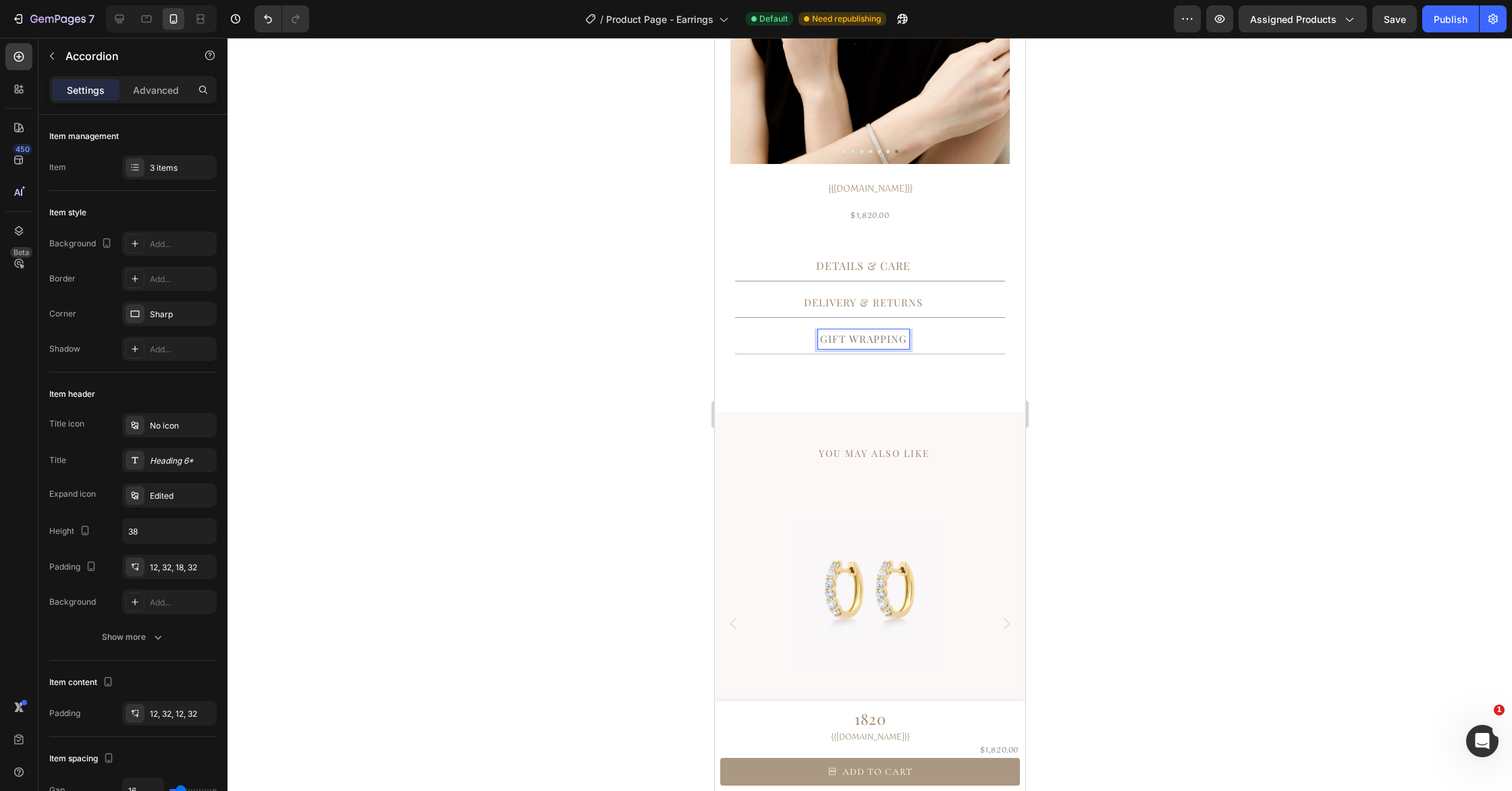
click at [852, 339] on p "GIFT WRAPPING" at bounding box center [862, 339] width 87 height 16
click at [888, 315] on icon "Editor contextual toolbar" at bounding box center [894, 311] width 13 height 13
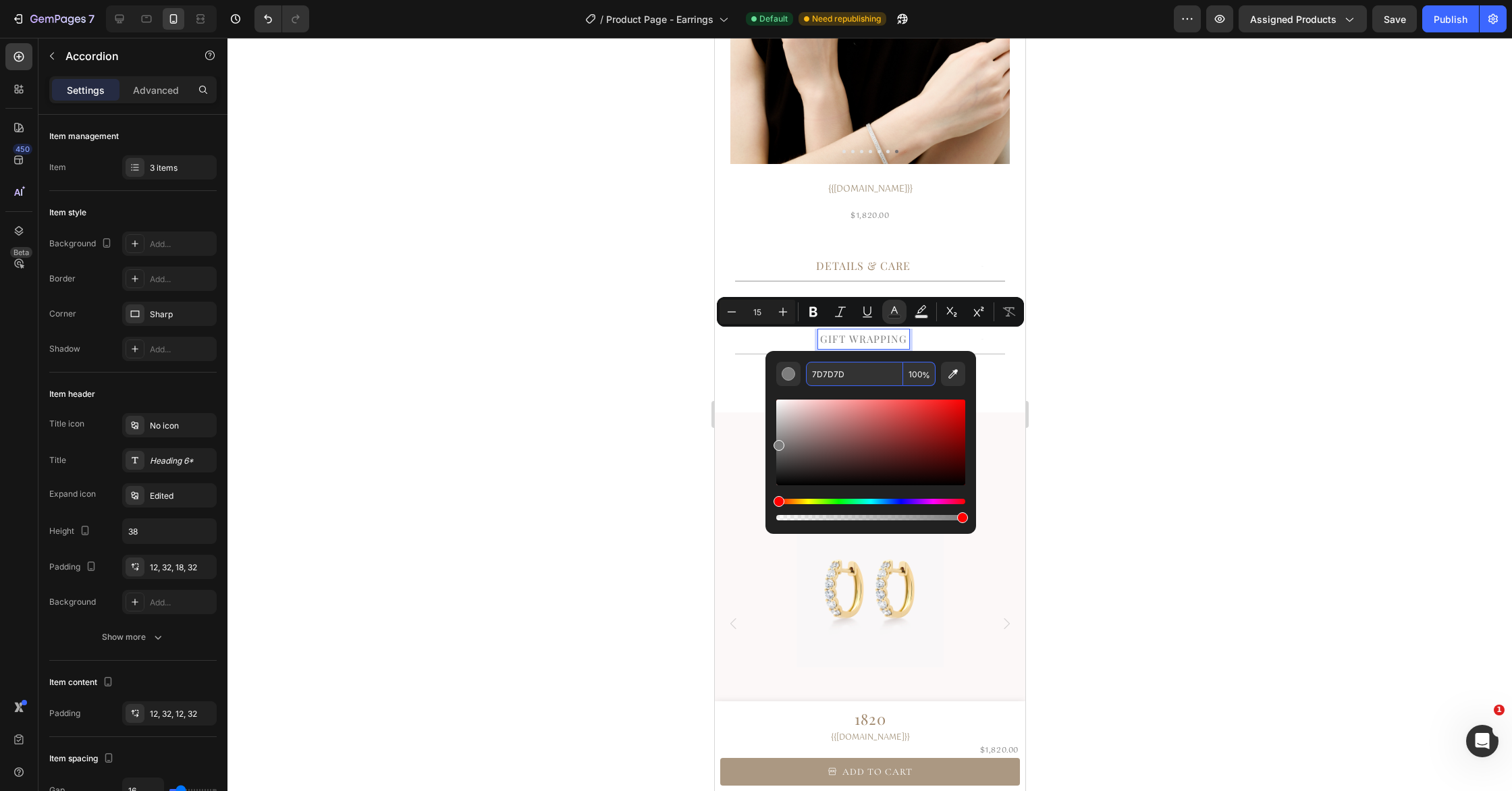
click at [858, 375] on input "7D7D7D" at bounding box center [854, 374] width 97 height 24
paste input "A0876B"
type input "A0876B"
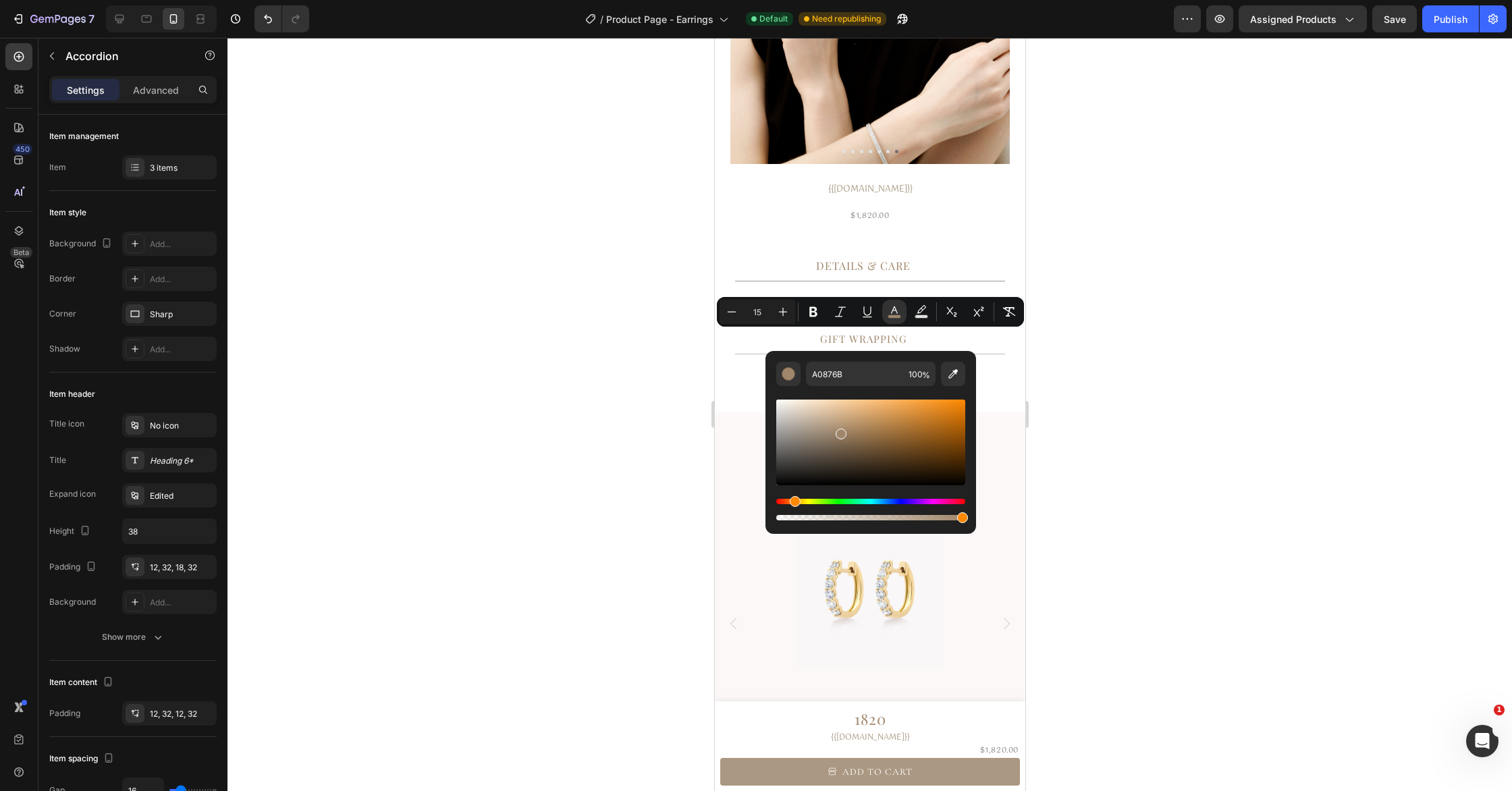
click at [1142, 406] on div at bounding box center [869, 415] width 1284 height 754
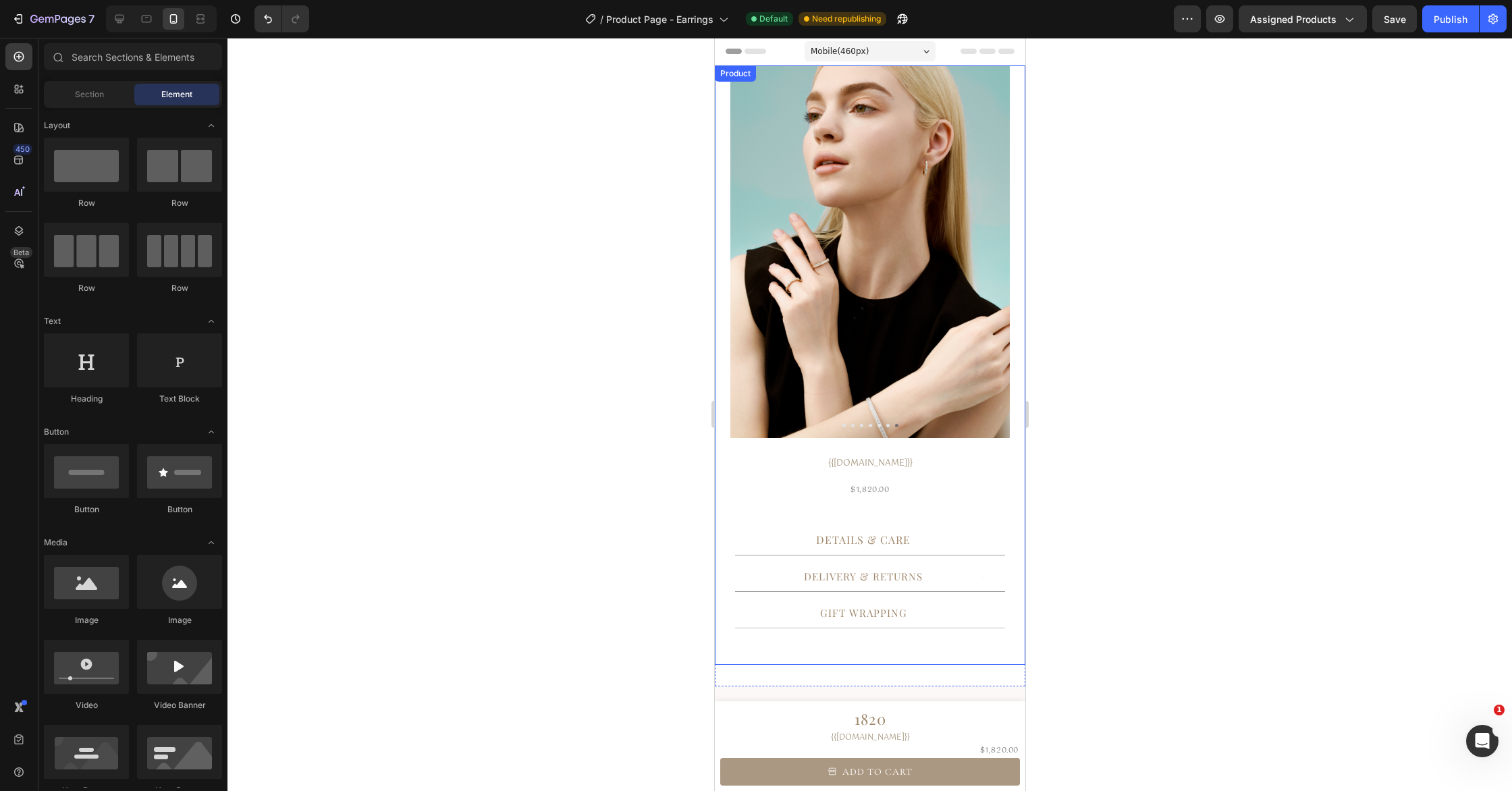
scroll to position [467, 0]
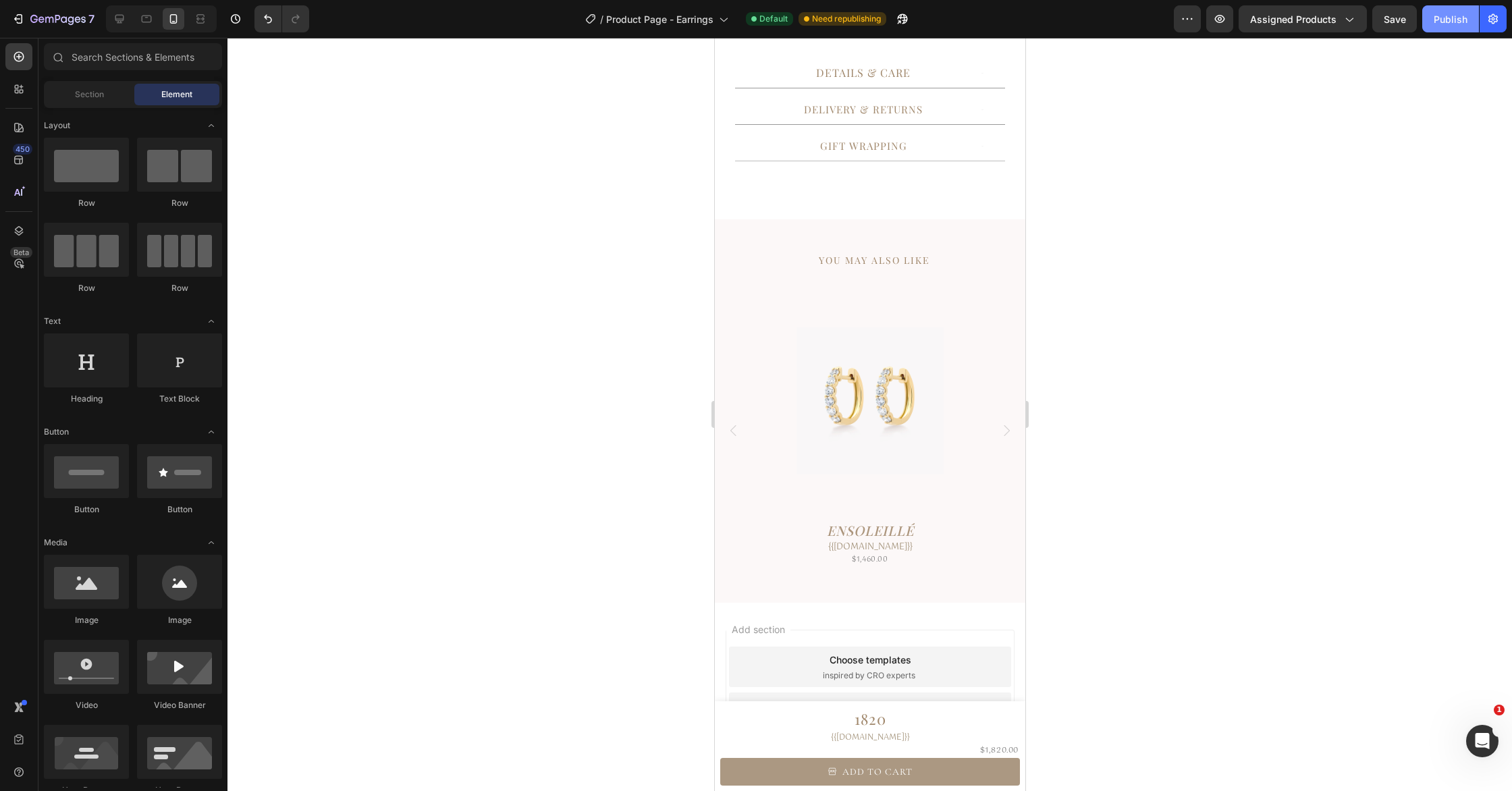
click at [1445, 20] on div "Publish" at bounding box center [1451, 19] width 34 height 14
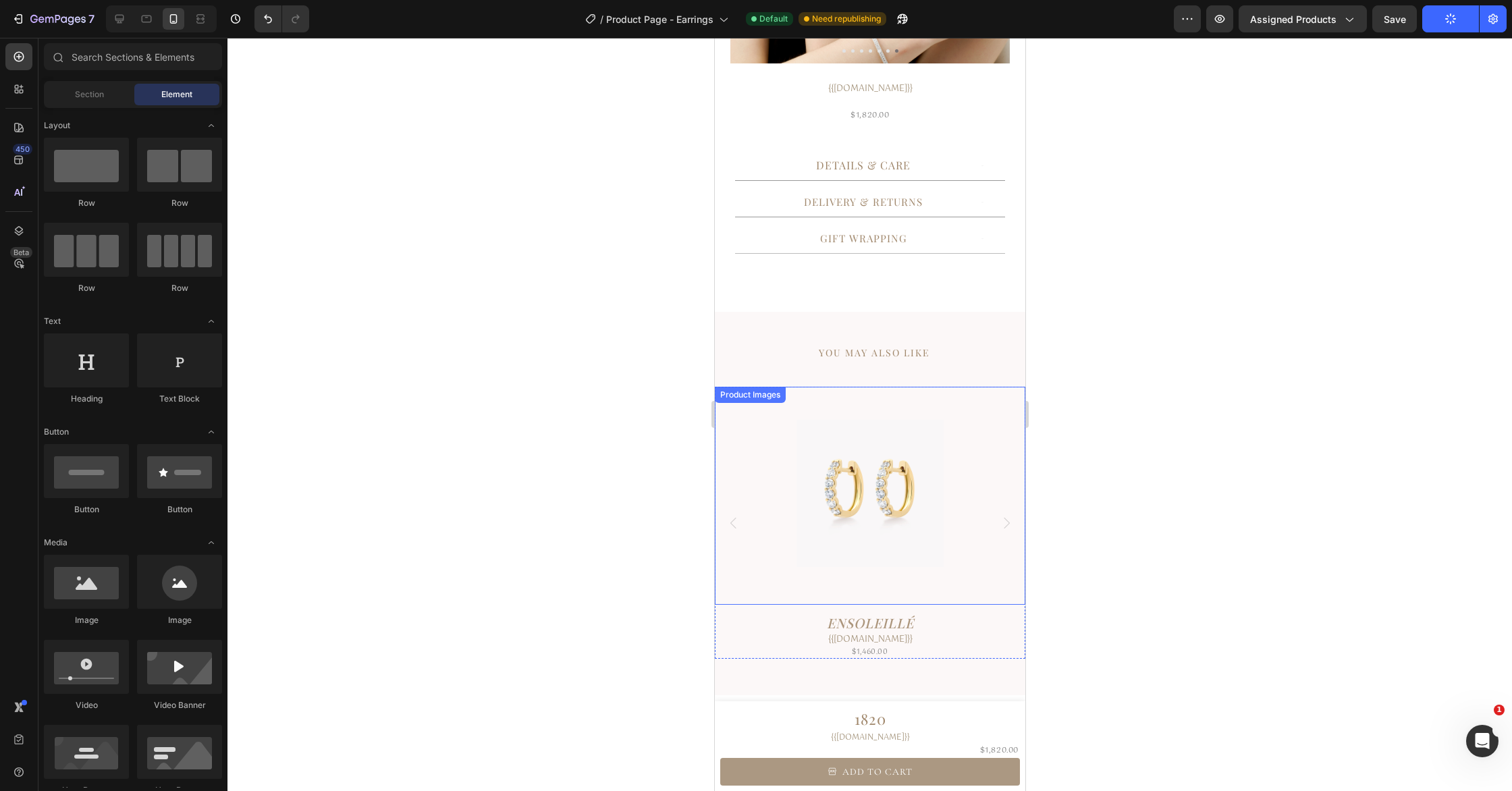
scroll to position [379, 0]
